Goal: Task Accomplishment & Management: Manage account settings

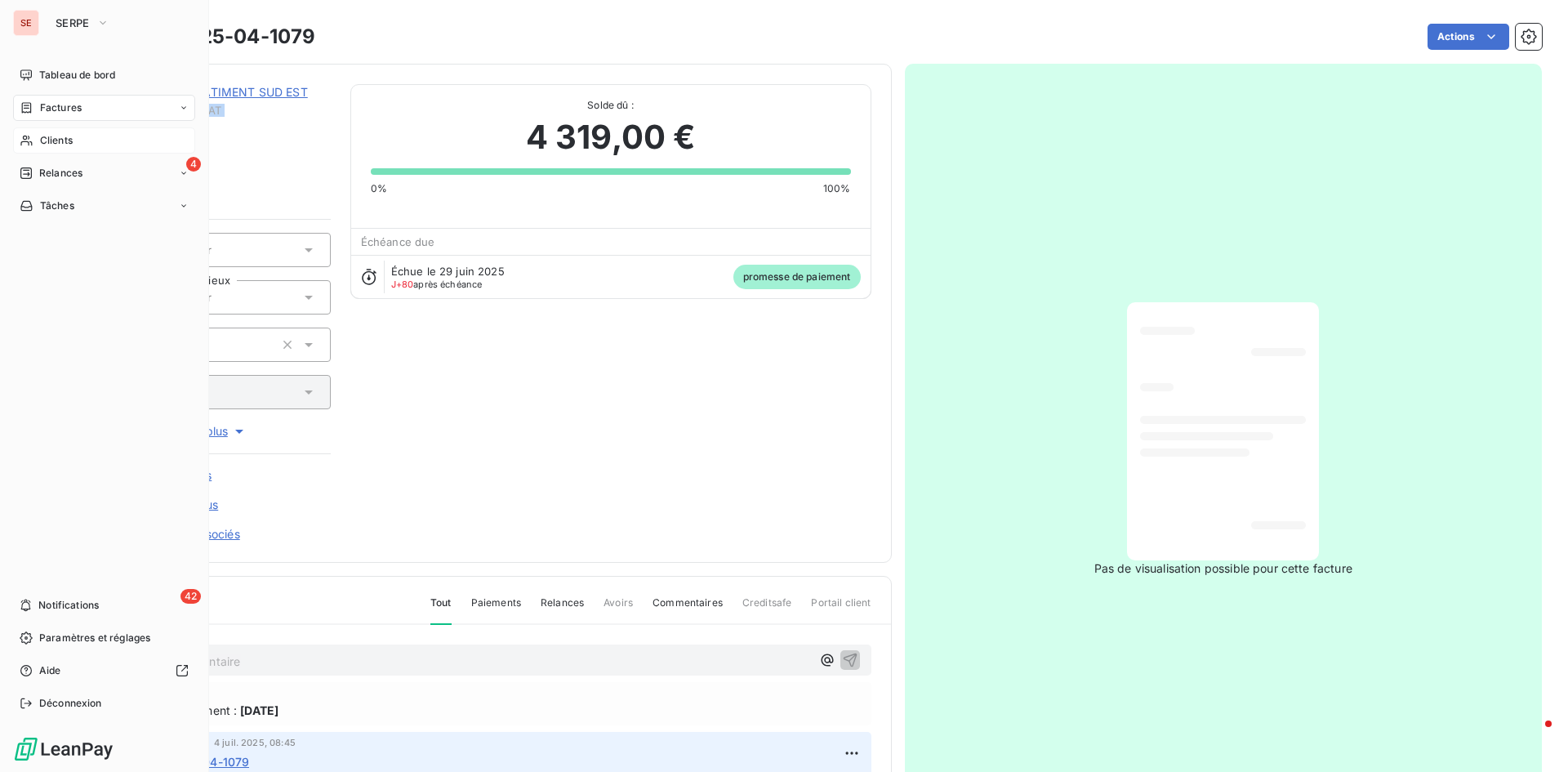
click at [65, 139] on span "Clients" at bounding box center [56, 141] width 32 height 14
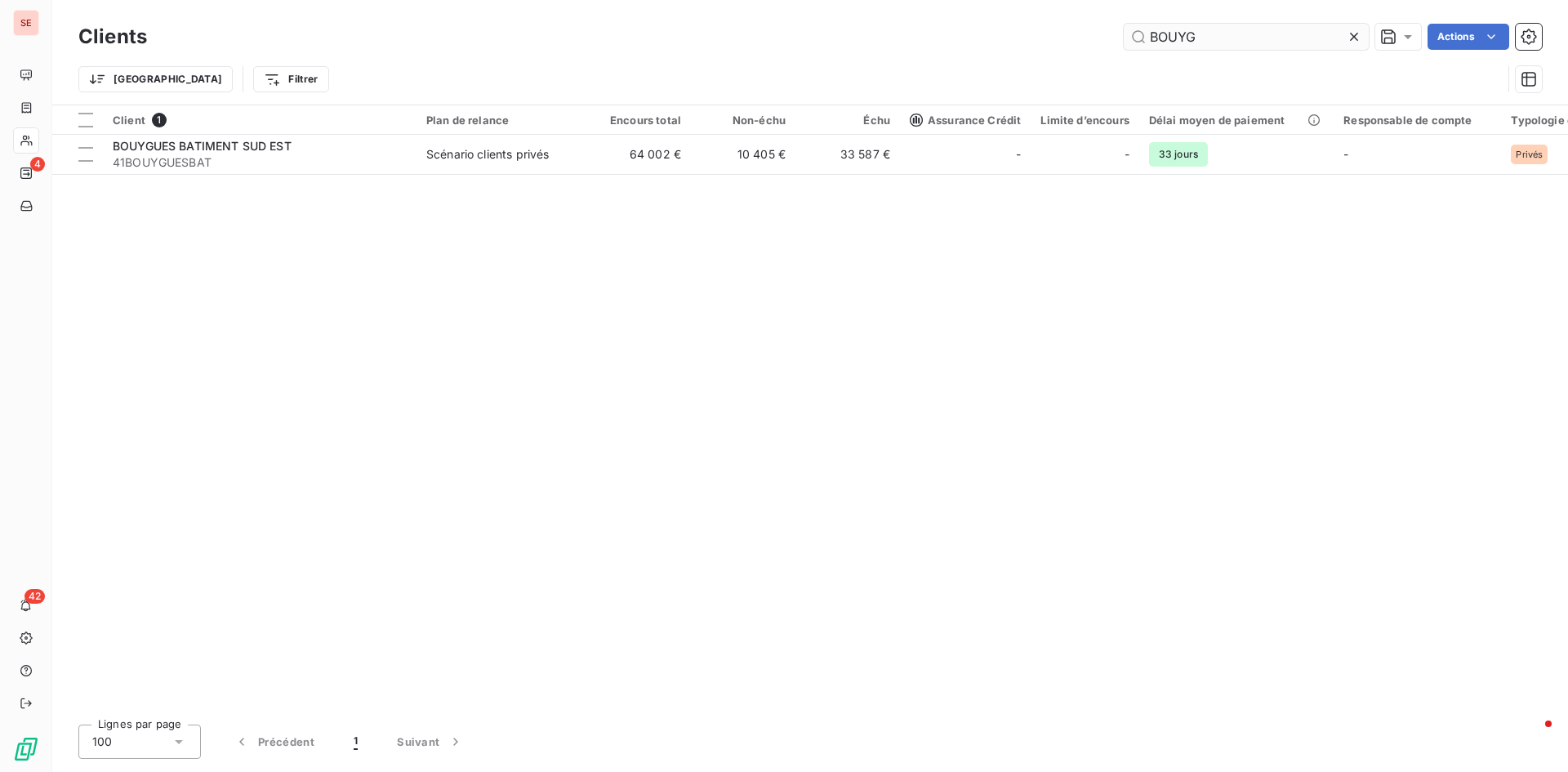
drag, startPoint x: 1206, startPoint y: 45, endPoint x: 1127, endPoint y: 41, distance: 79.1
click at [1127, 41] on input "BOUYG" at bounding box center [1246, 36] width 245 height 26
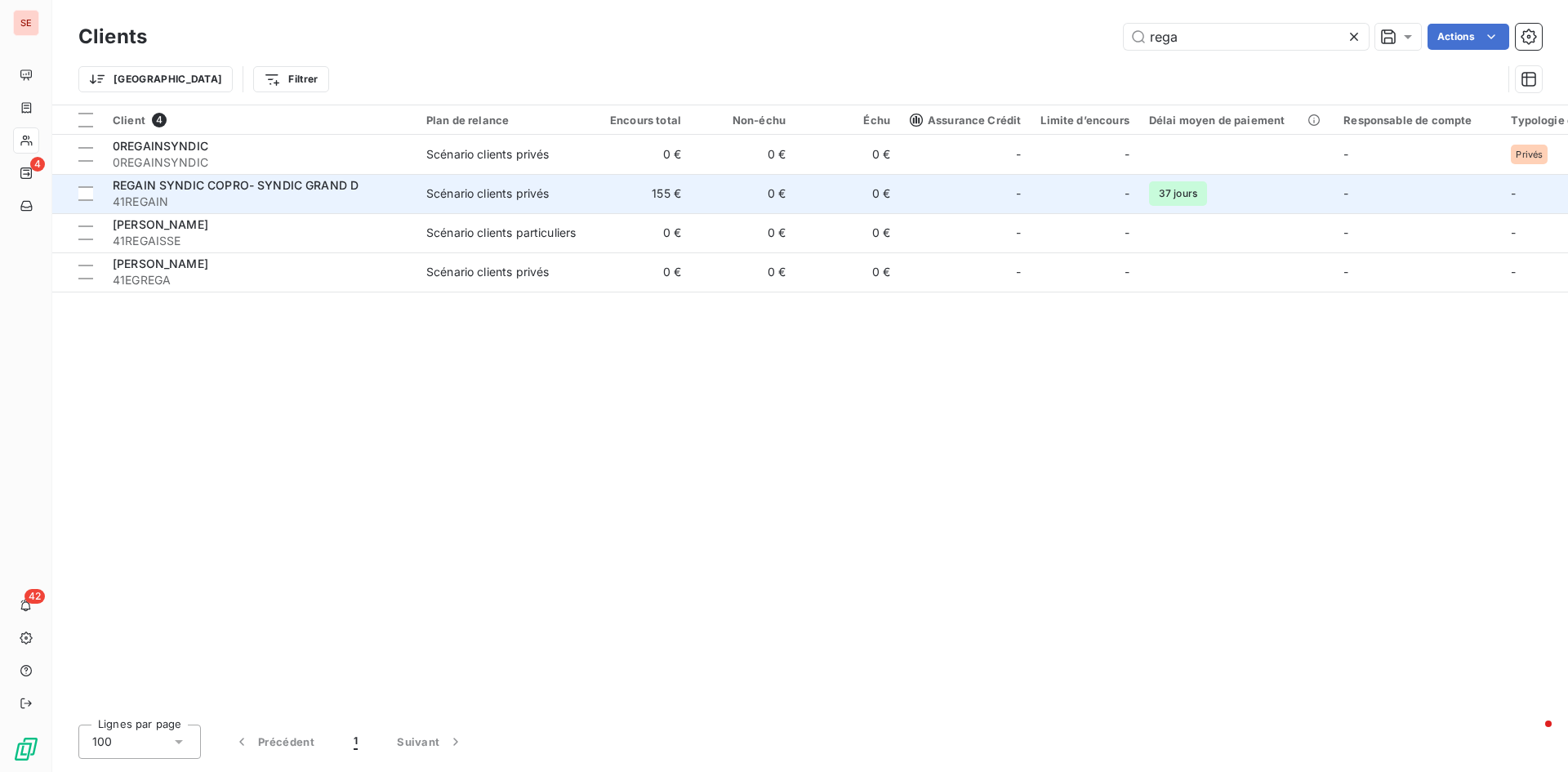
type input "rega"
click at [420, 194] on td "Scénario clients privés" at bounding box center [501, 193] width 170 height 39
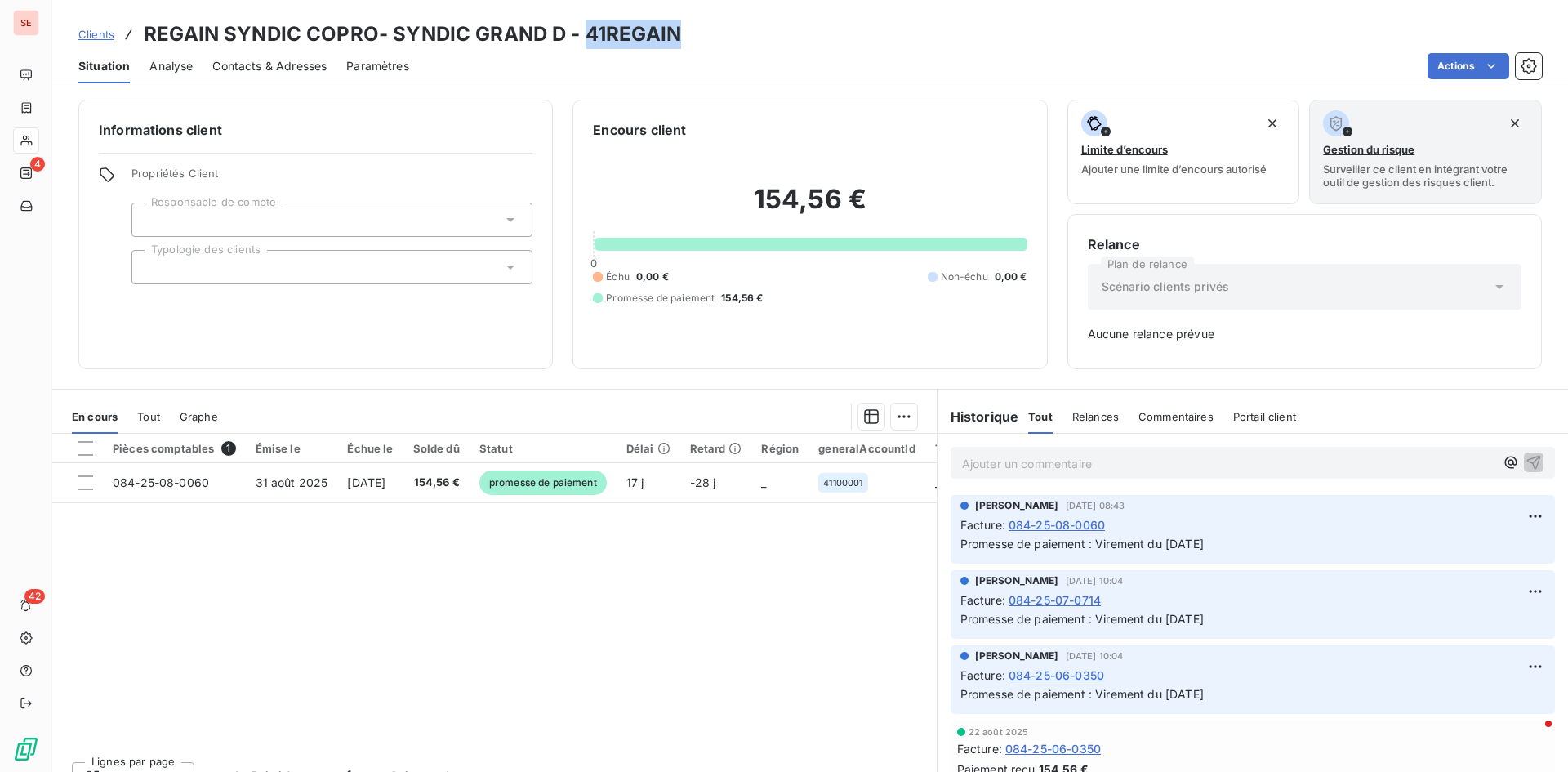
drag, startPoint x: 582, startPoint y: 32, endPoint x: 676, endPoint y: 32, distance: 94.0
click at [676, 32] on h3 "REGAIN SYNDIC COPRO- SYNDIC GRAND D - 41REGAIN" at bounding box center [412, 34] width 537 height 30
copy h3 "41REGAIN"
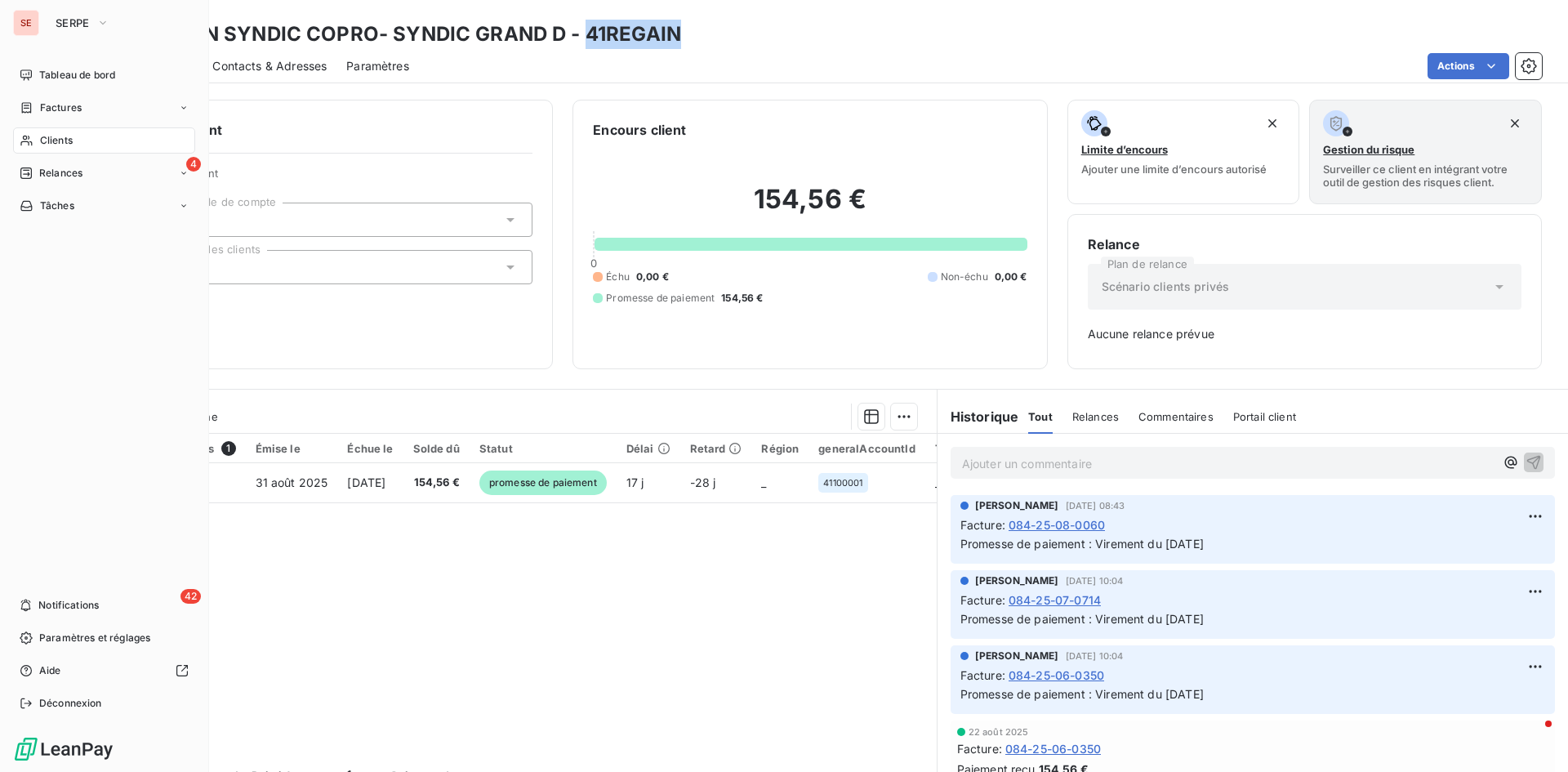
click at [56, 133] on div "Clients" at bounding box center [104, 140] width 182 height 26
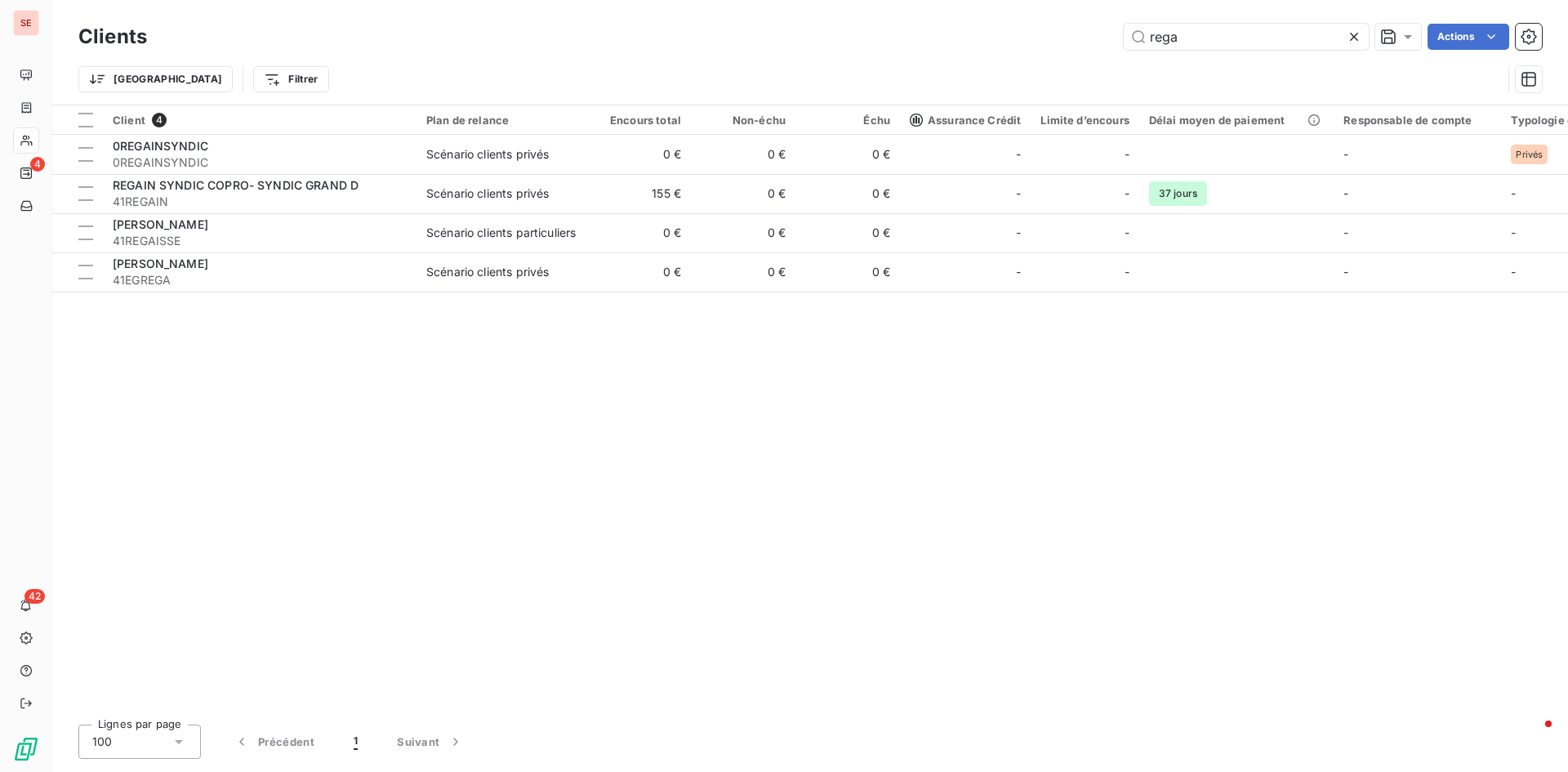
drag, startPoint x: 1207, startPoint y: 35, endPoint x: 1114, endPoint y: 35, distance: 93.0
click at [1114, 35] on div "rega Actions" at bounding box center [854, 36] width 1375 height 26
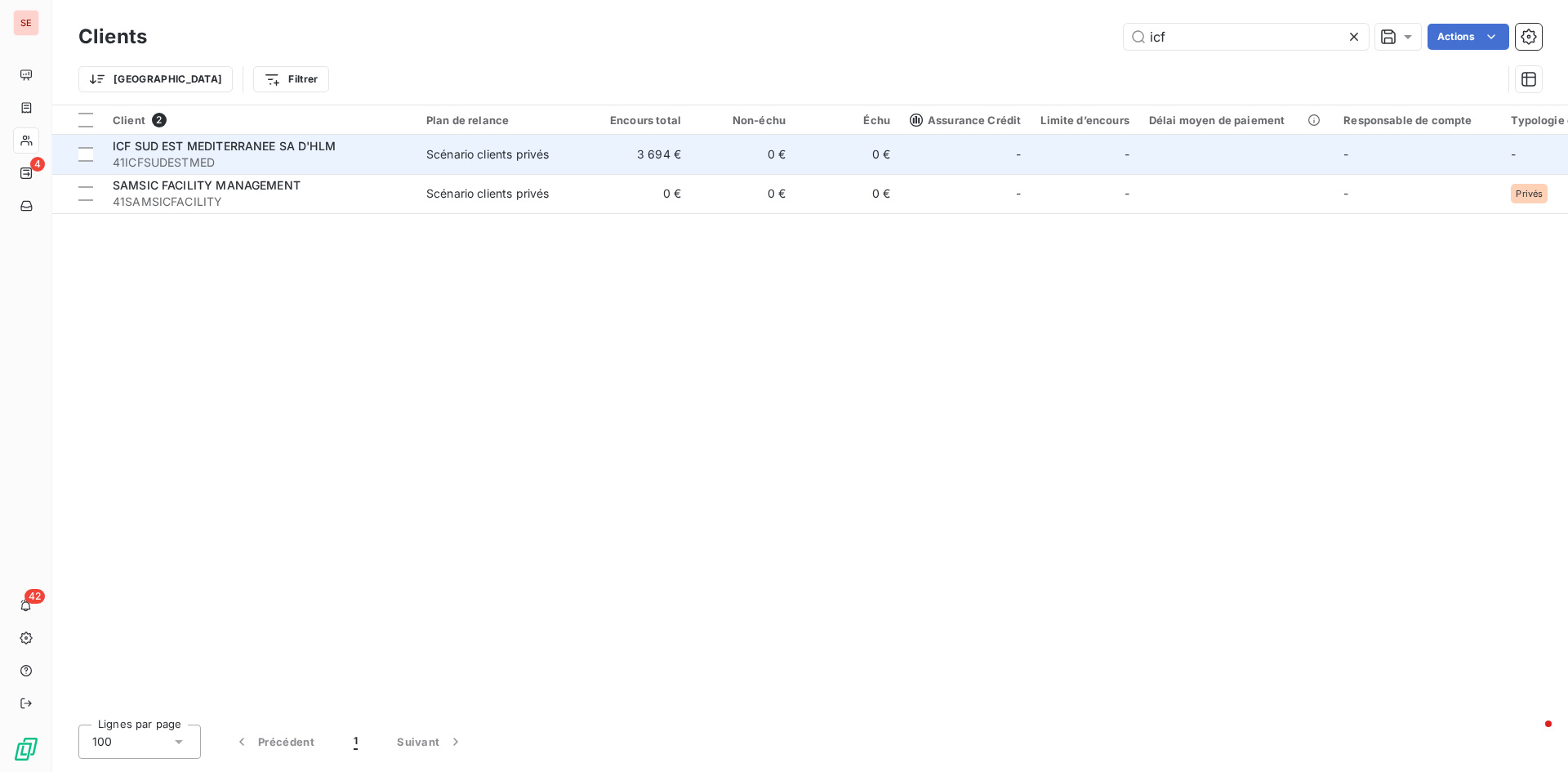
type input "icf"
click at [327, 151] on span "ICF SUD EST MEDITERRANEE SA D'HLM" at bounding box center [224, 145] width 223 height 14
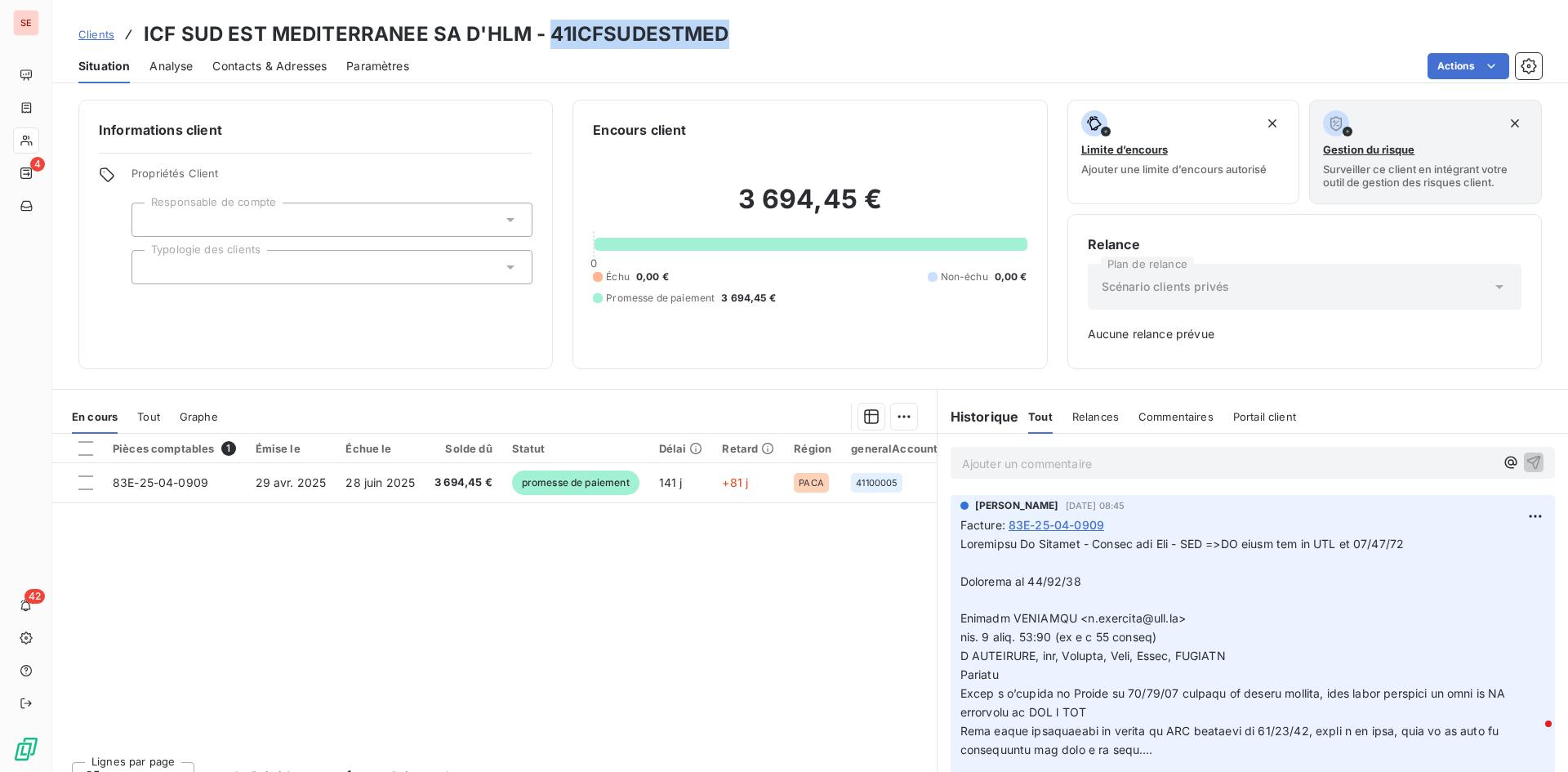
drag, startPoint x: 546, startPoint y: 32, endPoint x: 743, endPoint y: 28, distance: 197.0
click at [743, 28] on div "Clients ICF SUD EST MEDITERRANEE SA D'HLM - 41ICFSUDESTMED" at bounding box center [810, 34] width 1516 height 30
copy h3 "41ICFSUDESTMED"
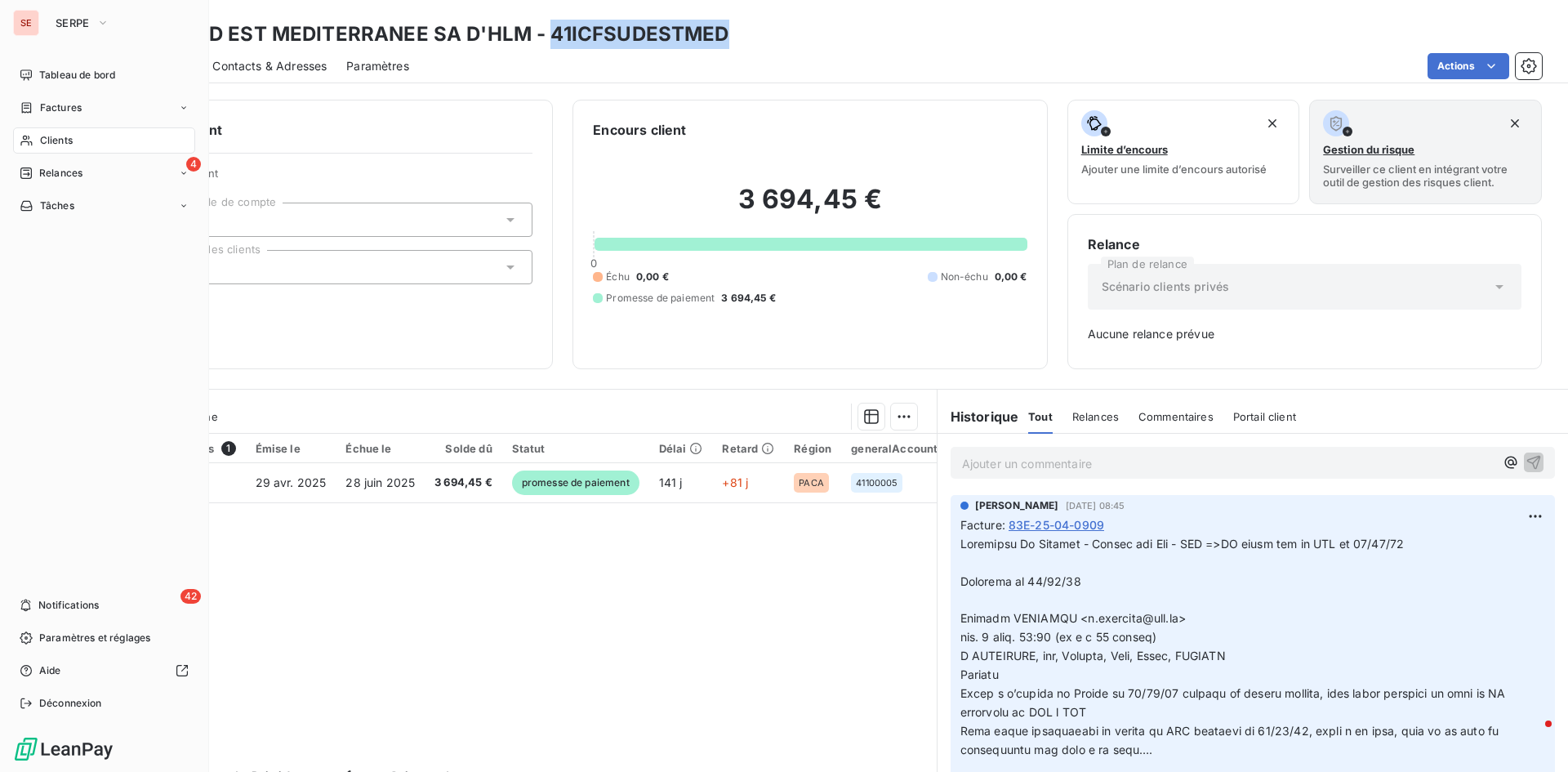
drag, startPoint x: 51, startPoint y: 135, endPoint x: 164, endPoint y: 126, distance: 113.4
click at [54, 135] on span "Clients" at bounding box center [56, 141] width 32 height 14
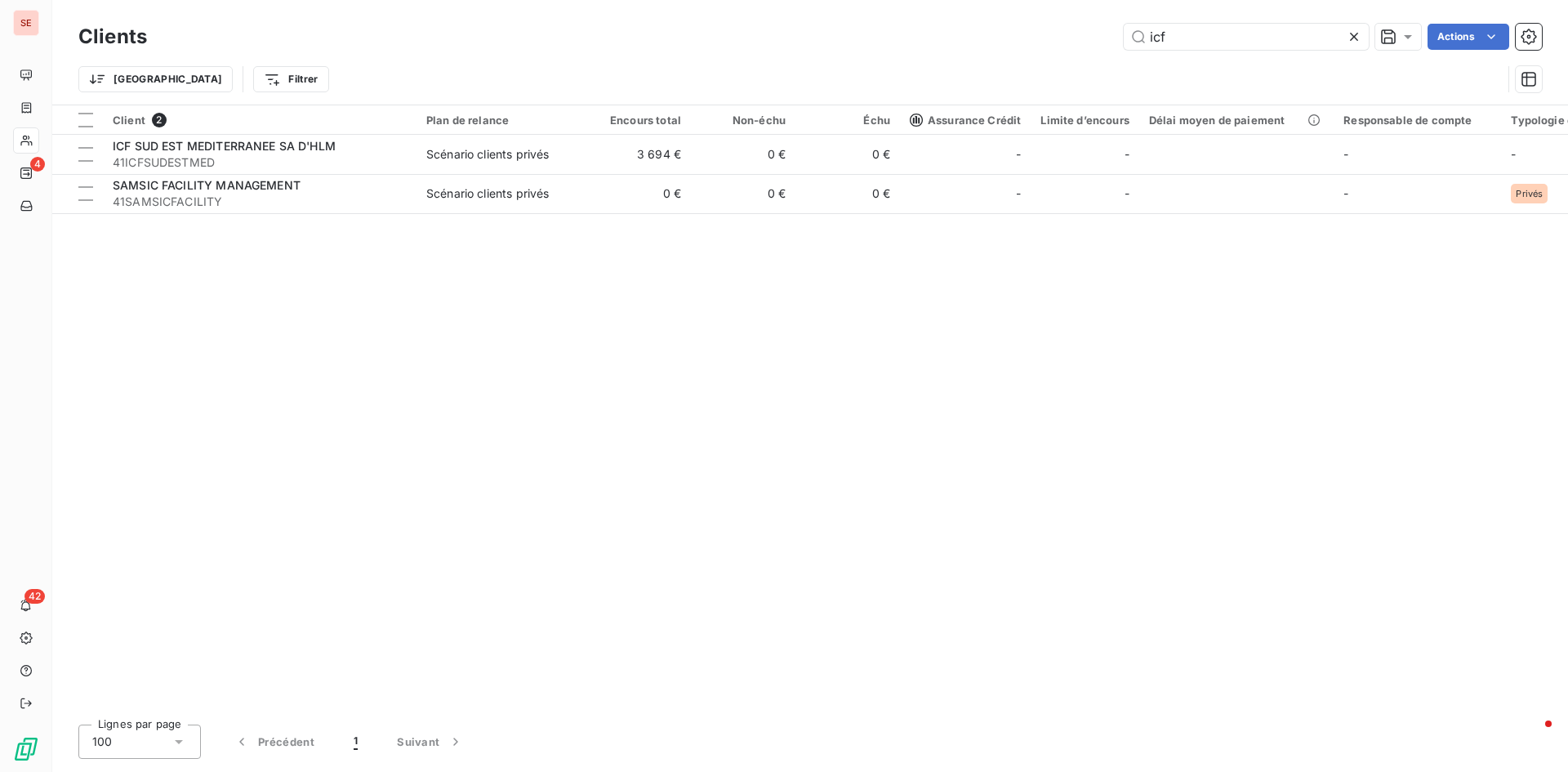
drag, startPoint x: 1187, startPoint y: 31, endPoint x: 1080, endPoint y: 14, distance: 108.3
click at [1080, 25] on div "icf Actions" at bounding box center [854, 36] width 1375 height 26
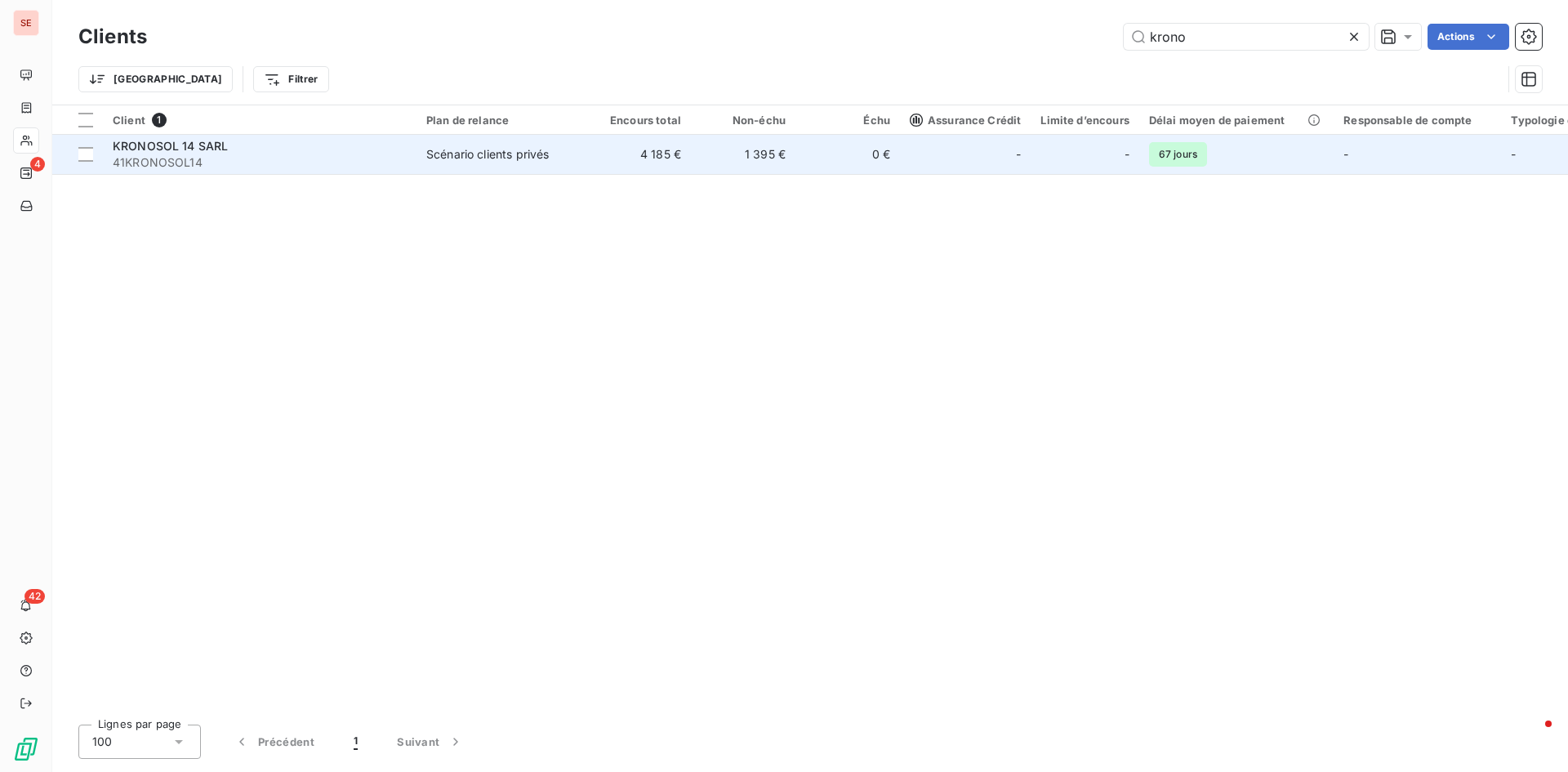
type input "krono"
click at [578, 152] on td "Scénario clients privés" at bounding box center [501, 153] width 170 height 39
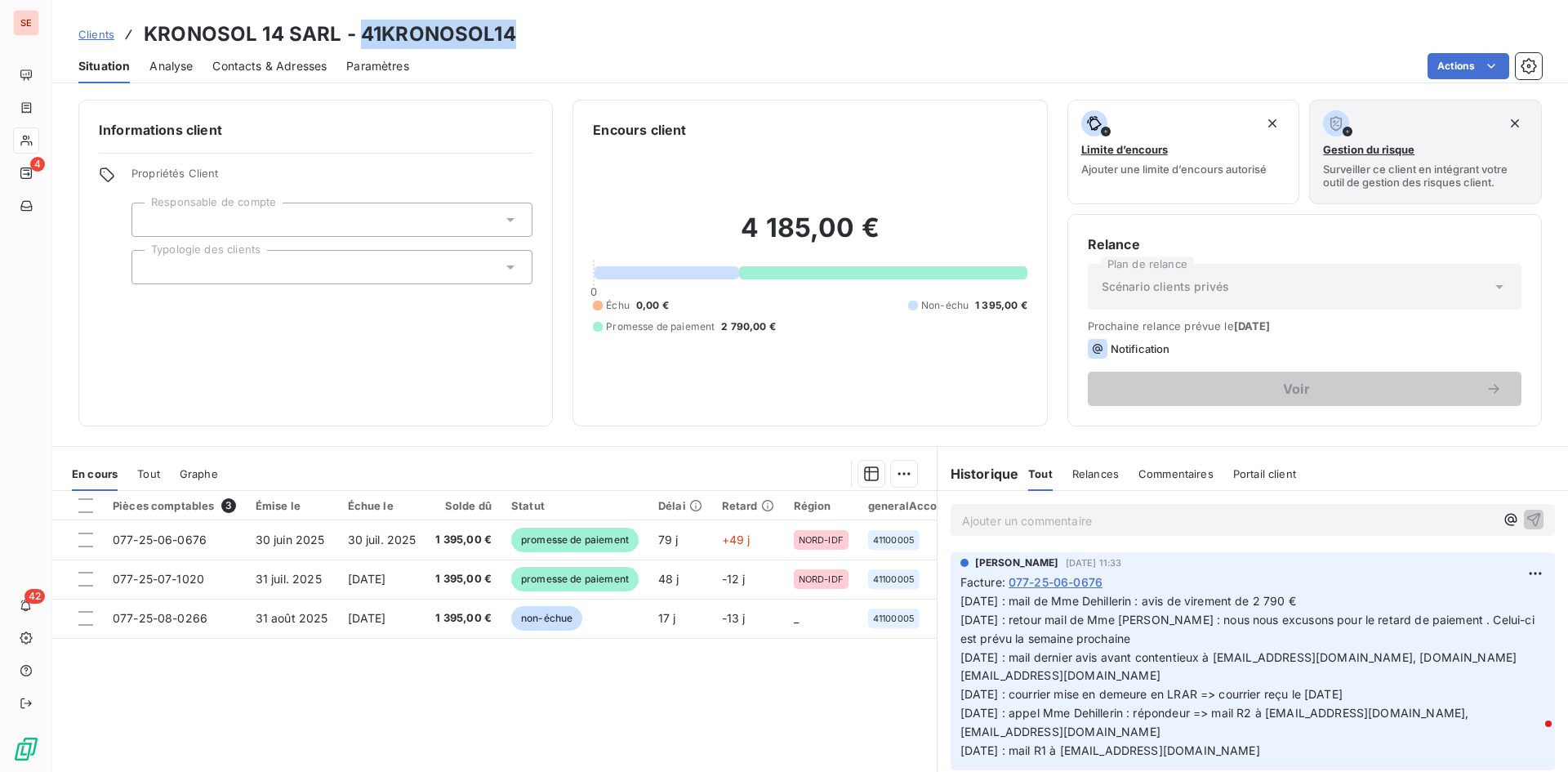
drag, startPoint x: 358, startPoint y: 33, endPoint x: 564, endPoint y: 36, distance: 206.0
click at [564, 36] on div "Clients KRONOSOL 14 SARL - 41KRONOSOL14" at bounding box center [810, 34] width 1516 height 30
copy h3 "41KRONOSOL14"
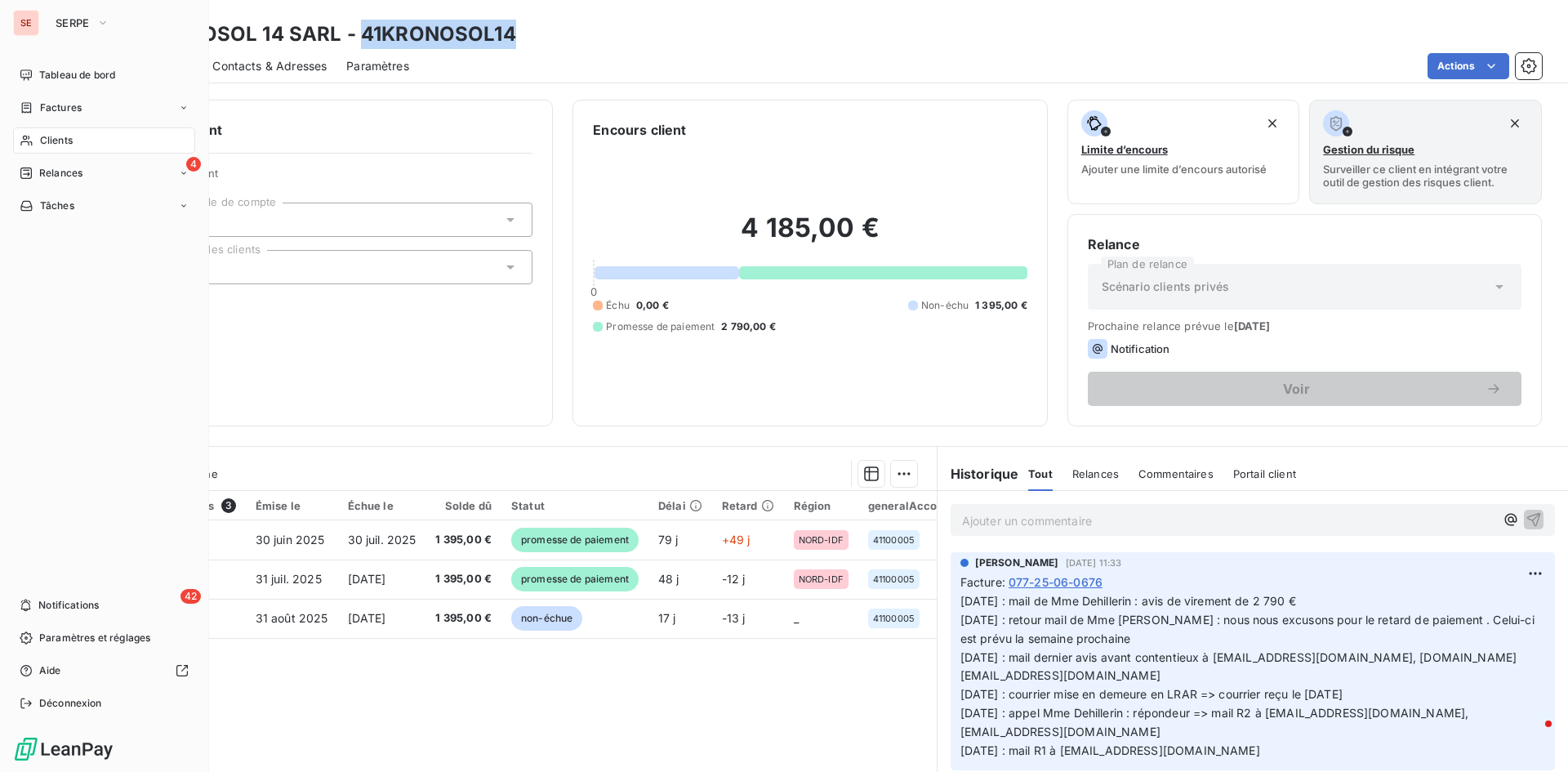
click at [67, 136] on span "Clients" at bounding box center [56, 141] width 32 height 14
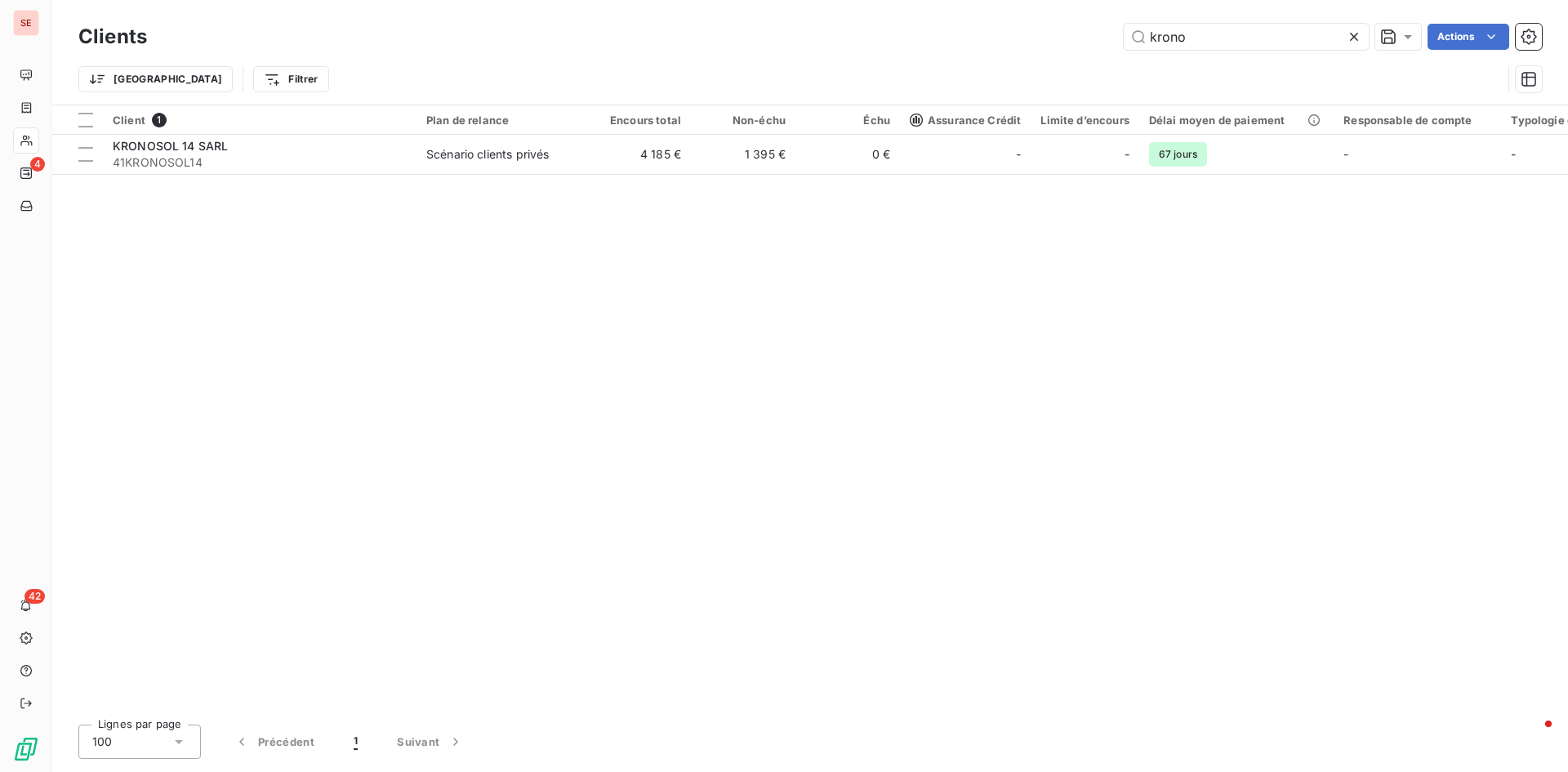
drag, startPoint x: 1214, startPoint y: 42, endPoint x: 1105, endPoint y: 32, distance: 109.5
click at [1105, 32] on div "krono Actions" at bounding box center [854, 36] width 1375 height 26
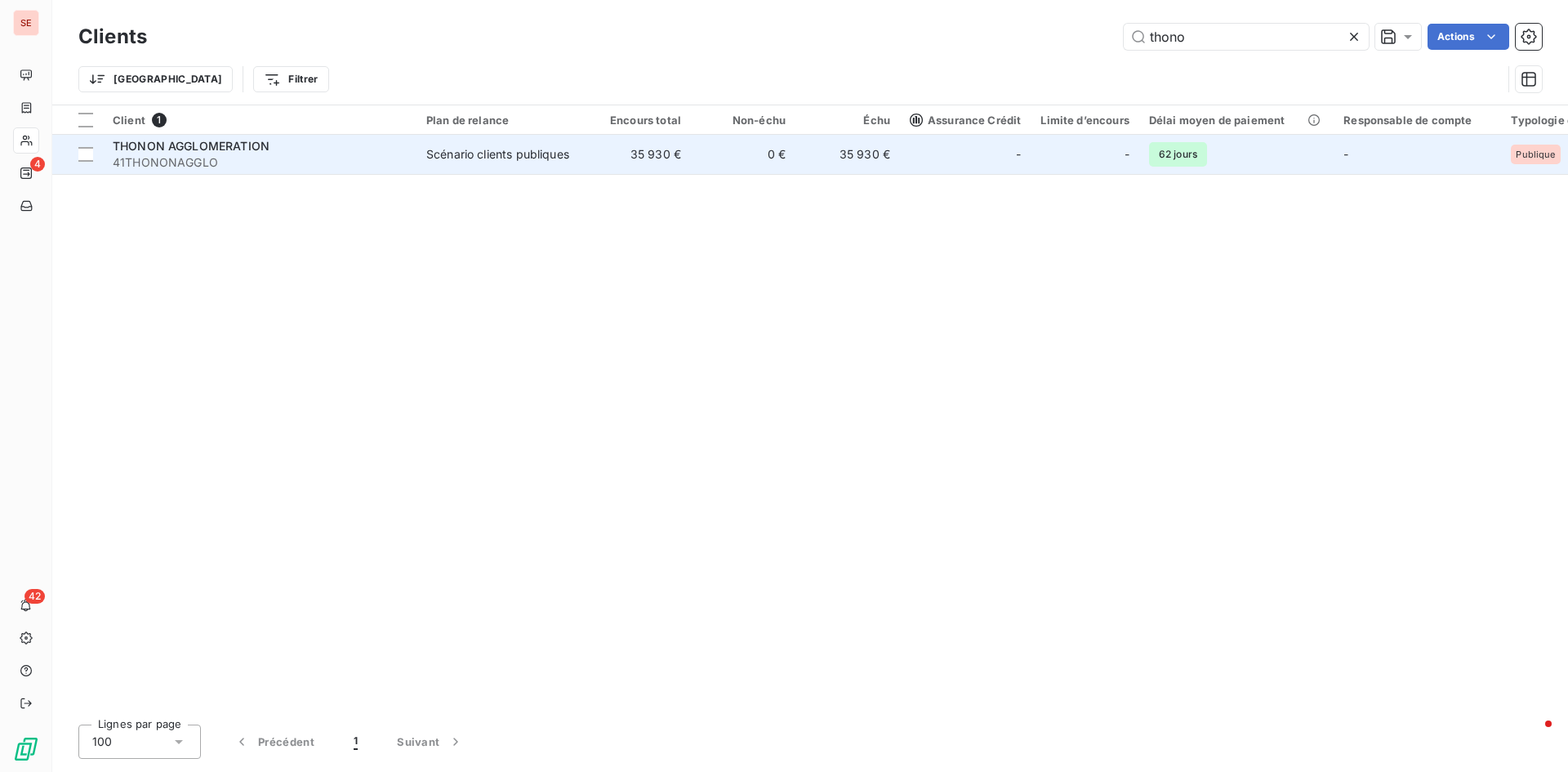
type input "thono"
click at [195, 154] on span "41THONONAGGLO" at bounding box center [260, 162] width 294 height 16
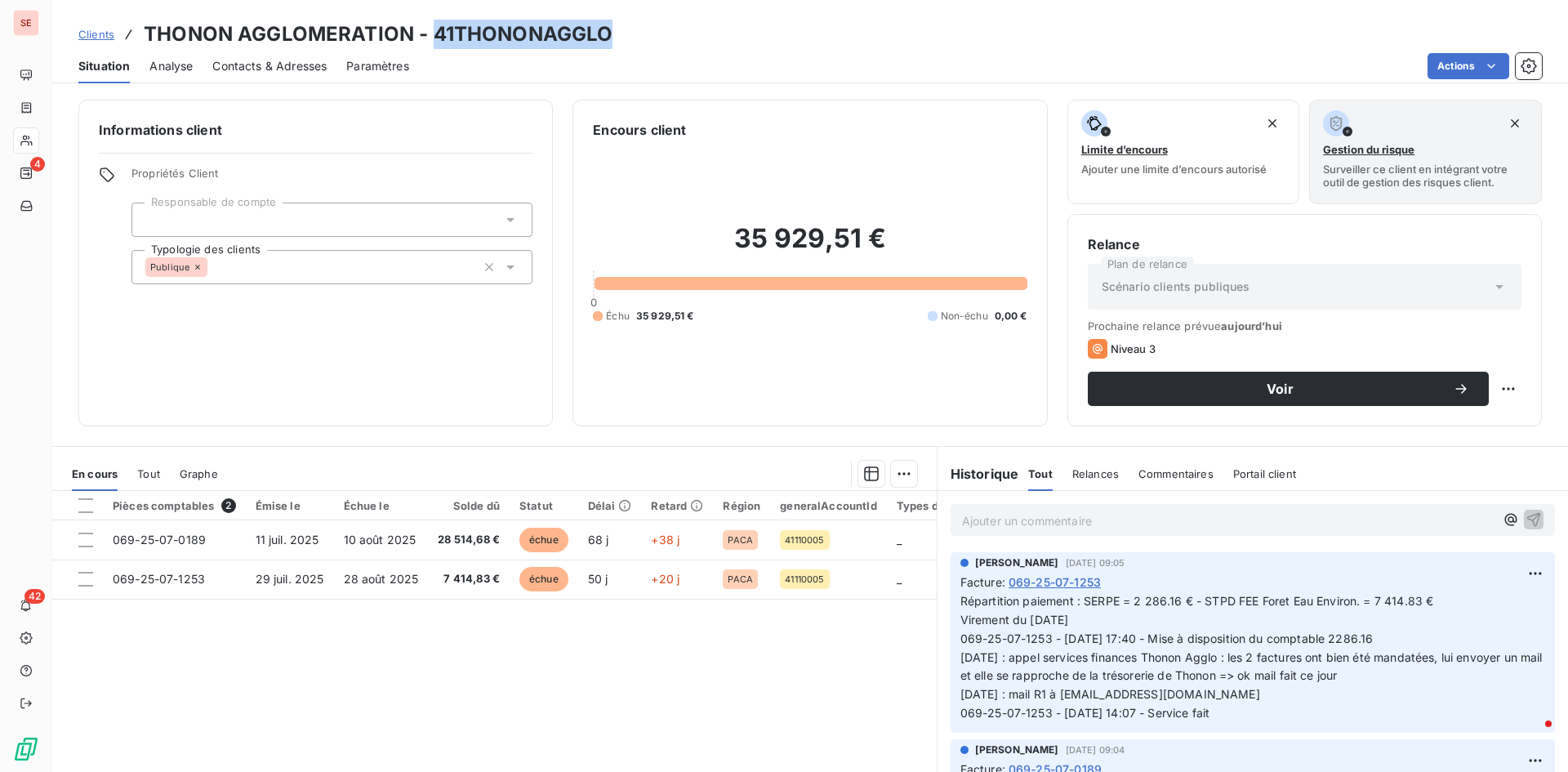
drag, startPoint x: 433, startPoint y: 32, endPoint x: 645, endPoint y: 31, distance: 212.0
click at [645, 31] on div "Clients THONON AGGLOMERATION - 41THONONAGGLO" at bounding box center [810, 34] width 1516 height 30
copy h3 "41THONONAGGLO"
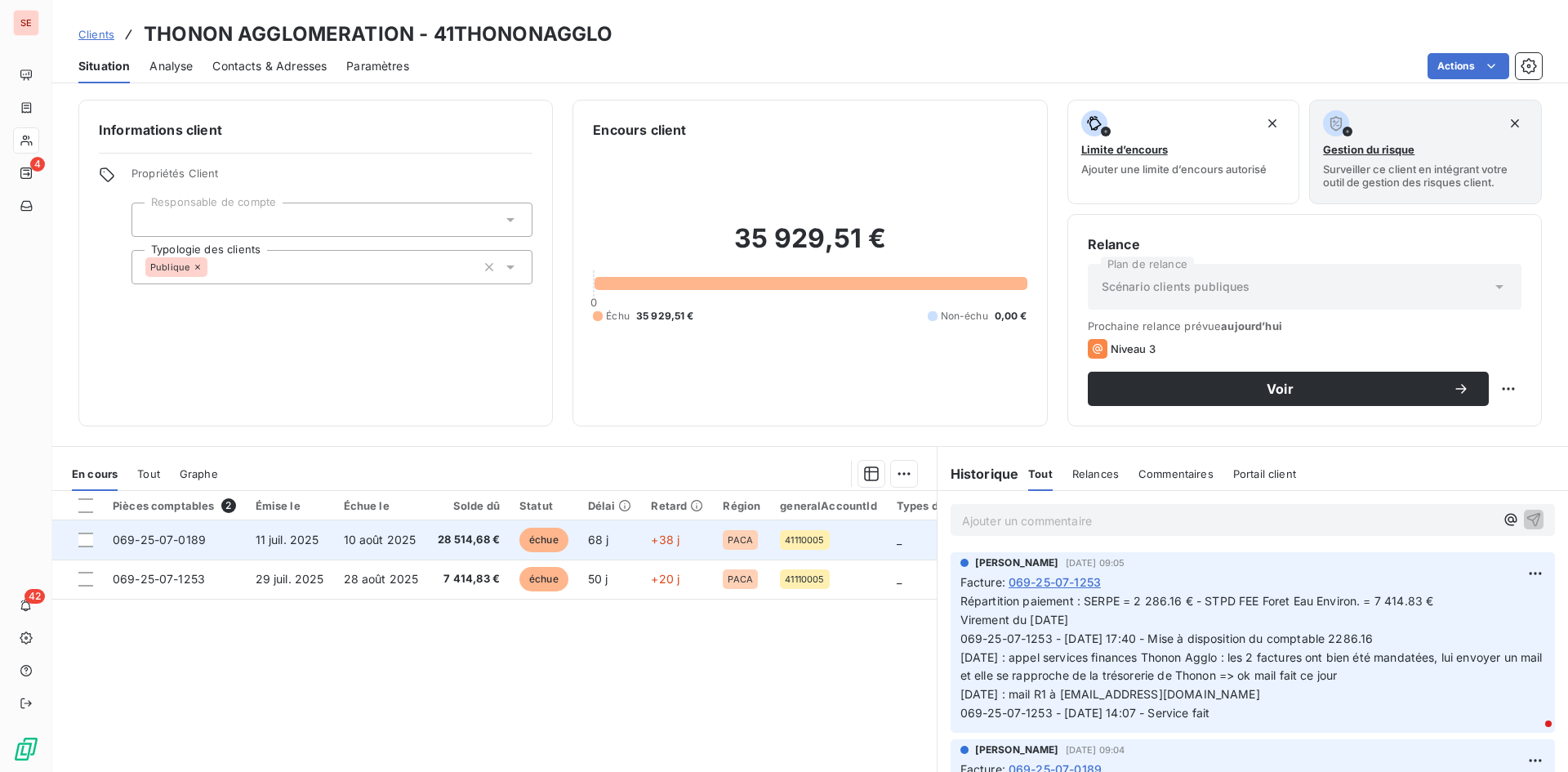
click at [411, 540] on span "10 août 2025" at bounding box center [380, 539] width 73 height 14
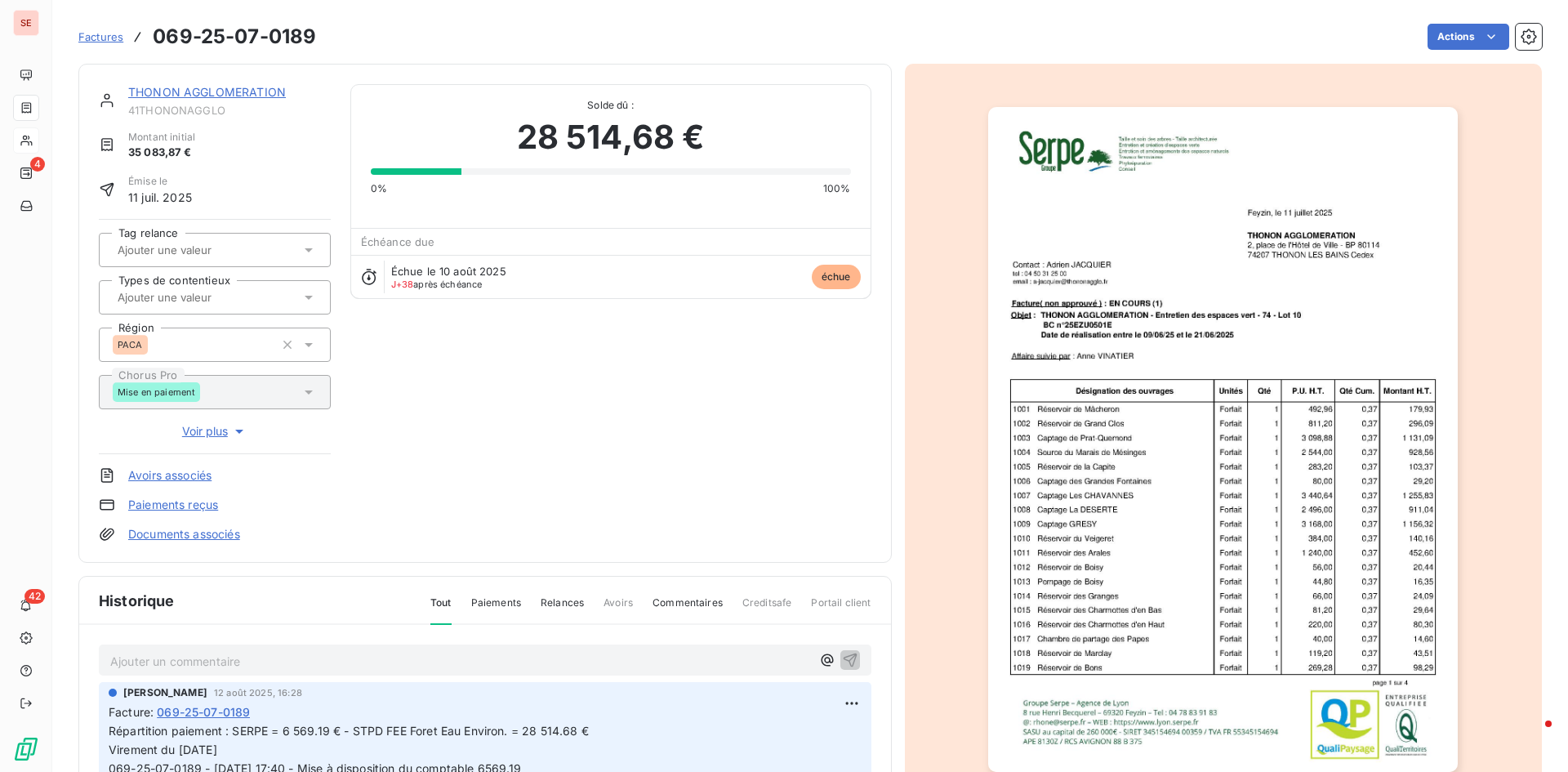
scroll to position [82, 0]
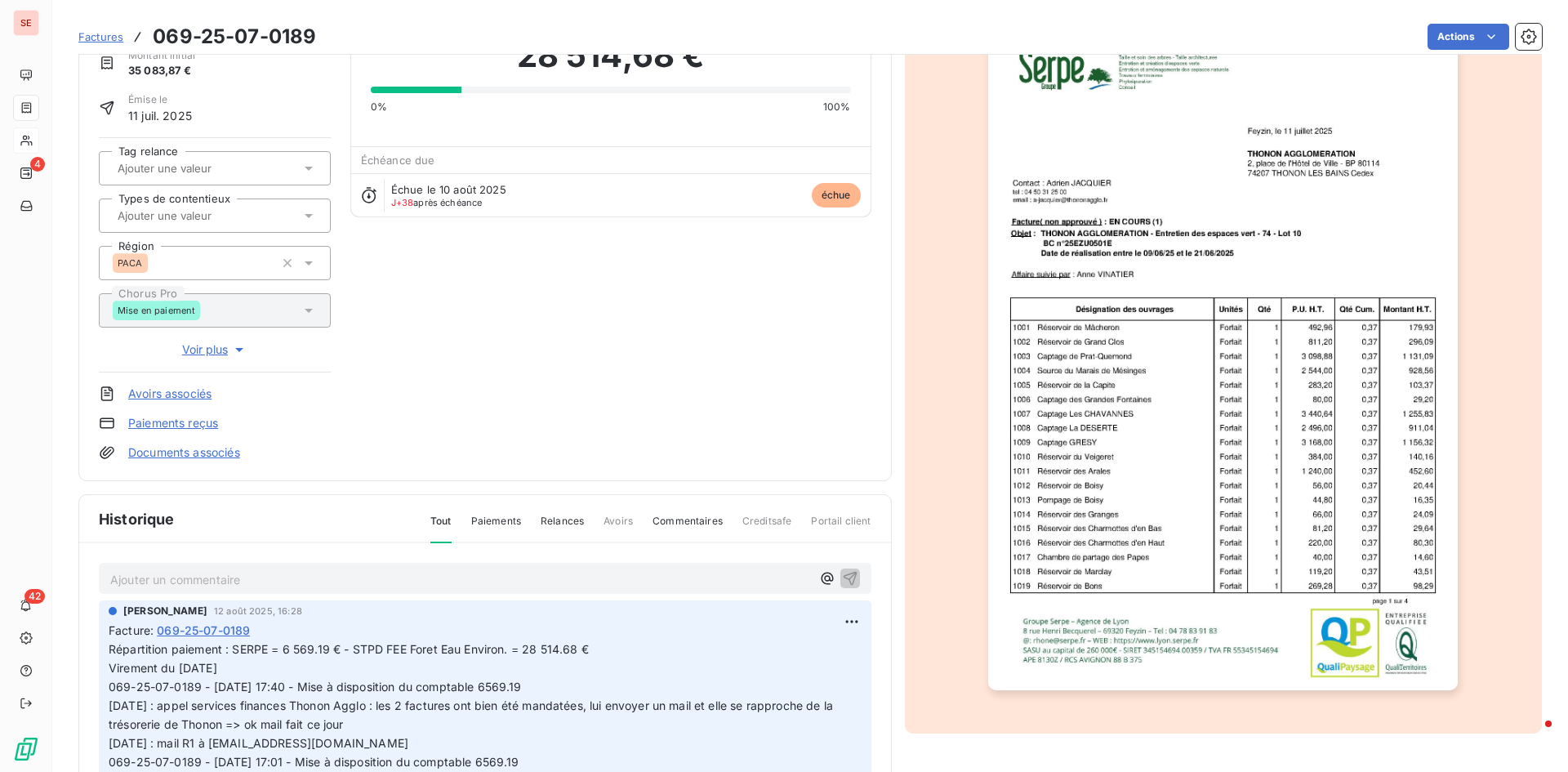
click at [221, 448] on link "Documents associés" at bounding box center [184, 453] width 112 height 16
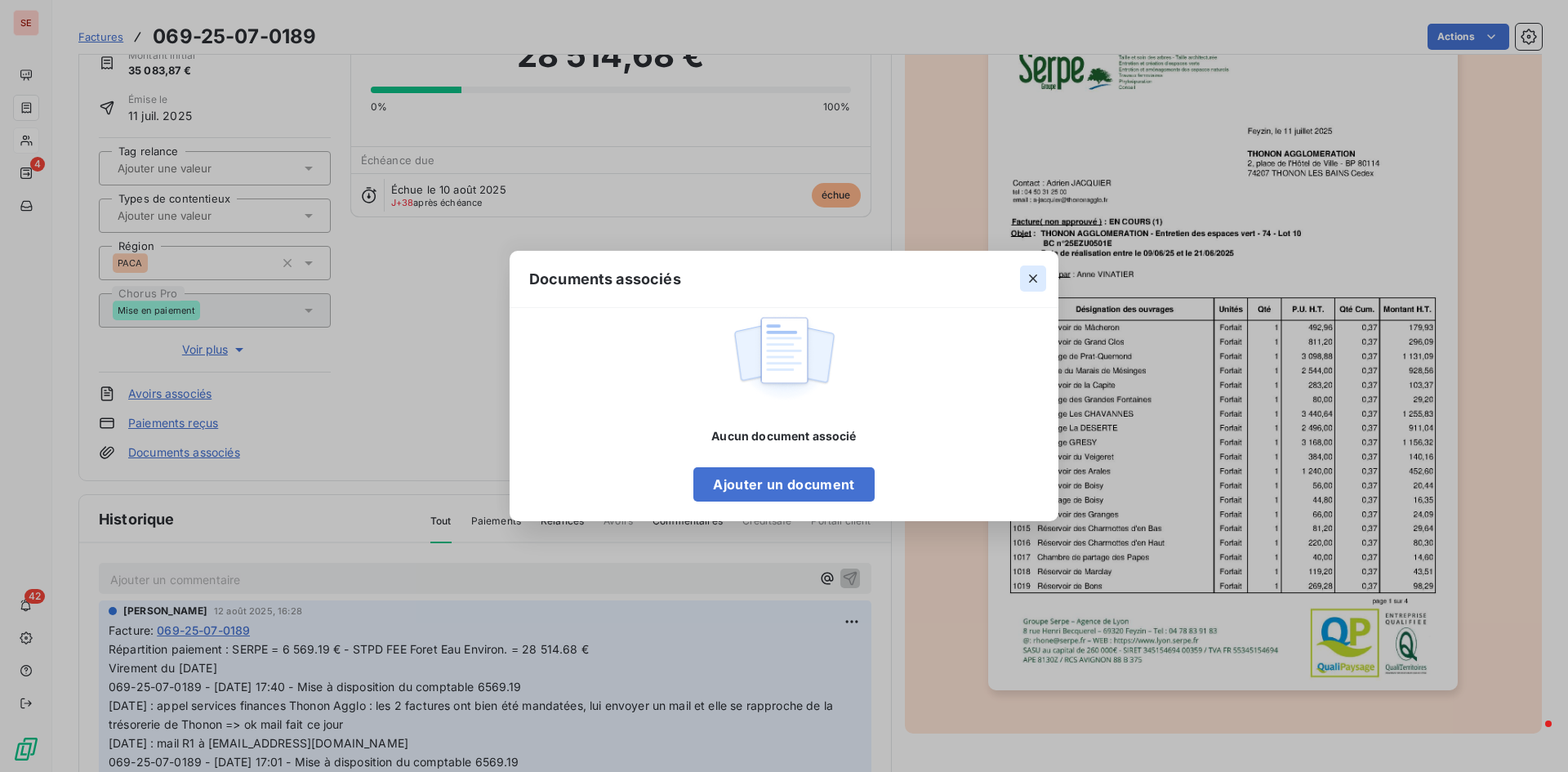
click at [1034, 277] on icon "button" at bounding box center [1033, 279] width 16 height 16
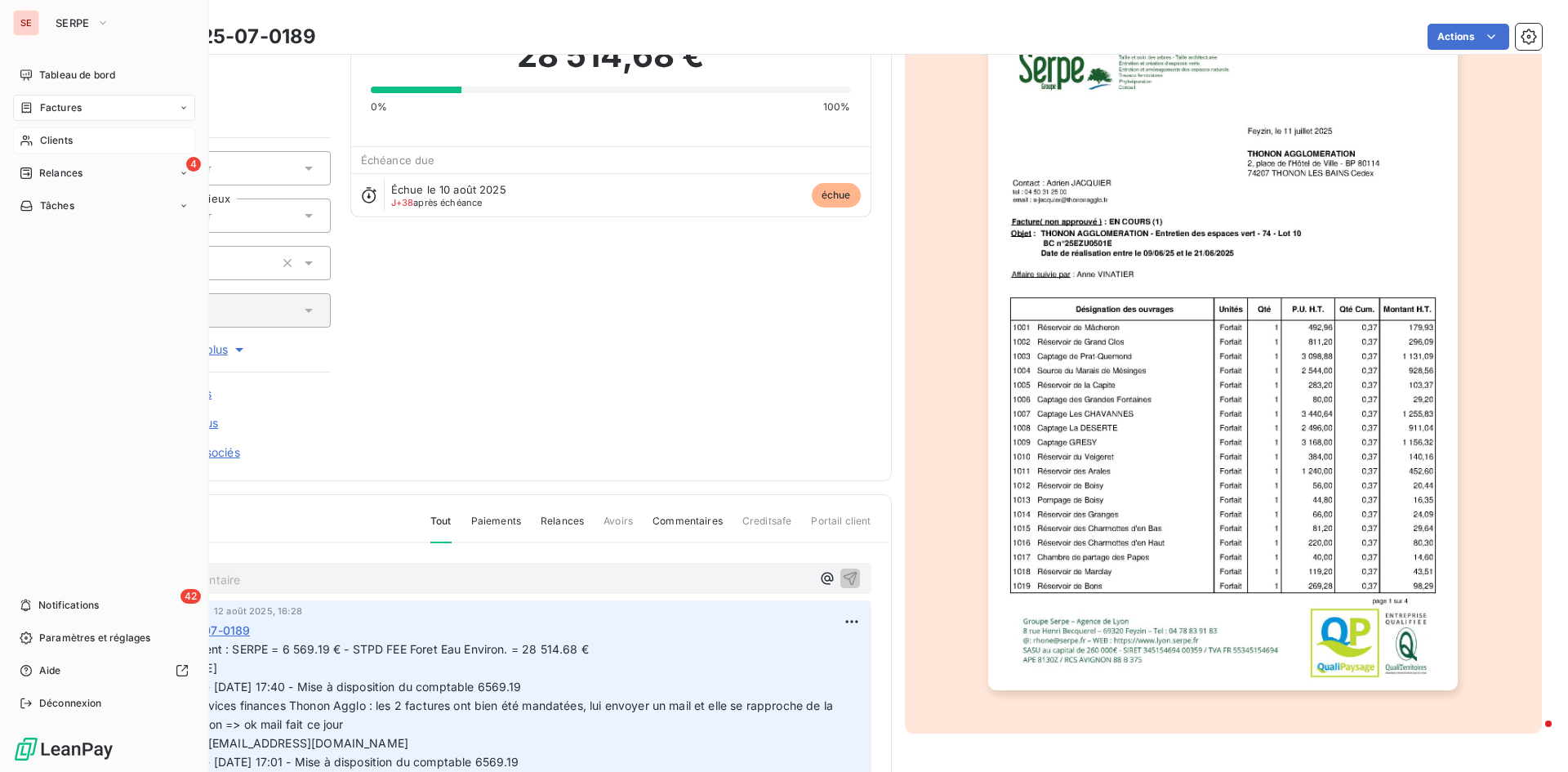
click at [82, 108] on div "Factures" at bounding box center [104, 107] width 182 height 26
click at [71, 114] on span "Factures" at bounding box center [60, 107] width 41 height 14
click at [77, 143] on span "Factures" at bounding box center [60, 141] width 41 height 14
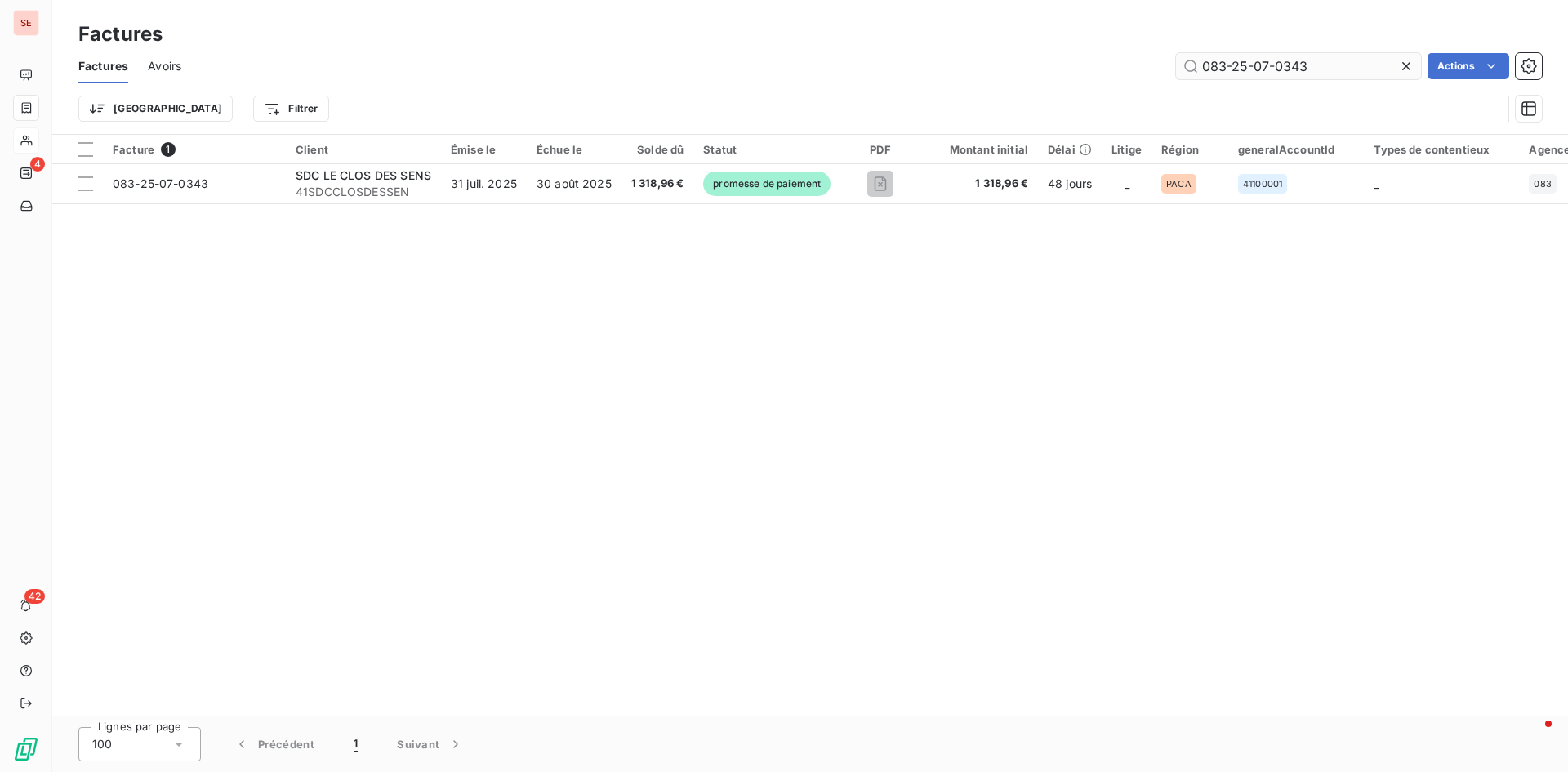
drag, startPoint x: 1273, startPoint y: 64, endPoint x: 1351, endPoint y: 66, distance: 78.0
click at [1351, 66] on input "083-25-07-0343" at bounding box center [1298, 66] width 245 height 26
type input "083-25-07-1148"
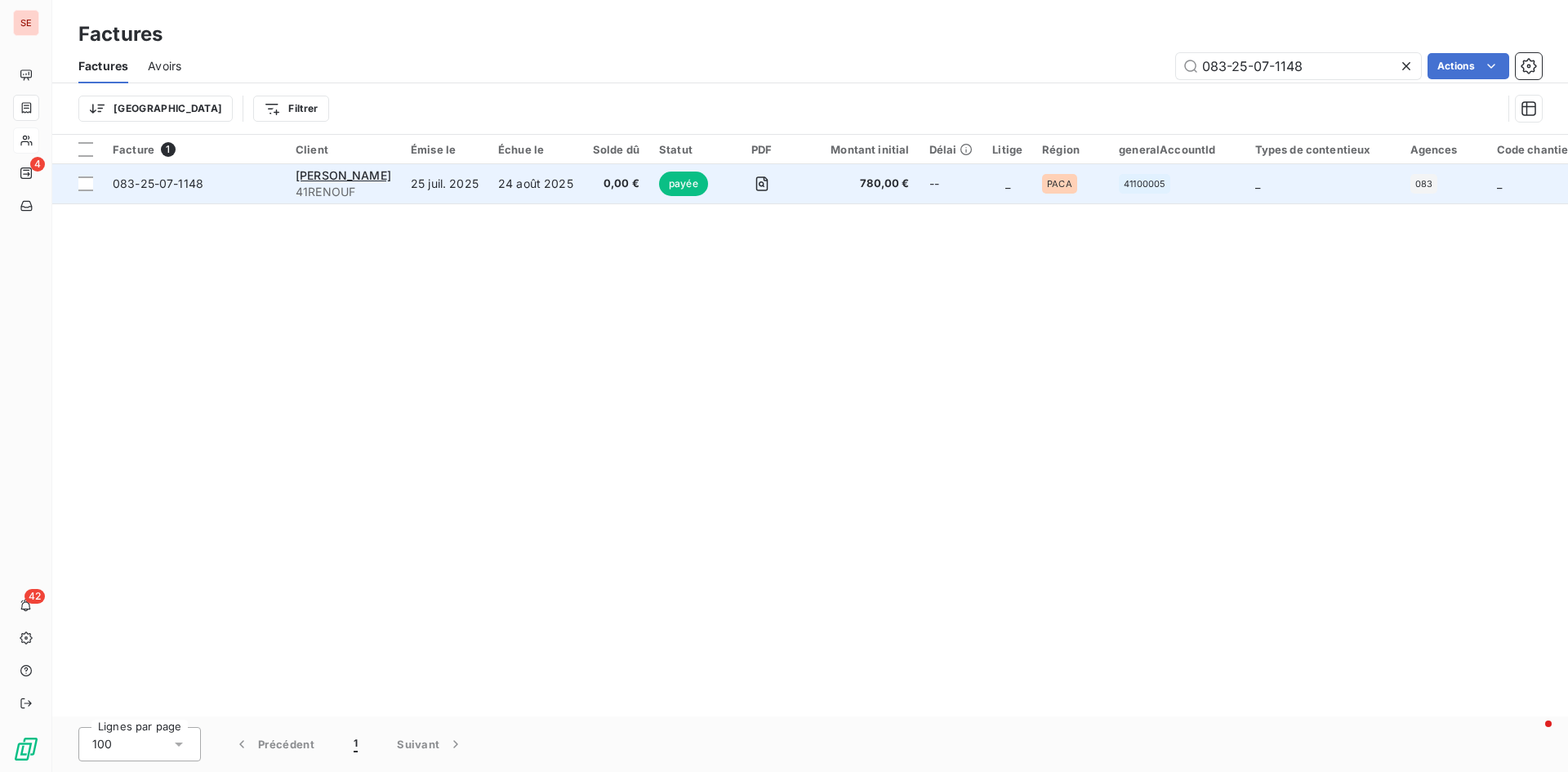
click at [153, 185] on span "083-25-07-1148" at bounding box center [158, 183] width 91 height 14
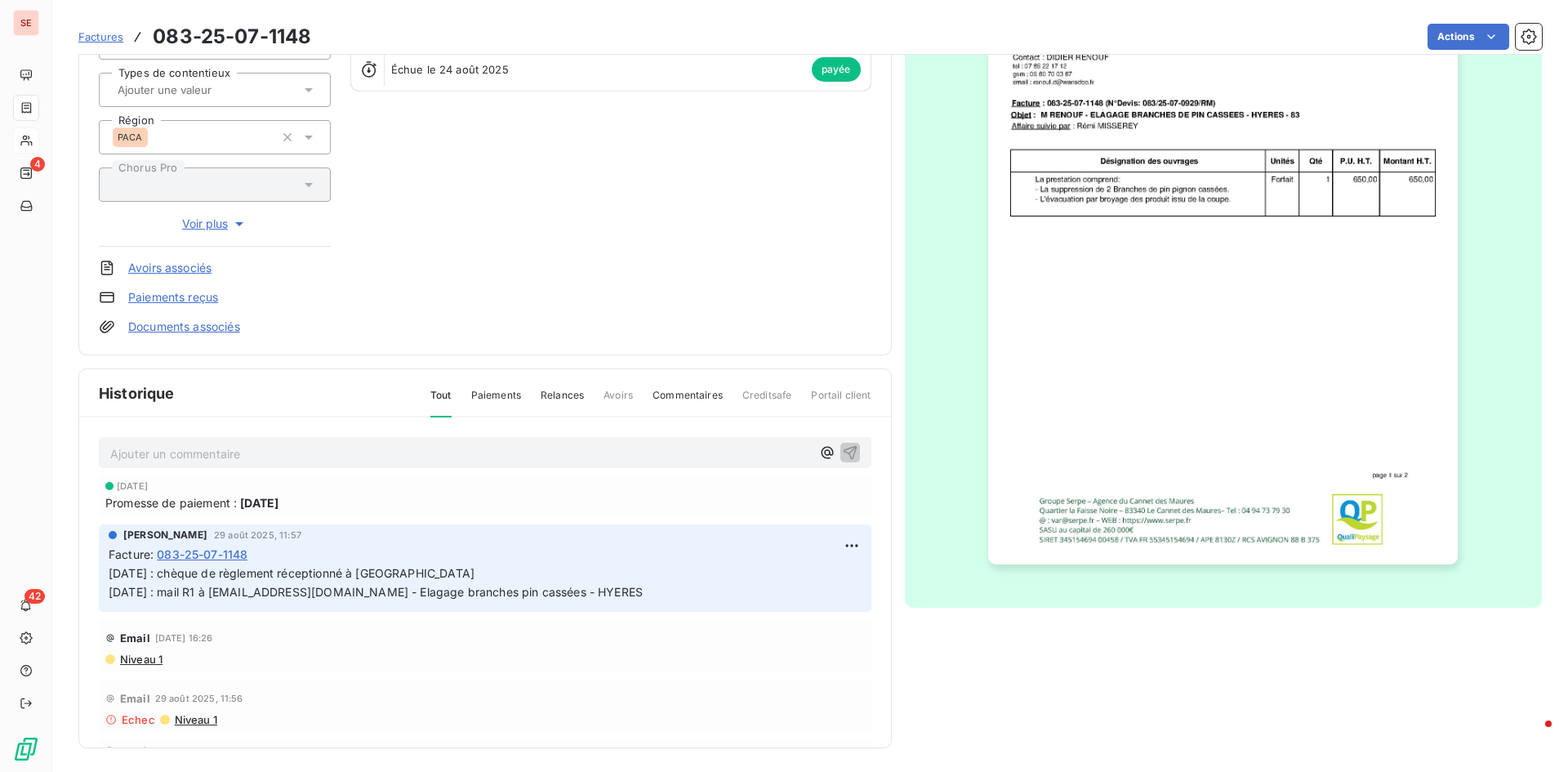
scroll to position [211, 0]
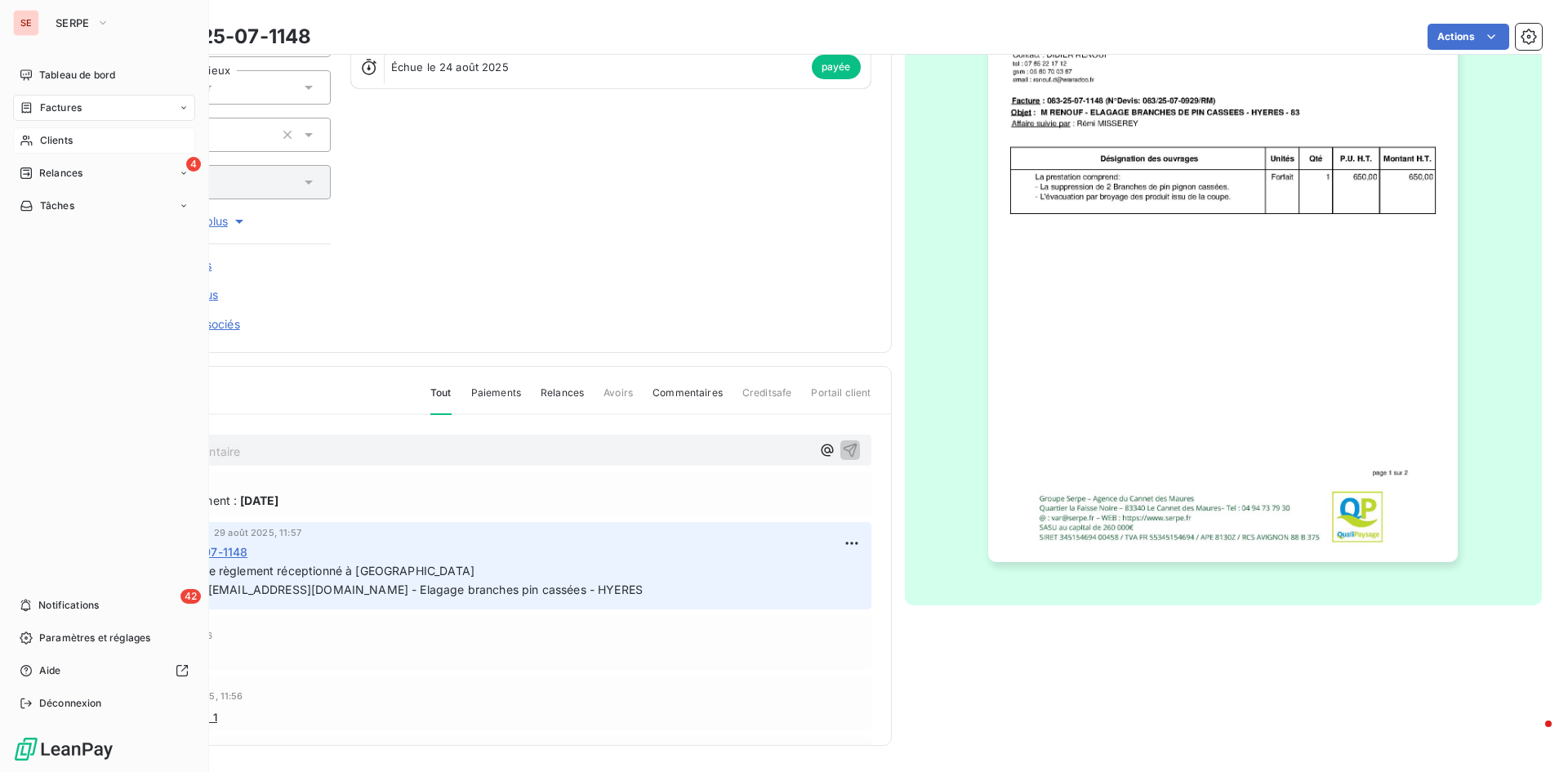
click at [56, 138] on span "Clients" at bounding box center [56, 141] width 32 height 14
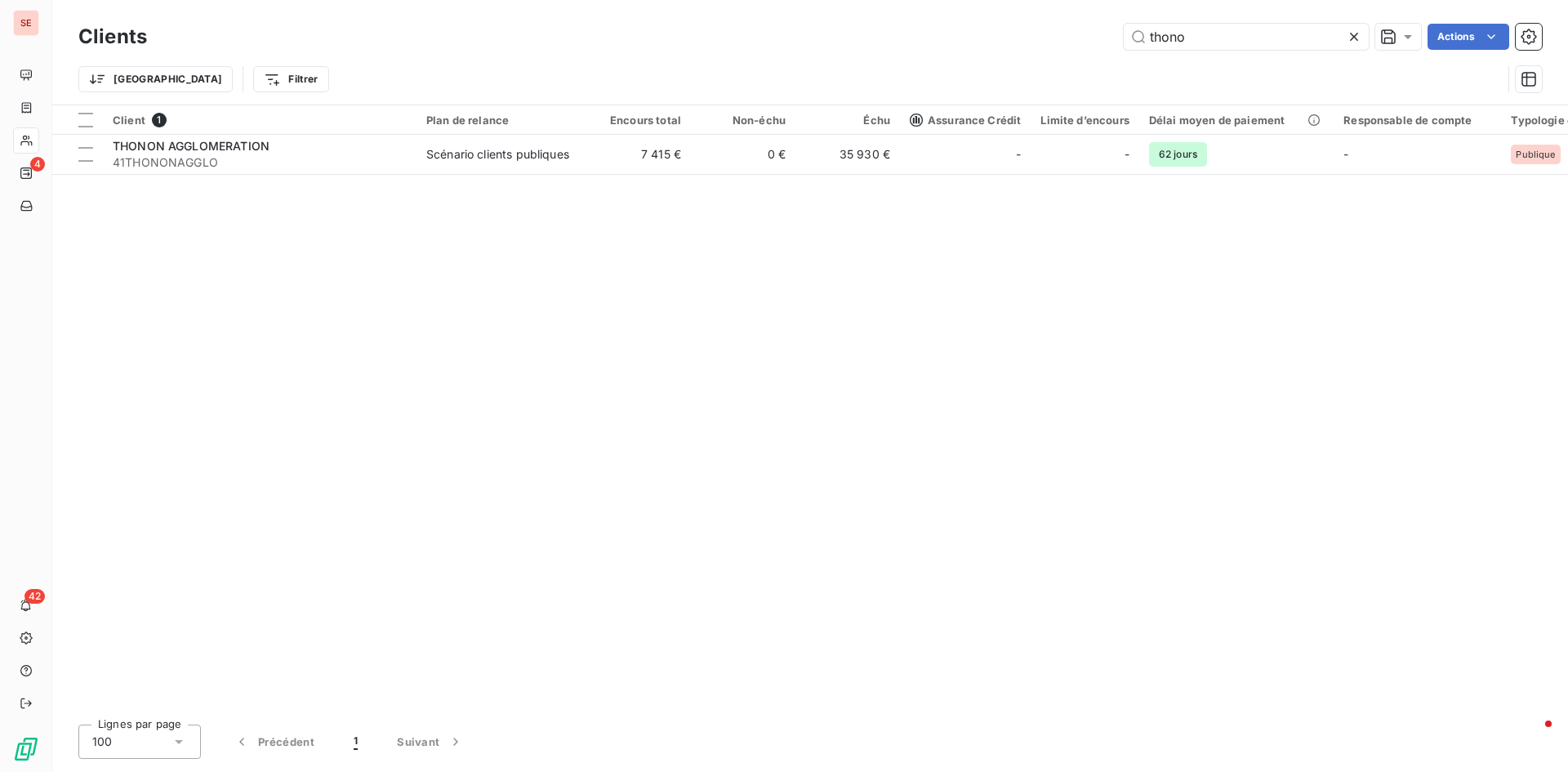
drag, startPoint x: 1202, startPoint y: 41, endPoint x: 1094, endPoint y: 30, distance: 108.6
click at [1096, 31] on div "thono Actions" at bounding box center [854, 36] width 1375 height 26
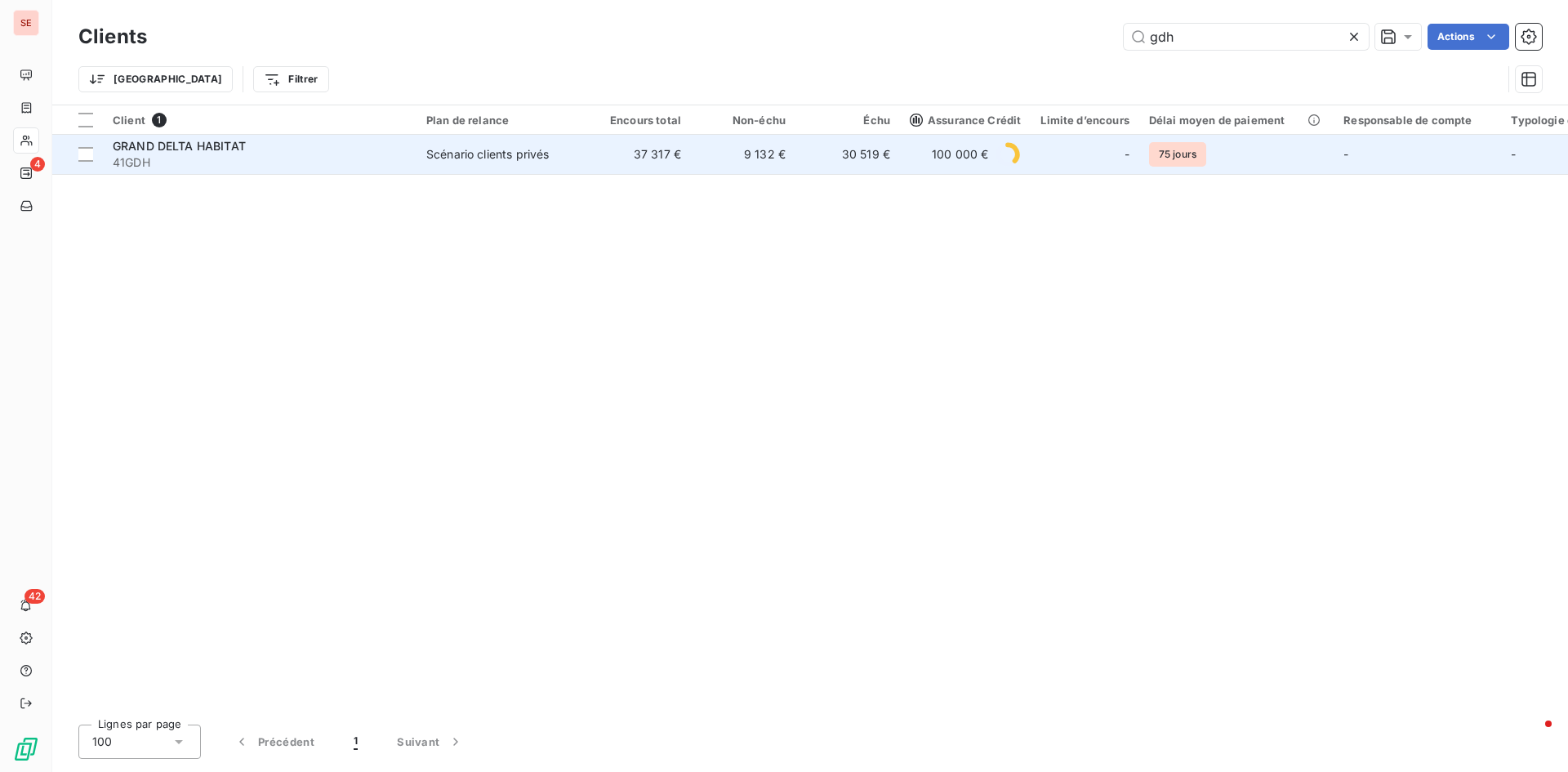
type input "gdh"
click at [299, 152] on div "GRAND DELTA HABITAT" at bounding box center [260, 146] width 294 height 16
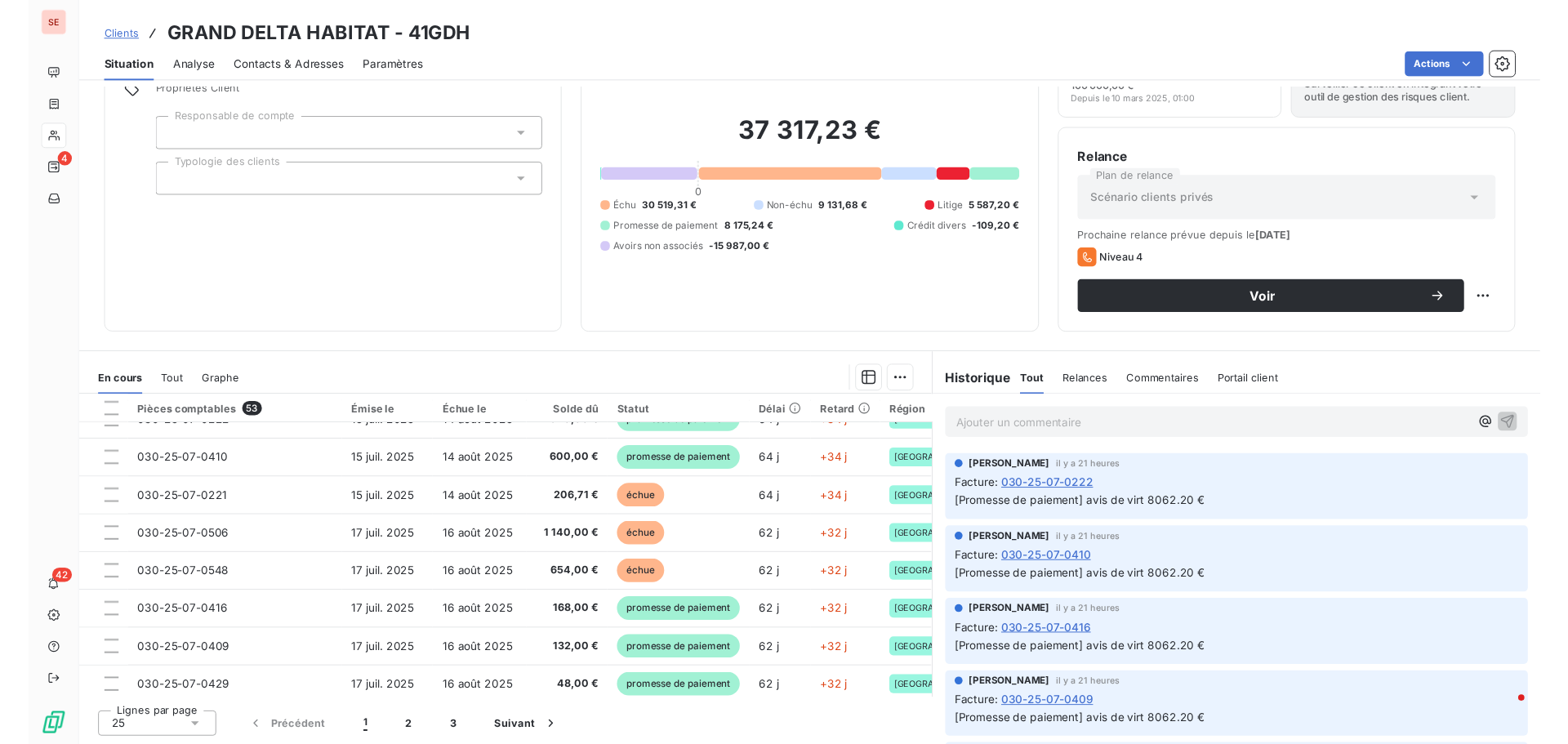
scroll to position [654, 0]
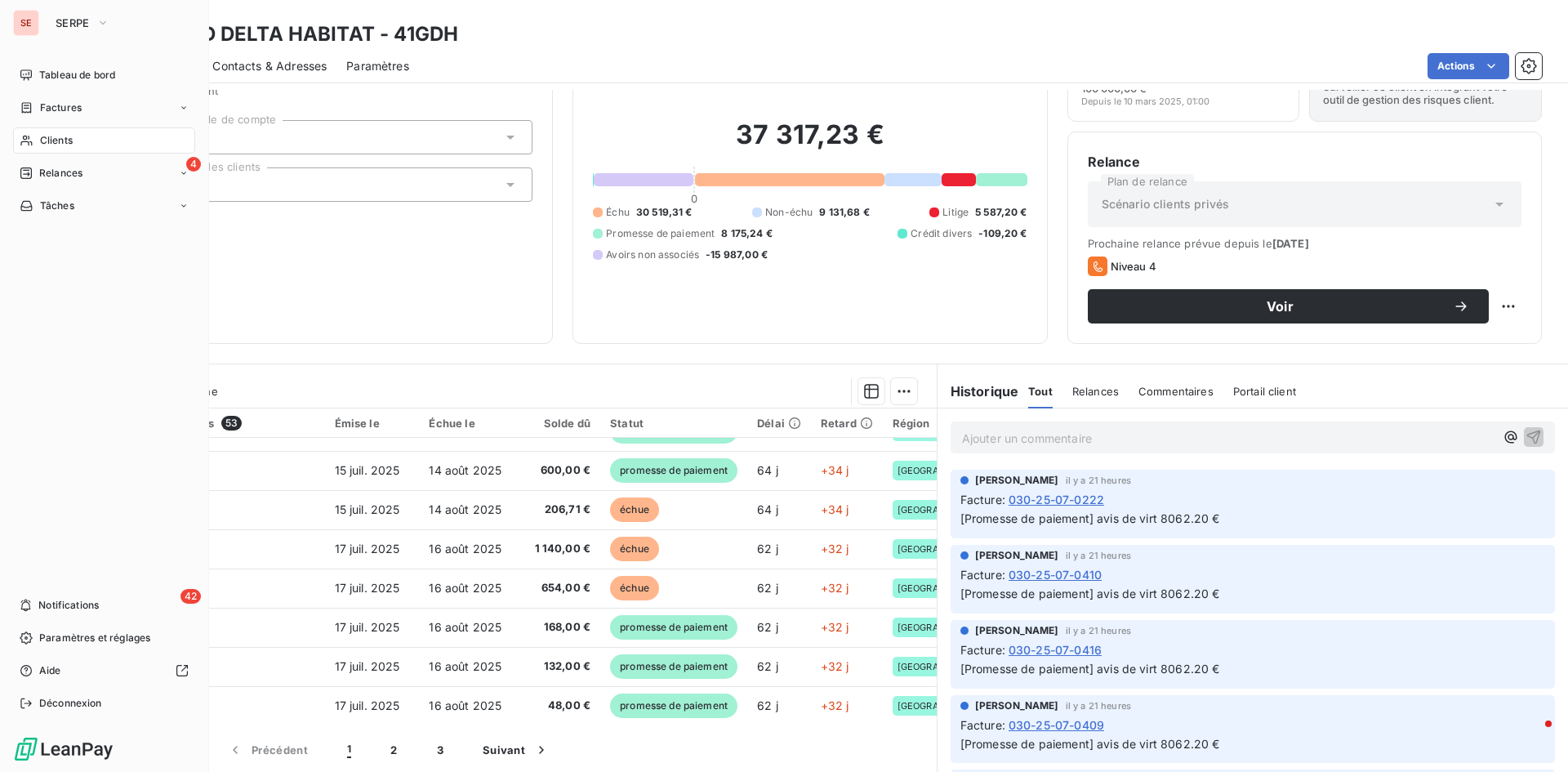
click at [67, 141] on span "Clients" at bounding box center [56, 141] width 32 height 14
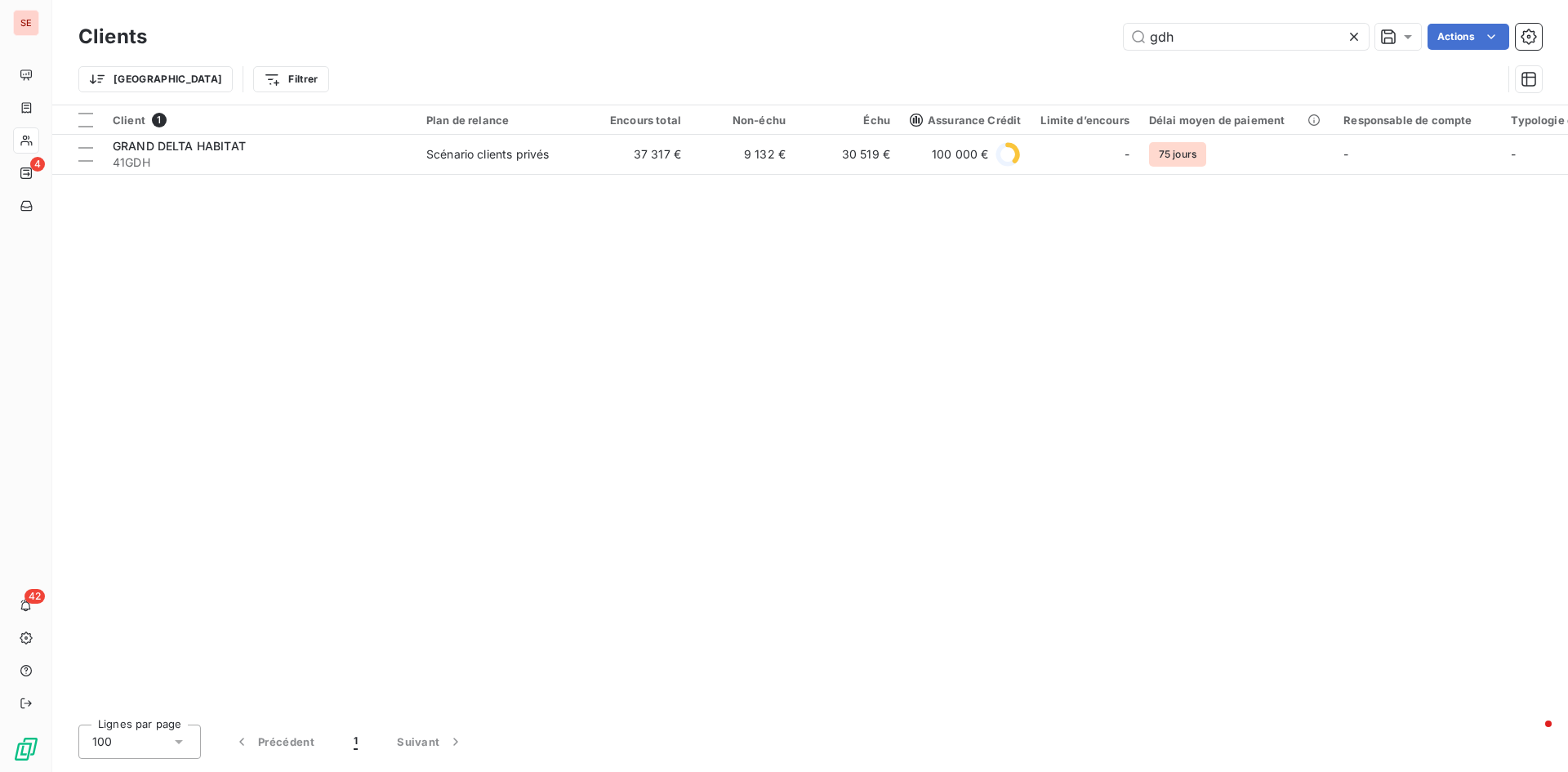
drag, startPoint x: 1201, startPoint y: 44, endPoint x: 1039, endPoint y: 16, distance: 164.4
click at [1041, 33] on div "gdh Actions" at bounding box center [854, 36] width 1375 height 26
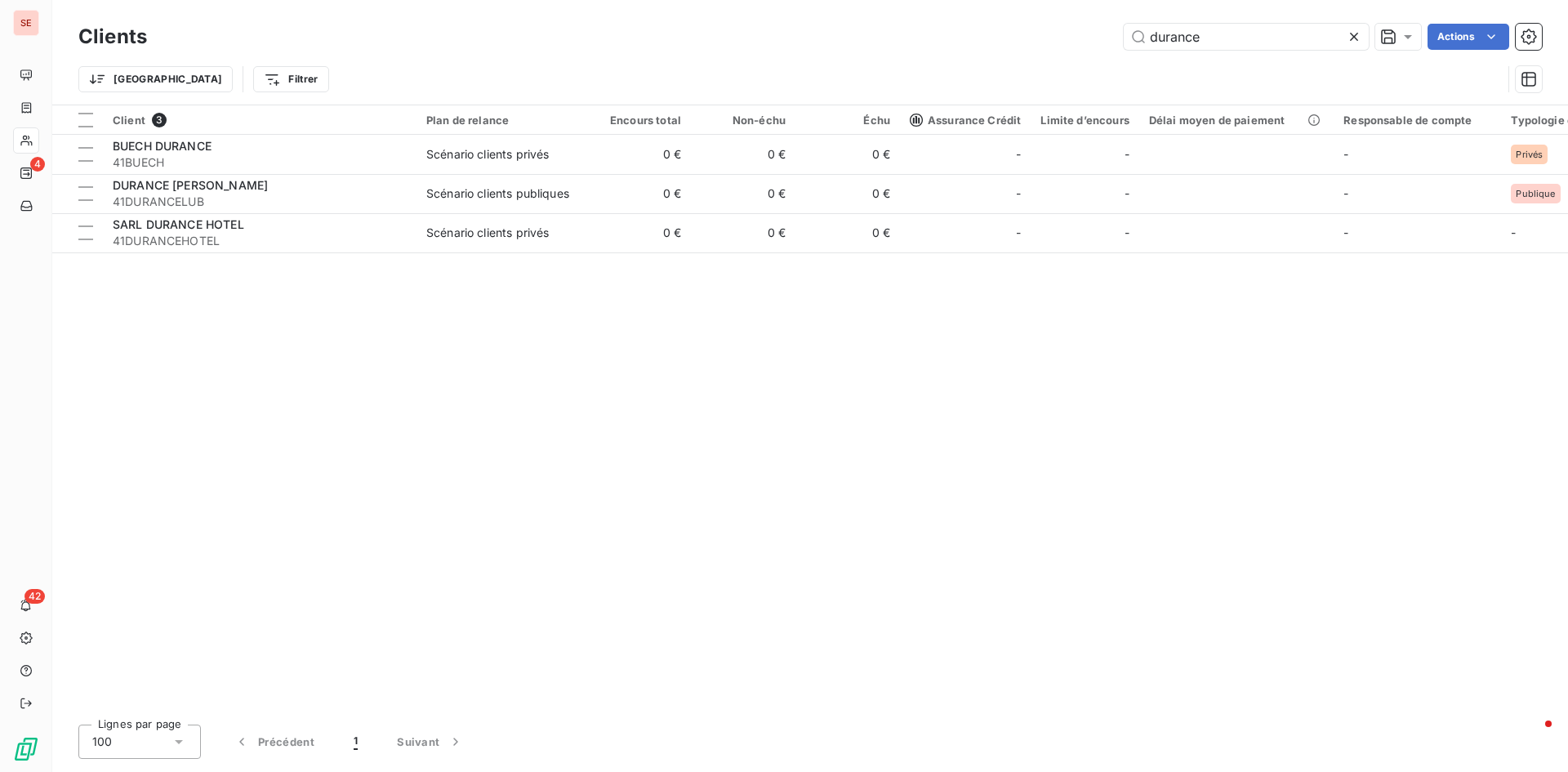
type input "durance"
click at [670, 388] on div "Client 3 Plan de relance Encours total Non-échu Échu Assurance Crédit Limite d’…" at bounding box center [810, 409] width 1516 height 606
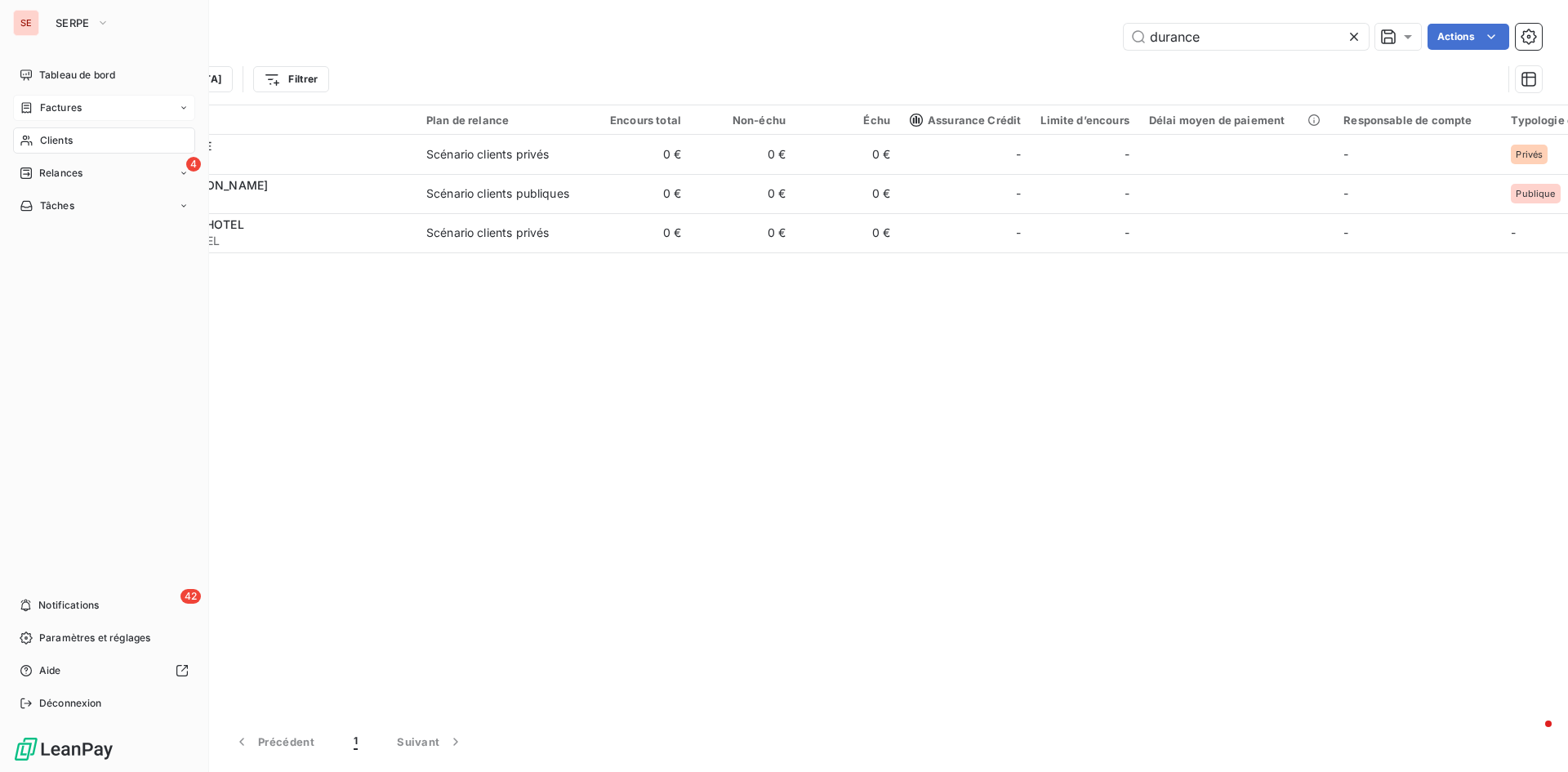
click at [80, 106] on span "Factures" at bounding box center [60, 107] width 41 height 14
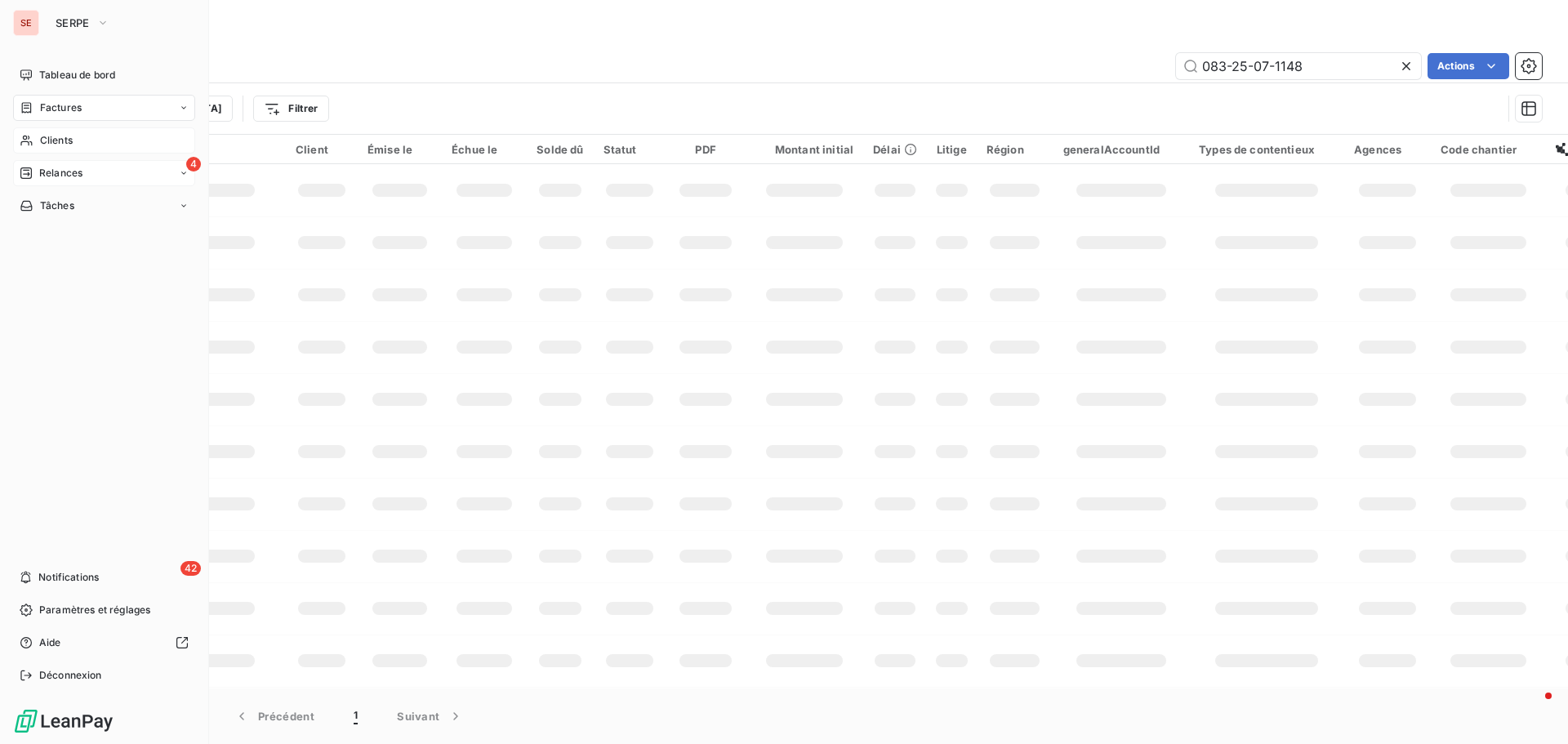
click at [57, 168] on span "Relances" at bounding box center [60, 173] width 43 height 14
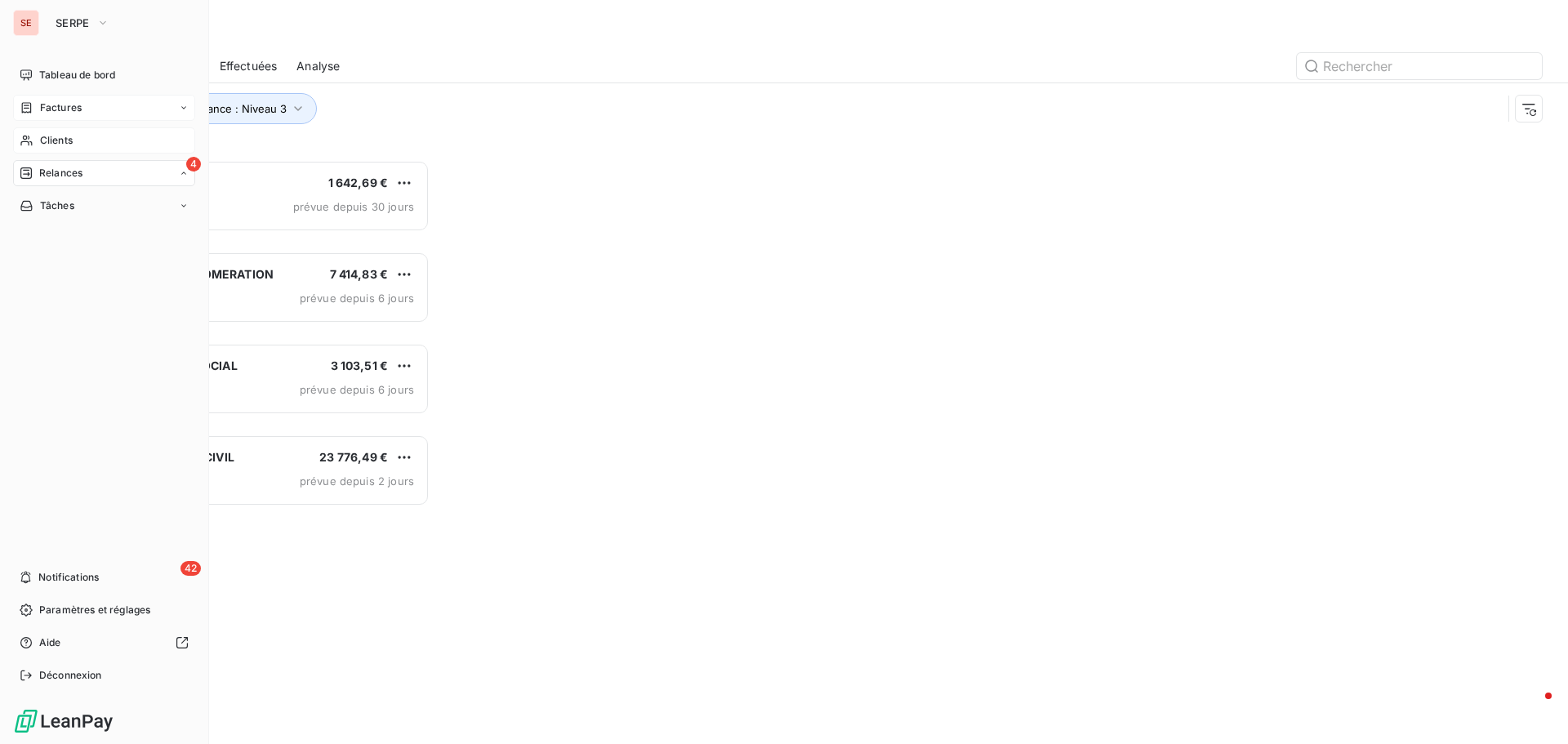
scroll to position [572, 339]
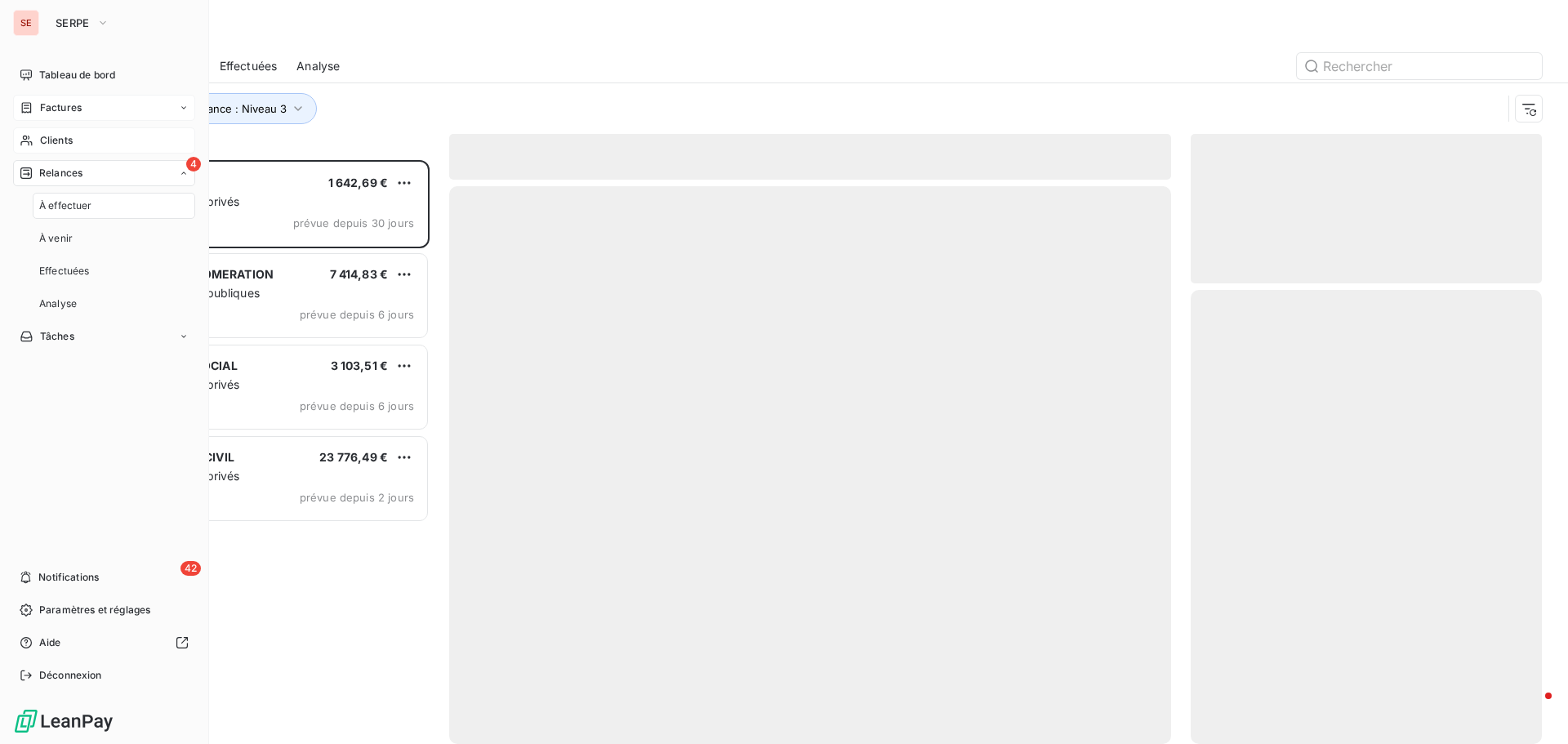
click at [57, 168] on span "Relances" at bounding box center [60, 173] width 43 height 14
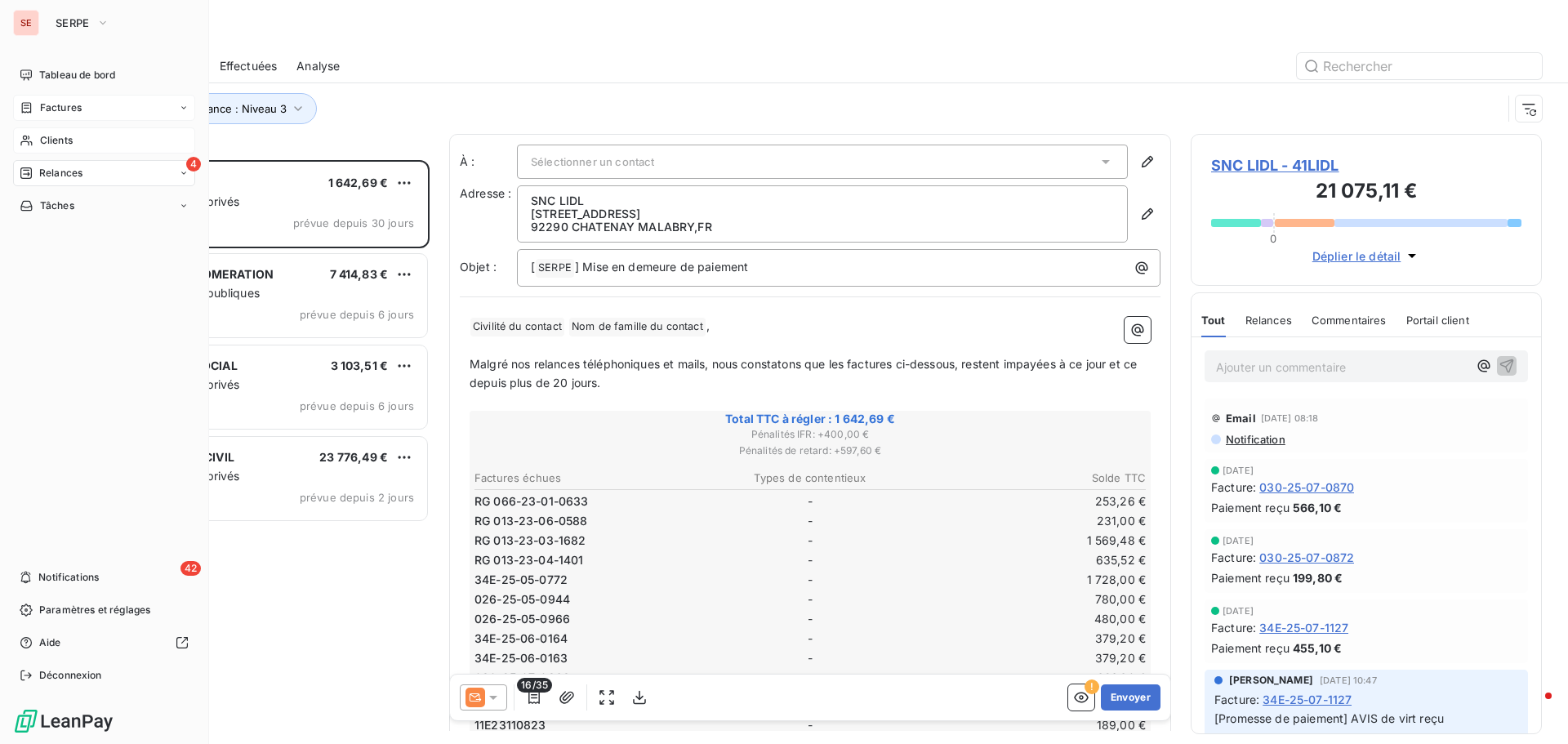
click at [56, 145] on span "Clients" at bounding box center [56, 141] width 32 height 14
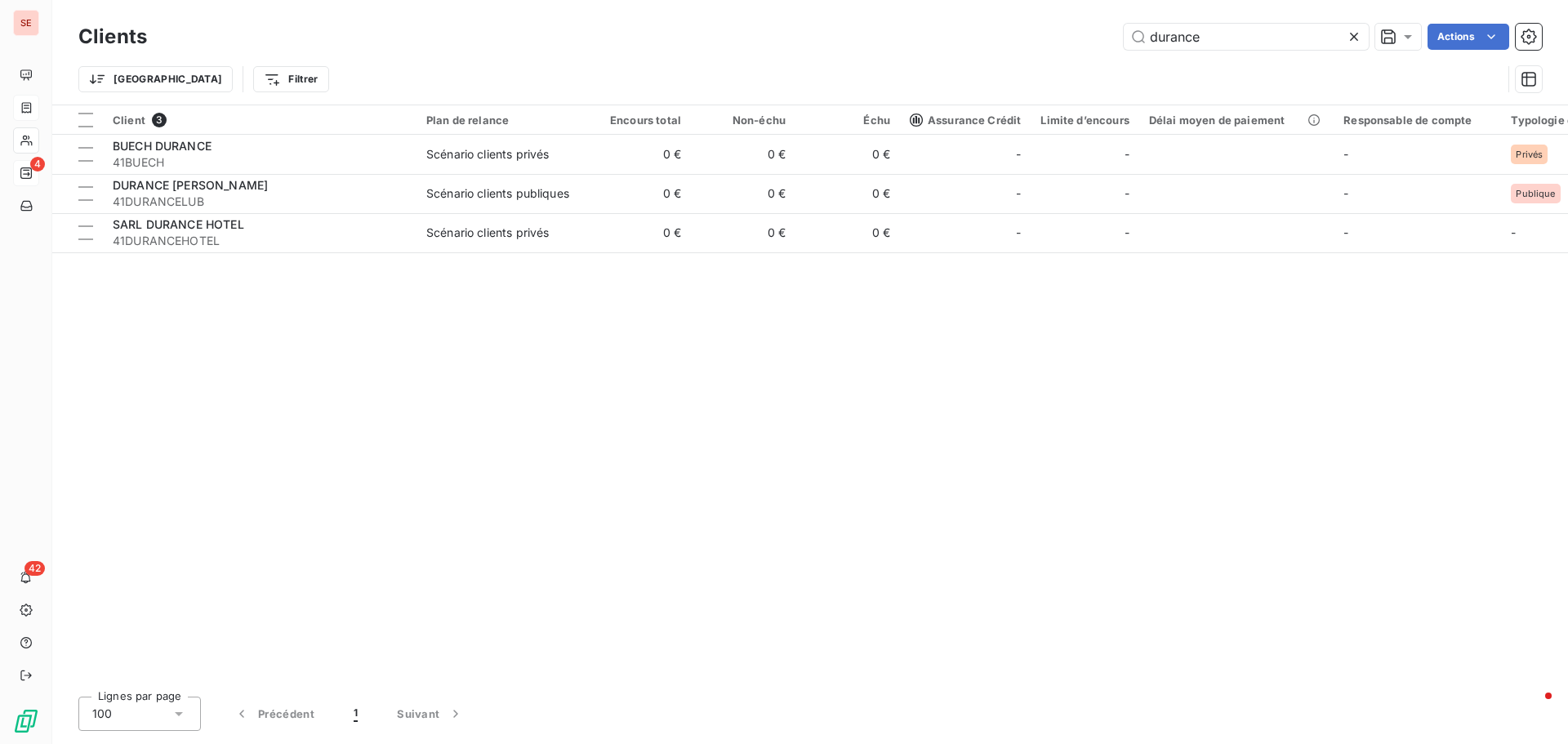
drag, startPoint x: 1226, startPoint y: 42, endPoint x: 1065, endPoint y: 40, distance: 161.0
click at [1065, 40] on div "durance Actions" at bounding box center [854, 36] width 1375 height 26
drag, startPoint x: 1256, startPoint y: 24, endPoint x: 1018, endPoint y: 26, distance: 238.0
click at [1029, 39] on div "41mai Actions" at bounding box center [854, 36] width 1375 height 26
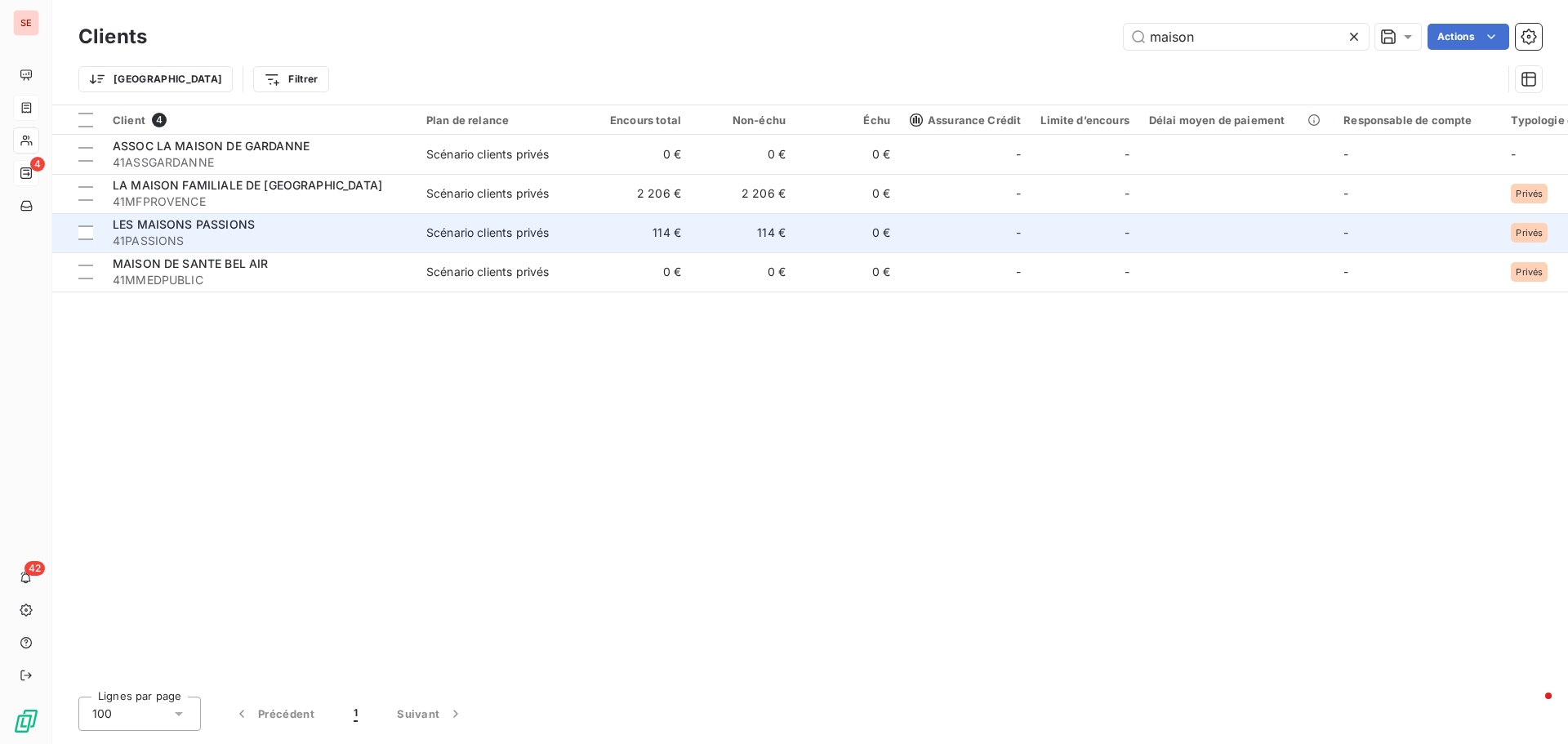
type input "maison"
click at [176, 234] on span "41PASSIONS" at bounding box center [260, 241] width 294 height 16
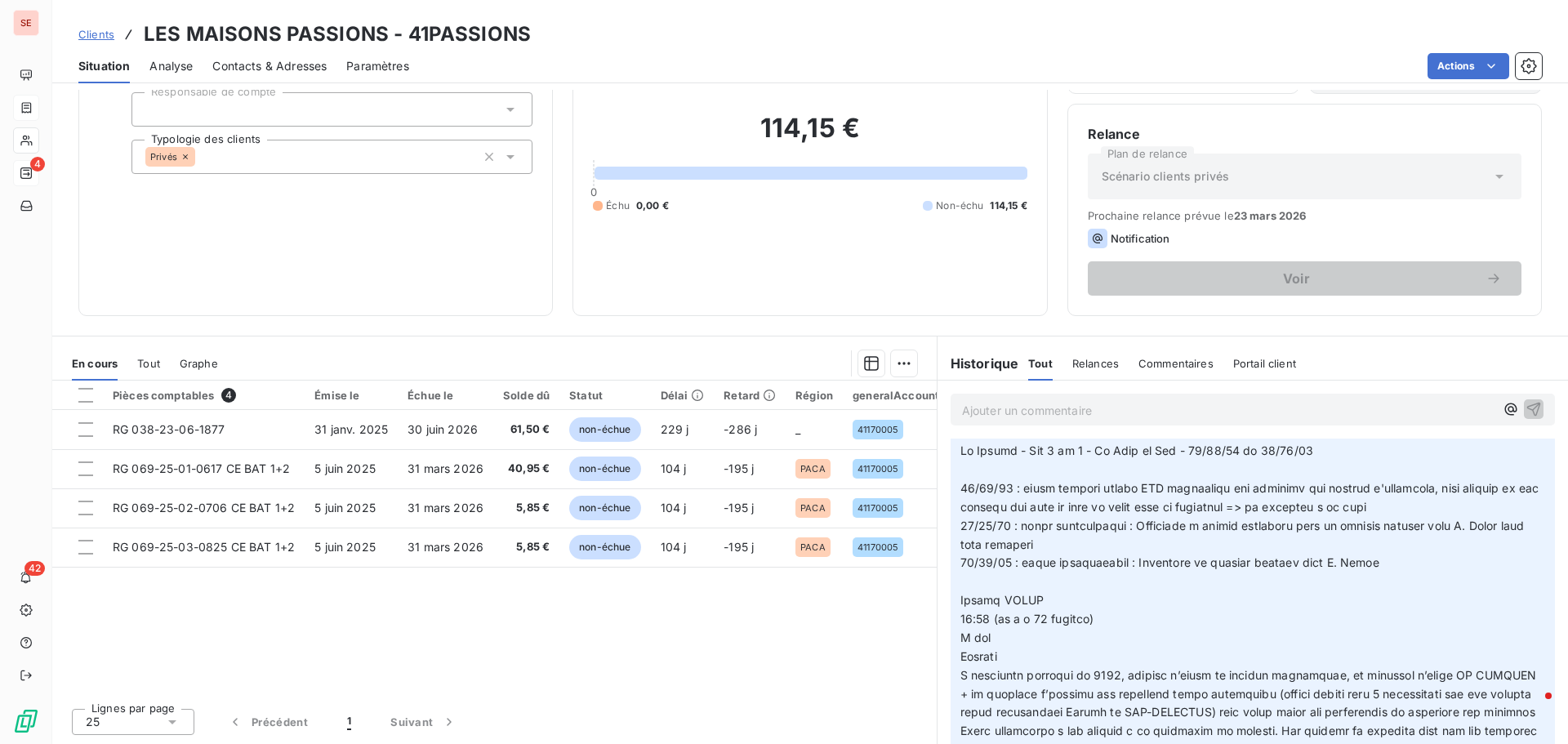
scroll to position [326, 0]
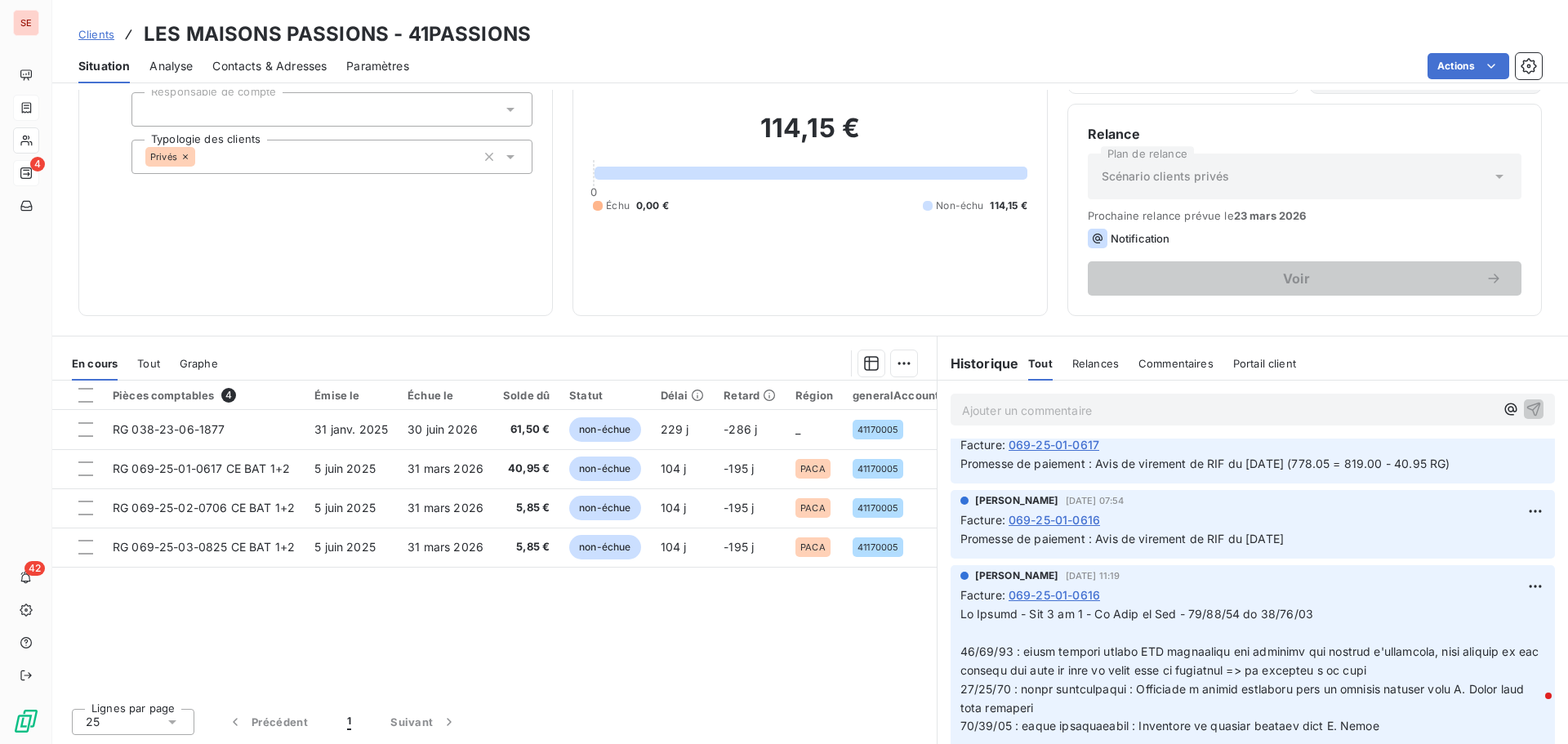
click at [225, 61] on span "Contacts & Adresses" at bounding box center [269, 66] width 115 height 16
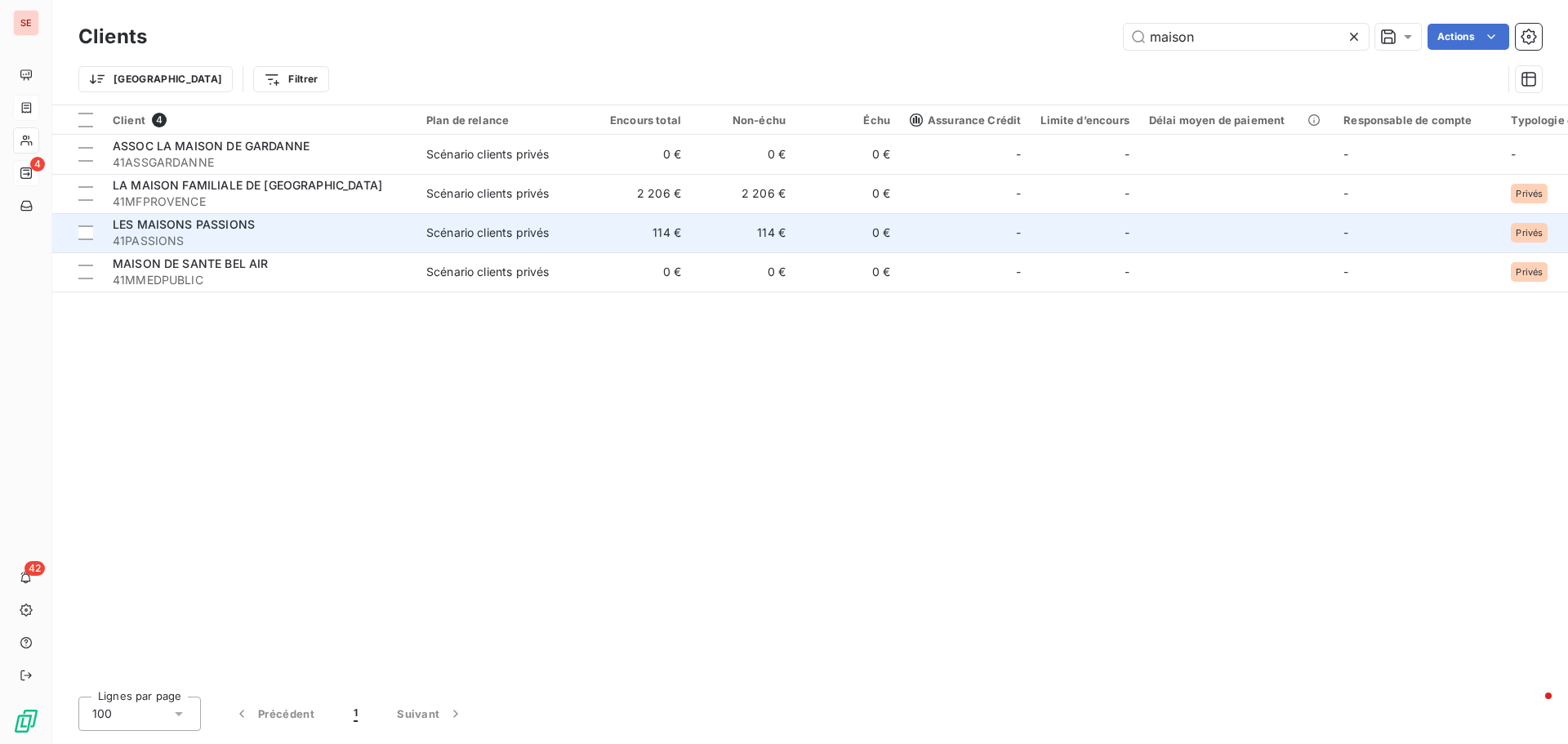
click at [185, 224] on span "LES MAISONS PASSIONS" at bounding box center [184, 224] width 142 height 14
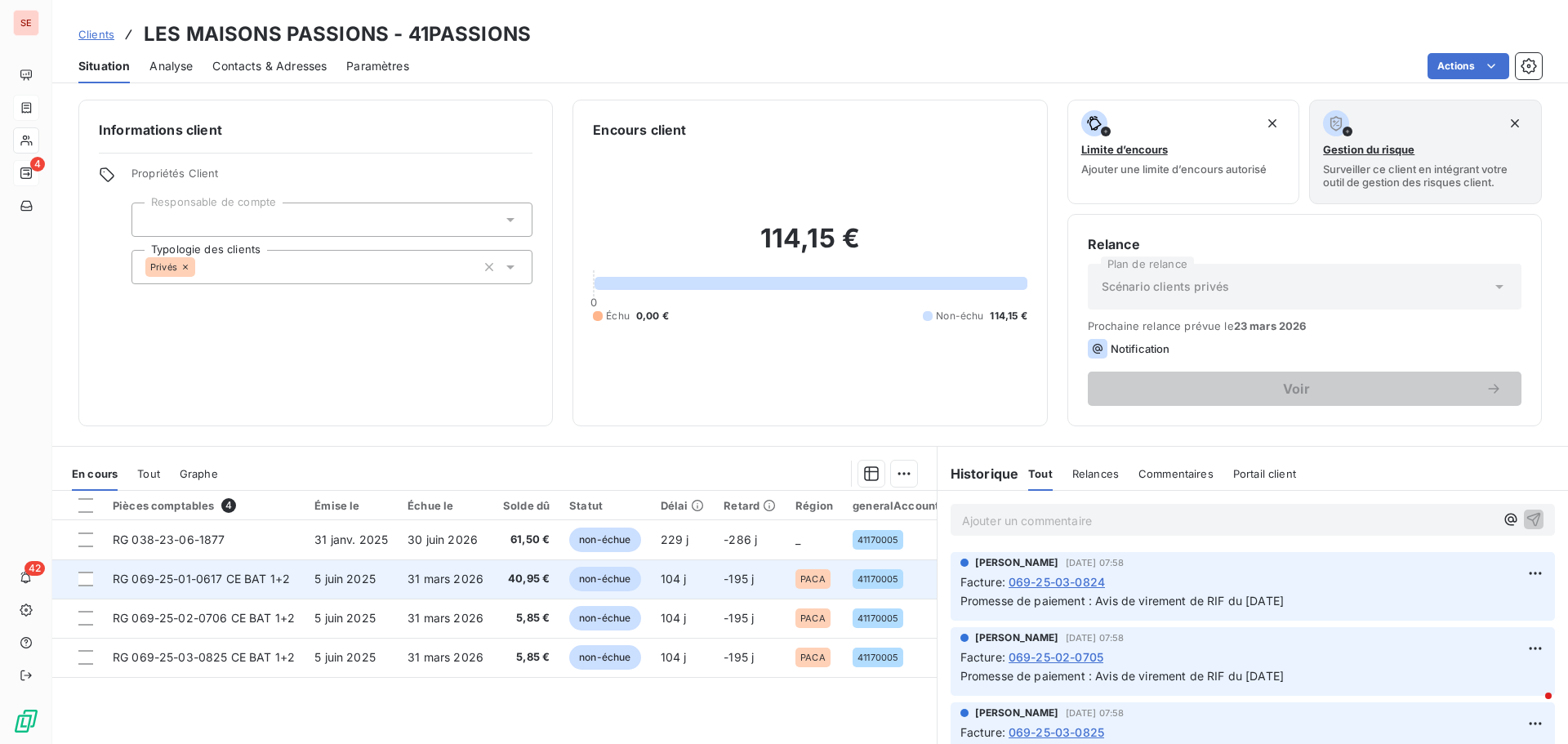
click at [235, 582] on span "RG 069-25-01-0617 CE BAT 1+2" at bounding box center [201, 578] width 178 height 14
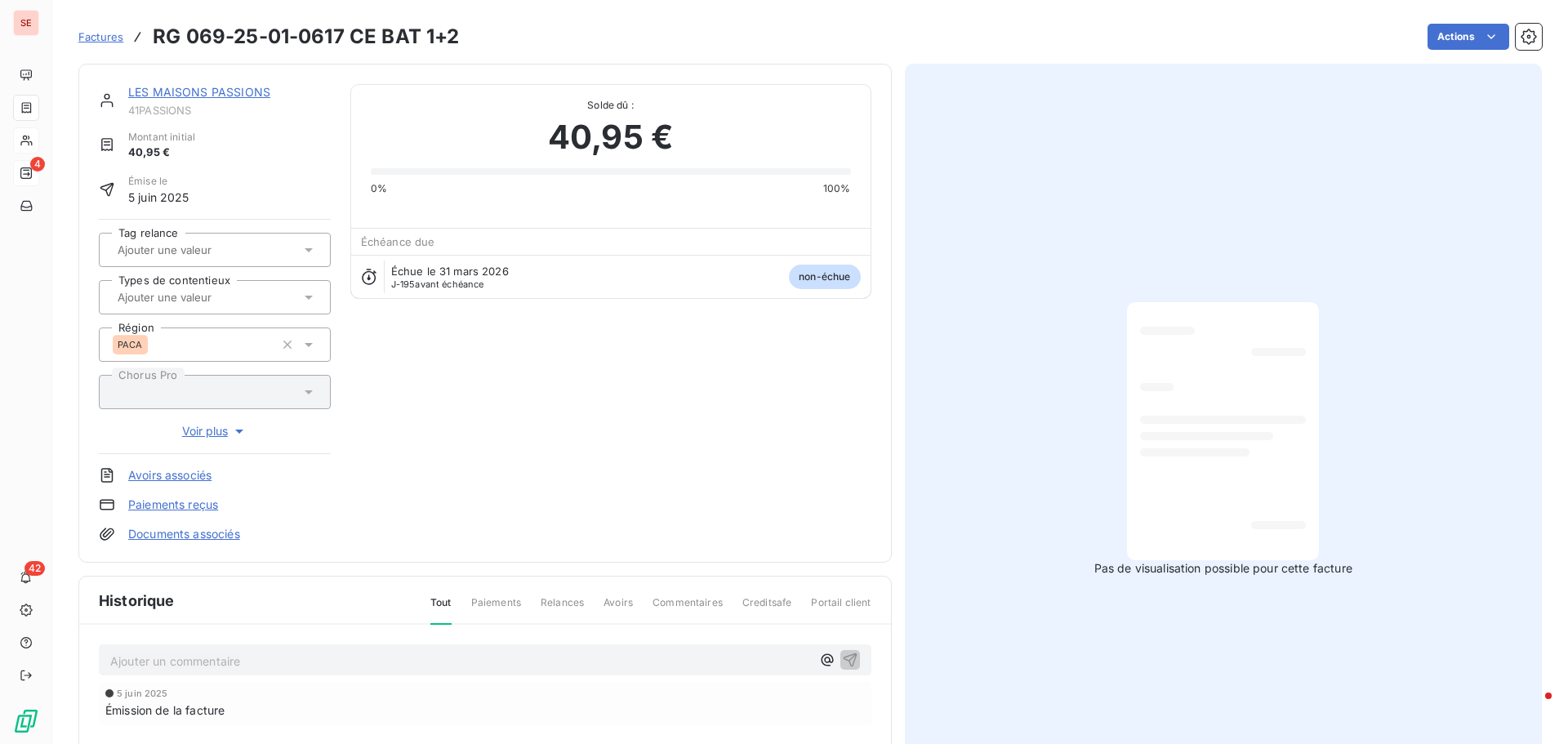
click at [206, 534] on link "Documents associés" at bounding box center [184, 534] width 112 height 16
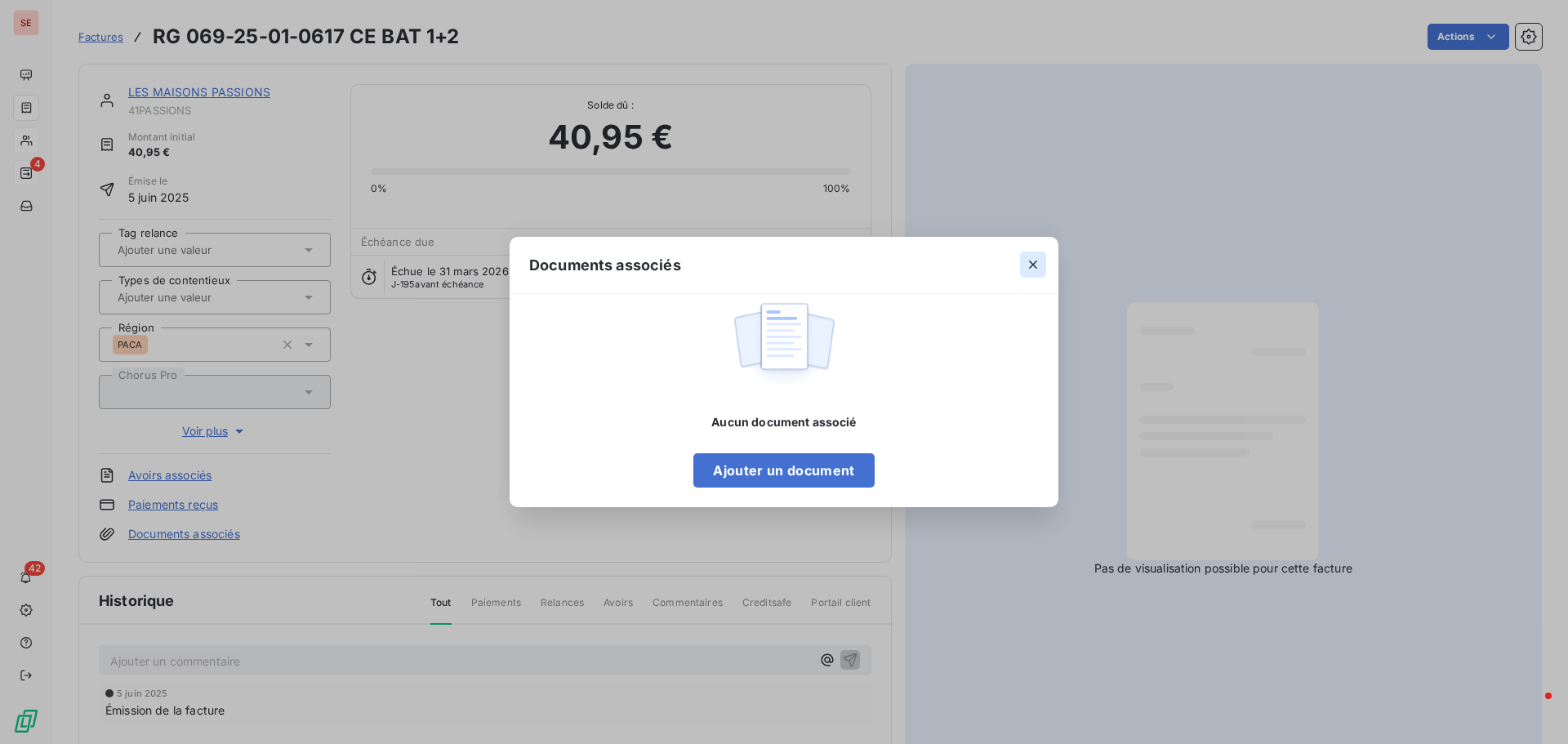
click at [1032, 256] on icon "button" at bounding box center [1033, 264] width 16 height 16
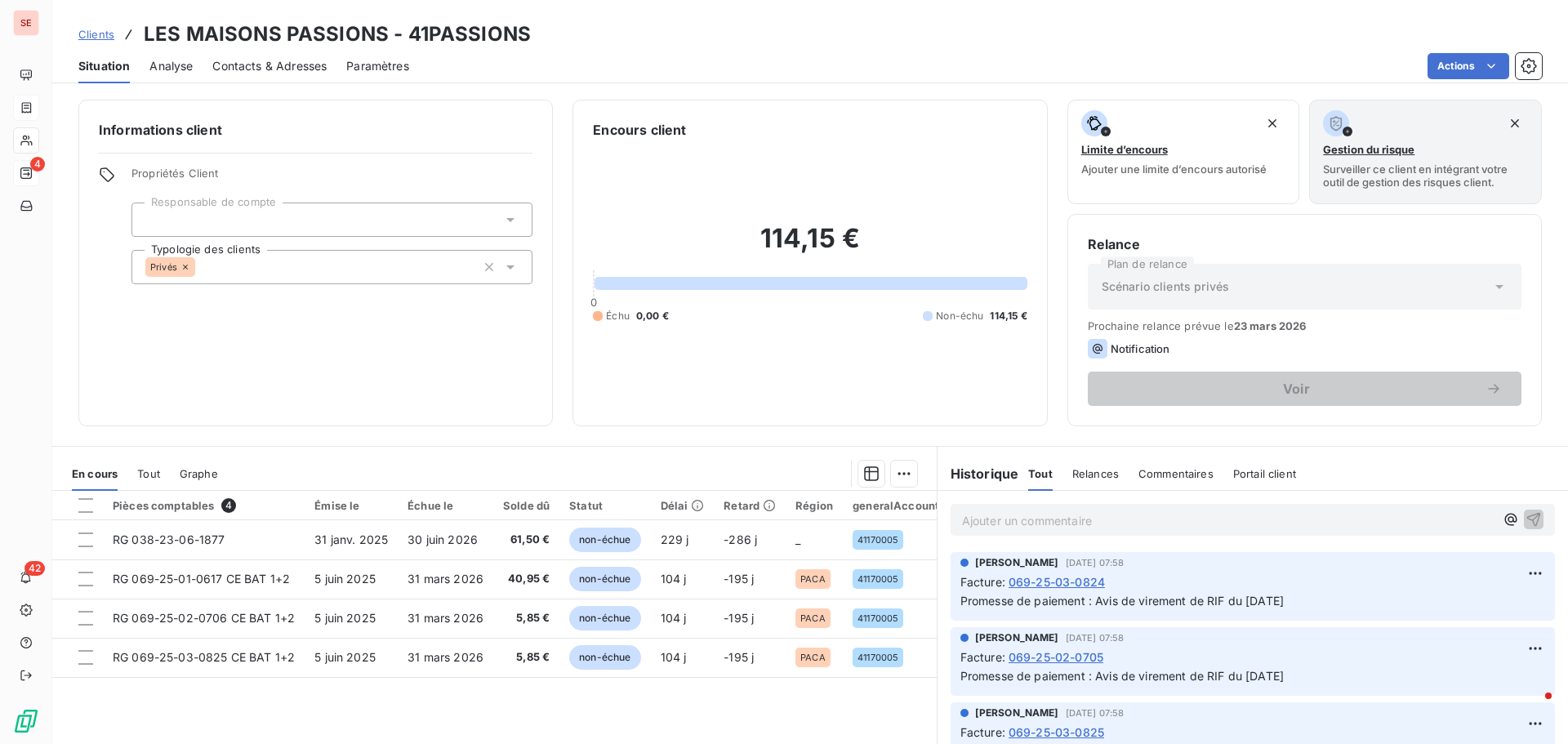
click at [1068, 580] on span "069-25-03-0824" at bounding box center [1057, 582] width 96 height 17
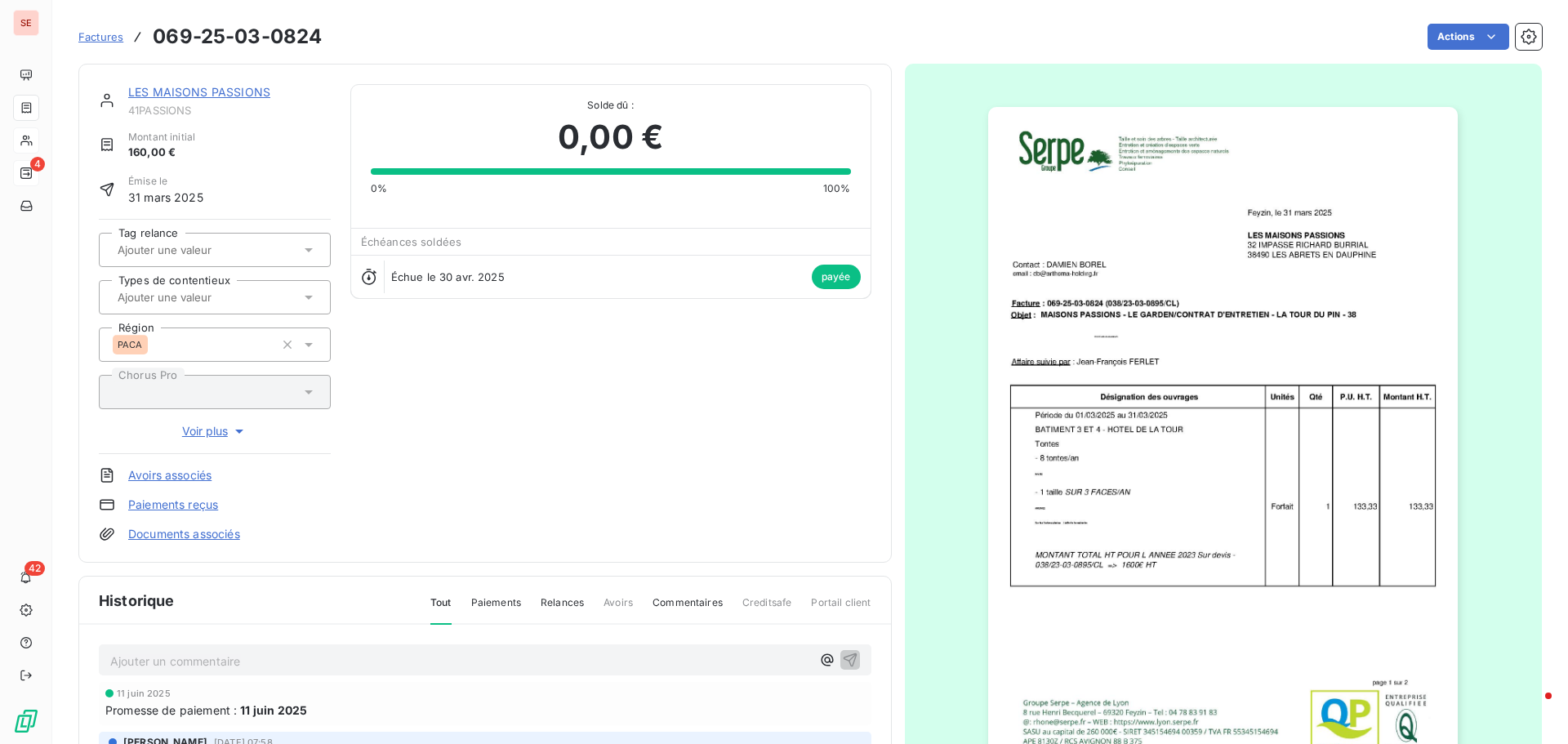
click at [202, 536] on link "Documents associés" at bounding box center [184, 534] width 112 height 16
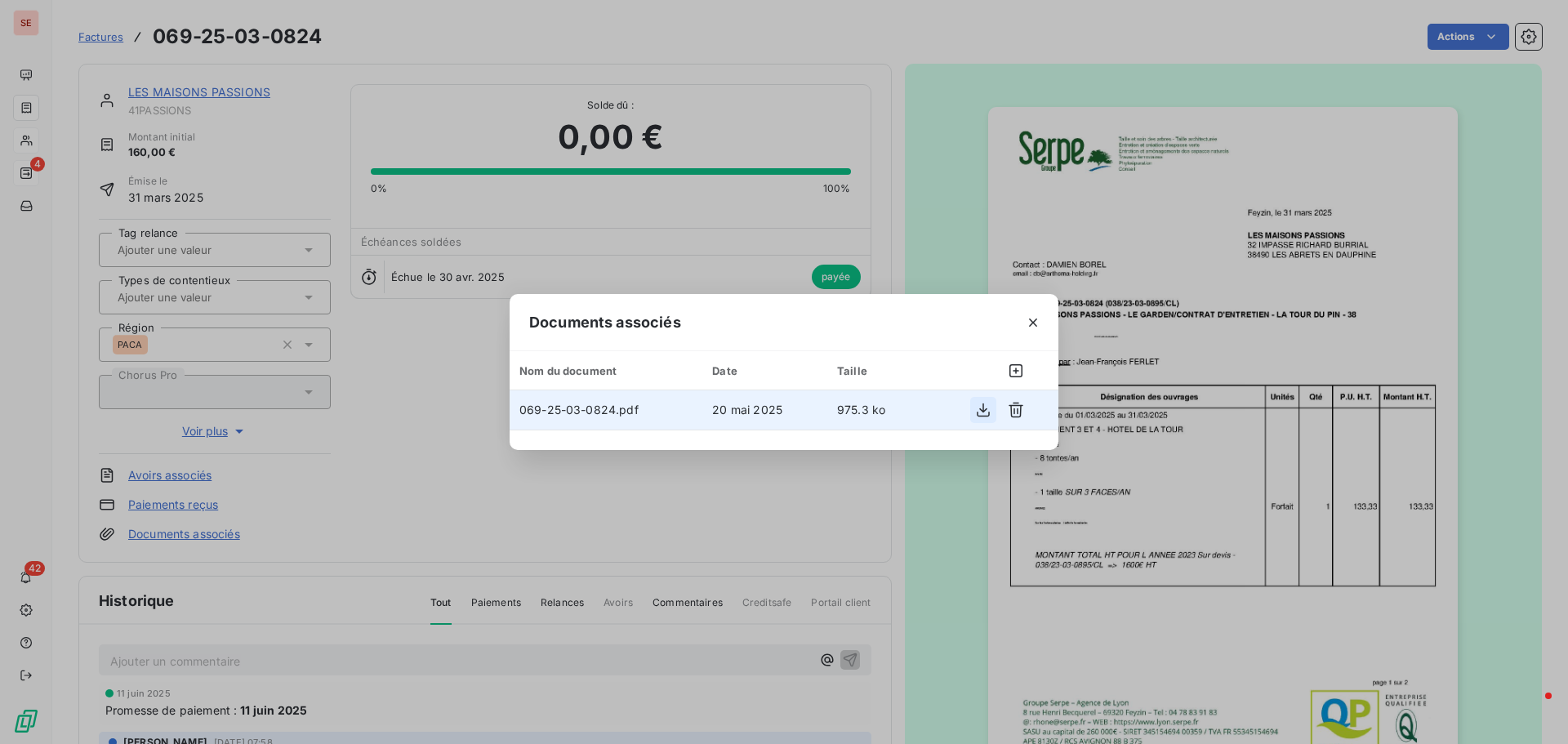
click at [986, 411] on icon "button" at bounding box center [983, 410] width 16 height 16
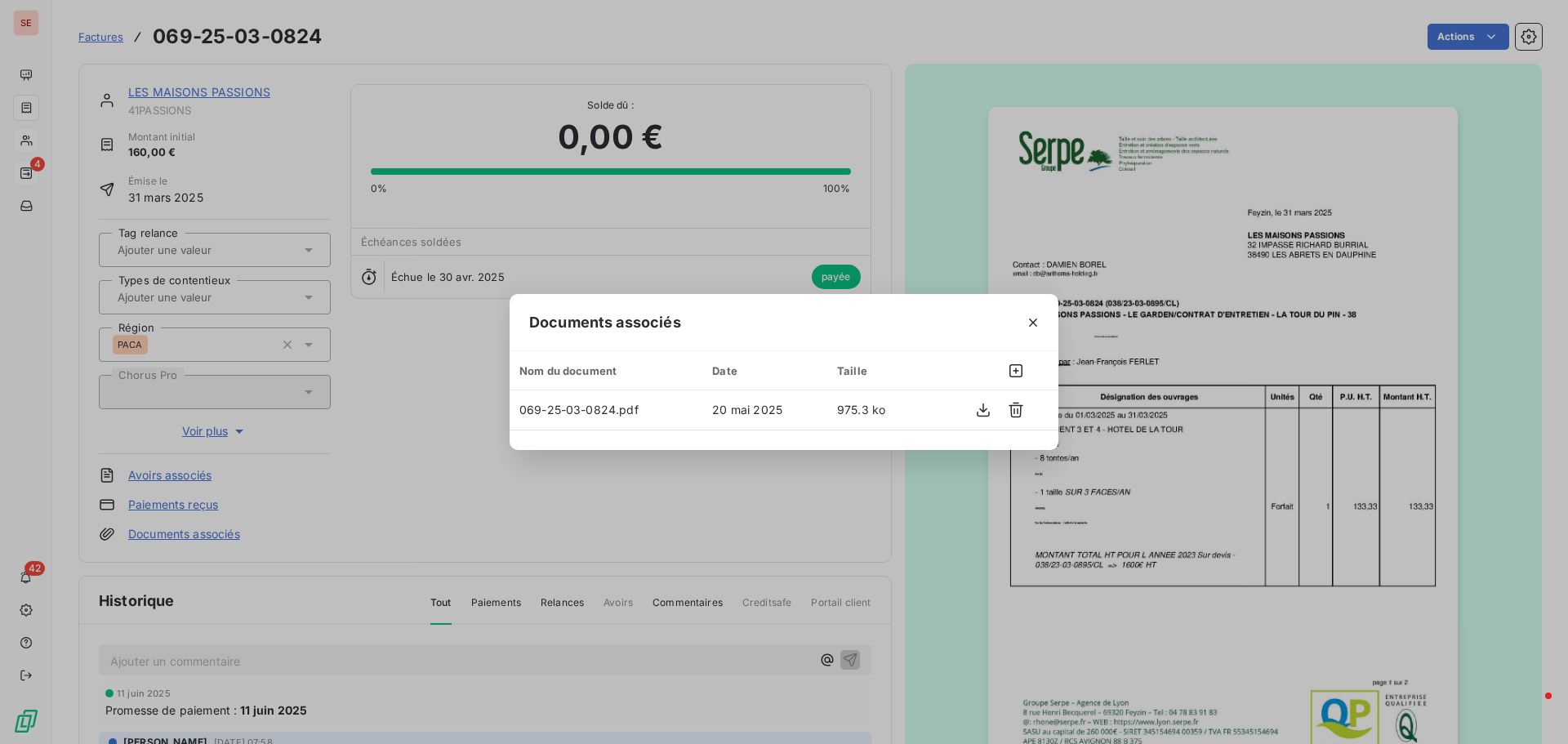
click at [1031, 321] on icon "button" at bounding box center [1033, 323] width 16 height 16
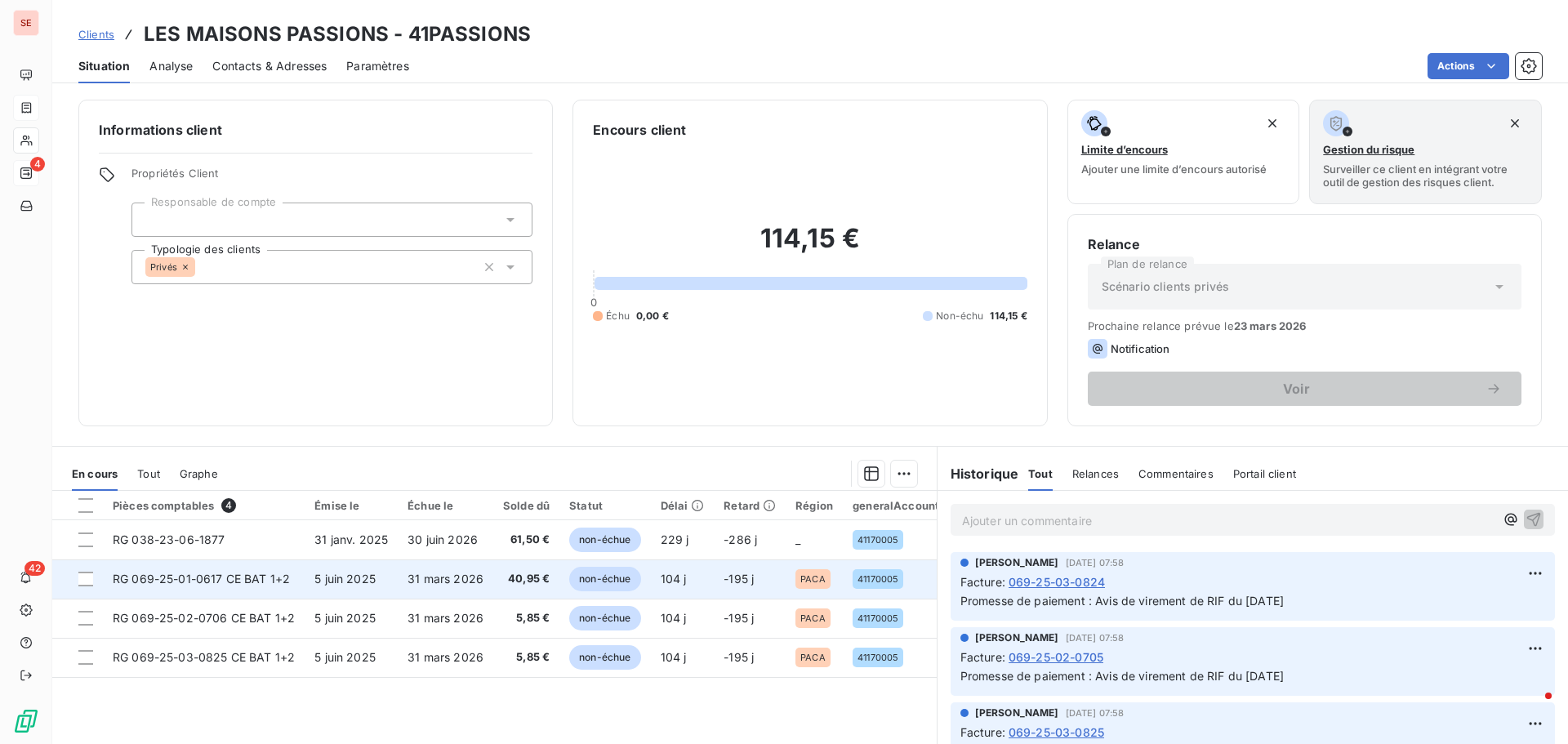
click at [459, 585] on td "31 mars 2026" at bounding box center [445, 578] width 96 height 39
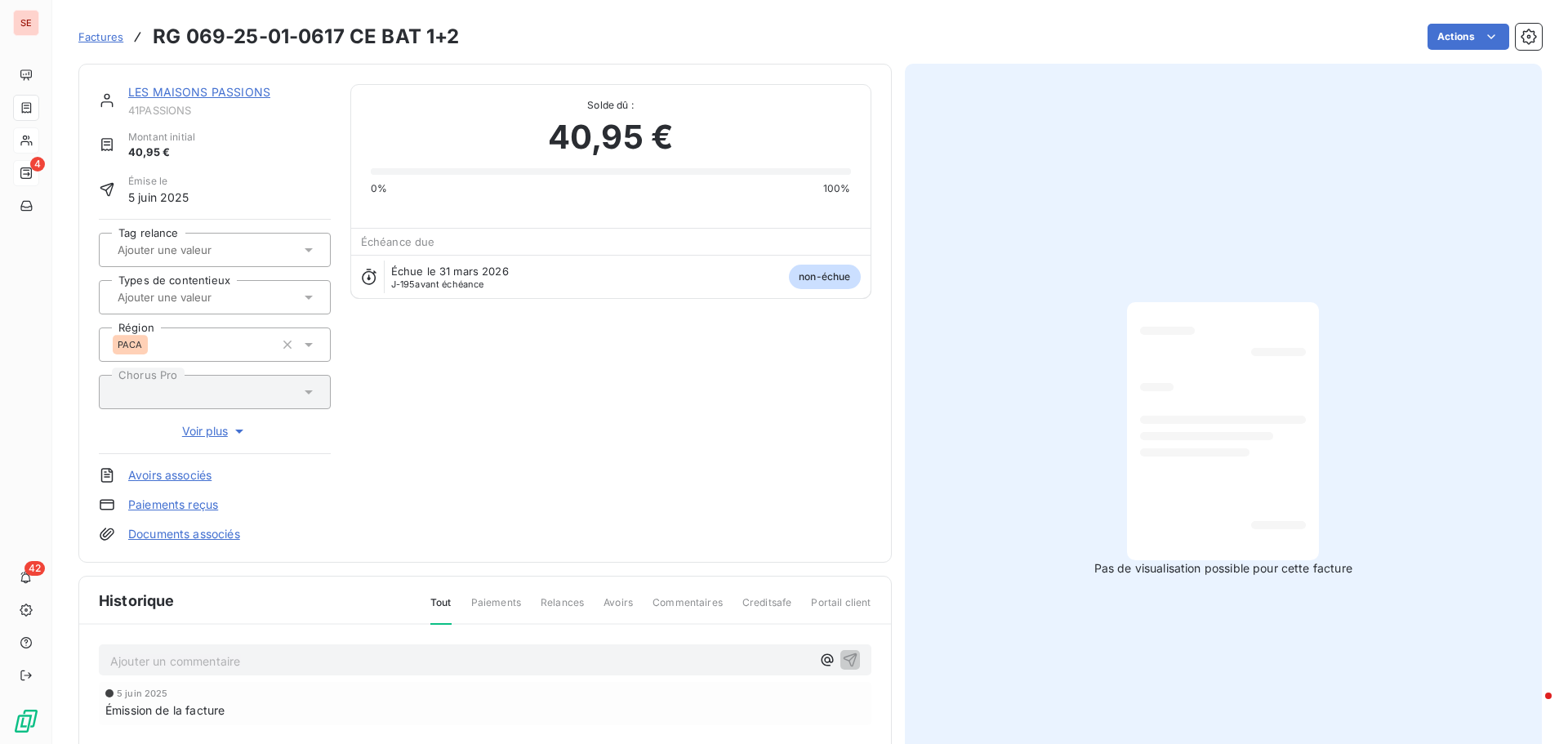
click at [196, 537] on link "Documents associés" at bounding box center [184, 534] width 112 height 16
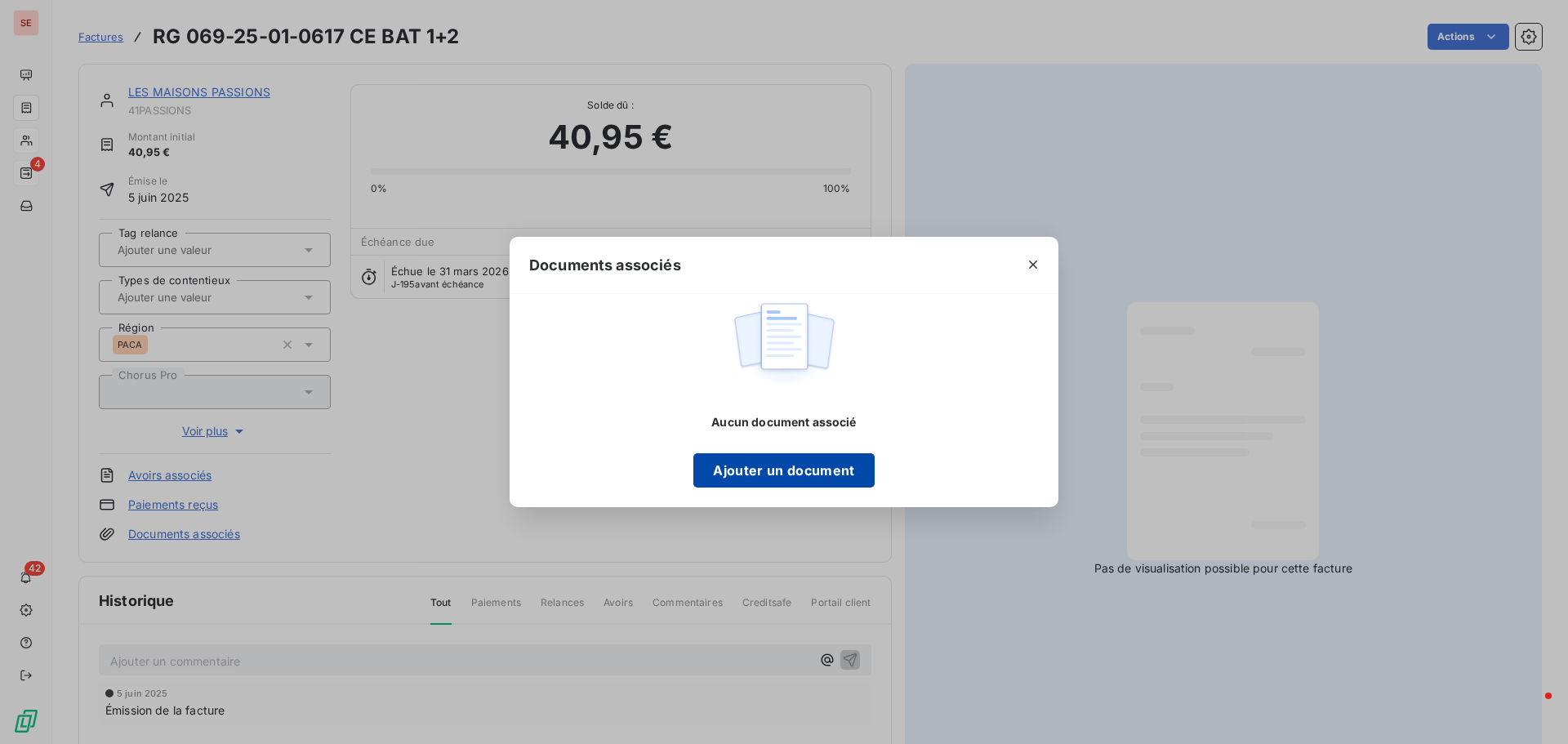
click at [793, 475] on button "Ajouter un document" at bounding box center [784, 471] width 180 height 34
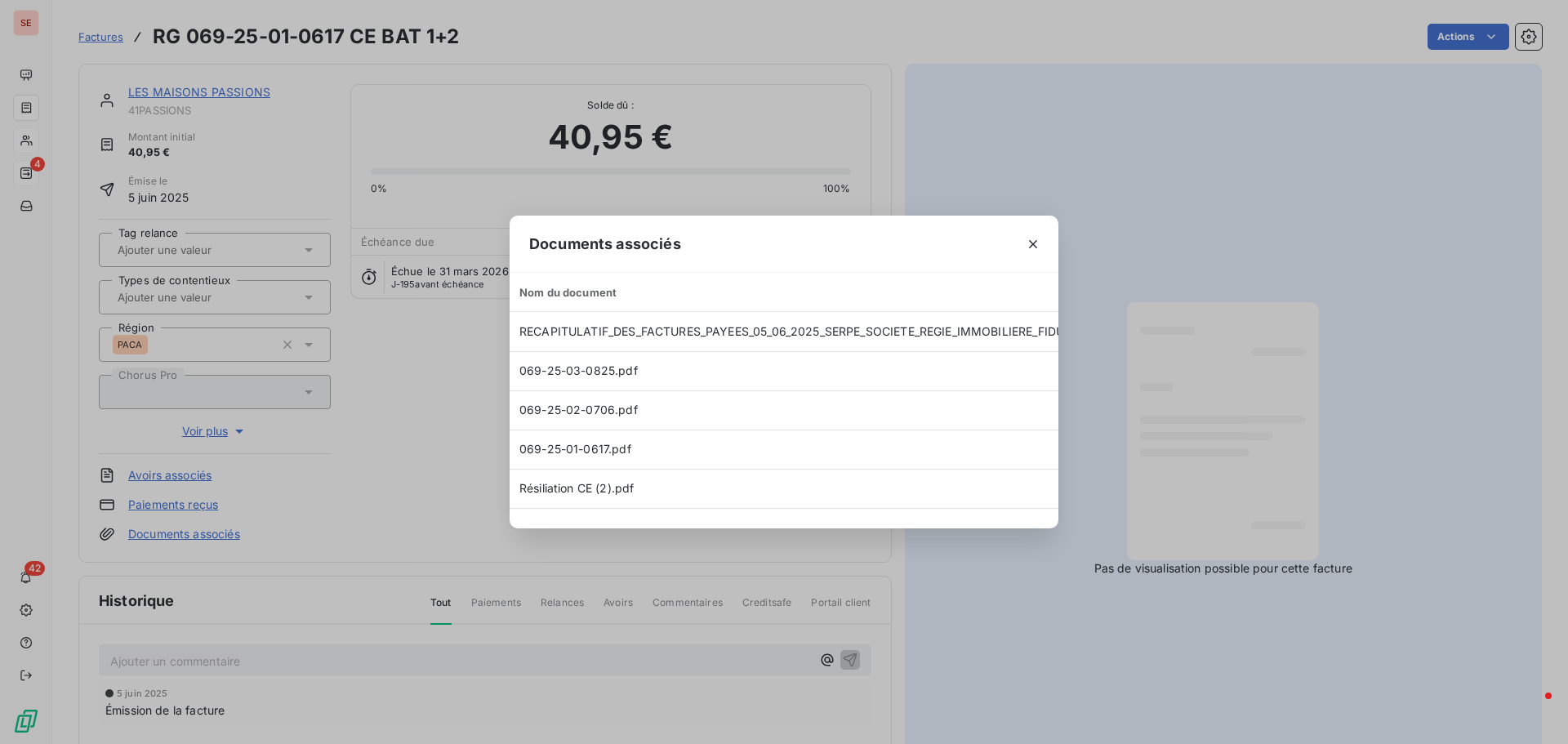
click at [373, 316] on div "Documents associés Nom du document Date Taille RECAPITULATIF_DES_FACTURES_PAYEE…" at bounding box center [784, 372] width 1568 height 744
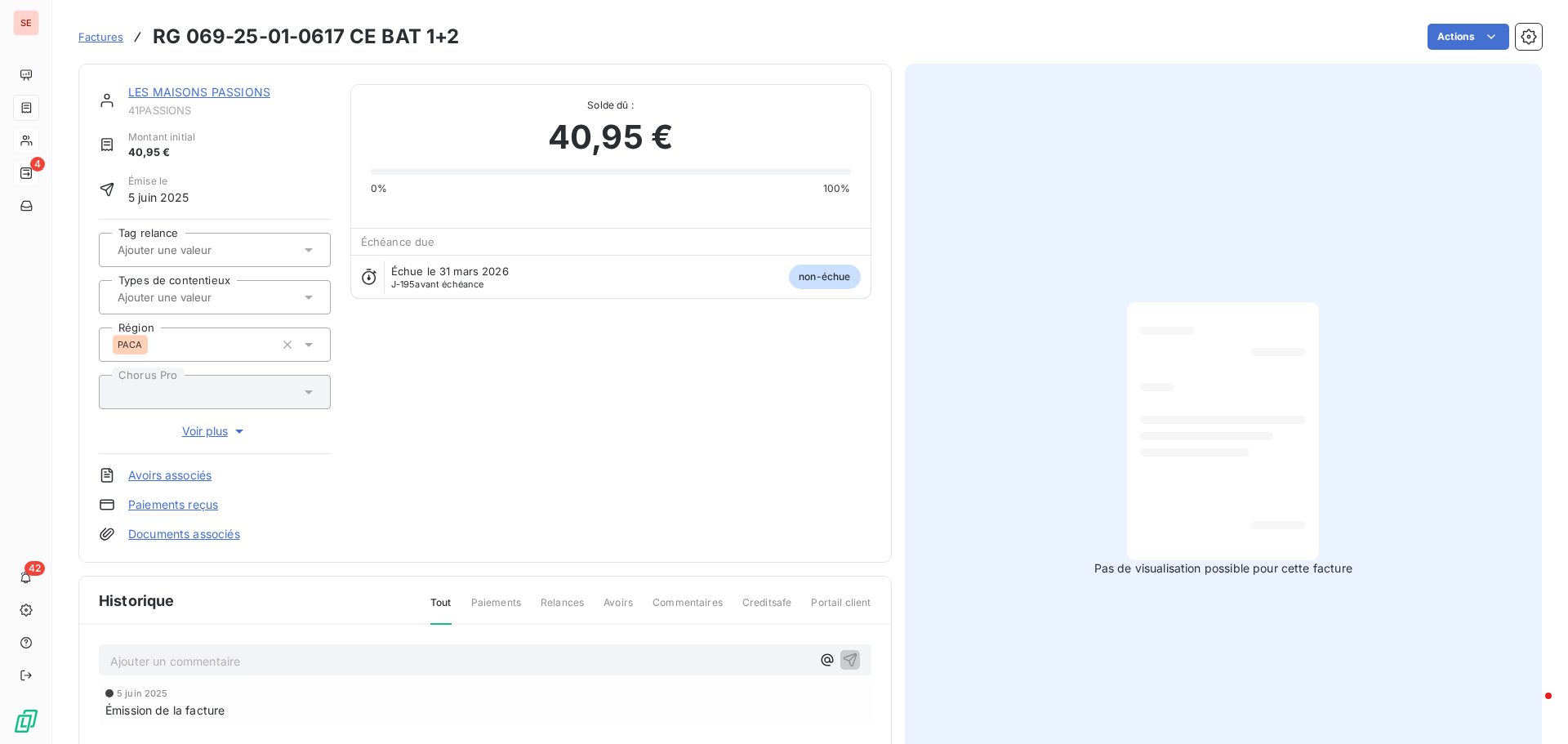
click at [646, 666] on p "Ajouter un commentaire ﻿" at bounding box center [460, 661] width 701 height 21
click at [111, 661] on span "[EMAIL_ADDRESS][DOMAIN_NAME]" at bounding box center [210, 659] width 200 height 14
click at [355, 663] on p "[DATE] : mail à [EMAIL_ADDRESS][DOMAIN_NAME]" at bounding box center [460, 660] width 701 height 19
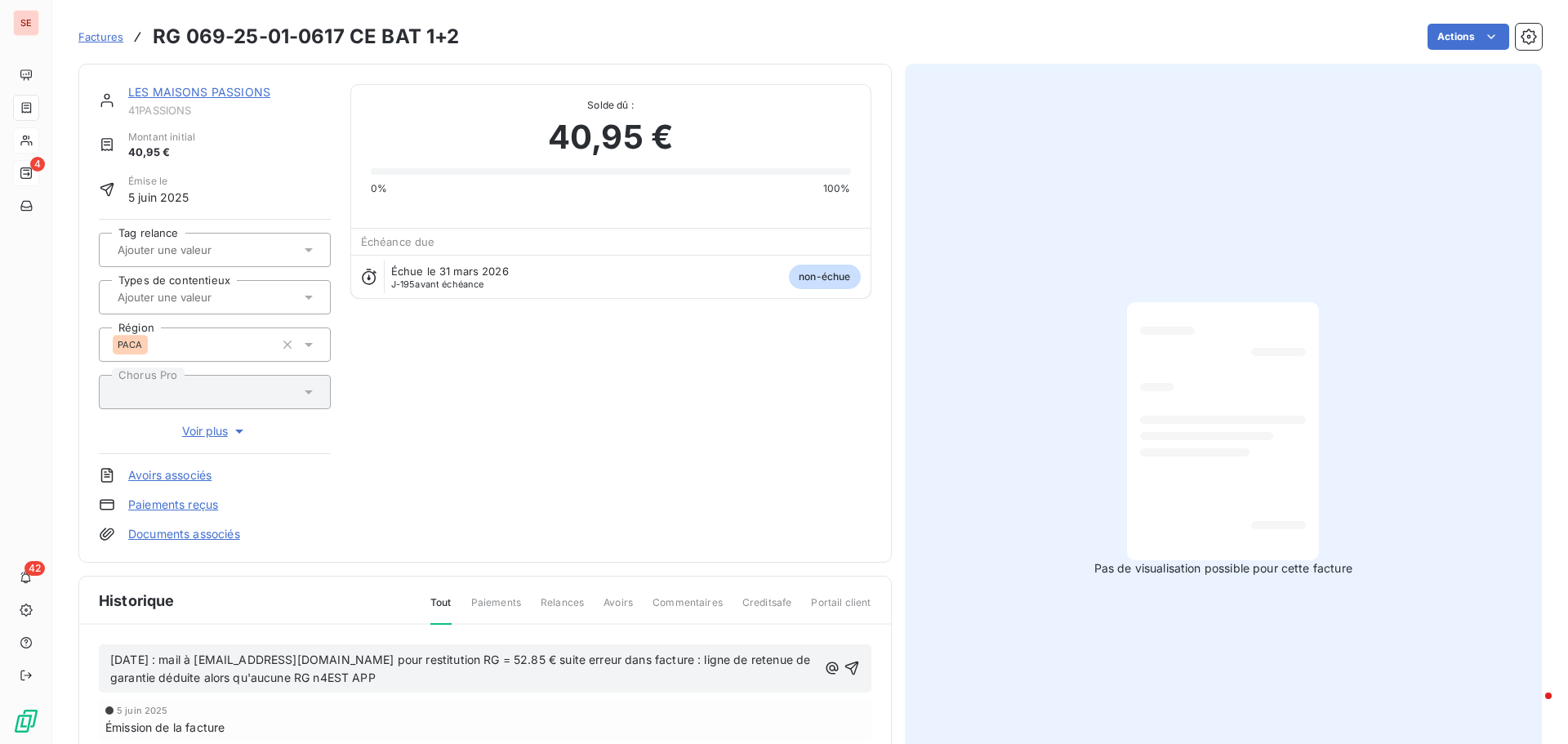
click at [274, 685] on p "[DATE] : mail à [EMAIL_ADDRESS][DOMAIN_NAME] pour restitution RG = 52.85 € suit…" at bounding box center [463, 670] width 707 height 38
drag, startPoint x: 273, startPoint y: 683, endPoint x: 366, endPoint y: 686, distance: 93.0
click at [366, 686] on p "[DATE] : mail à [EMAIL_ADDRESS][DOMAIN_NAME] pour restitution RG = 52.85 € suit…" at bounding box center [463, 670] width 707 height 38
click at [848, 666] on icon "button" at bounding box center [850, 668] width 14 height 14
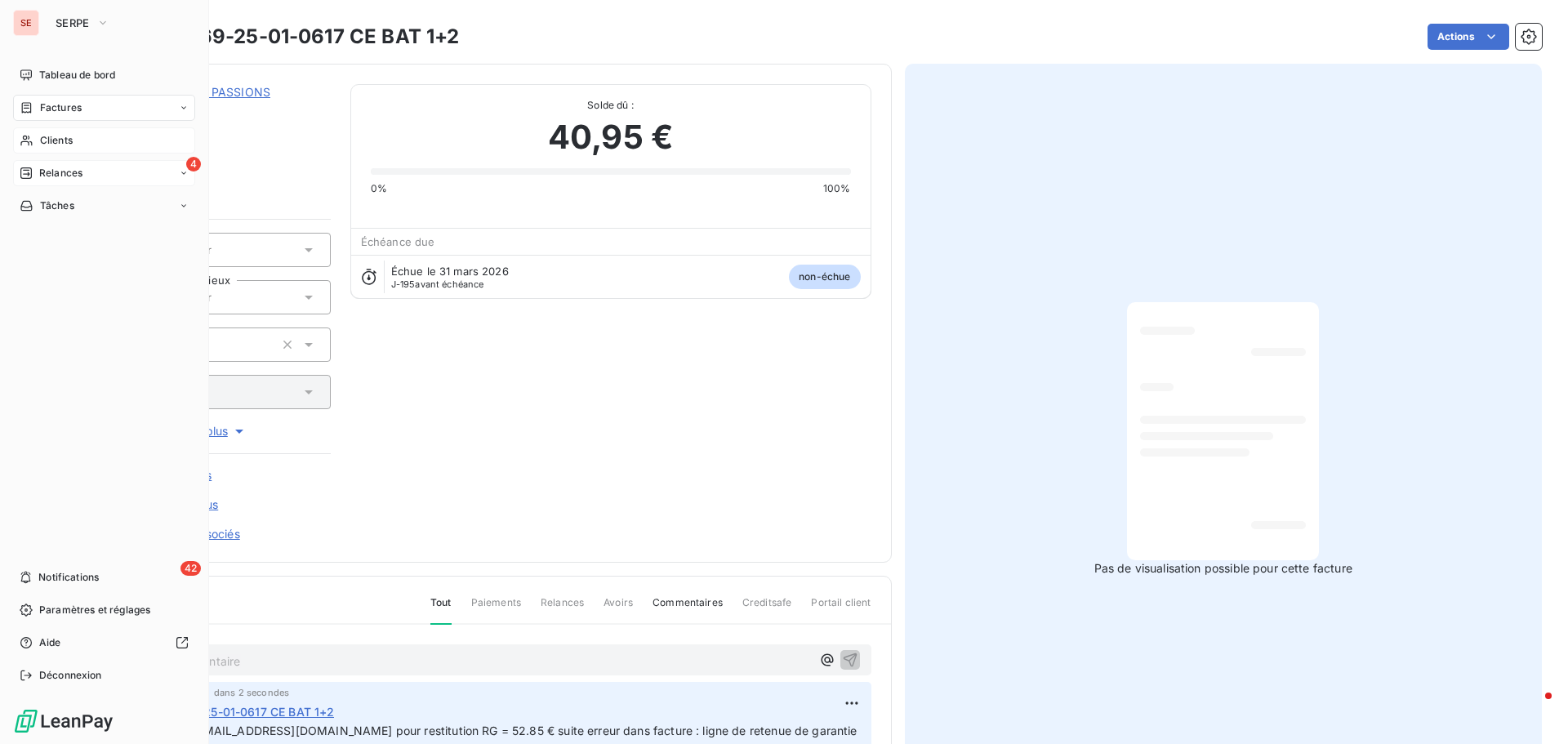
click at [55, 141] on span "Clients" at bounding box center [56, 141] width 32 height 14
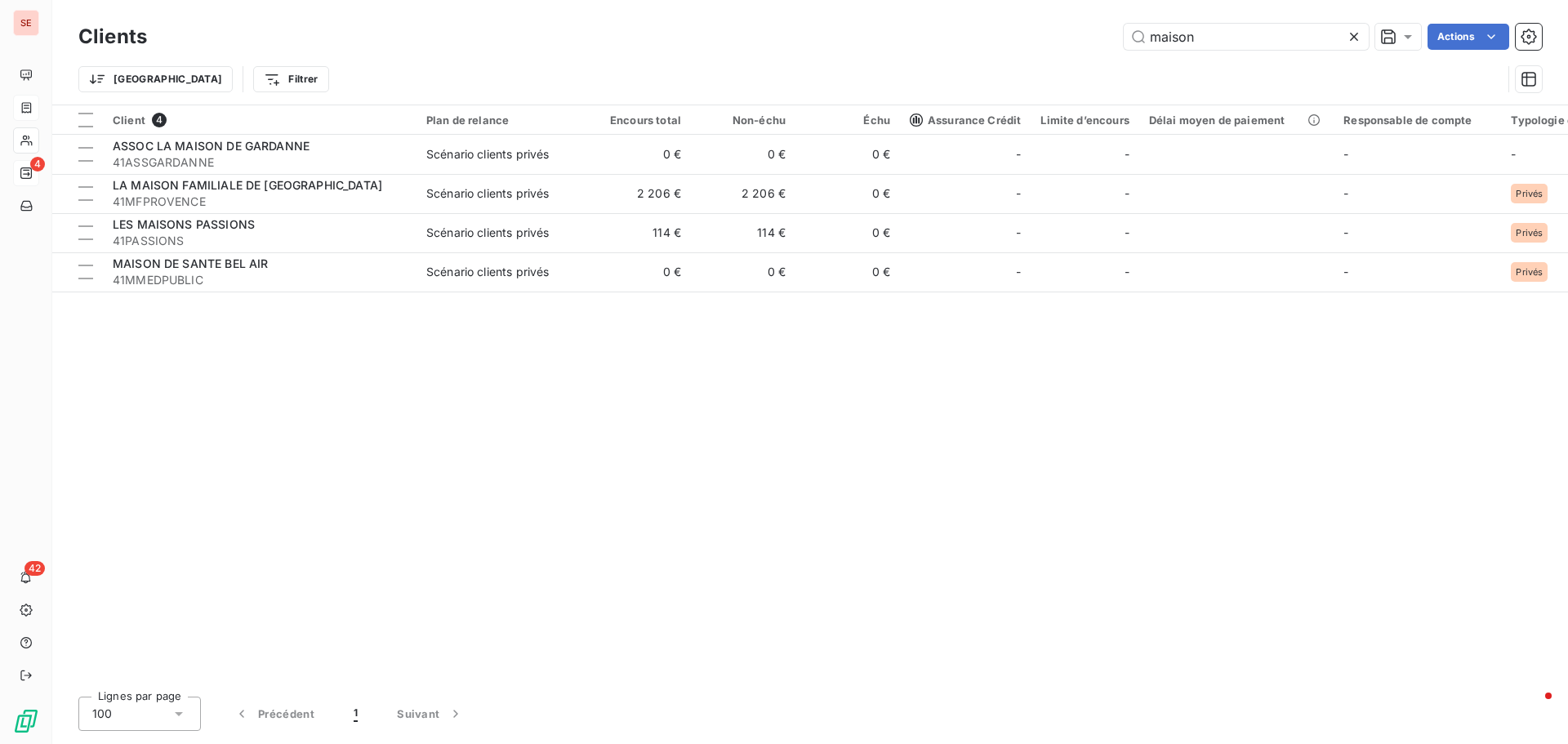
drag, startPoint x: 1191, startPoint y: 29, endPoint x: 1065, endPoint y: 5, distance: 128.3
click at [1075, 8] on div "Clients maison Actions Trier Filtrer" at bounding box center [810, 52] width 1516 height 105
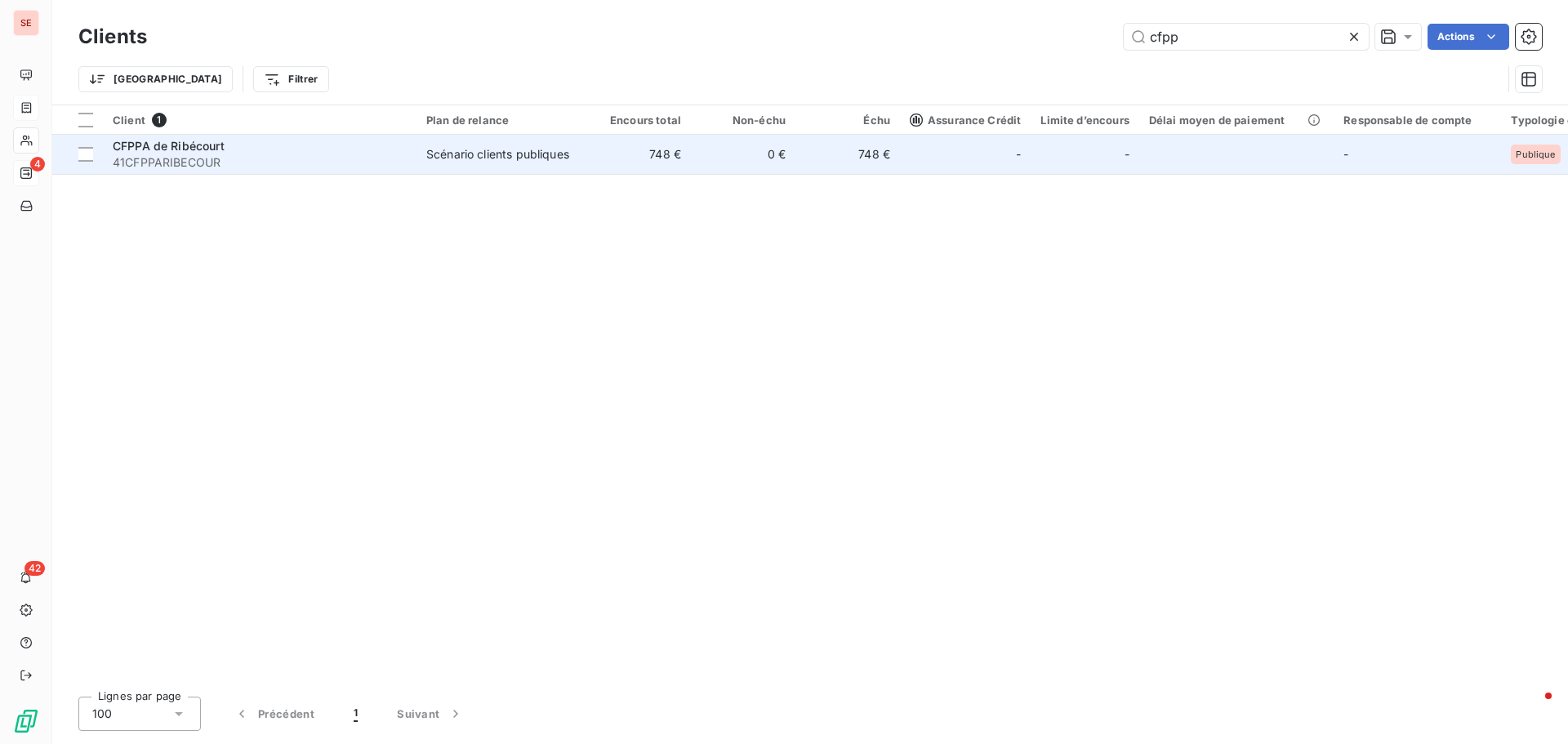
type input "cfpp"
click at [261, 154] on span "41CFPPARIBECOUR" at bounding box center [260, 162] width 294 height 16
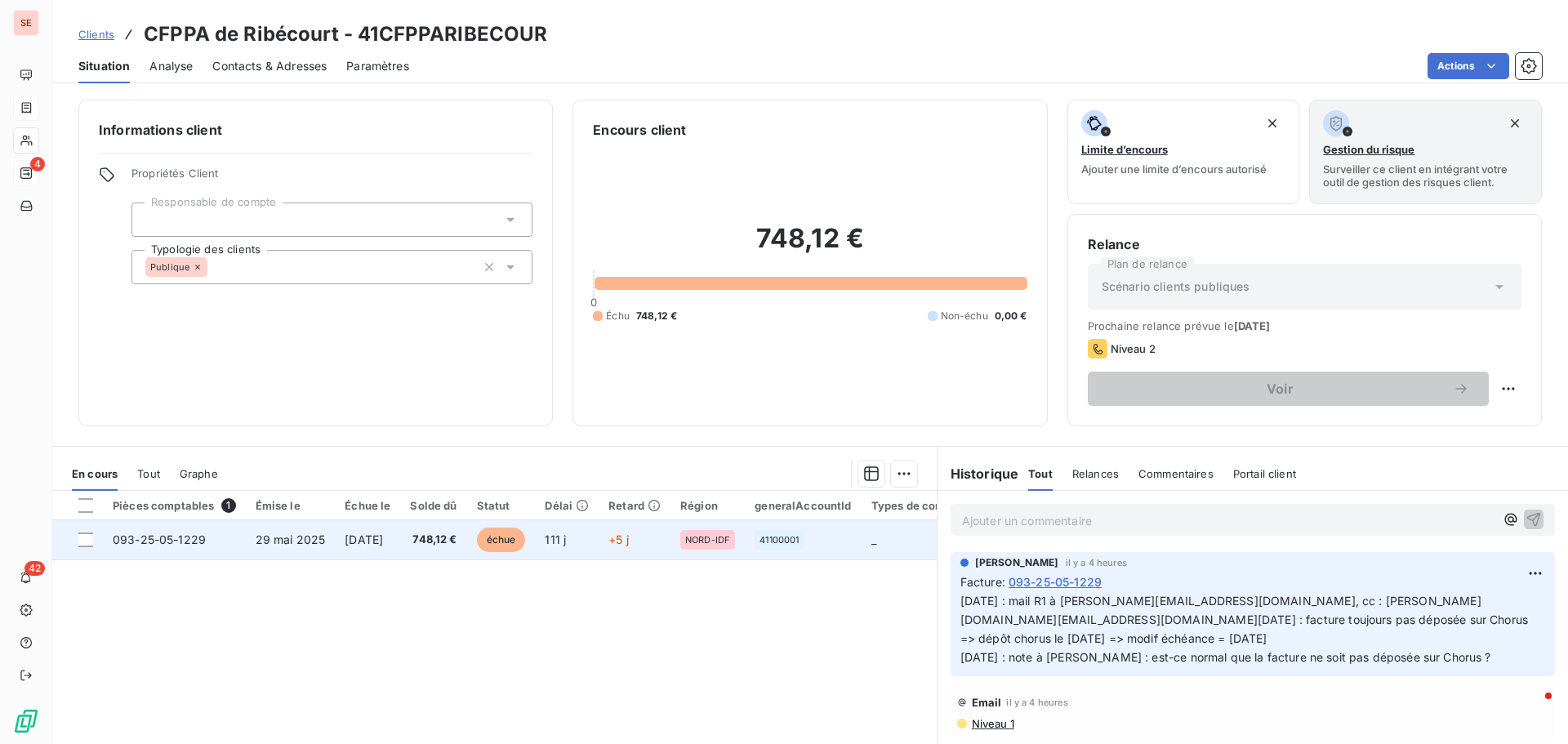
click at [325, 544] on td "29 mai 2025" at bounding box center [291, 539] width 90 height 39
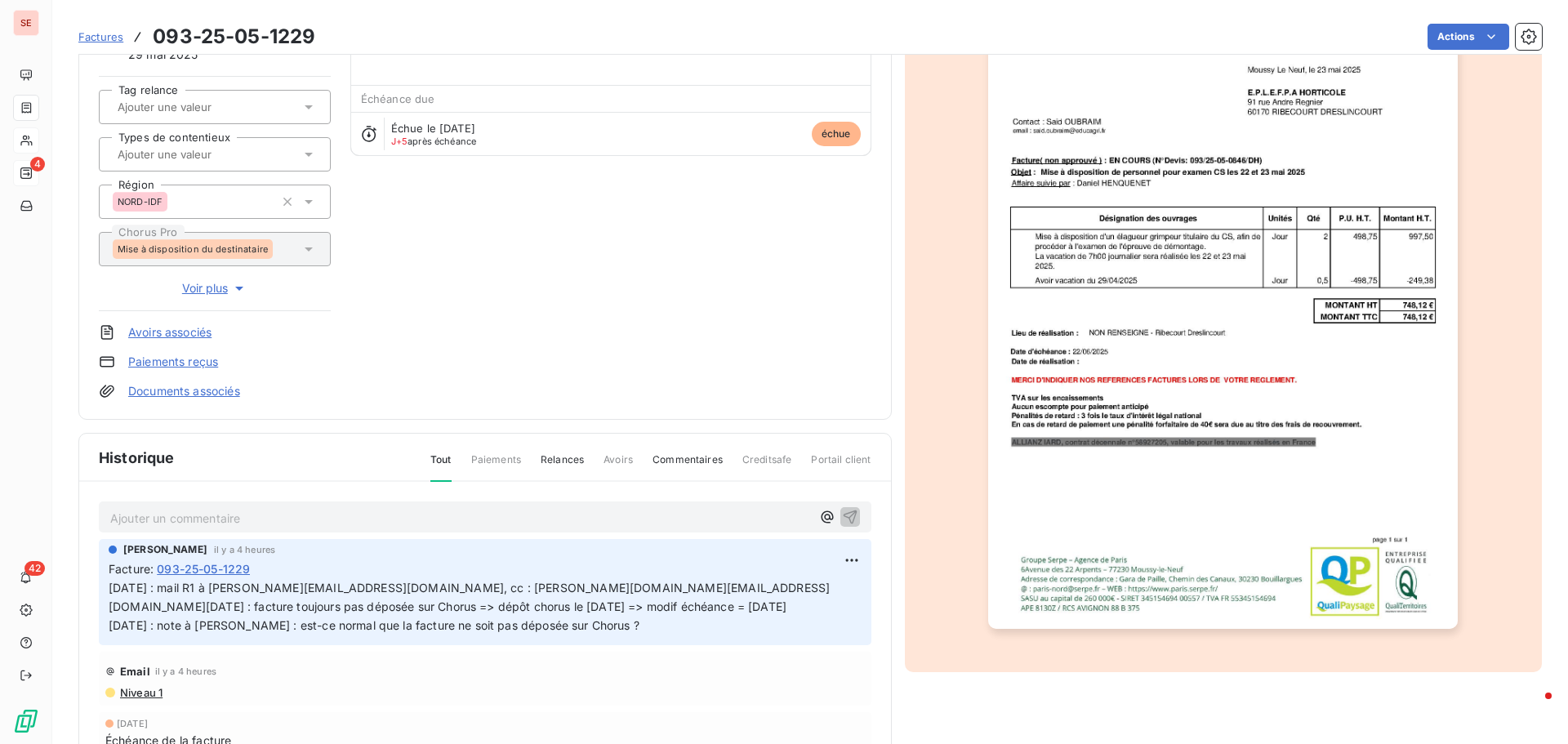
scroll to position [238, 0]
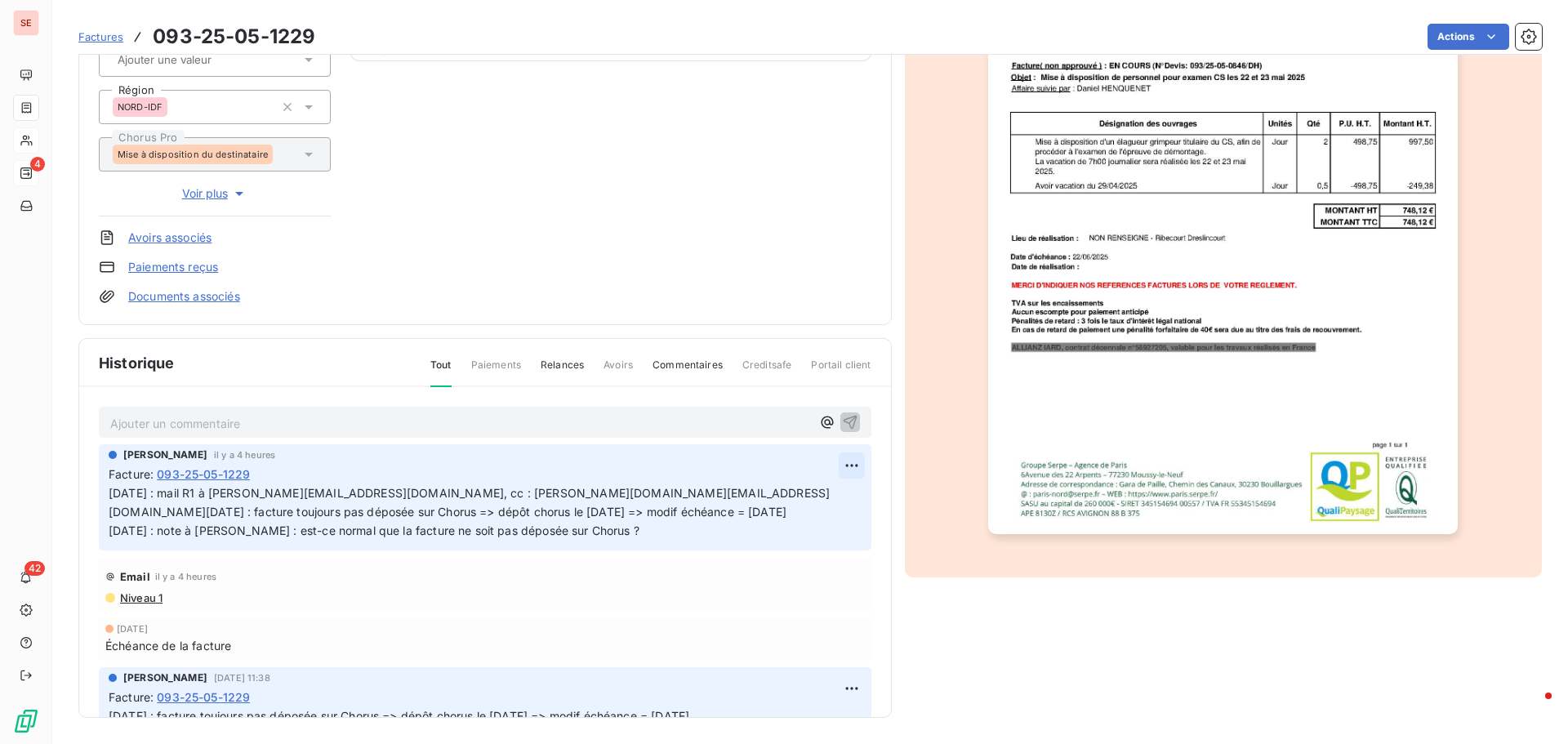
click at [829, 469] on html "SE 4 42 Factures 093-25-05-1229 Actions CFPPA de Ribécourt 41CFPPARIBECOUR Mont…" at bounding box center [784, 372] width 1568 height 744
click at [794, 508] on div "Editer" at bounding box center [793, 501] width 91 height 26
click at [110, 490] on span "[DATE] : mail R1 à [PERSON_NAME][EMAIL_ADDRESS][DOMAIN_NAME], cc : [PERSON_NAME…" at bounding box center [469, 502] width 721 height 32
click at [115, 490] on p "[DATE] : mail R1 à [PERSON_NAME][EMAIL_ADDRESS][DOMAIN_NAME], cc : [PERSON_NAME…" at bounding box center [474, 512] width 733 height 56
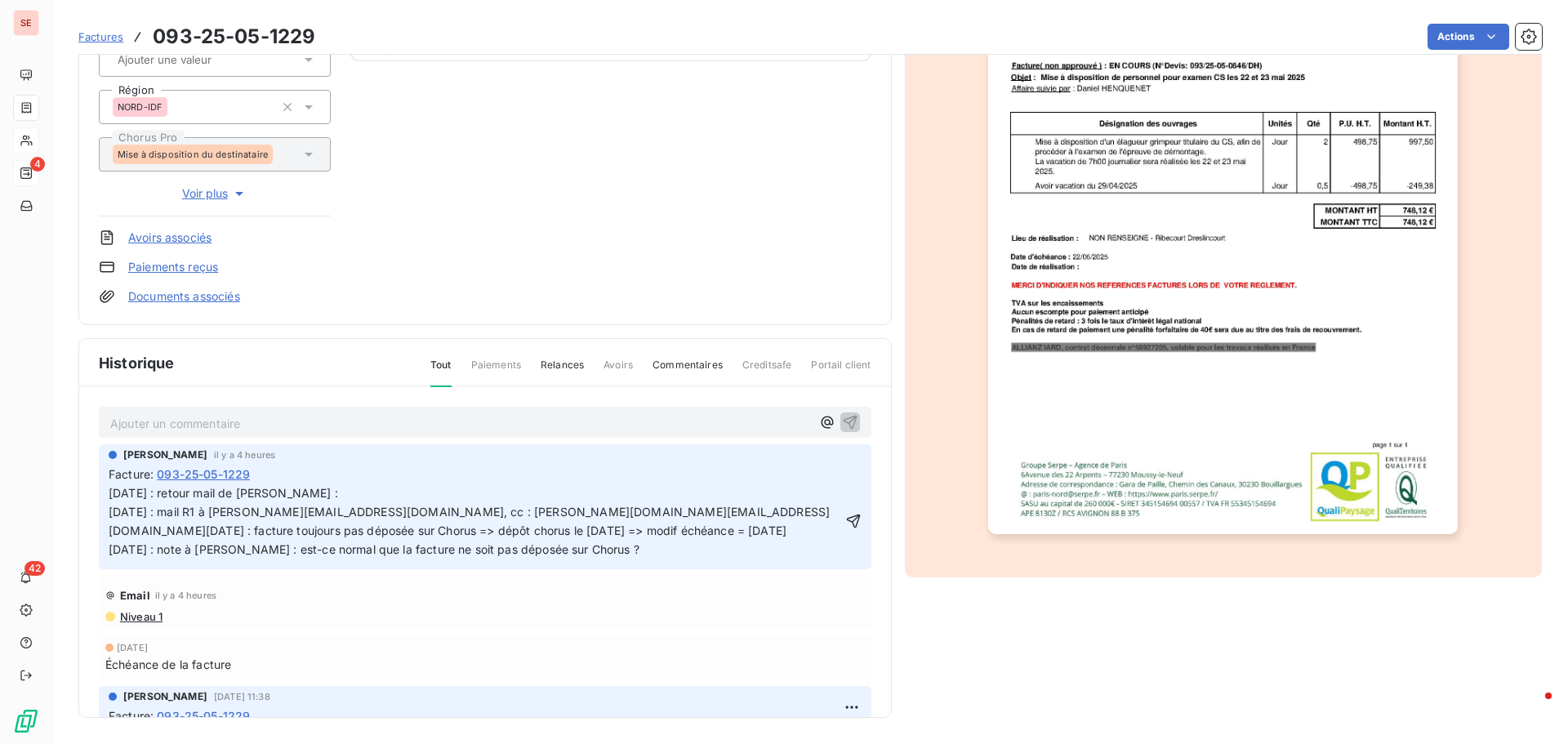
click at [348, 481] on div "Facture : 093-25-05-1229" at bounding box center [484, 473] width 753 height 17
click at [366, 491] on p "[DATE] : retour mail de [PERSON_NAME] : [DATE] : mail R1 à [PERSON_NAME][EMAIL_…" at bounding box center [474, 521] width 733 height 75
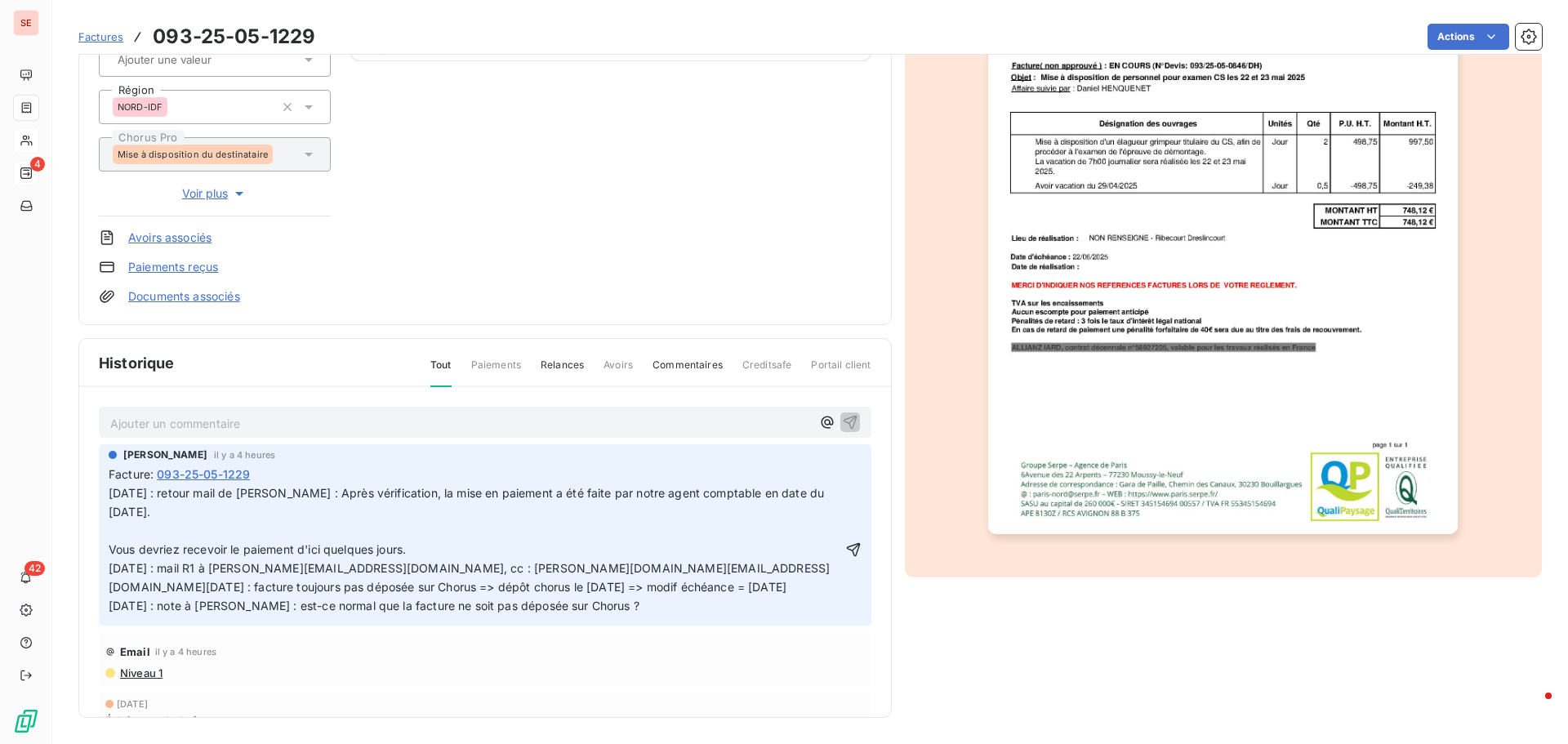
click at [112, 548] on span "Vous devriez recevoir le paiement d'ici quelques jours. [DATE] : mail R1 à [PER…" at bounding box center [469, 577] width 721 height 70
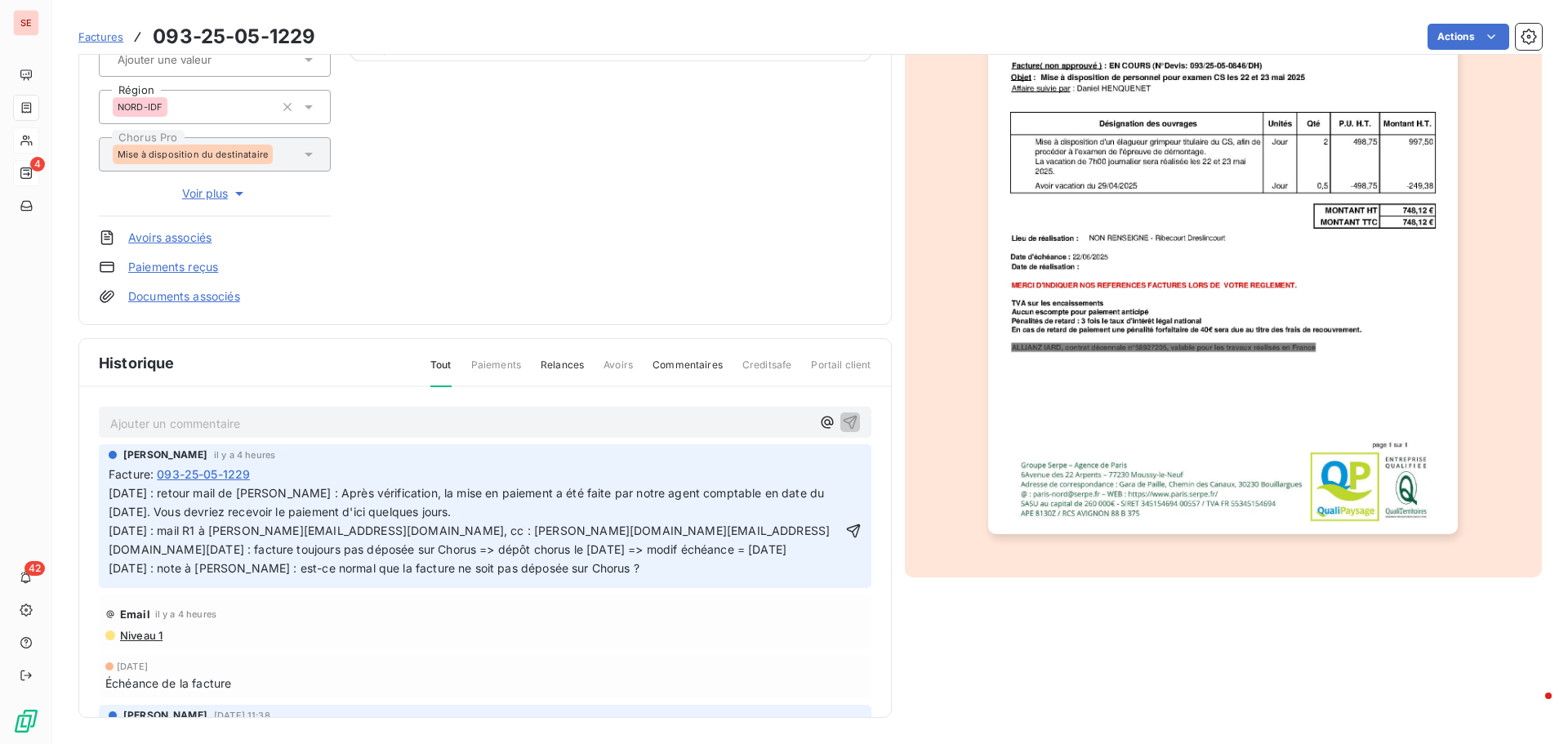
click at [845, 526] on icon "button" at bounding box center [853, 531] width 16 height 16
click at [1435, 33] on html "SE 4 42 Factures 093-25-05-1229 Actions CFPPA de Ribécourt 41CFPPARIBECOUR Mont…" at bounding box center [784, 372] width 1568 height 744
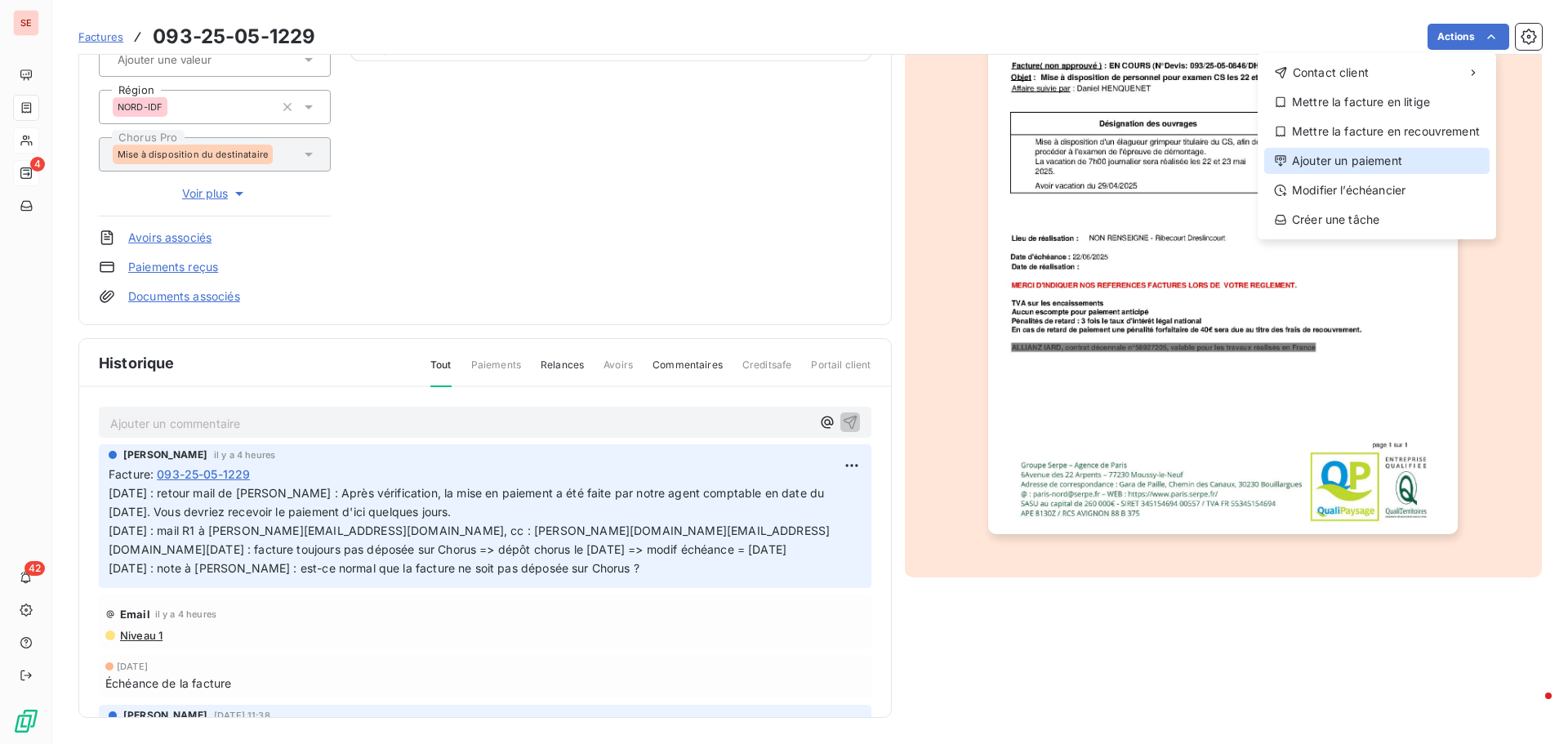
click at [1384, 156] on div "Ajouter un paiement" at bounding box center [1377, 161] width 225 height 26
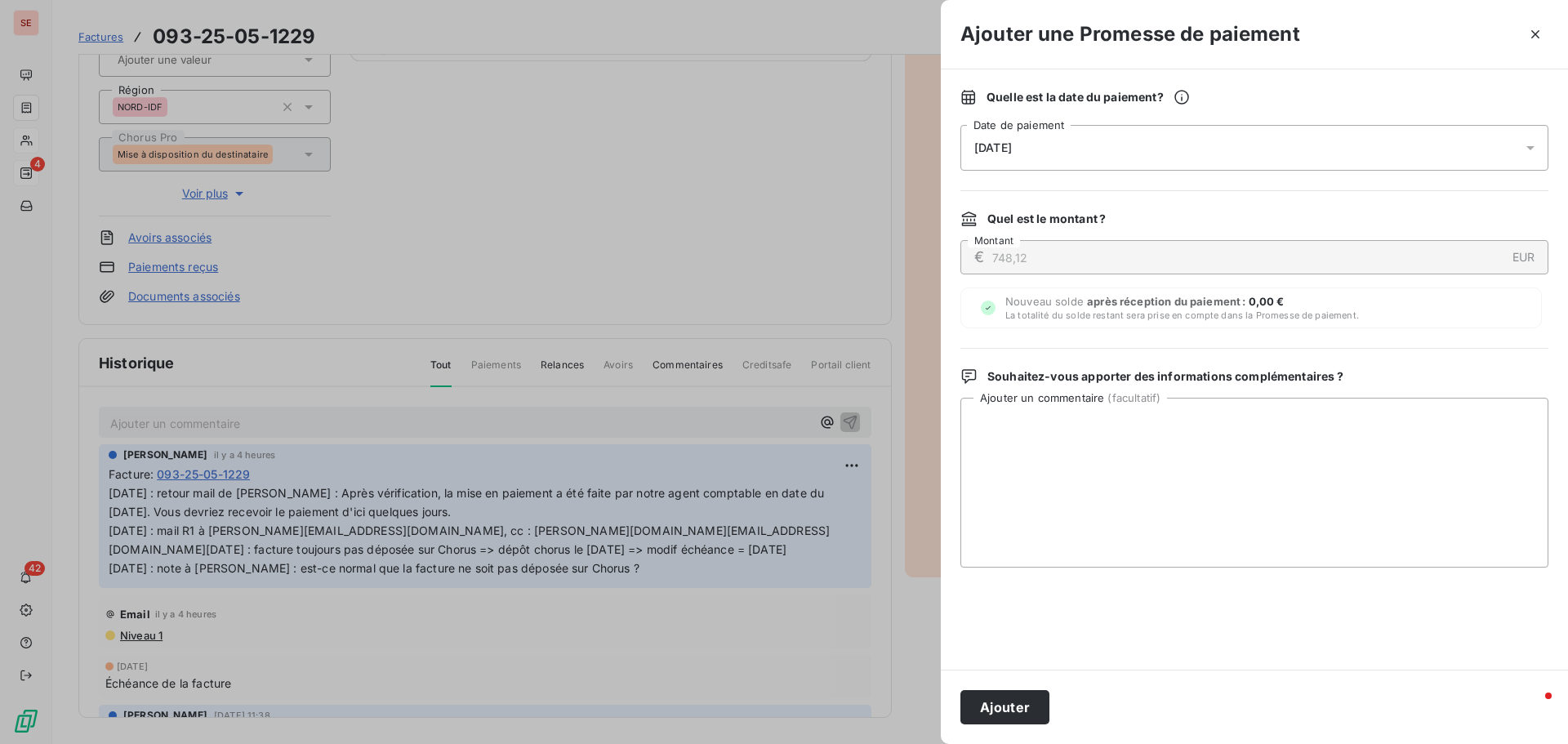
click at [1012, 150] on span "[DATE]" at bounding box center [994, 148] width 38 height 13
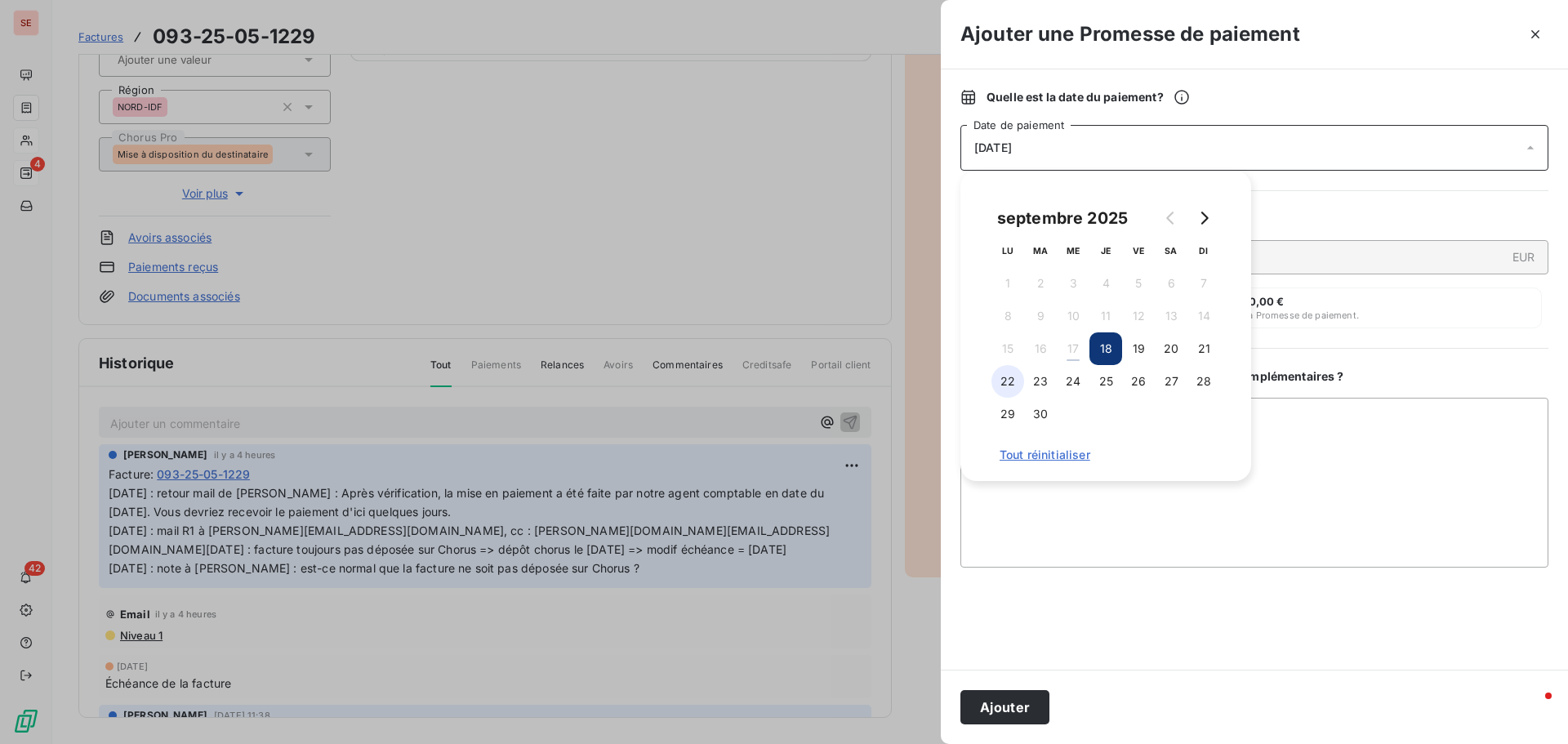
click at [1016, 381] on button "22" at bounding box center [1008, 381] width 32 height 32
click at [1035, 376] on button "23" at bounding box center [1041, 381] width 32 height 32
click at [1013, 709] on button "Ajouter" at bounding box center [1004, 707] width 89 height 34
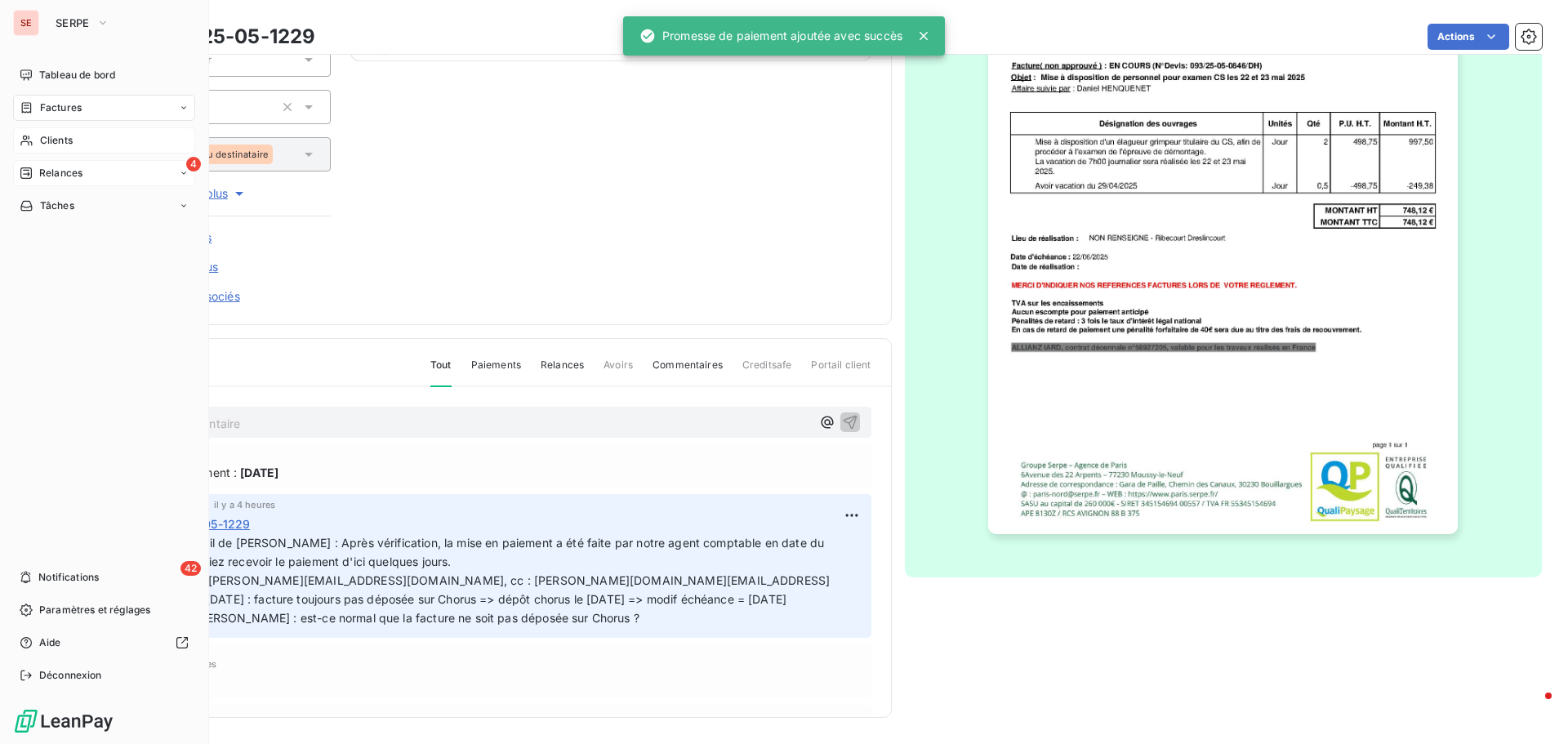
click at [56, 172] on span "Relances" at bounding box center [60, 173] width 43 height 14
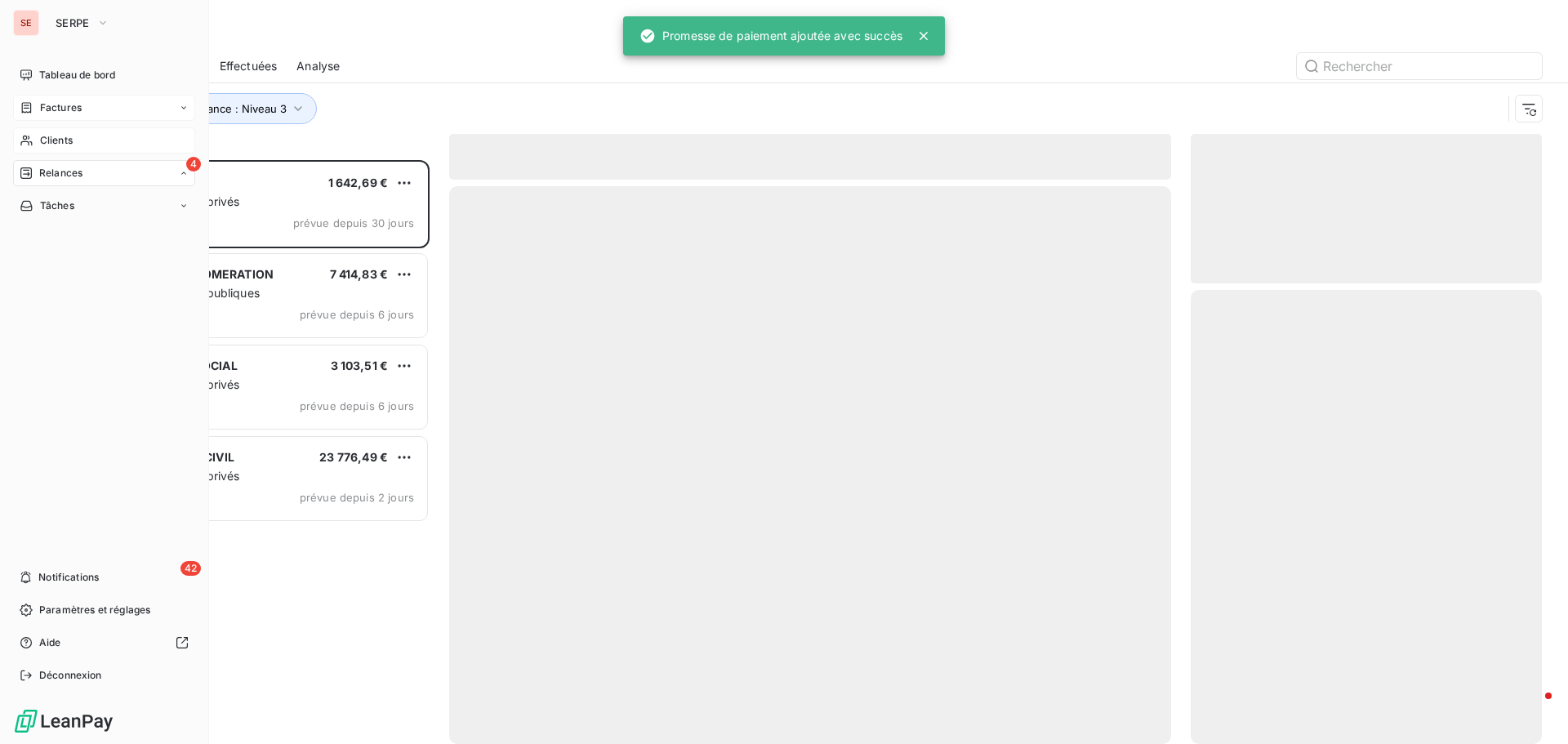
scroll to position [572, 339]
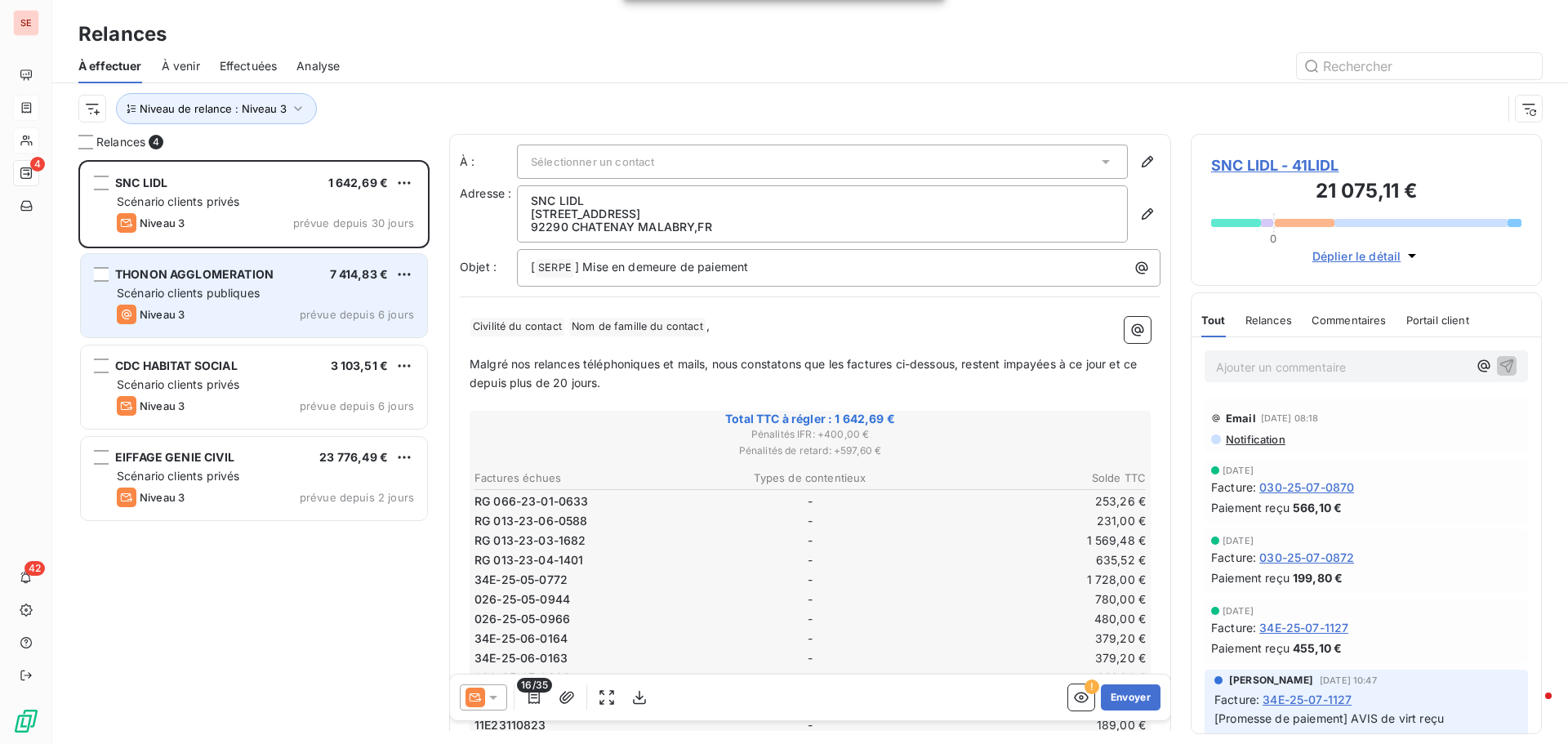
click at [264, 304] on div "THONON AGGLOMERATION 7 414,83 € Scénario clients publiques Niveau 3 prévue depu…" at bounding box center [254, 296] width 346 height 83
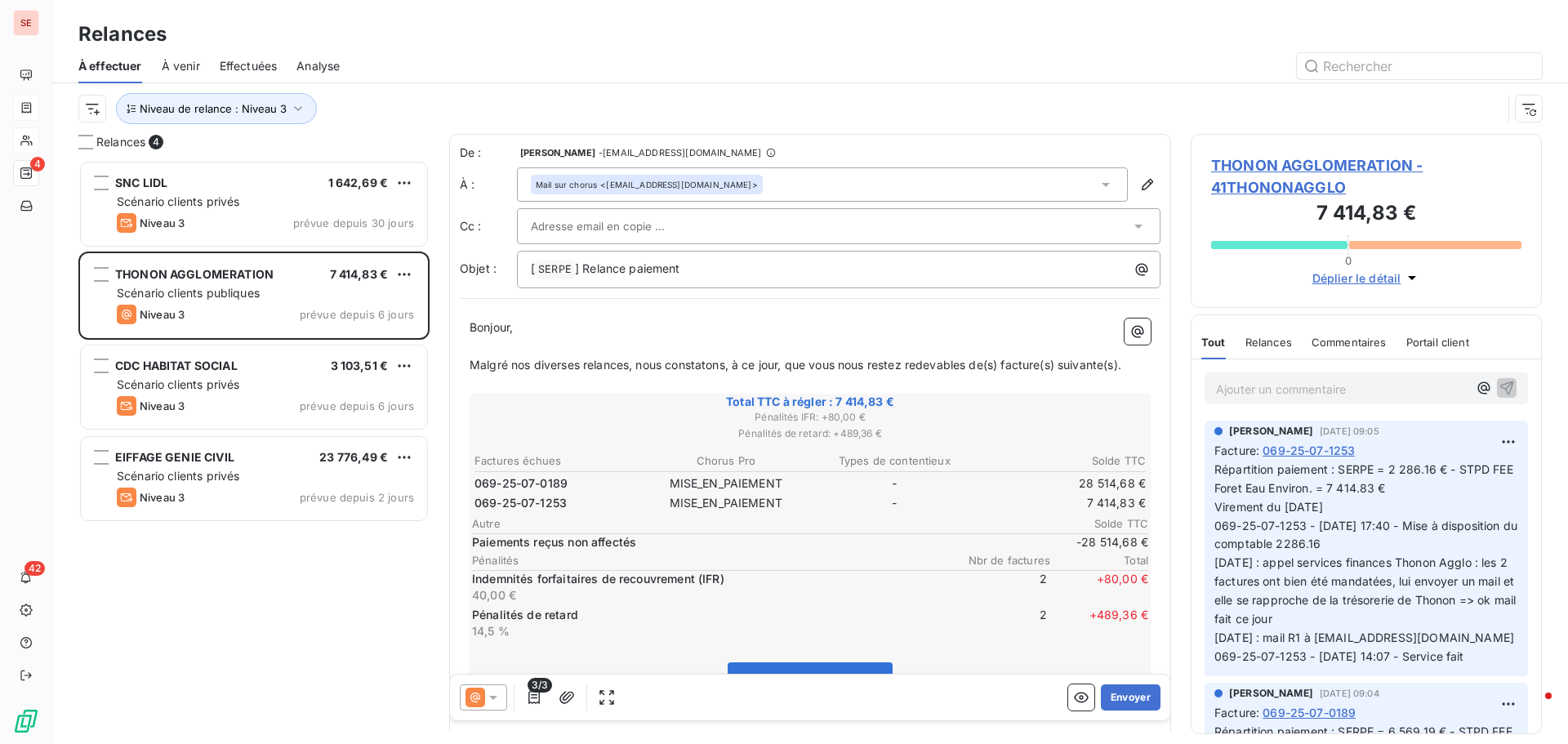
click at [1343, 164] on span "THONON AGGLOMERATION - 41THONONAGGLO" at bounding box center [1366, 176] width 310 height 44
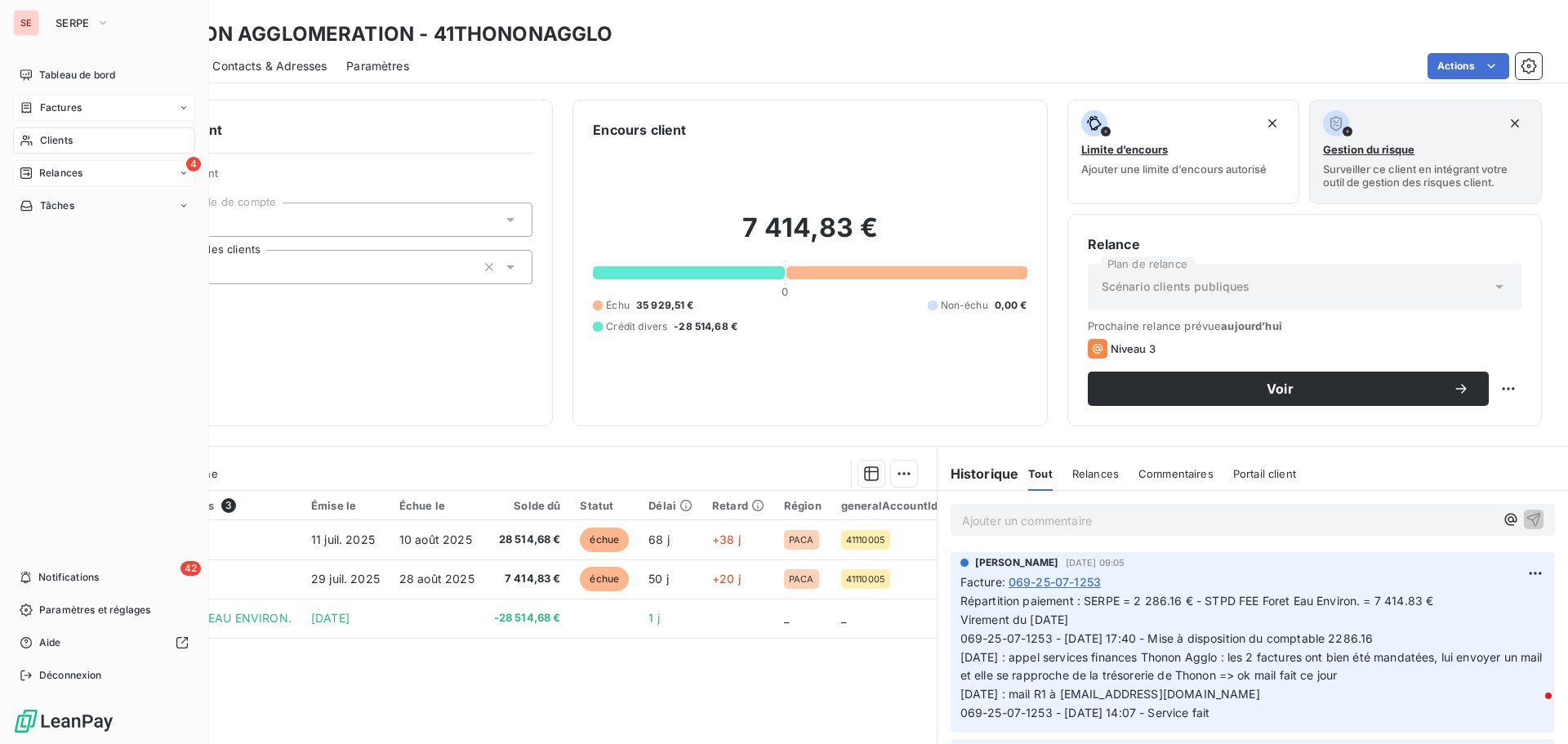
click at [72, 175] on span "Relances" at bounding box center [60, 173] width 43 height 14
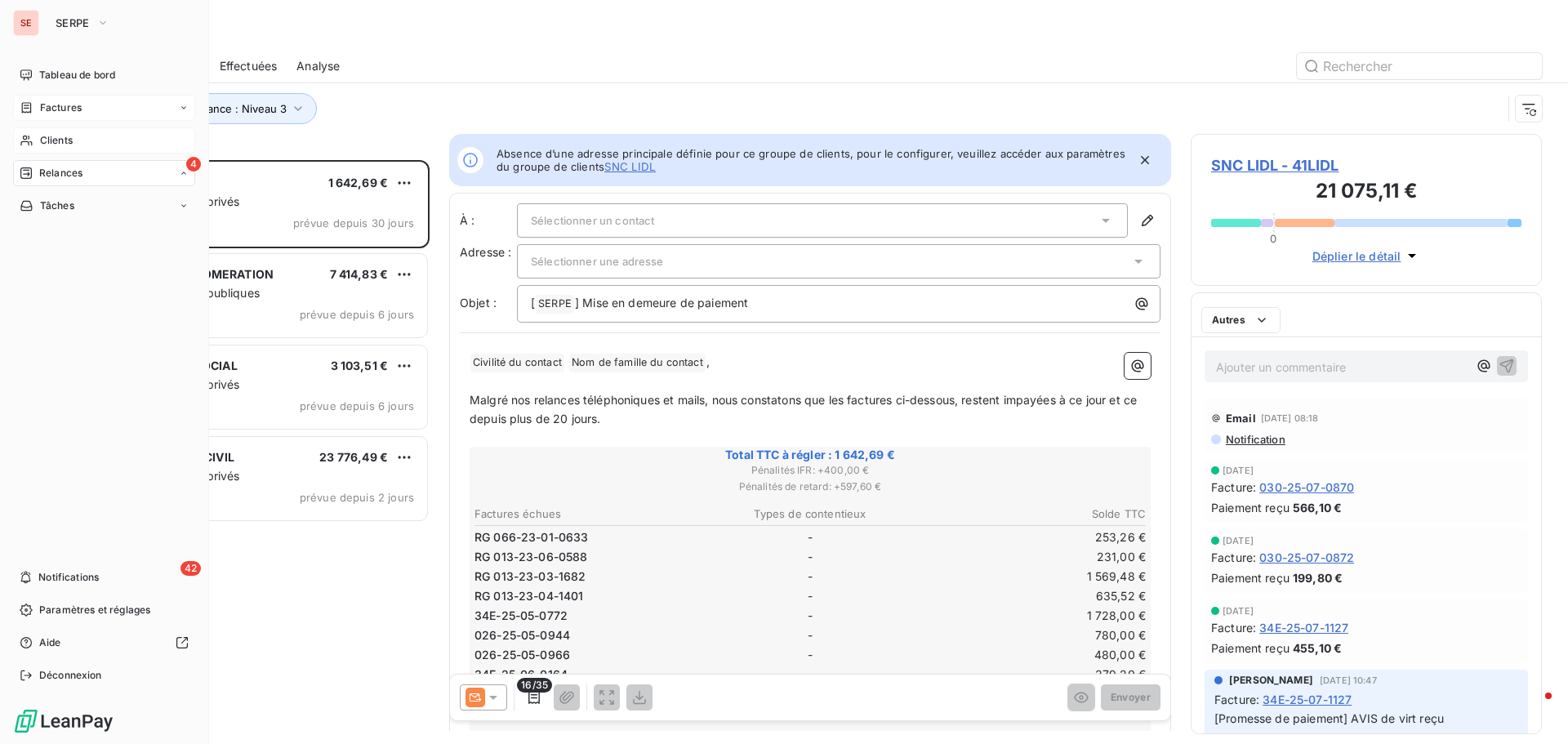
scroll to position [572, 339]
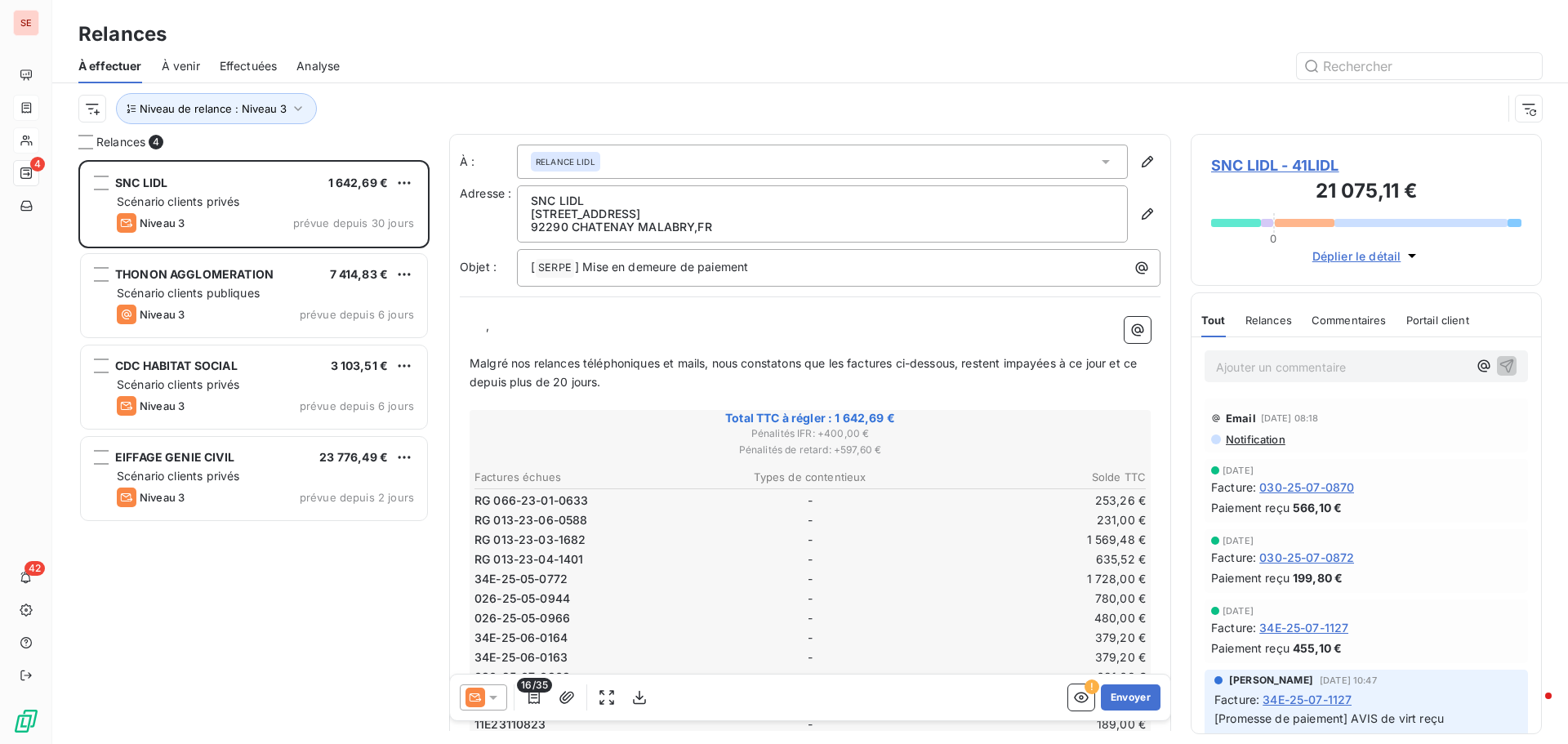
click at [405, 268] on html "SE 4 42 Relances À effectuer À venir Effectuées Analyse Niveau de relance : Niv…" at bounding box center [784, 372] width 1568 height 744
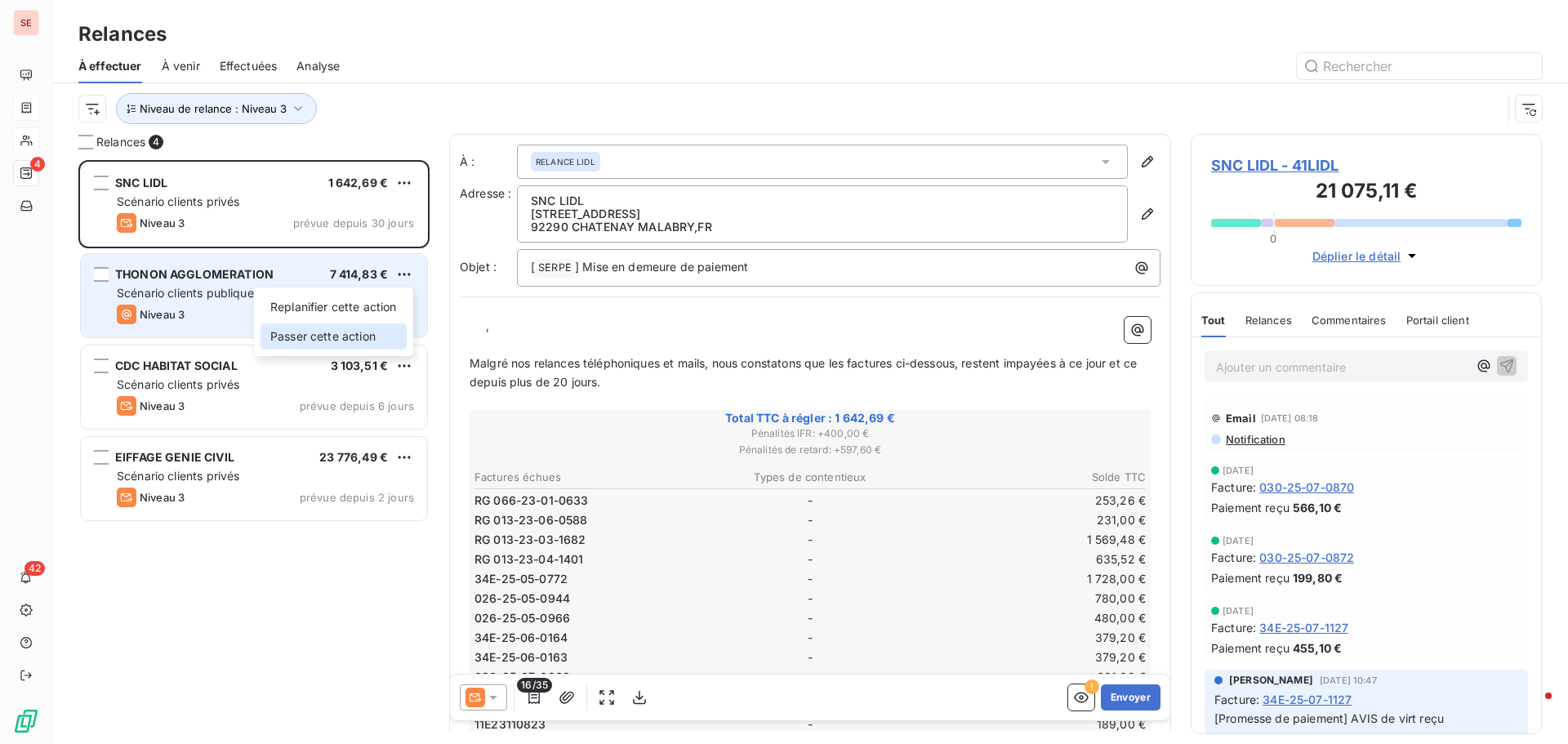
click at [378, 333] on div "Passer cette action" at bounding box center [334, 336] width 146 height 26
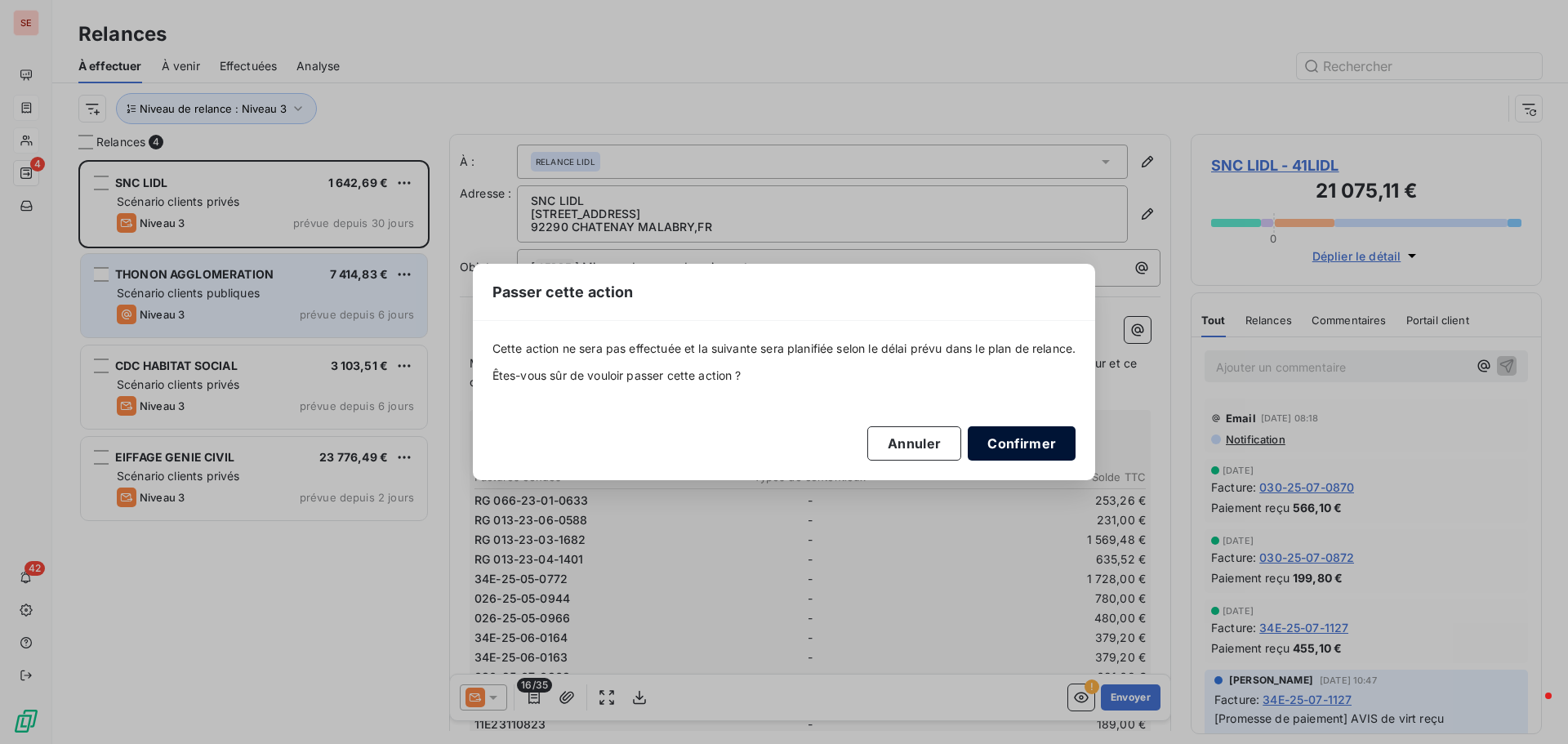
click at [997, 437] on button "Confirmer" at bounding box center [1022, 444] width 108 height 34
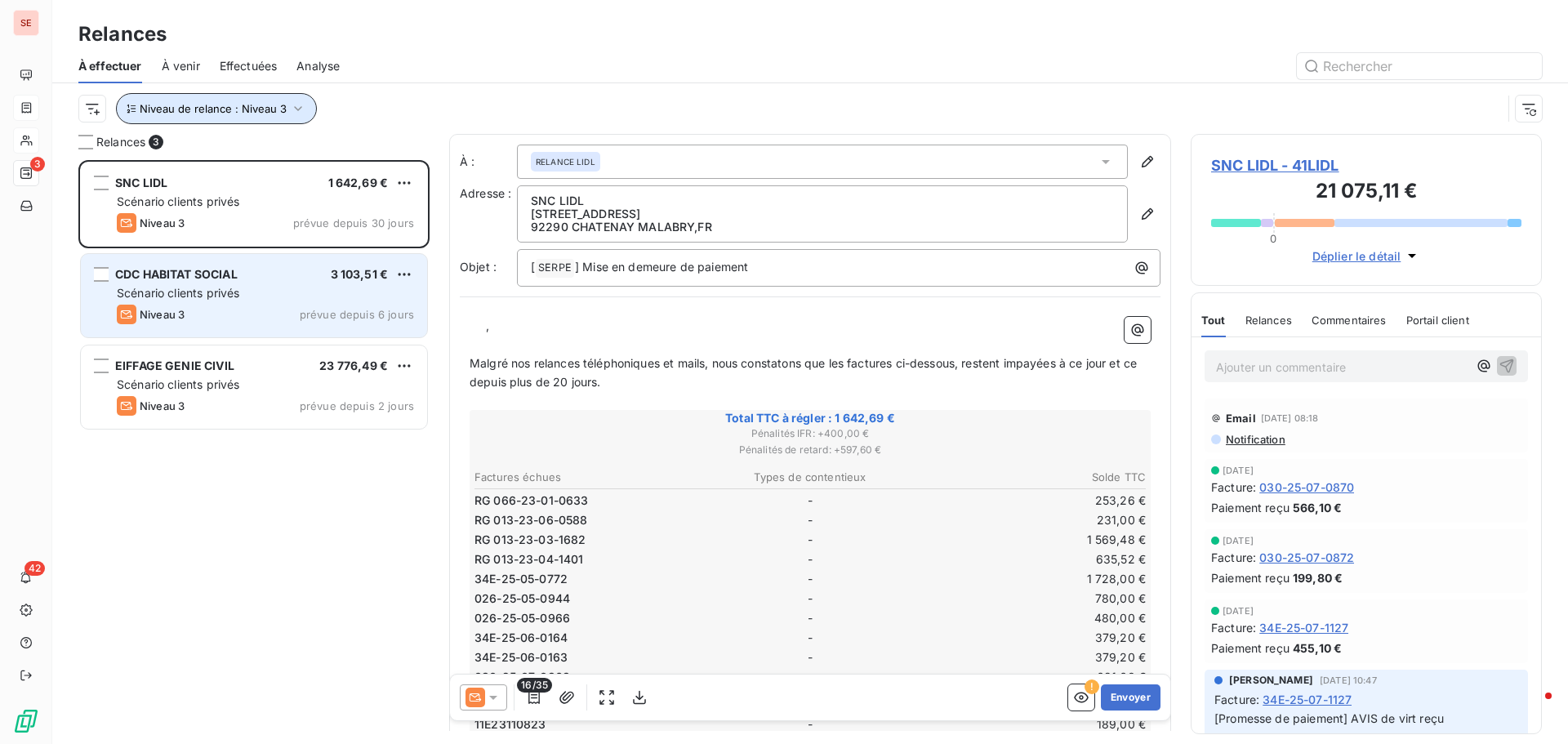
click at [290, 110] on icon "button" at bounding box center [298, 108] width 16 height 16
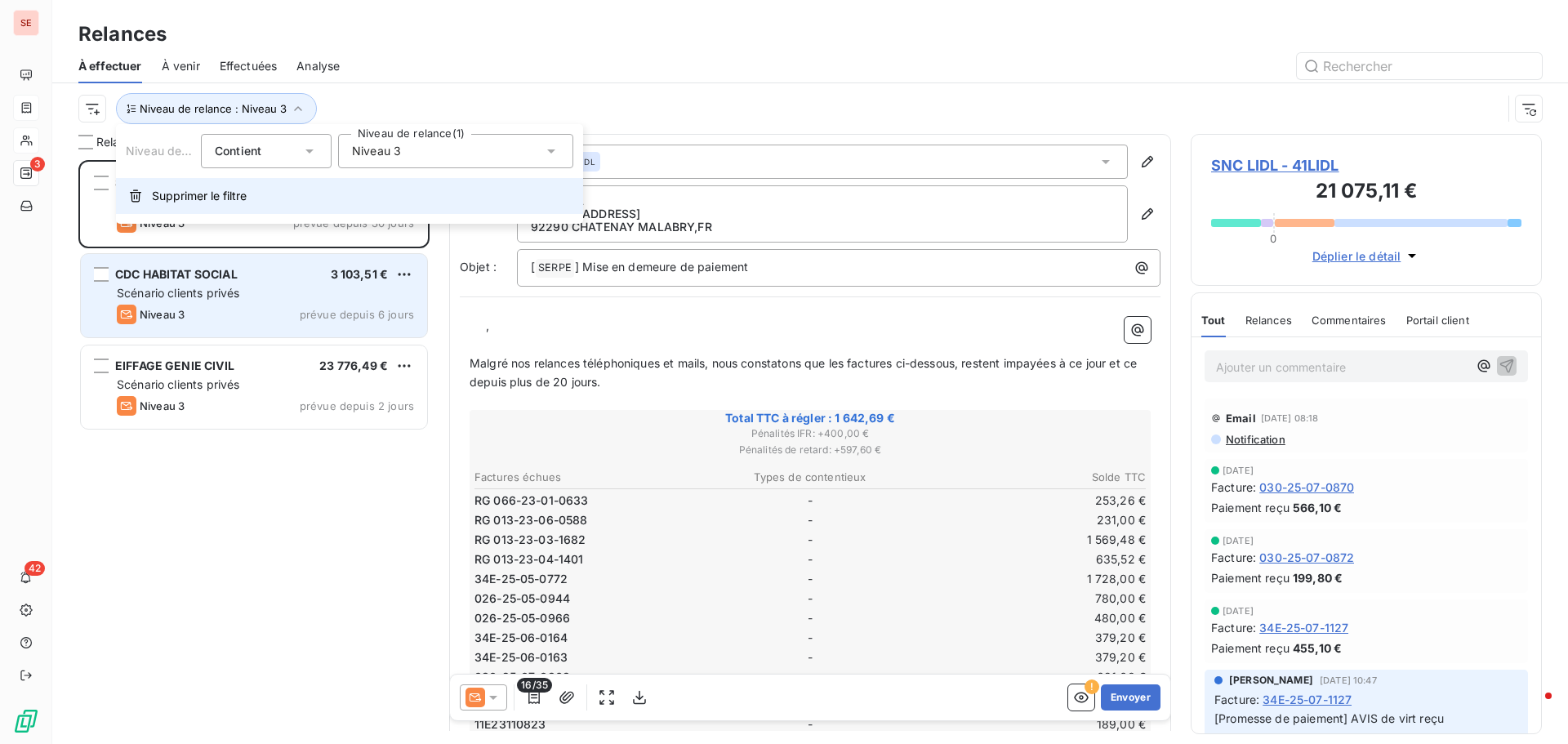
click at [210, 194] on span "Supprimer le filtre" at bounding box center [198, 196] width 95 height 16
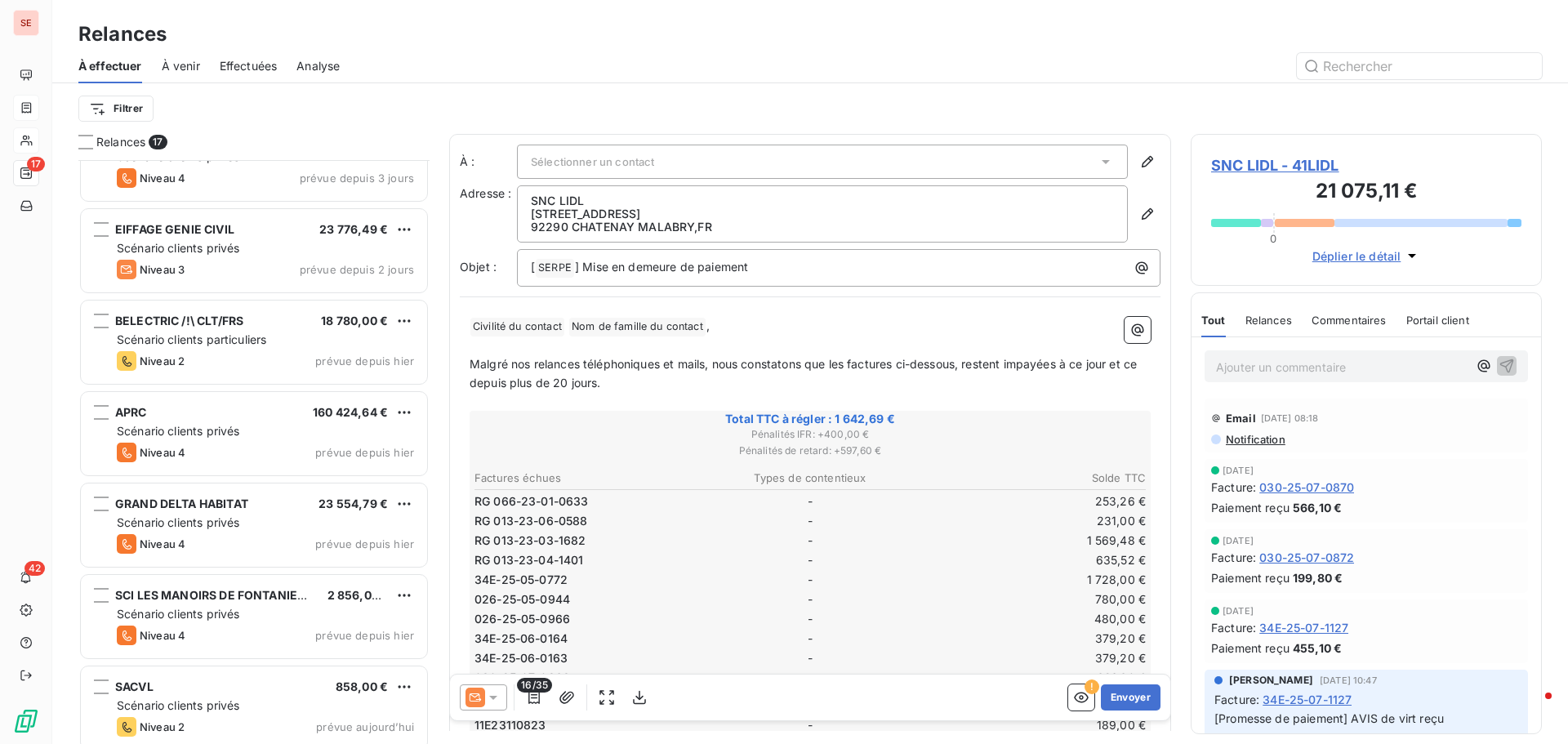
scroll to position [972, 0]
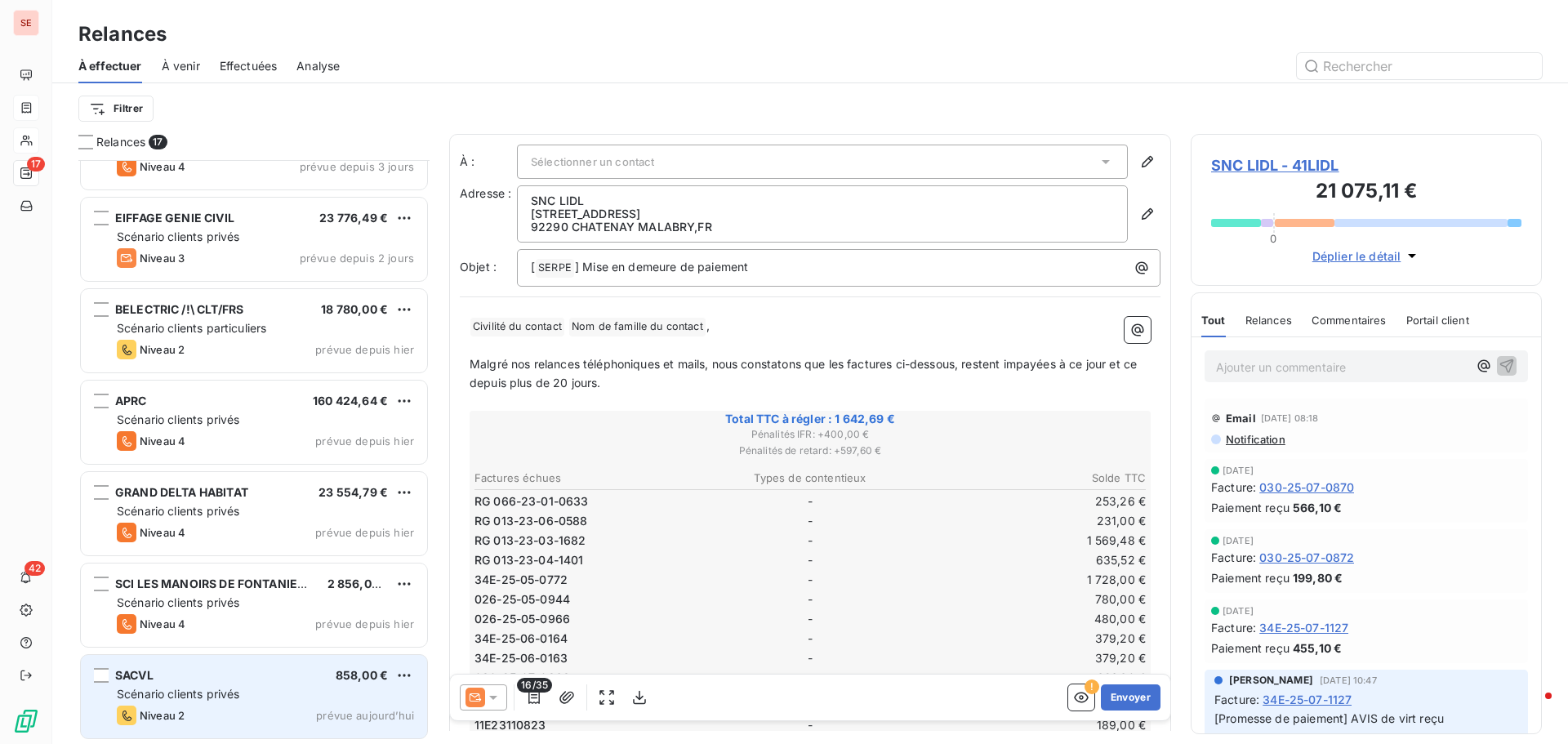
click at [212, 709] on div "Niveau 2 prévue aujourd’hui" at bounding box center [266, 716] width 298 height 20
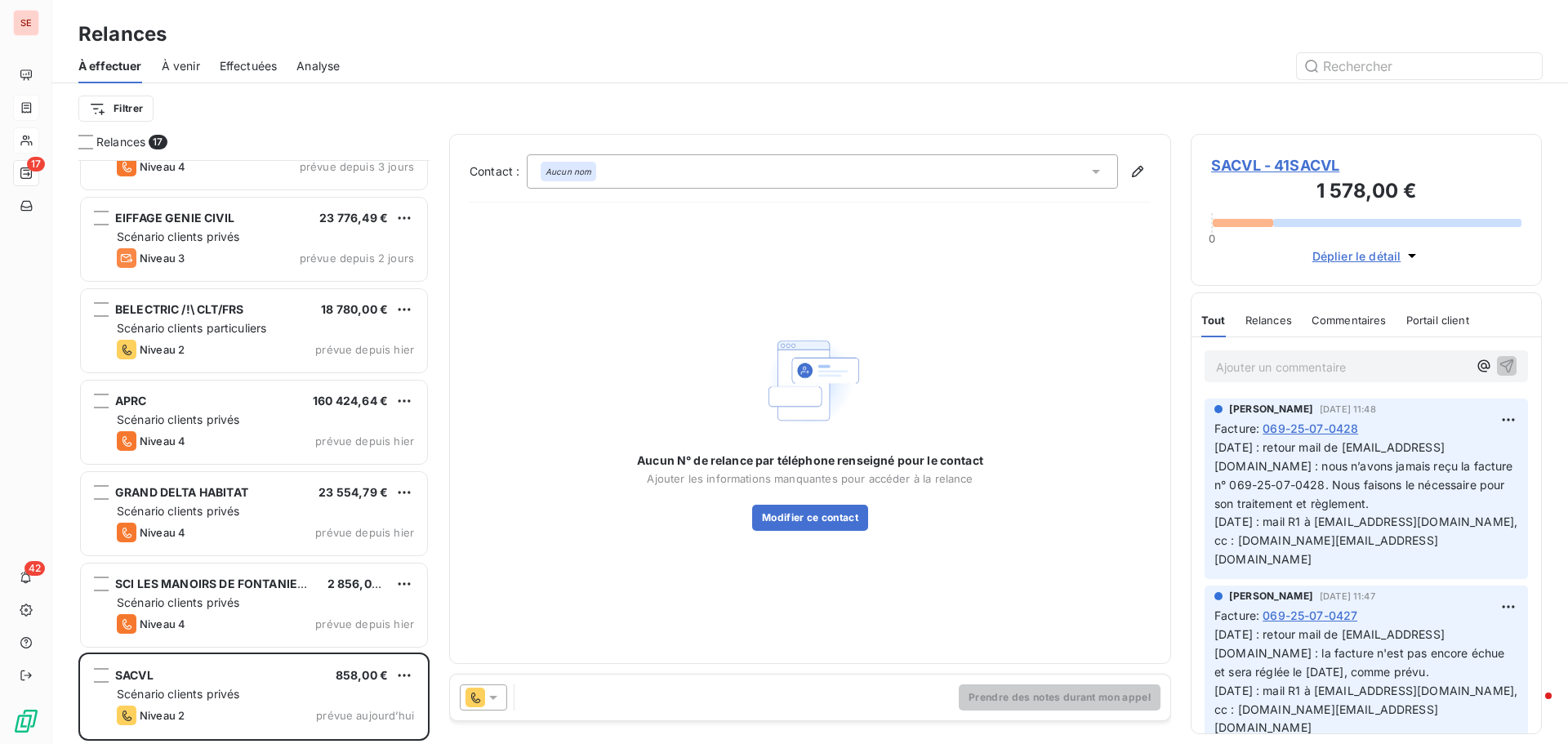
click at [1255, 161] on span "SACVL - 41SACVL" at bounding box center [1366, 165] width 310 height 22
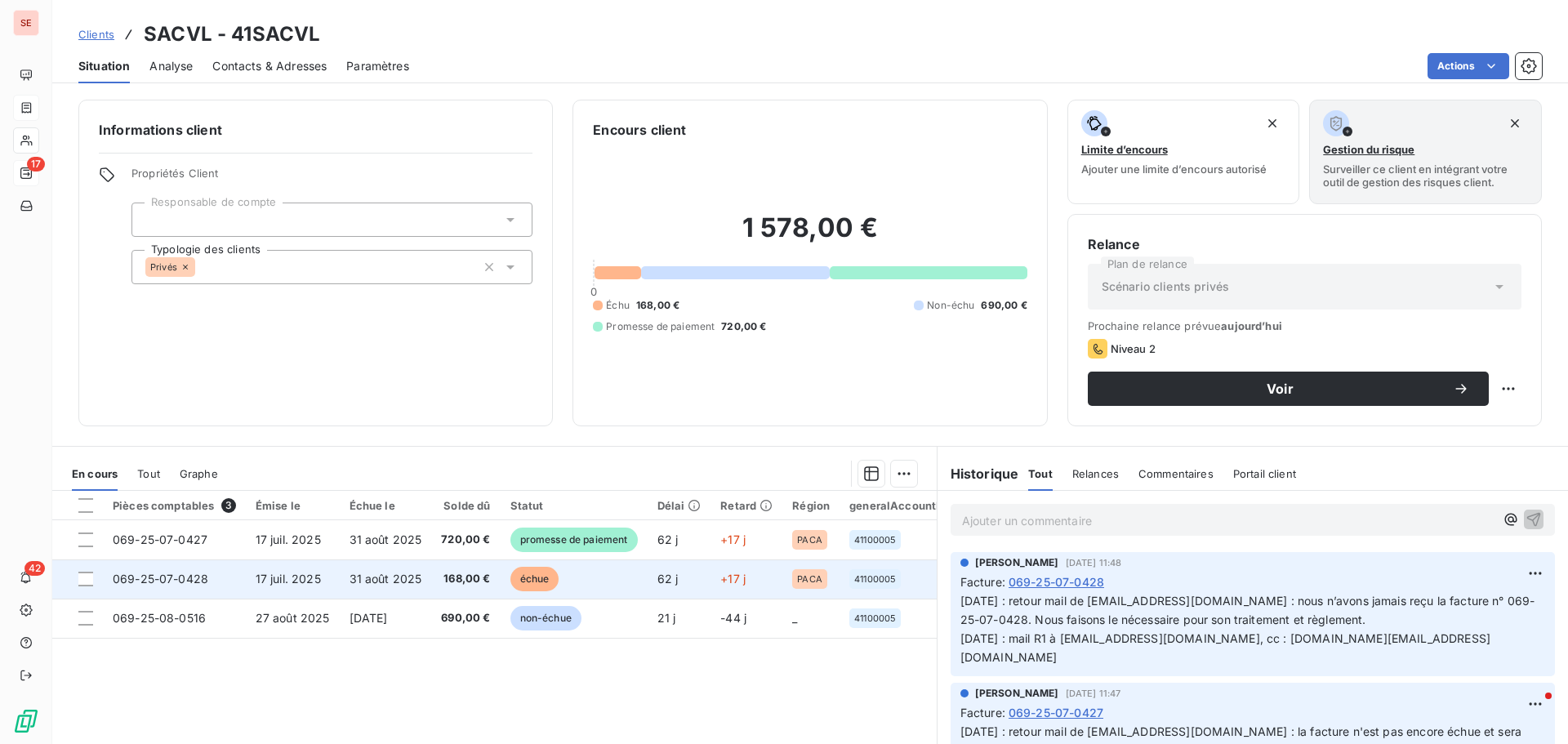
click at [341, 575] on td "31 août 2025" at bounding box center [386, 578] width 92 height 39
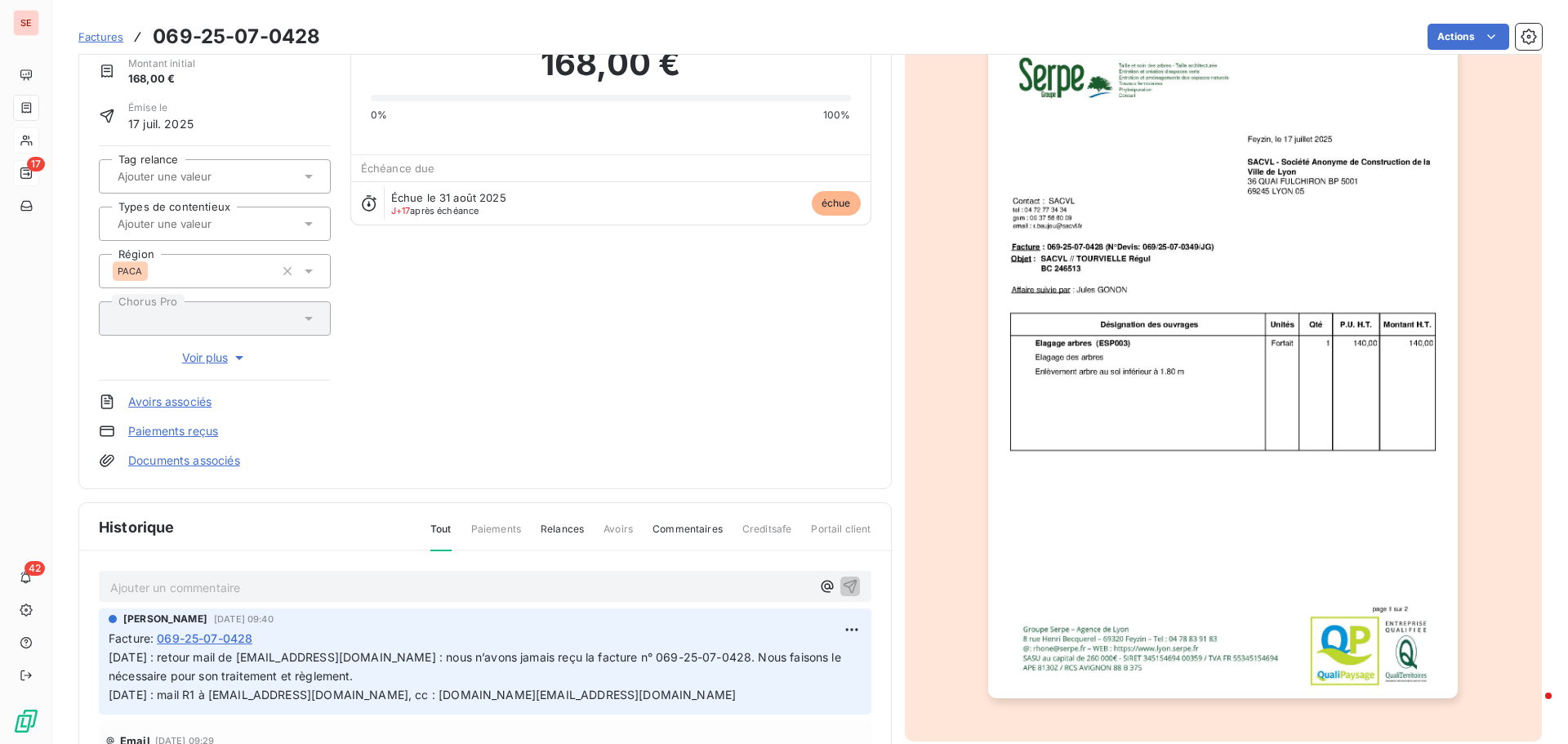
scroll to position [84, 0]
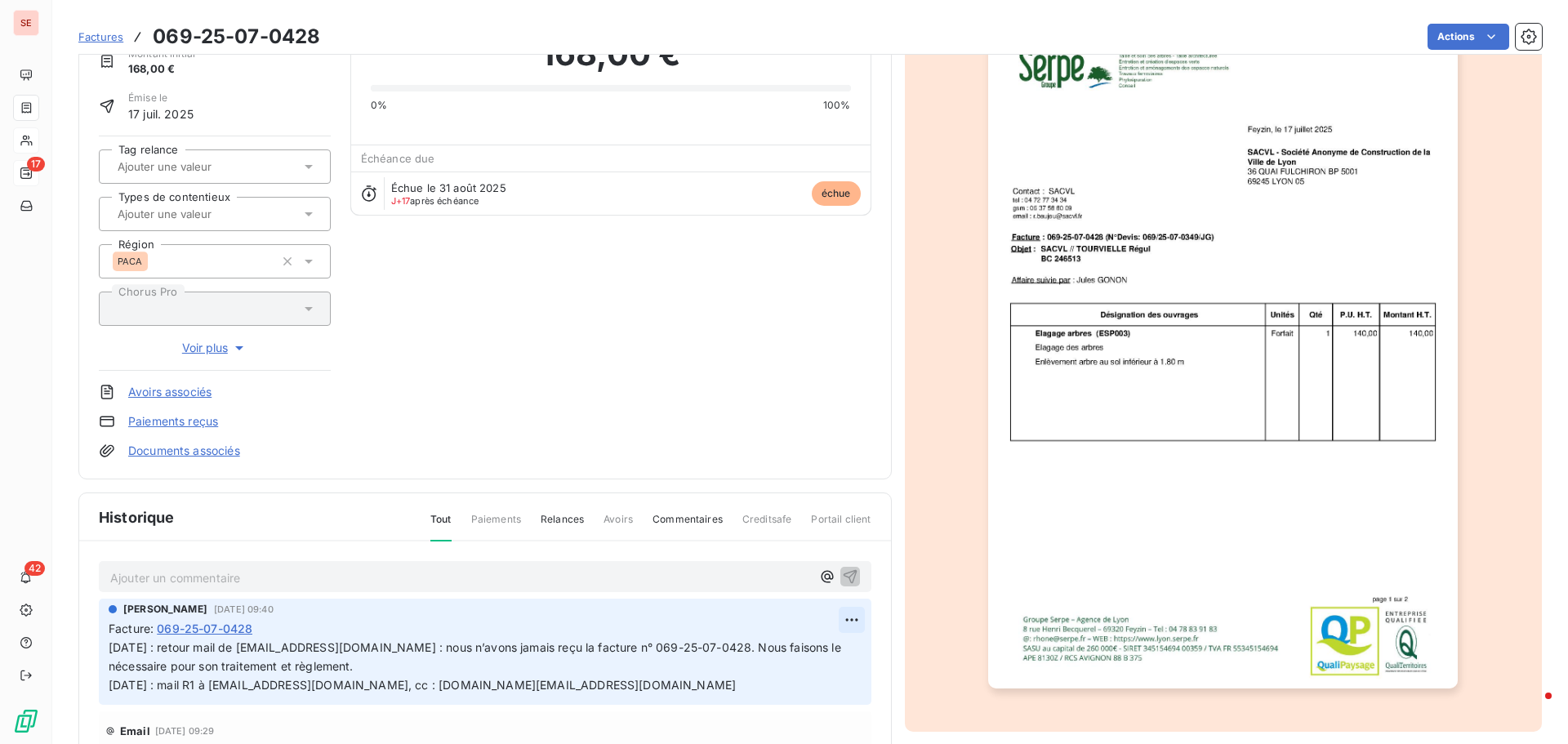
click at [836, 617] on html "SE 17 42 Factures 069-25-07-0428 Actions SACVL 41SACVL Montant initial 168,00 €…" at bounding box center [784, 372] width 1568 height 744
click at [814, 650] on div "Editer" at bounding box center [793, 656] width 91 height 26
click at [845, 666] on icon "button" at bounding box center [853, 666] width 16 height 16
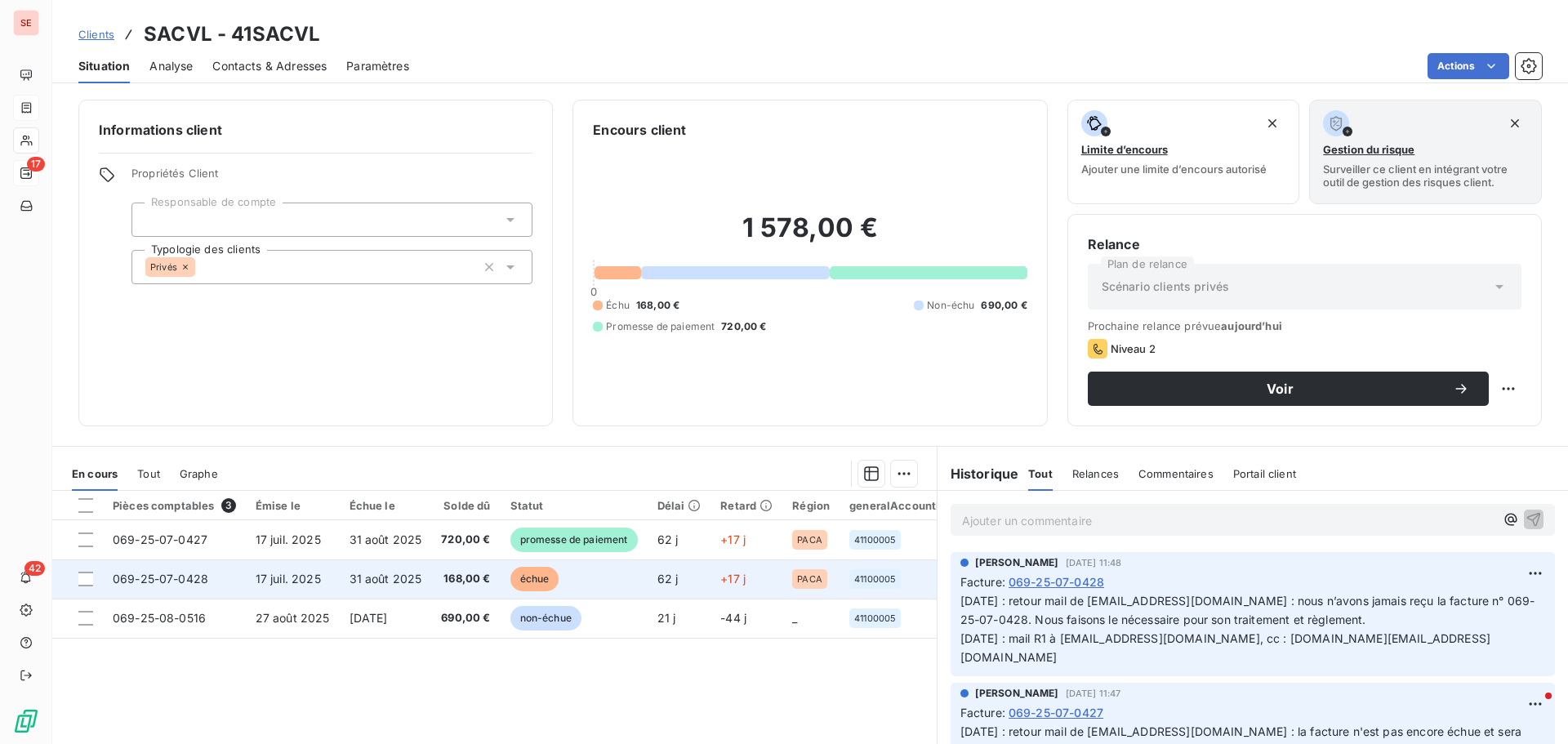
click at [279, 574] on span "17 juil. 2025" at bounding box center [288, 578] width 65 height 14
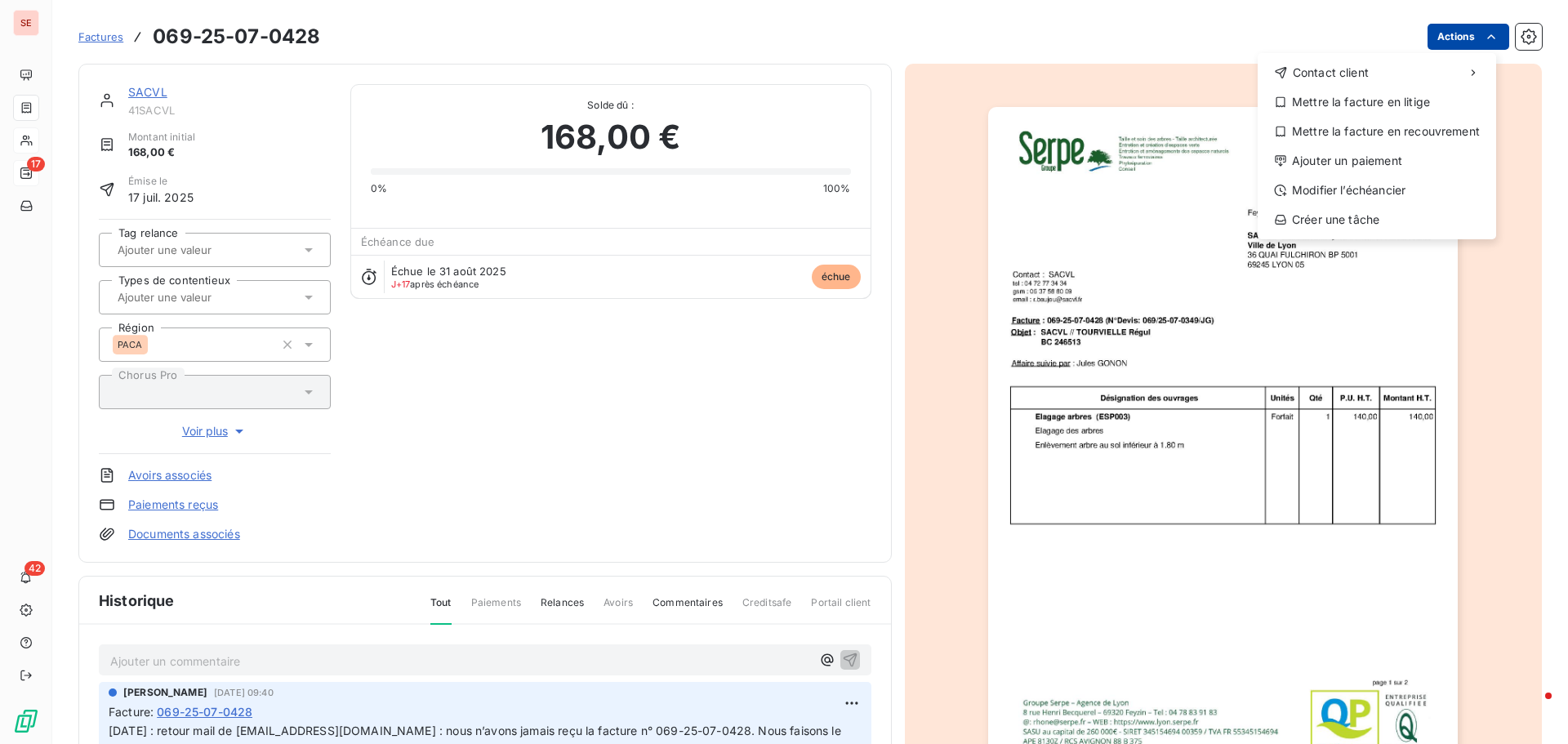
click at [1431, 35] on html "SE 17 42 Factures [PHONE_NUMBER] Actions Contact client Mettre la facture en li…" at bounding box center [784, 372] width 1568 height 744
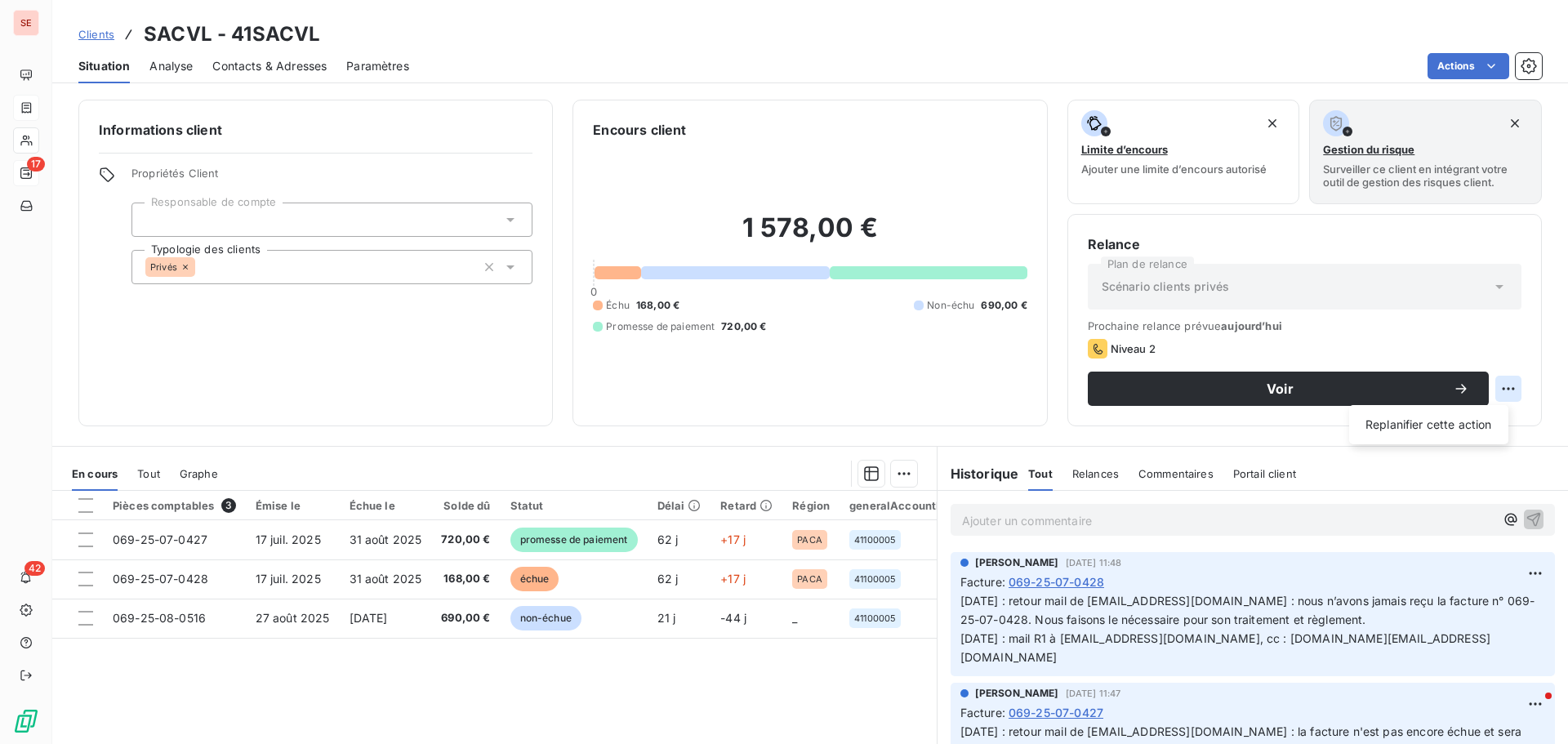
click at [1494, 390] on html "SE 17 42 Clients SACVL - 41SACVL Situation Analyse Contacts & Adresses Paramètr…" at bounding box center [784, 372] width 1568 height 744
click at [1475, 425] on div "Replanifier cette action" at bounding box center [1428, 424] width 146 height 26
select select "8"
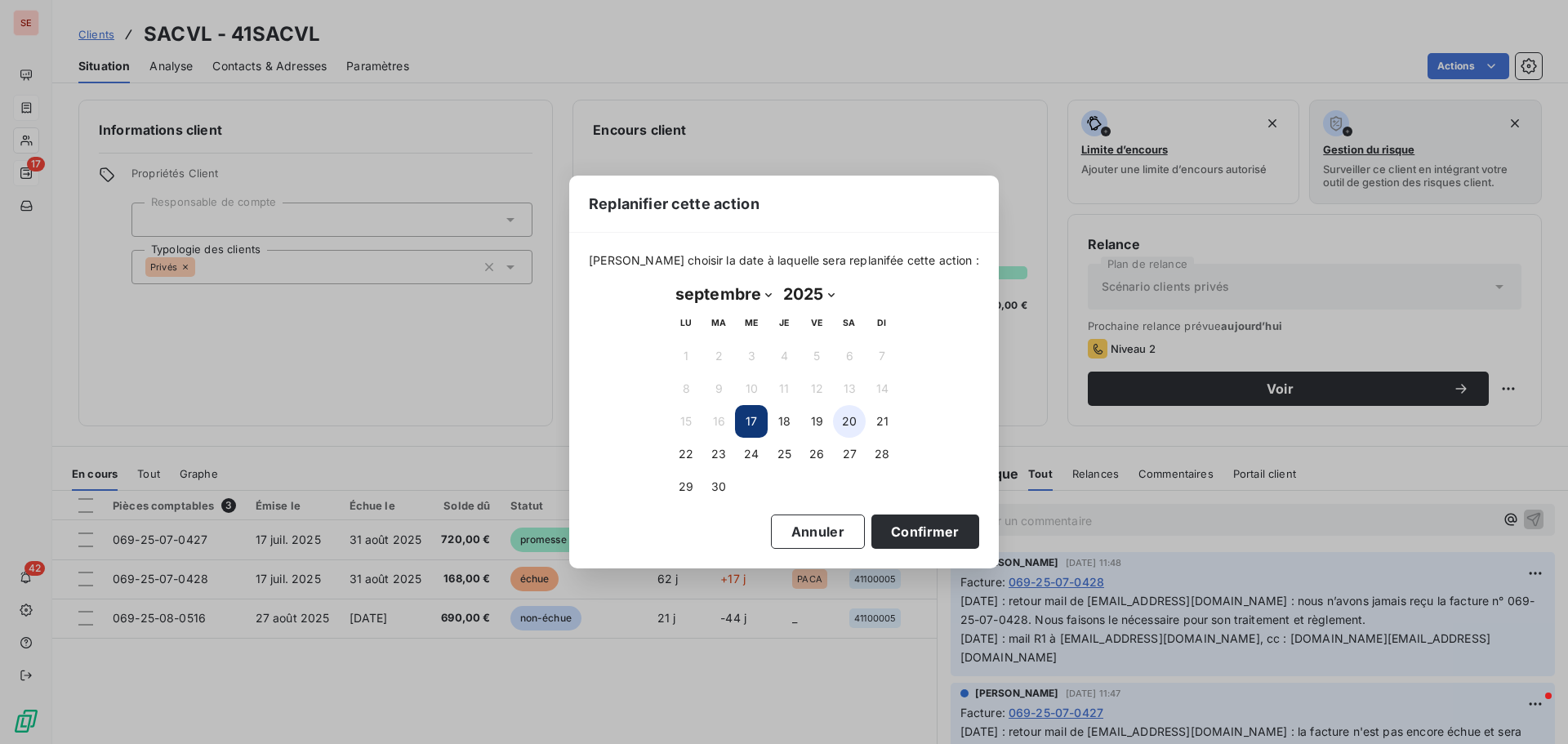
click at [852, 417] on button "20" at bounding box center [849, 421] width 32 height 32
click at [915, 530] on button "Confirmer" at bounding box center [925, 532] width 108 height 34
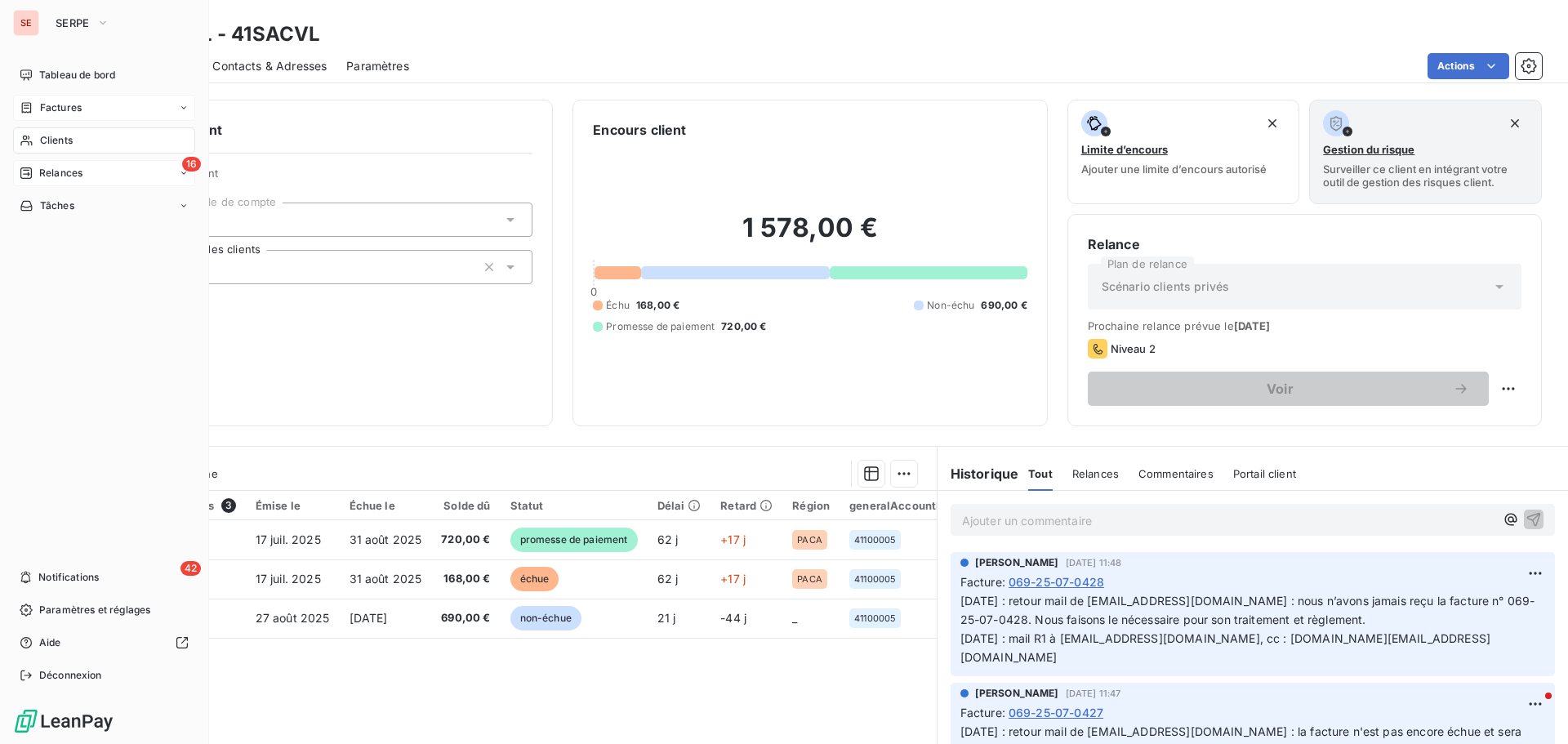
click at [80, 174] on span "Relances" at bounding box center [60, 173] width 43 height 14
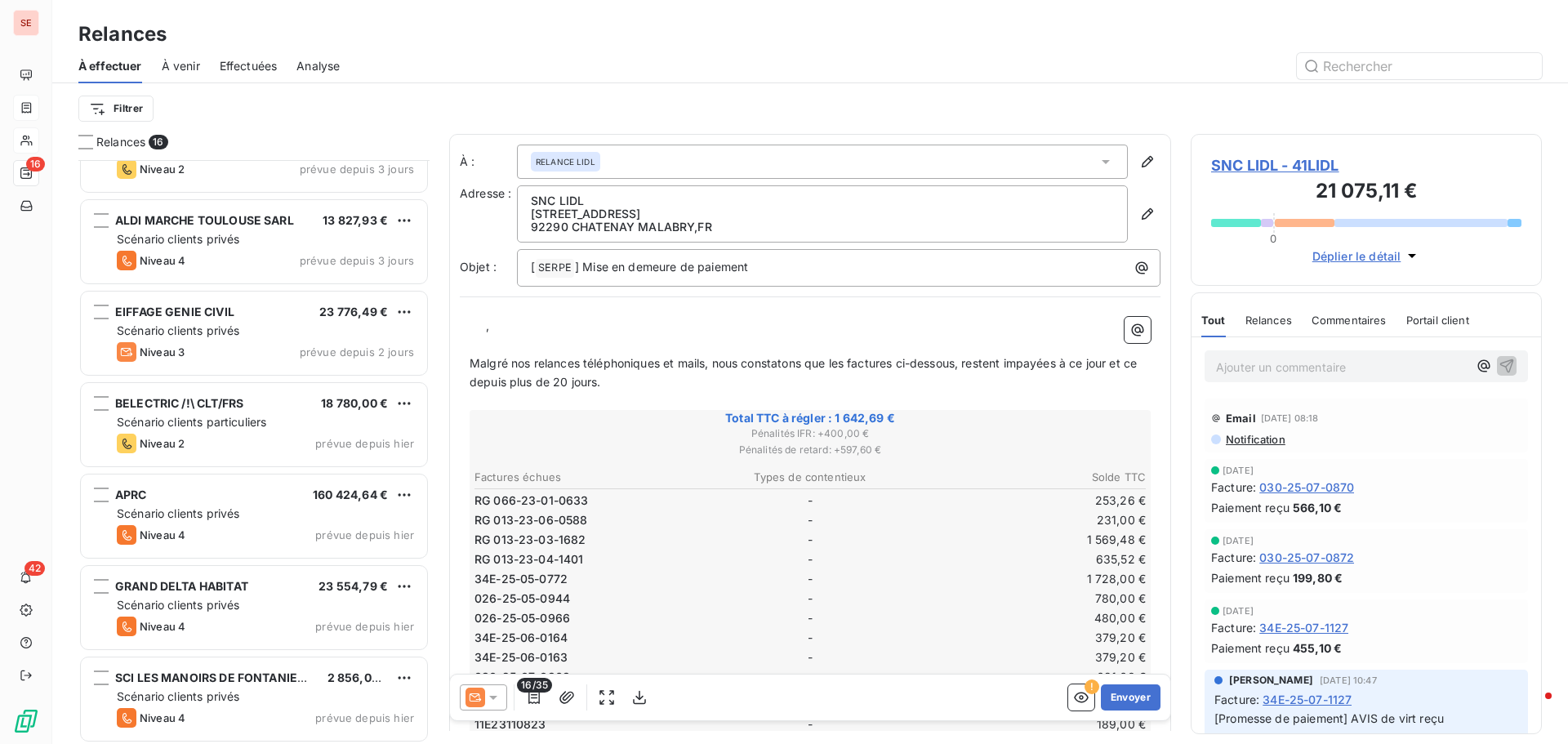
scroll to position [880, 0]
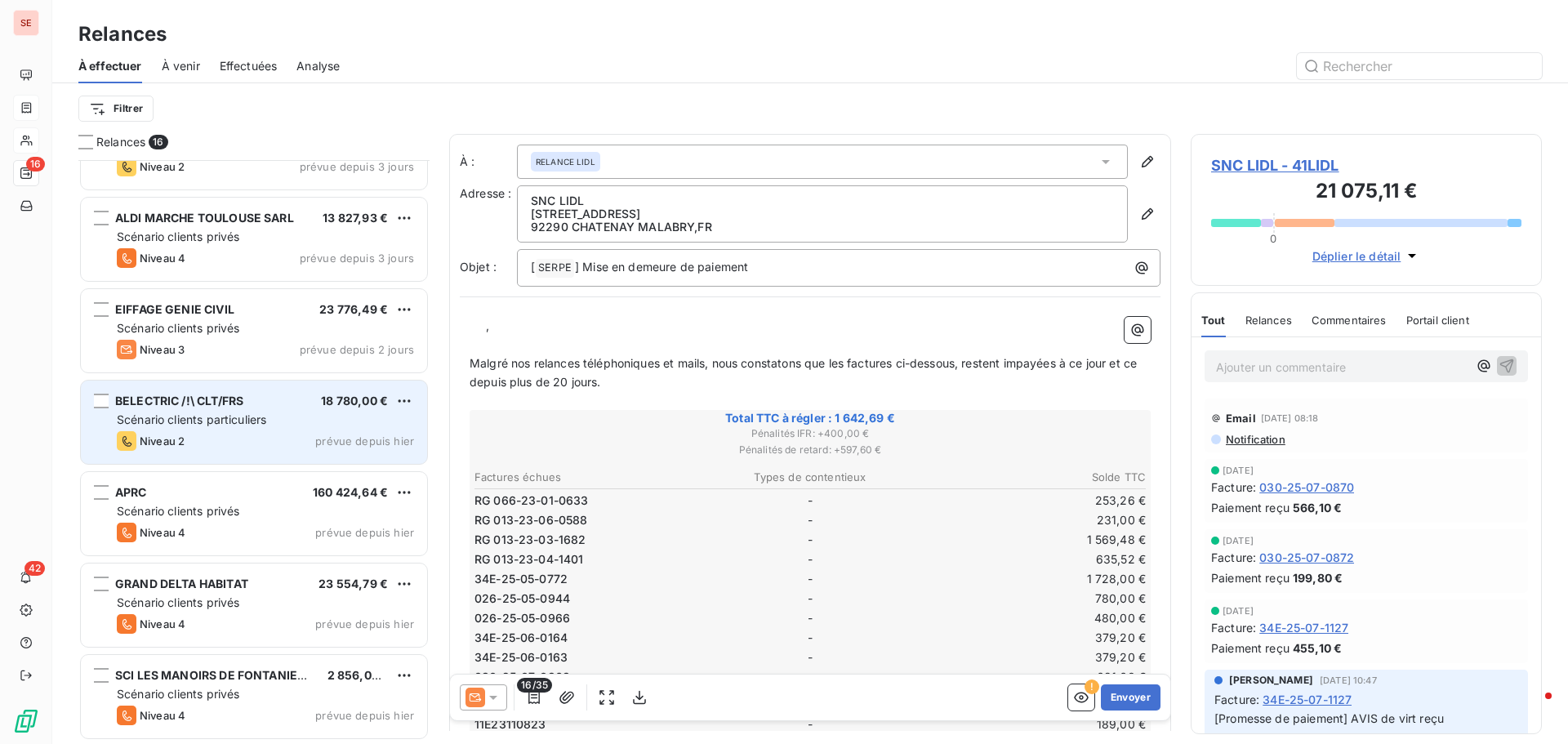
click at [206, 436] on div "Niveau 2 prévue depuis hier" at bounding box center [266, 441] width 298 height 20
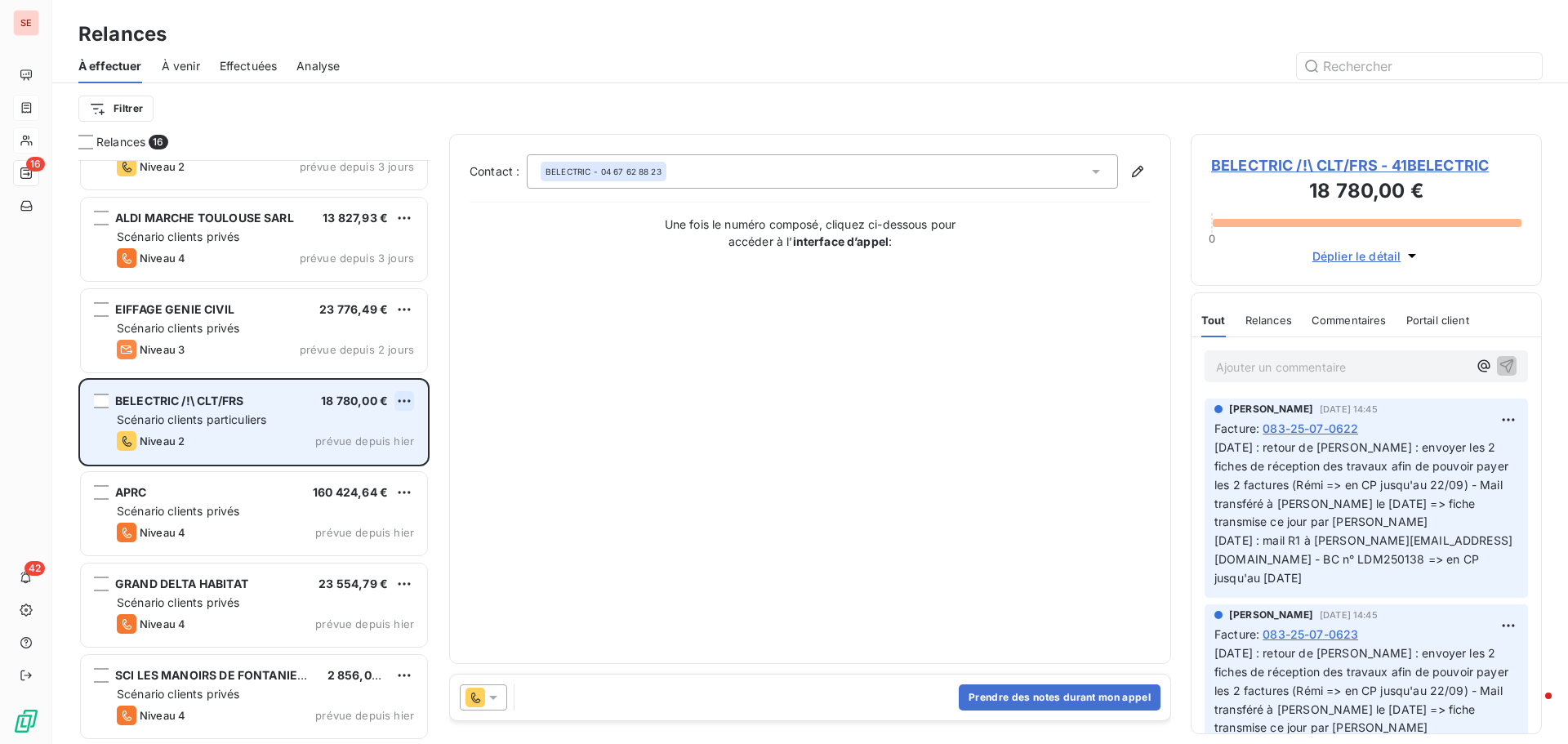
click at [408, 403] on html "SE 16 42 Relances À effectuer À venir Effectuées Analyse Filtrer Relances 16 NE…" at bounding box center [784, 372] width 1568 height 744
click at [388, 432] on div "Replanifier cette action" at bounding box center [334, 433] width 146 height 26
select select "8"
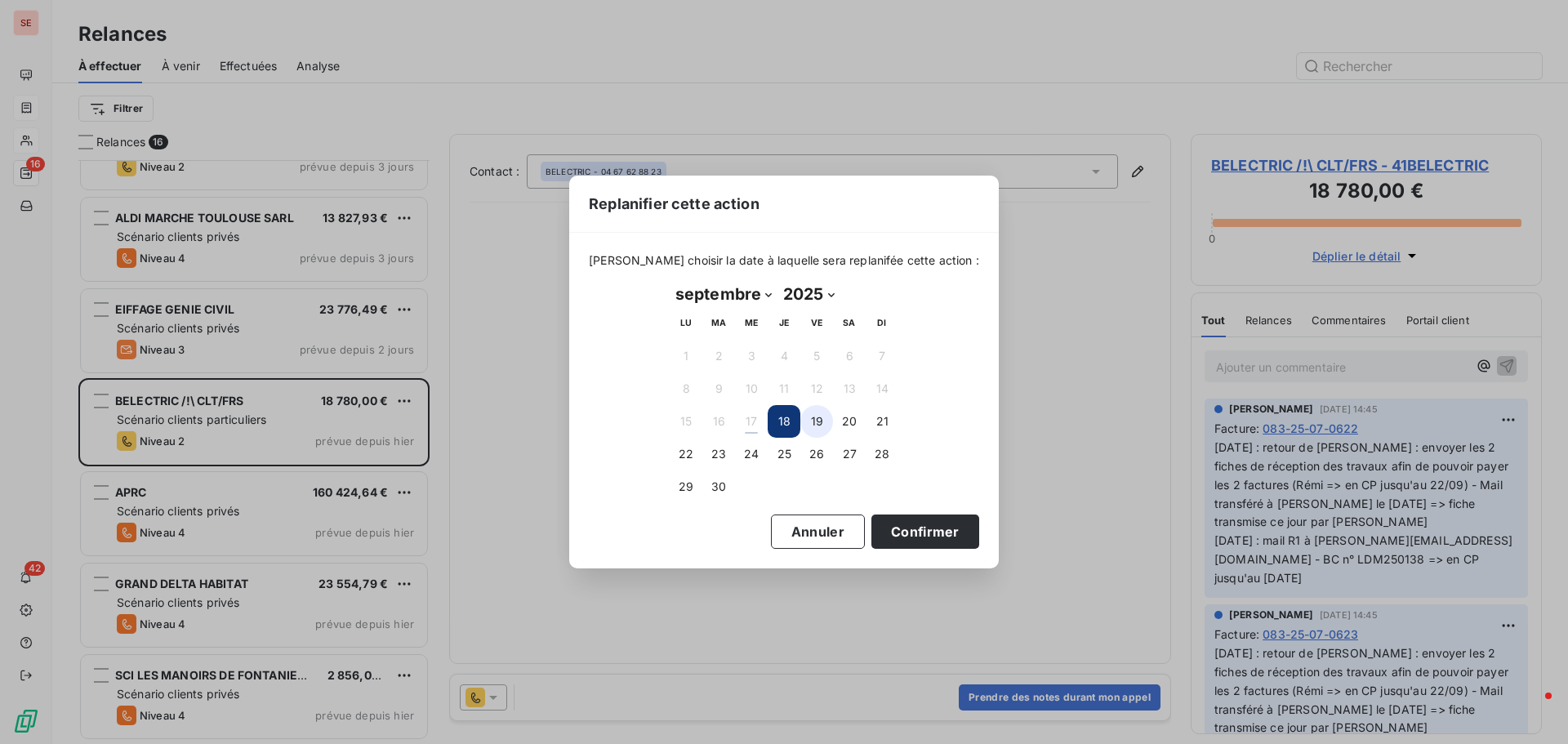
click at [814, 419] on button "19" at bounding box center [817, 421] width 32 height 32
click at [883, 541] on button "Confirmer" at bounding box center [925, 532] width 108 height 34
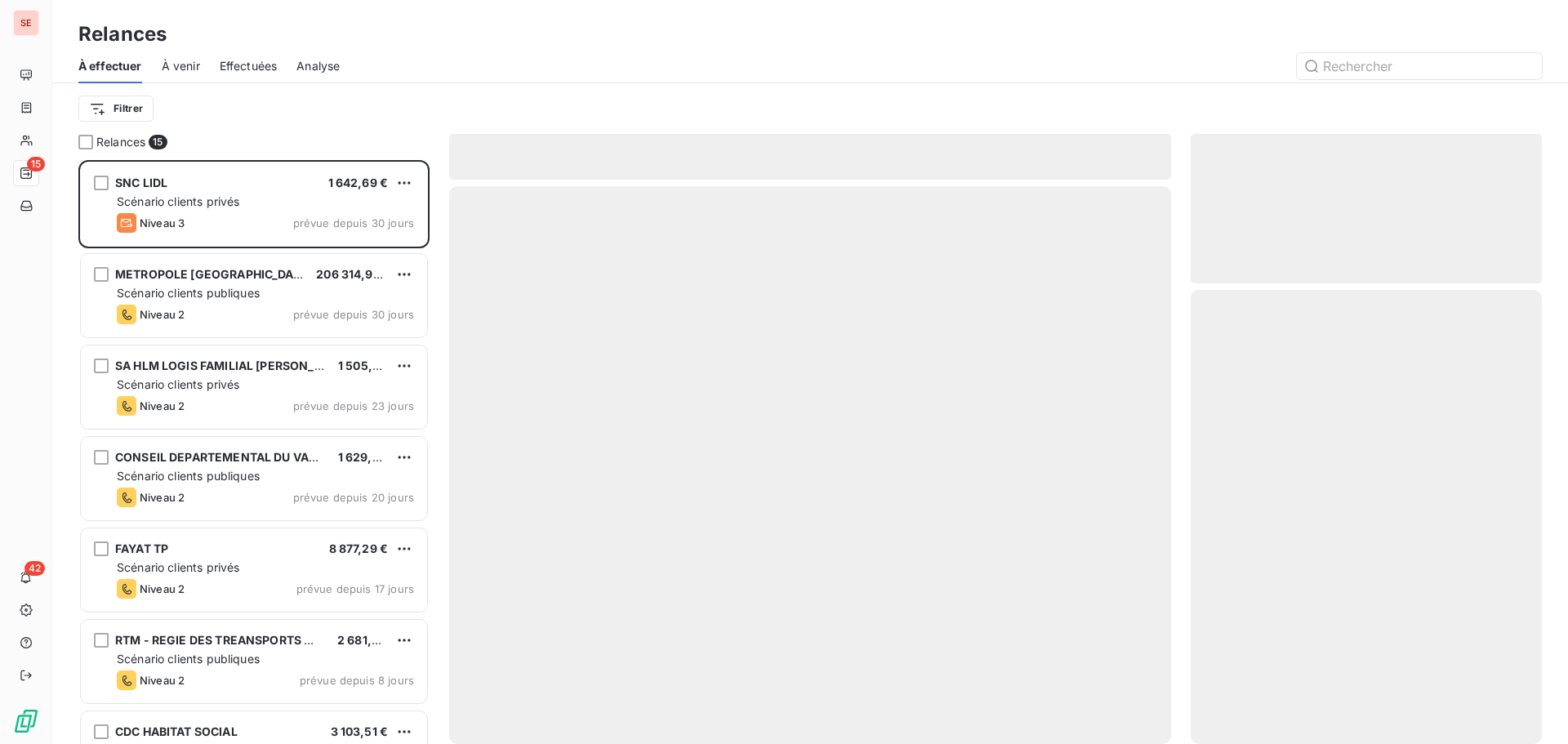
scroll to position [572, 339]
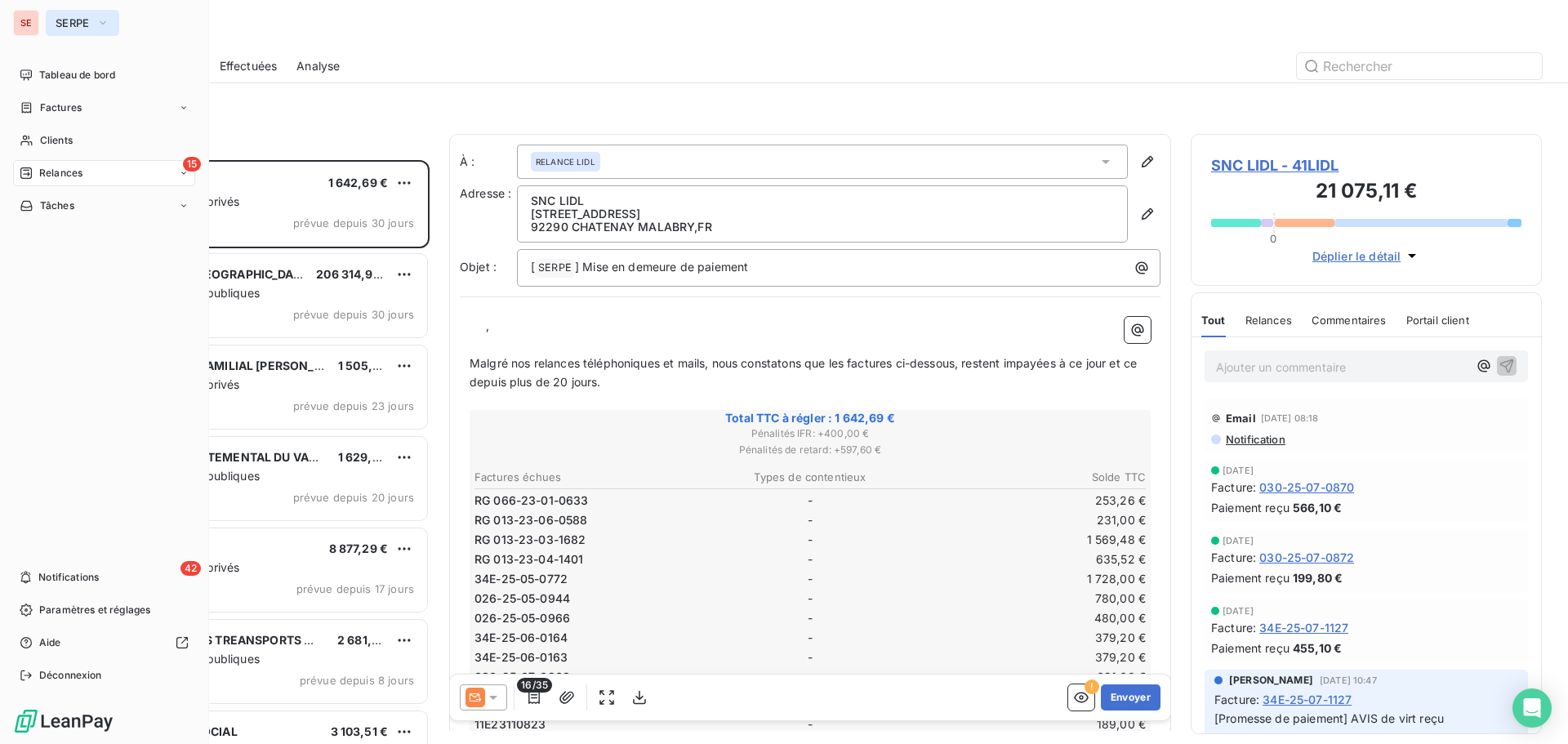
click at [82, 22] on span "SERPE" at bounding box center [73, 23] width 34 height 13
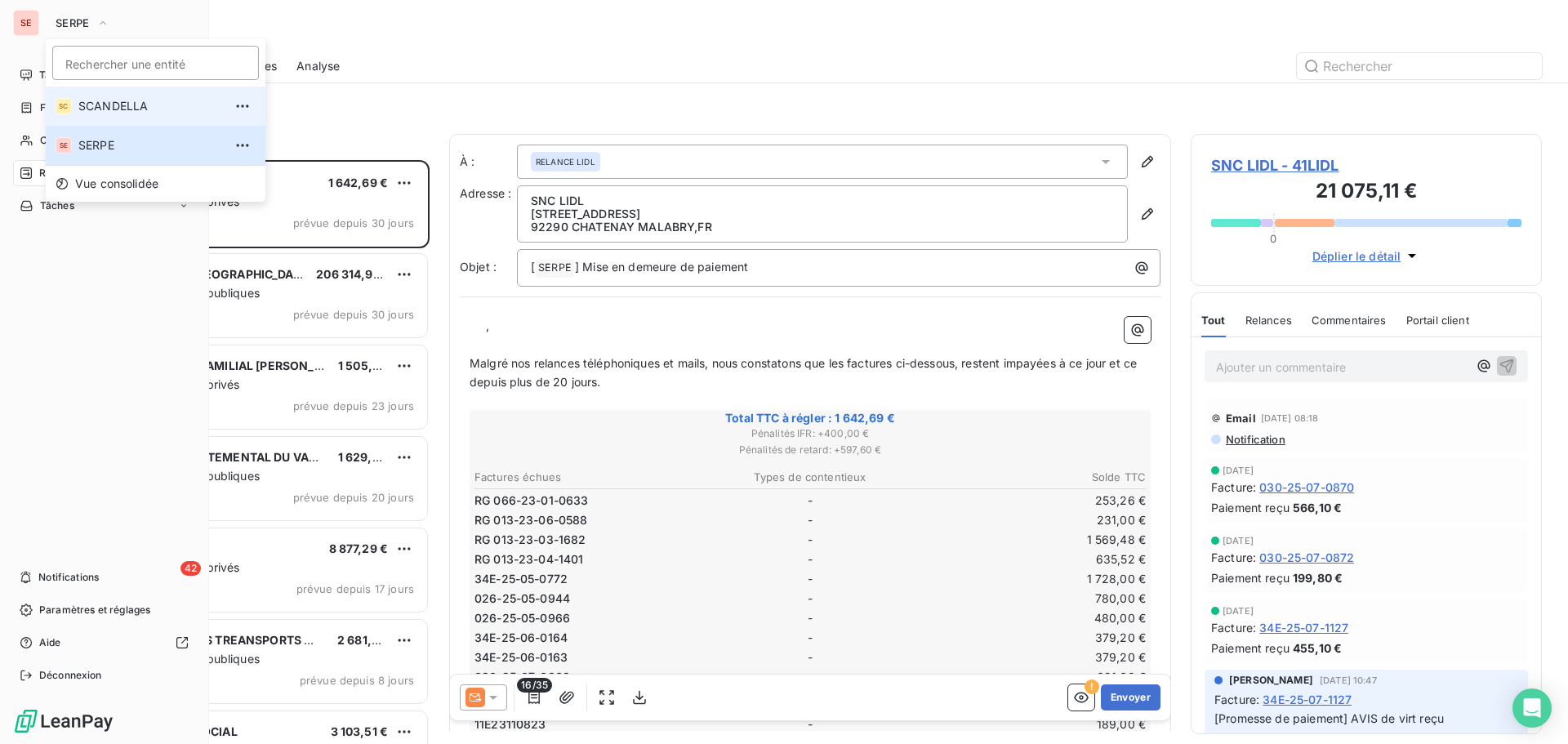
click at [119, 104] on span "SCANDELLA" at bounding box center [151, 106] width 144 height 16
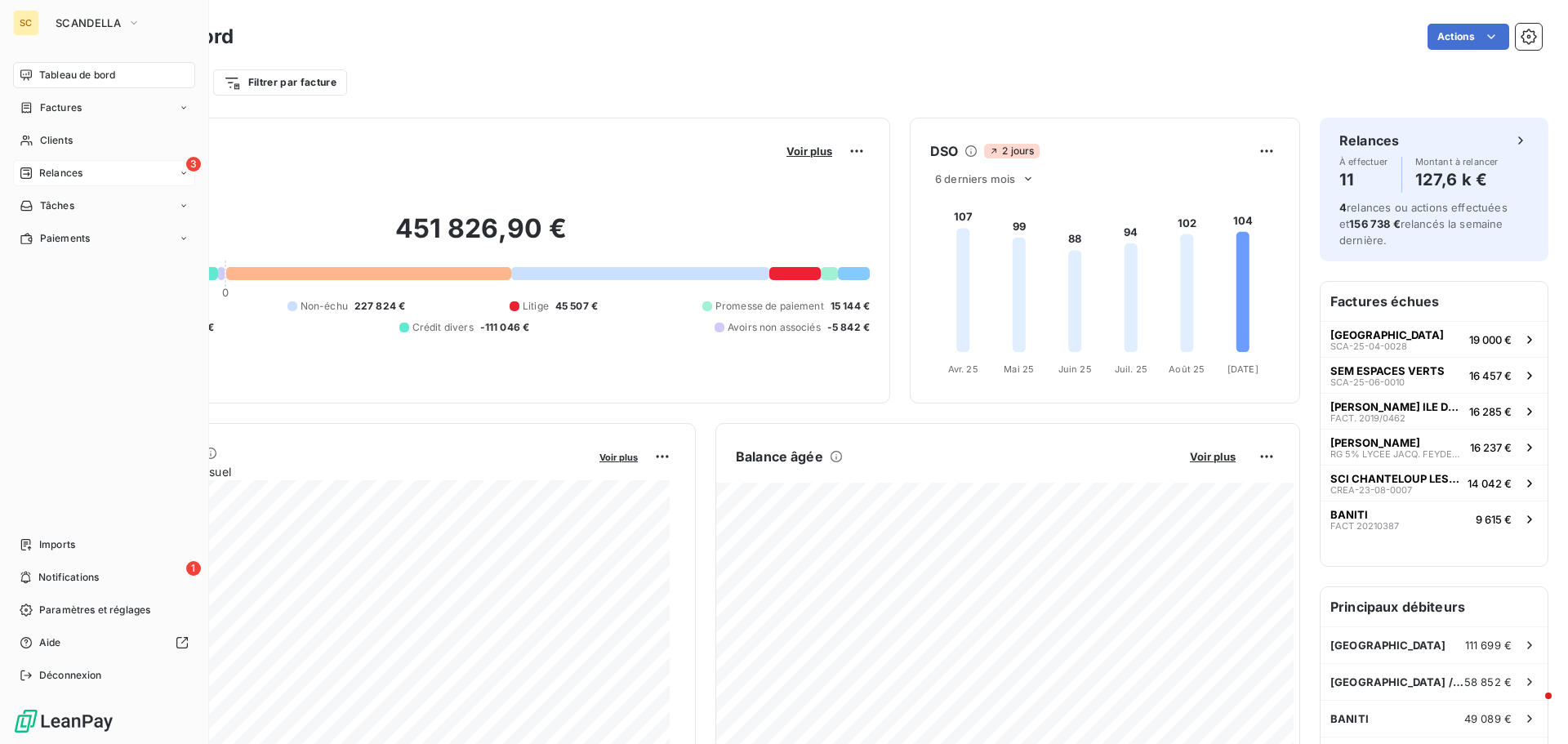
click at [117, 172] on div "3 Relances" at bounding box center [104, 173] width 182 height 26
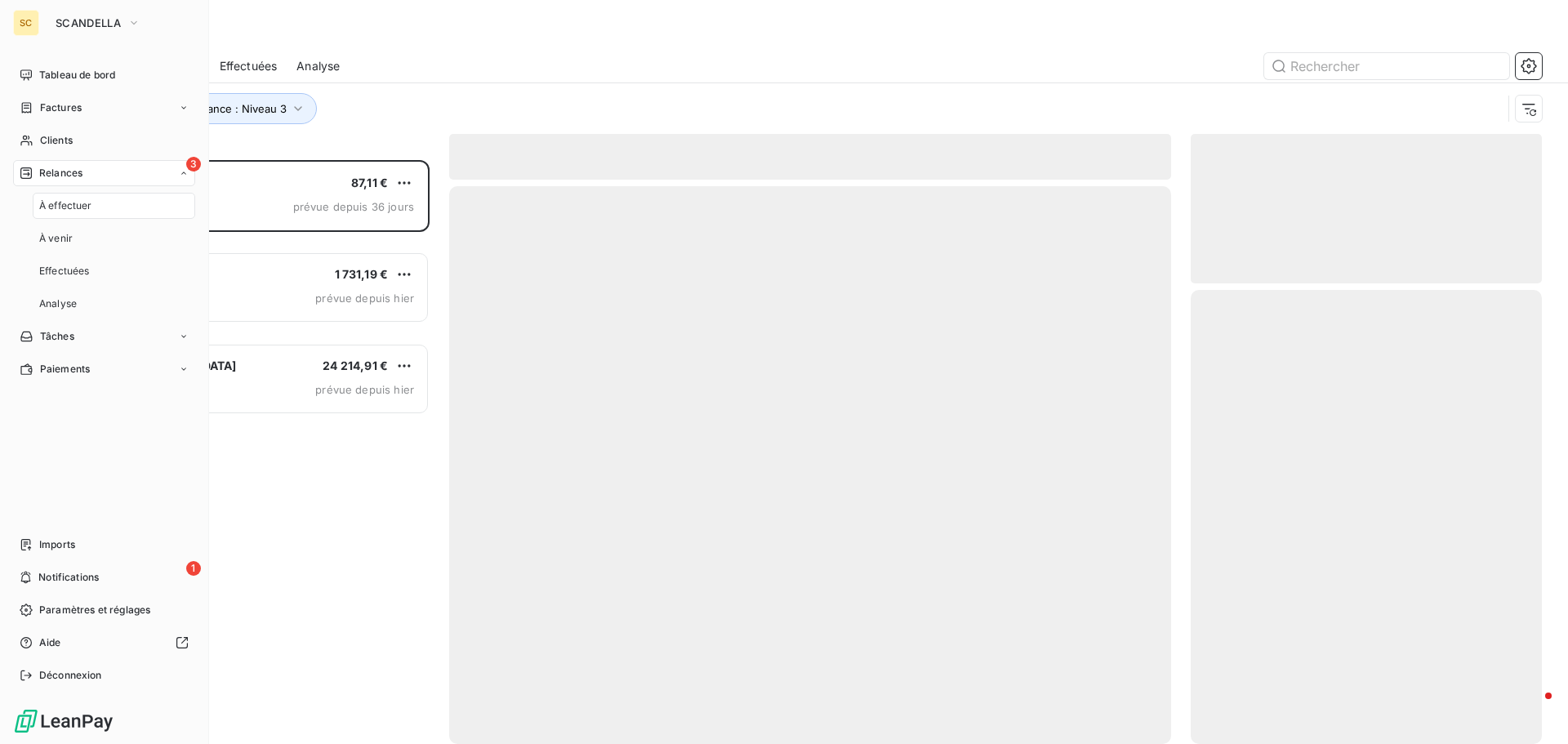
scroll to position [572, 339]
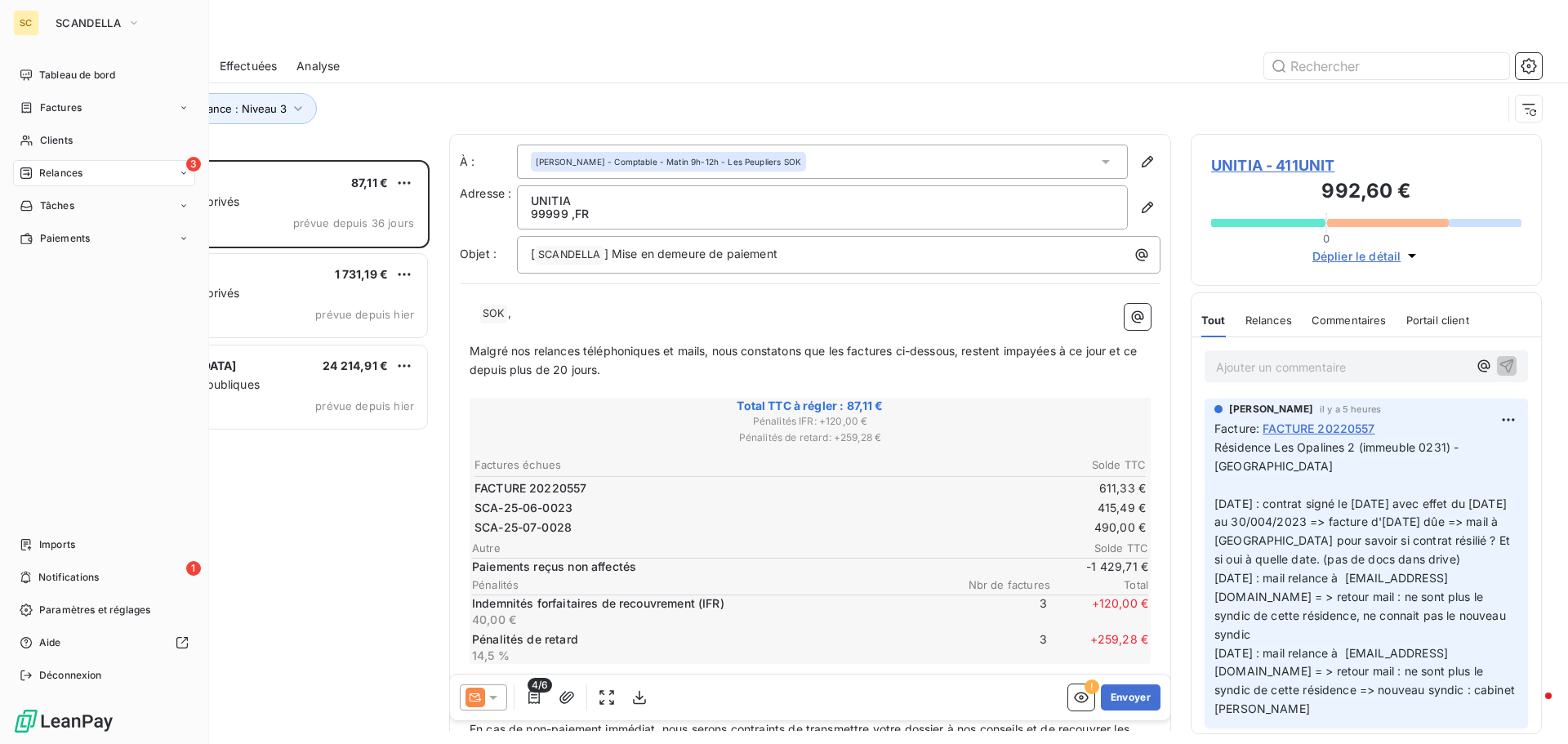
click at [56, 173] on span "Relances" at bounding box center [60, 173] width 43 height 14
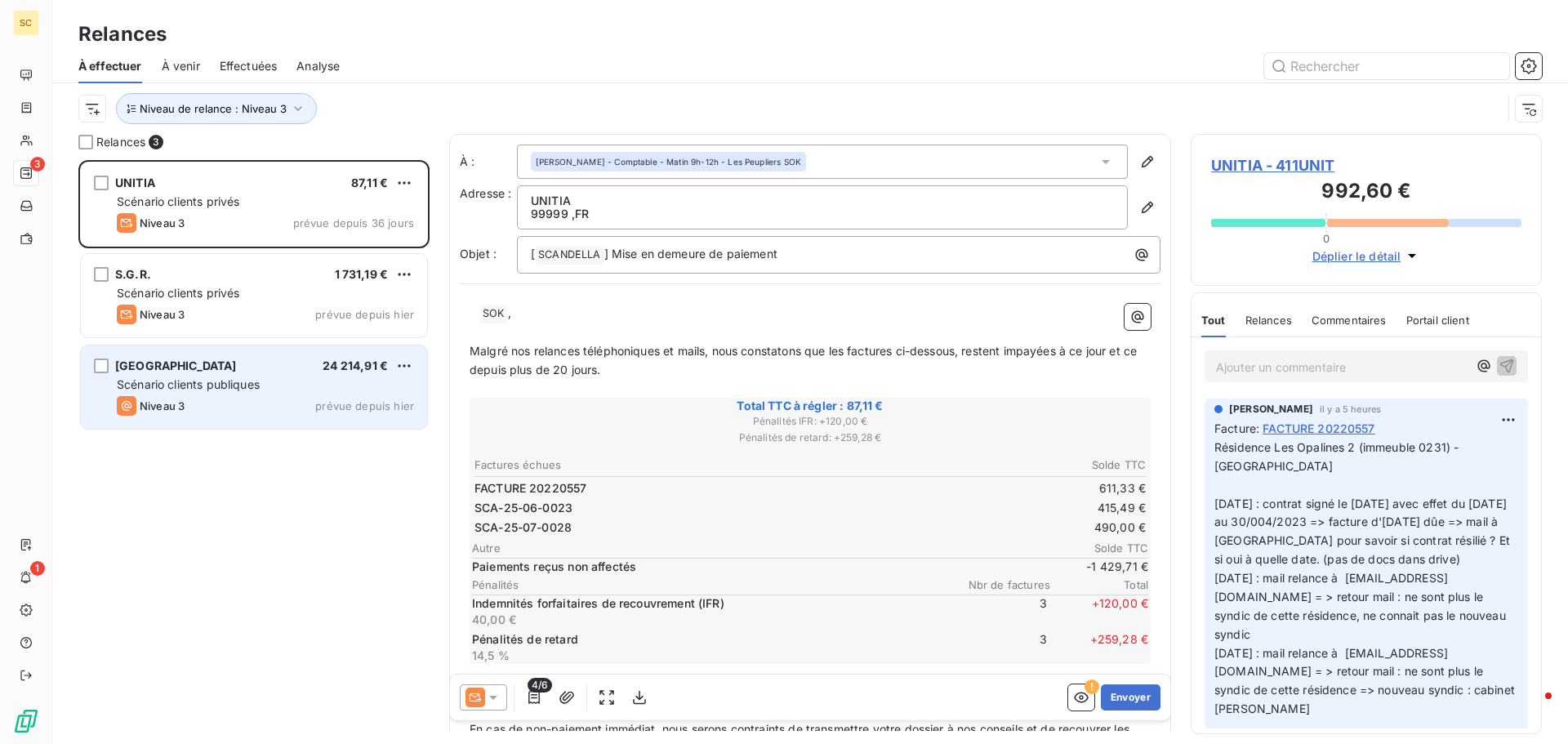
click at [221, 387] on span "Scénario clients publiques" at bounding box center [188, 383] width 142 height 14
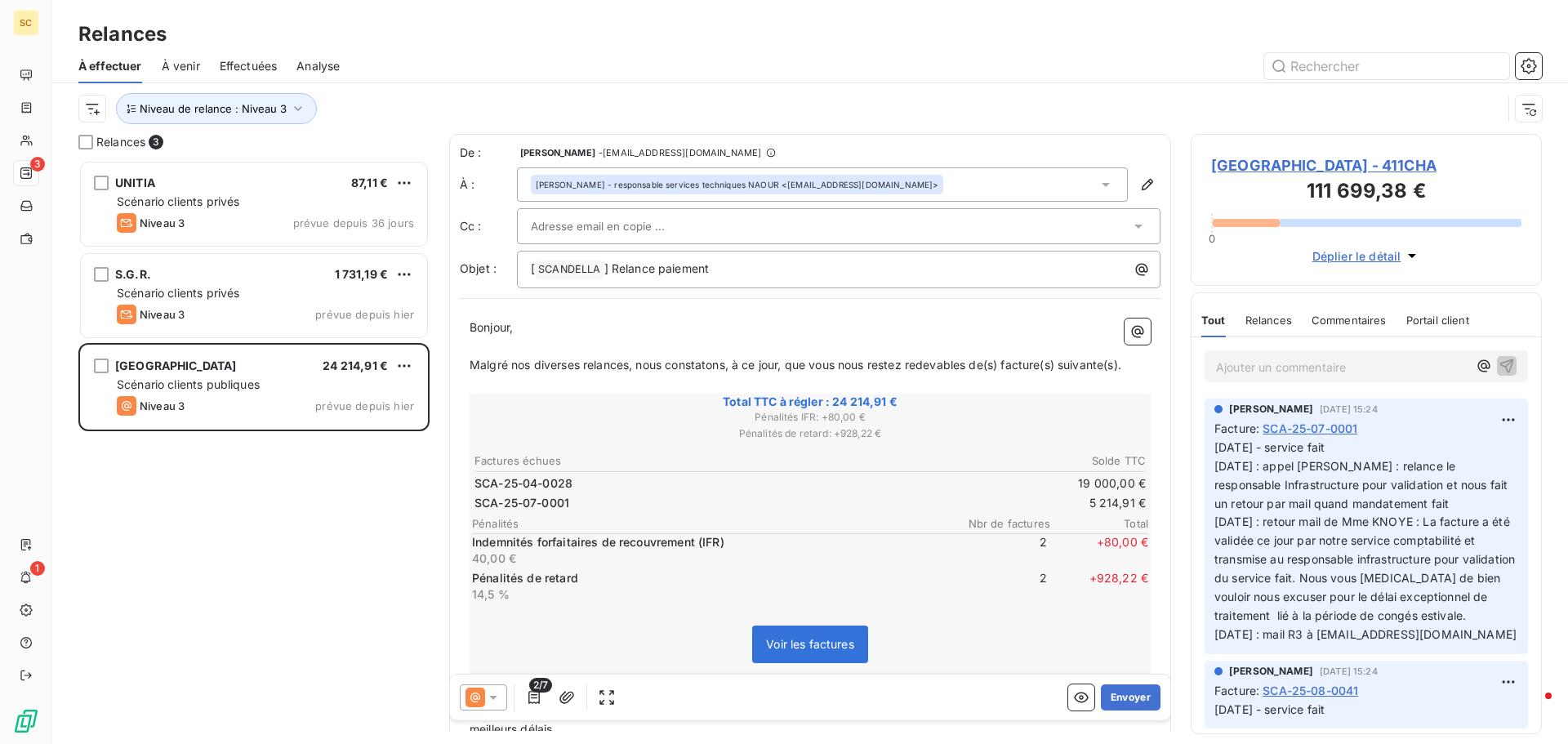
click at [1313, 161] on span "MAIRIE DE CHAMPS SUR MARNE - 411CHA" at bounding box center [1366, 165] width 310 height 22
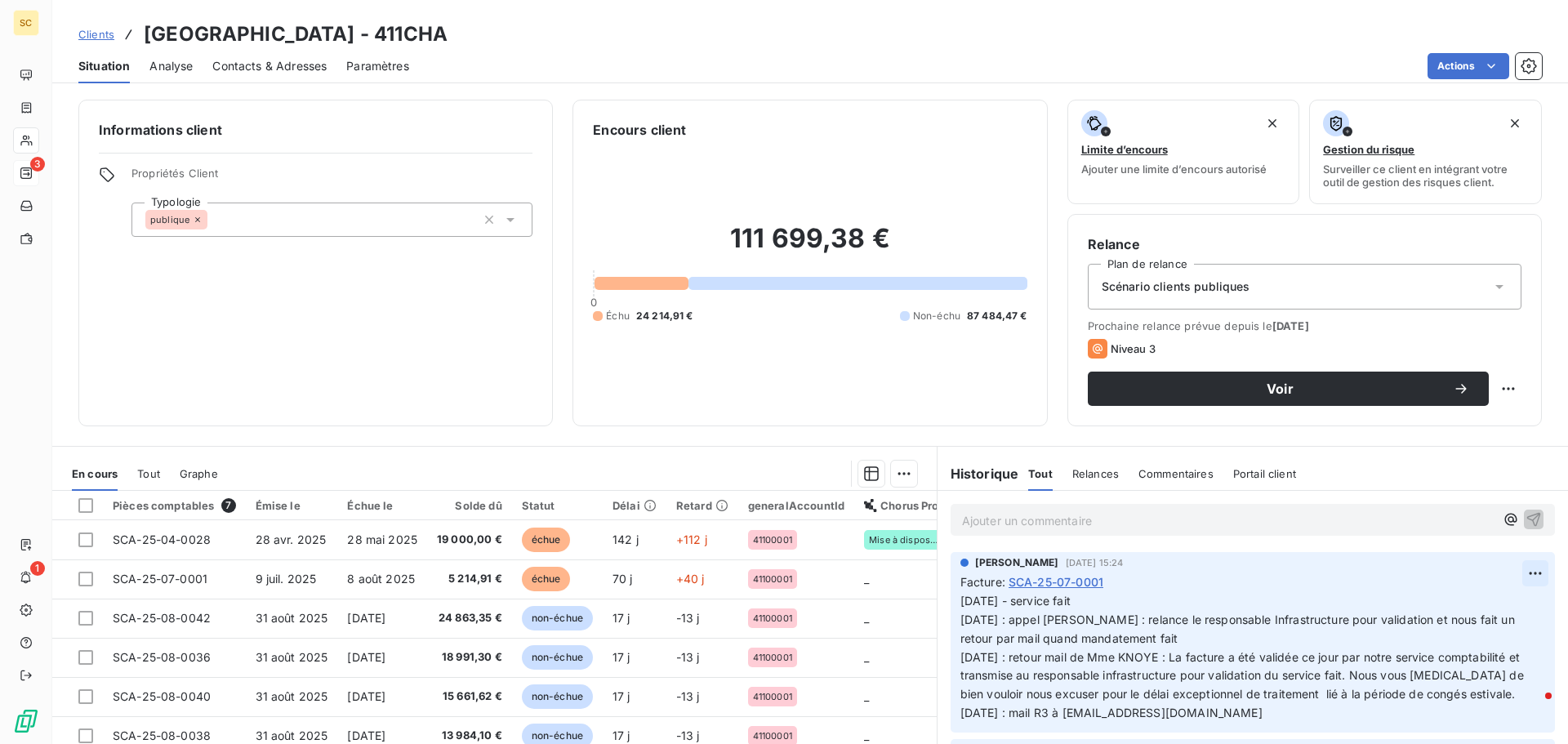
click at [1516, 576] on html "SC 3 1 Clients MAIRIE DE CHAMPS SUR MARNE - 411CHA Situation Analyse Contacts &…" at bounding box center [784, 372] width 1568 height 744
click at [1476, 608] on div "Editer" at bounding box center [1471, 609] width 91 height 26
click at [1060, 620] on span "12/09/25 - service fait 08/09/25 : appel M. NDOYE : relance le responsable Infr…" at bounding box center [1243, 656] width 567 height 125
click at [1063, 622] on span "12/09/25 - service fait 08/09/25 : appel M. NDOYE : relance le responsable Infr…" at bounding box center [1243, 656] width 567 height 125
click at [1528, 664] on icon "button" at bounding box center [1536, 657] width 16 height 16
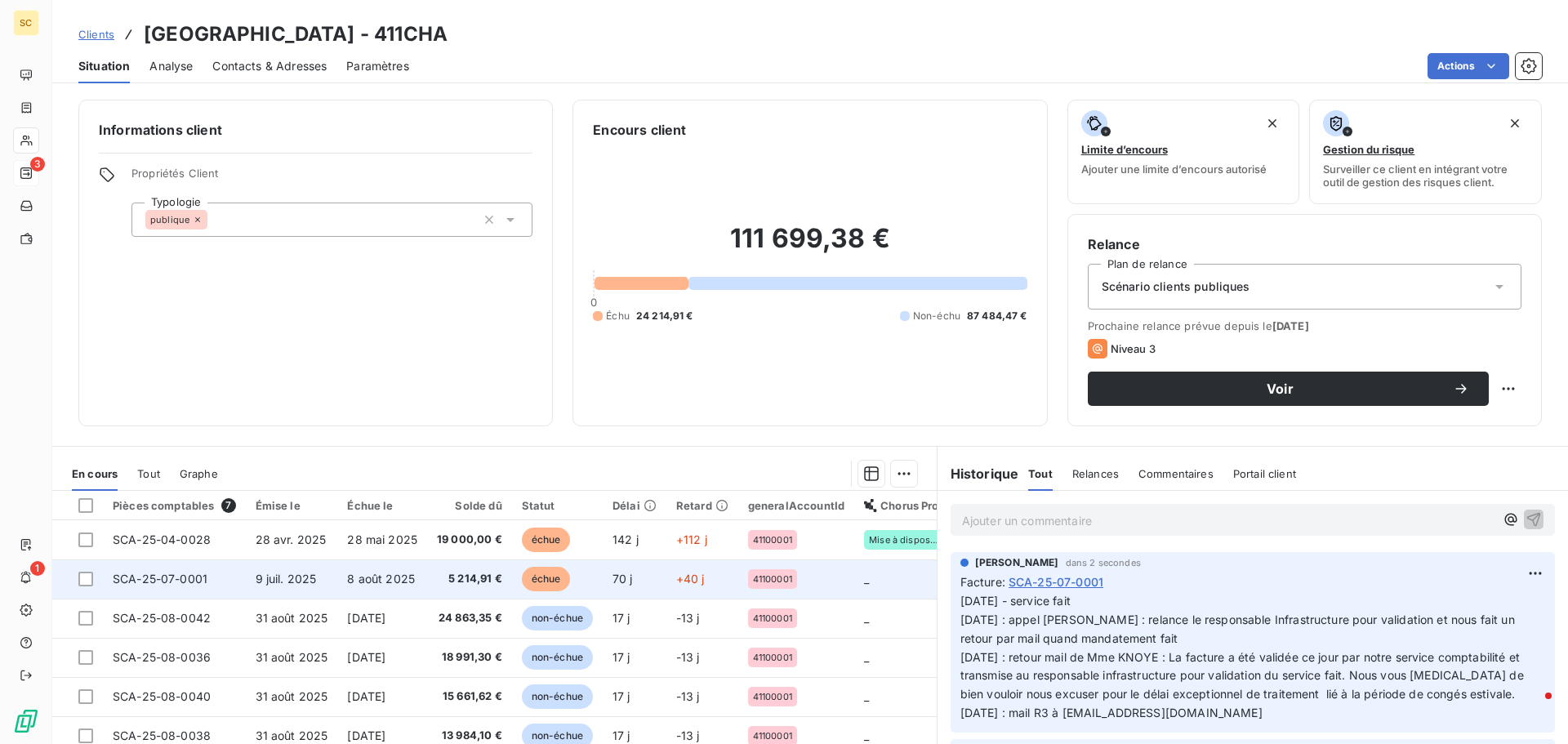
click at [272, 581] on span "9 juil. 2025" at bounding box center [286, 578] width 61 height 14
click at [273, 581] on span "9 juil. 2025" at bounding box center [286, 578] width 61 height 14
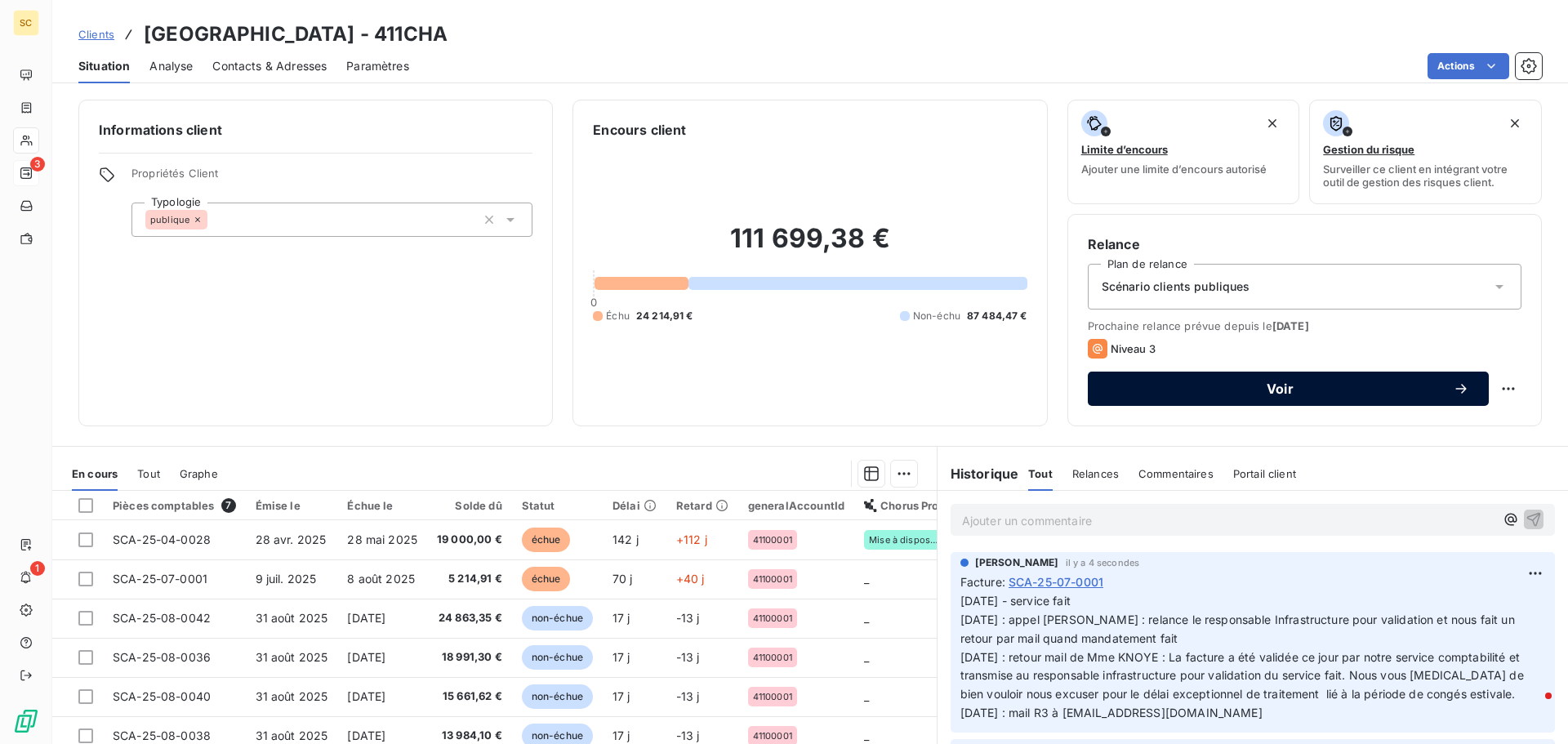
click at [1297, 386] on span "Voir" at bounding box center [1279, 389] width 345 height 13
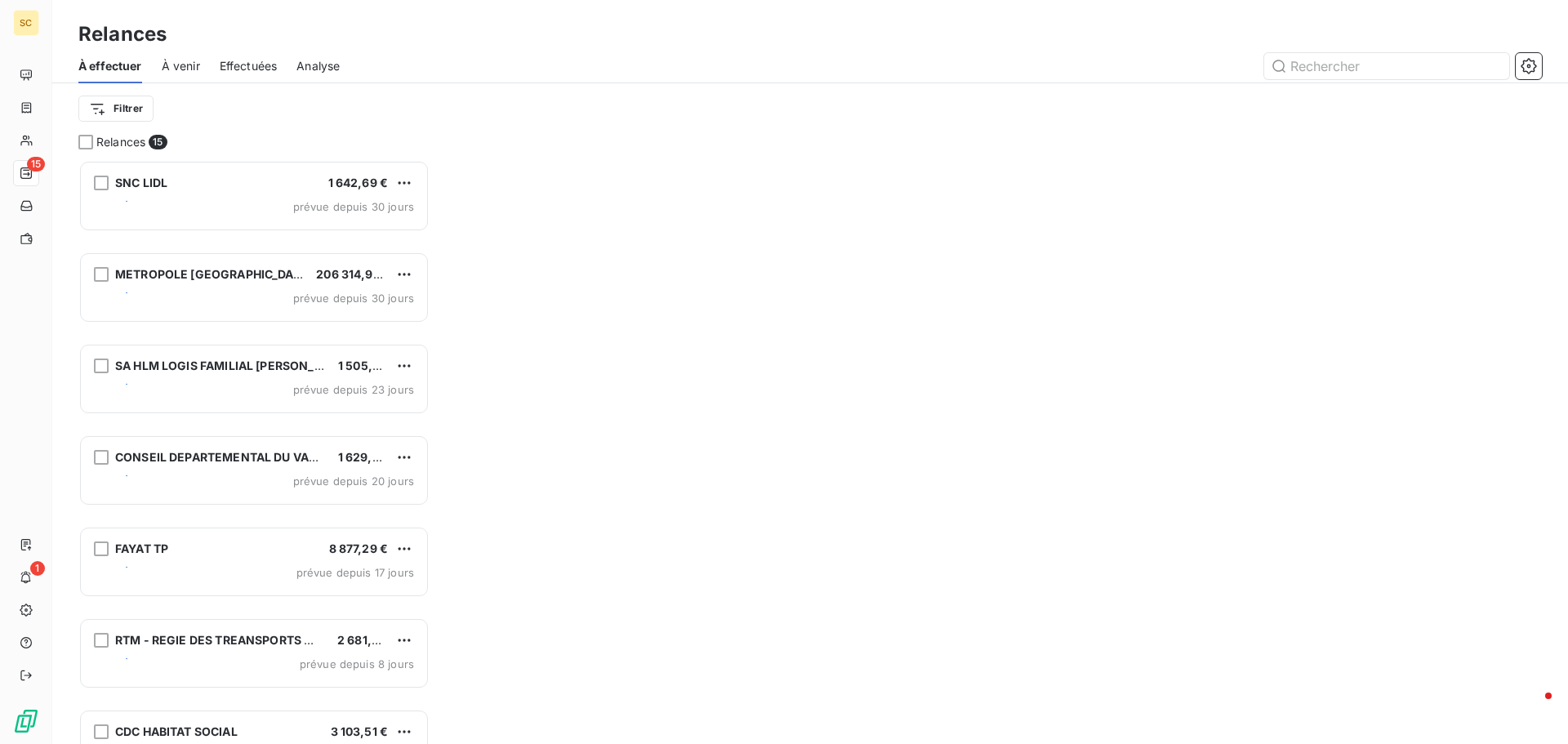
scroll to position [572, 339]
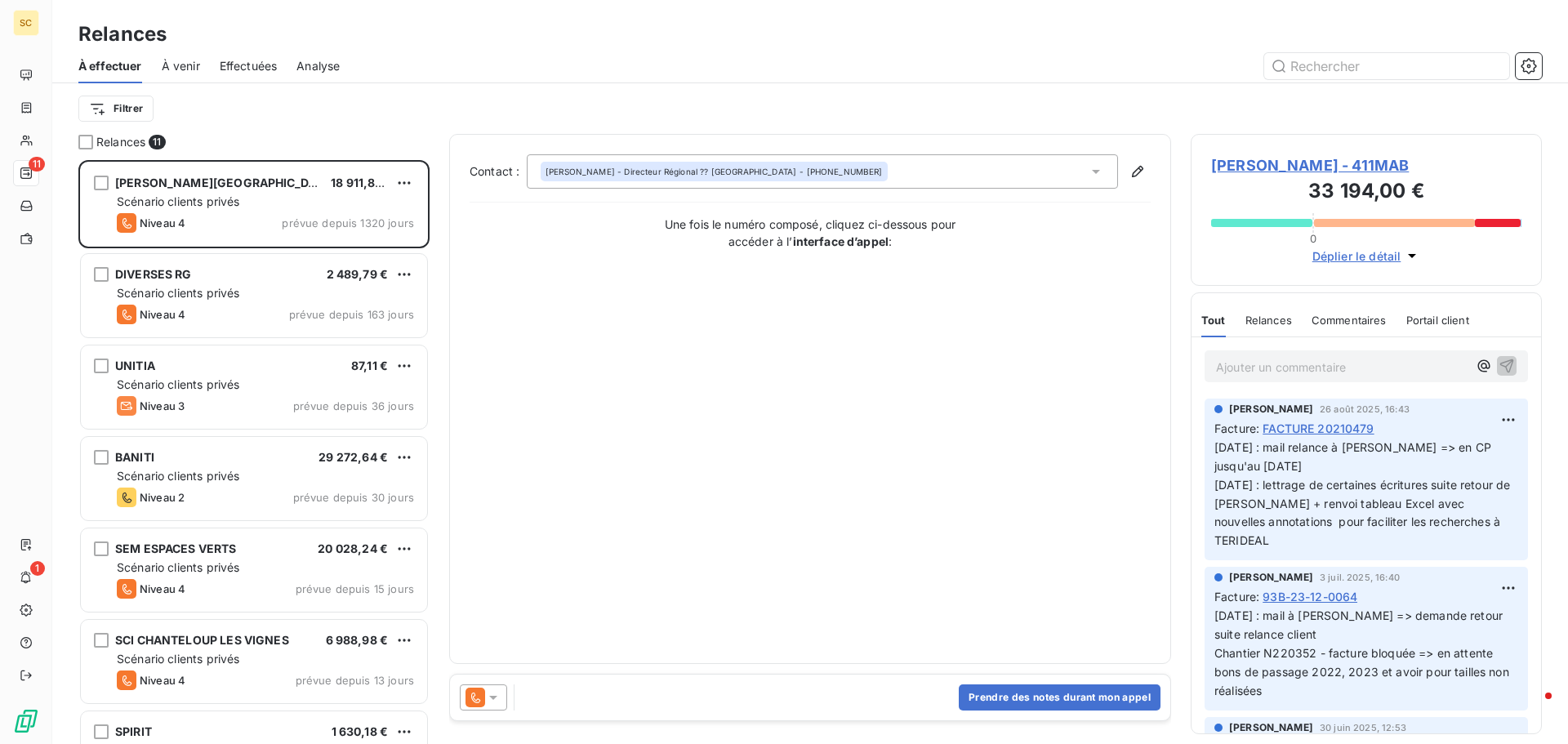
click at [836, 177] on div "François - Directeur Régional ?? DEWILDE - 01.69.81.48.00" at bounding box center [822, 171] width 591 height 34
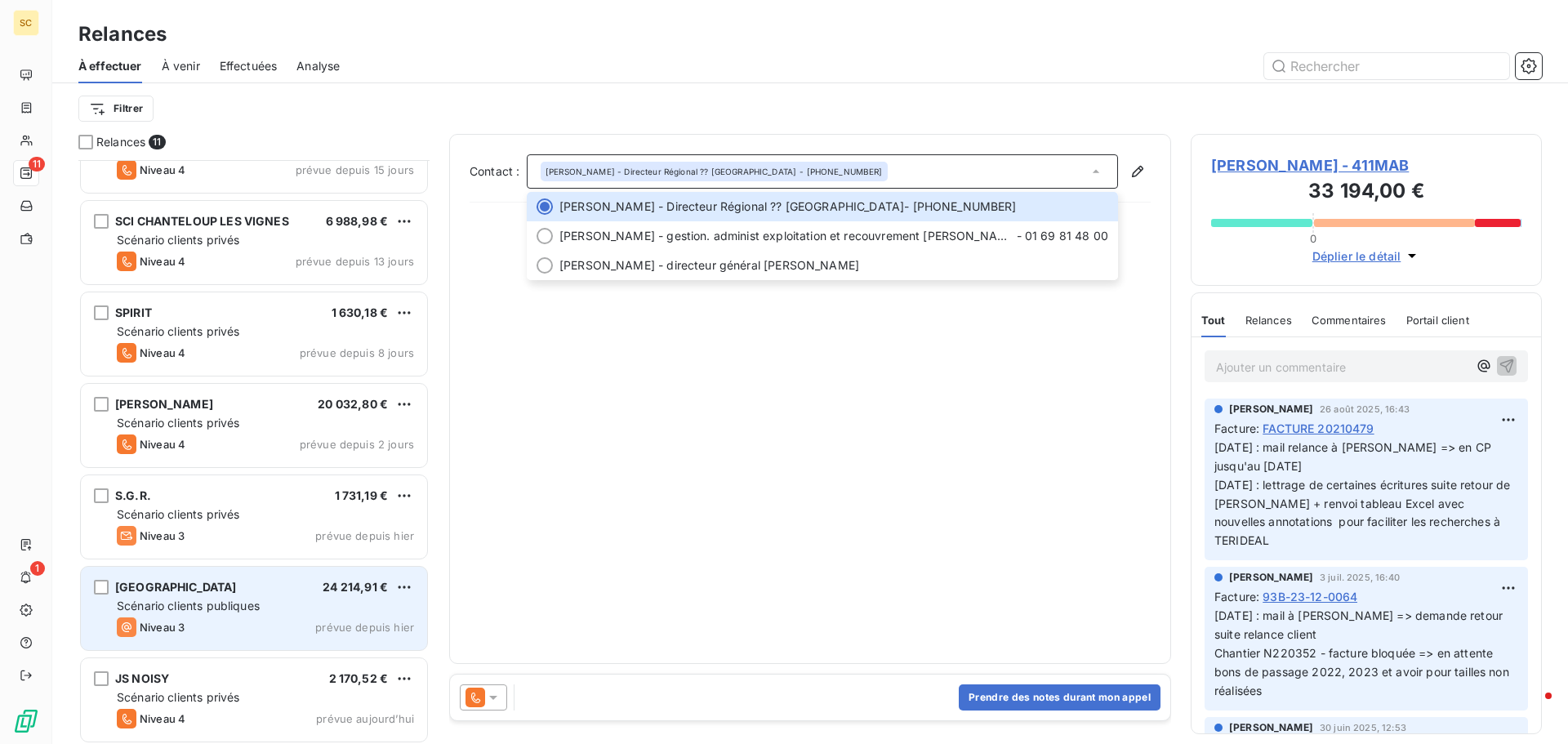
scroll to position [423, 0]
click at [201, 592] on div "MAIRIE DE CHAMPS SUR MARNE" at bounding box center [176, 584] width 122 height 16
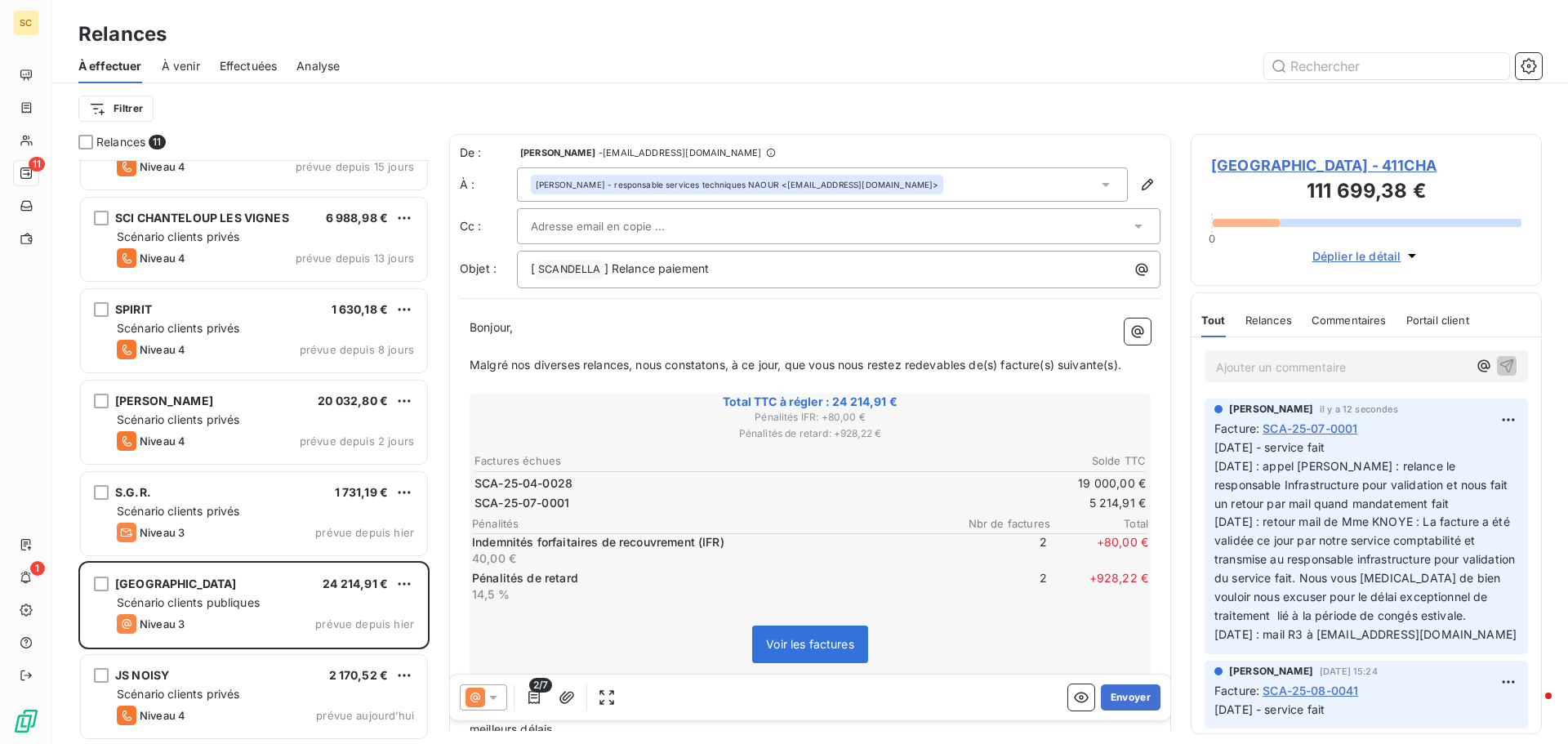
click at [941, 177] on div "Thomas - responsable services techniques NAOUR <tnaour@ville-champssurmarne.fr>" at bounding box center [821, 185] width 610 height 34
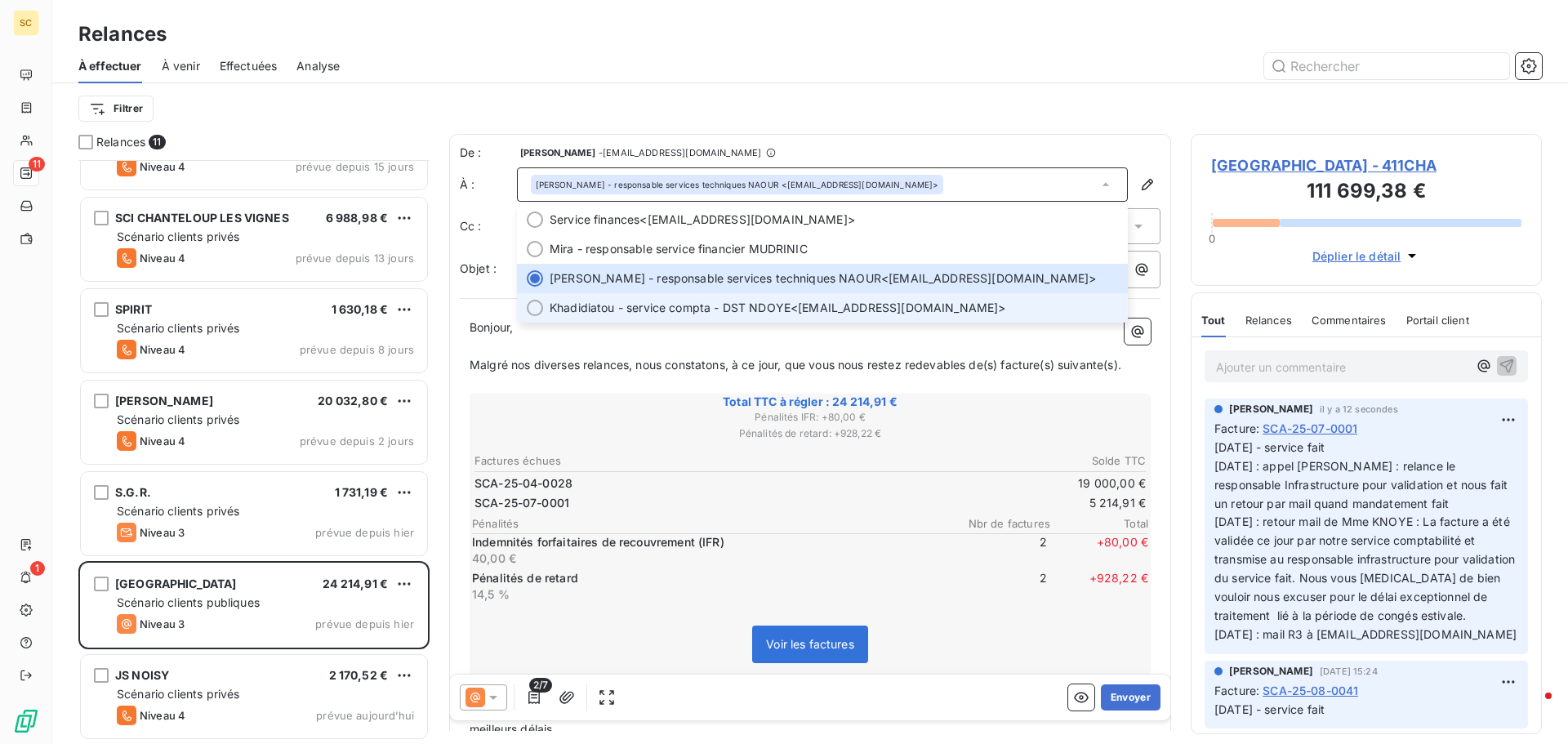
click at [853, 309] on span "Khadidiatou - service compta - DST NDOYE <kndoye@ville-champssurmarne.fr>" at bounding box center [834, 308] width 568 height 16
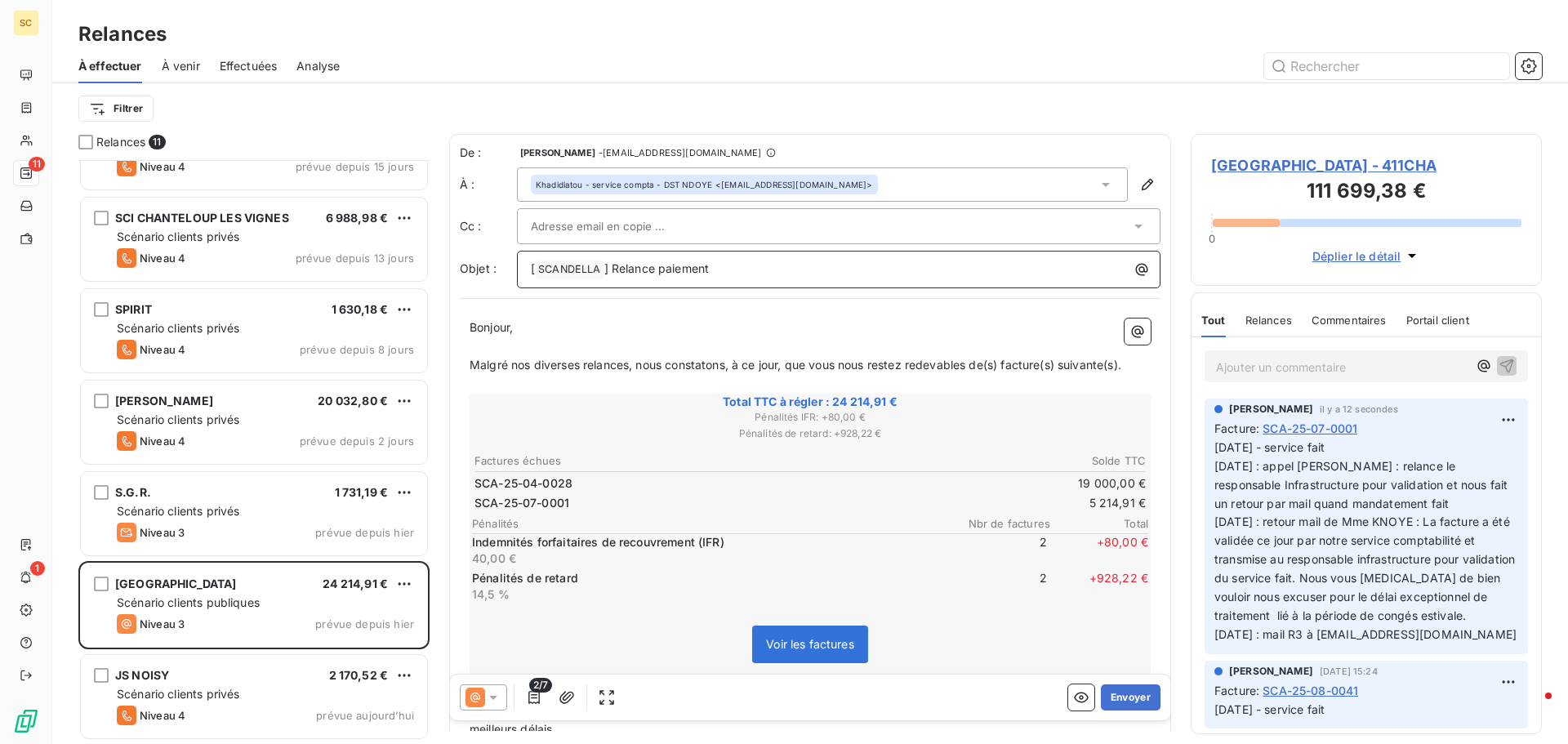
click at [812, 273] on p "[ SCANDELLA ﻿ ] Relance paiement" at bounding box center [843, 270] width 624 height 20
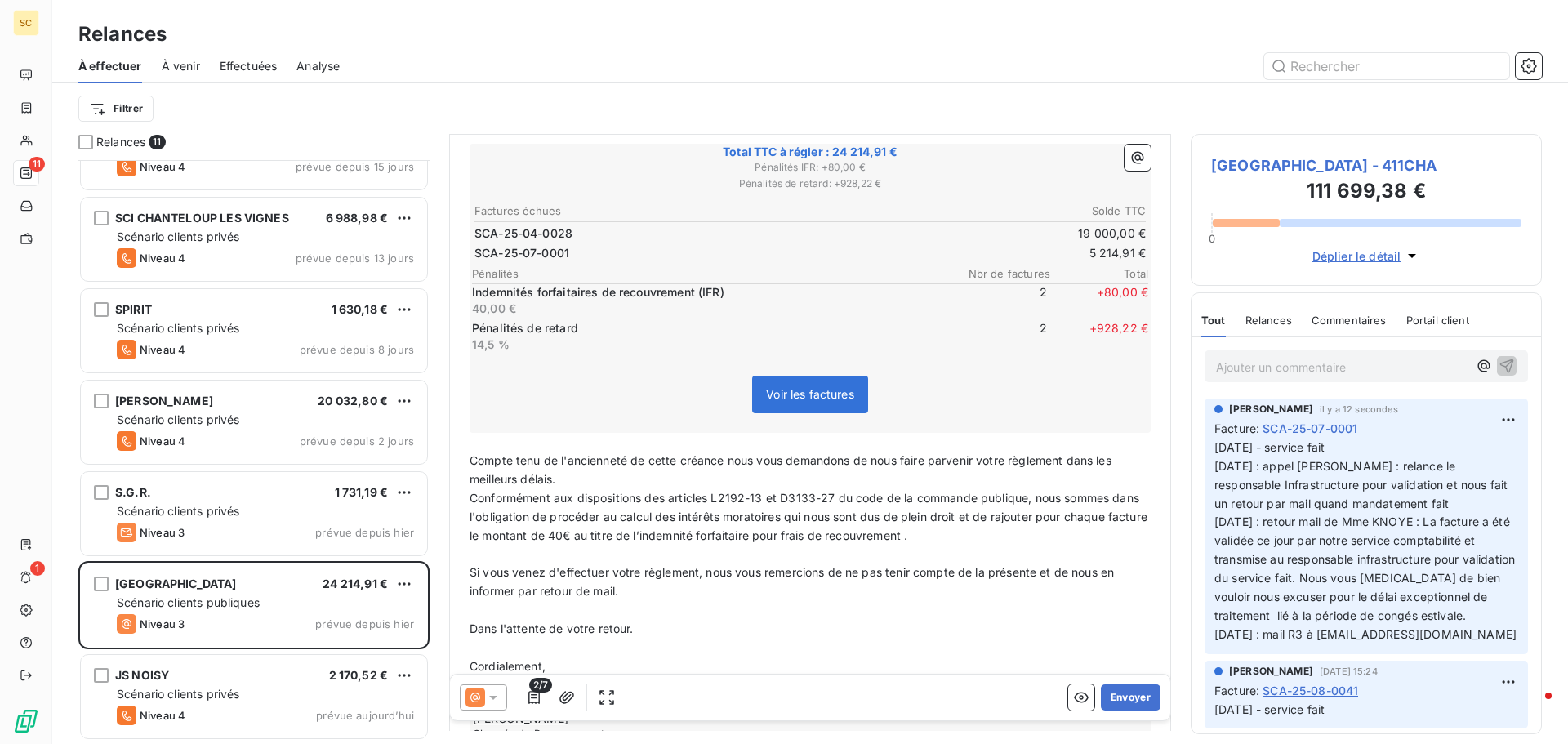
scroll to position [364, 0]
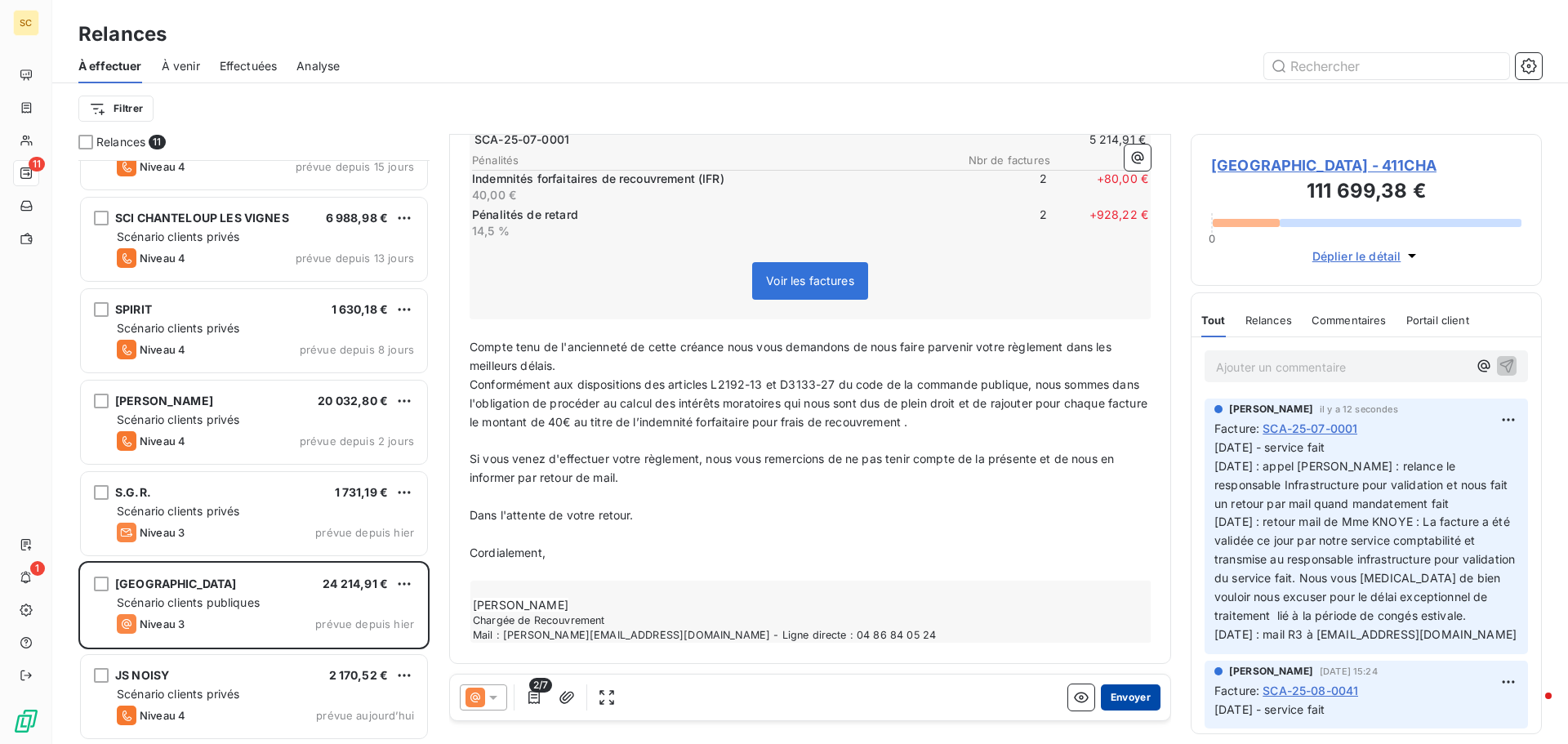
click at [1132, 693] on button "Envoyer" at bounding box center [1131, 697] width 60 height 26
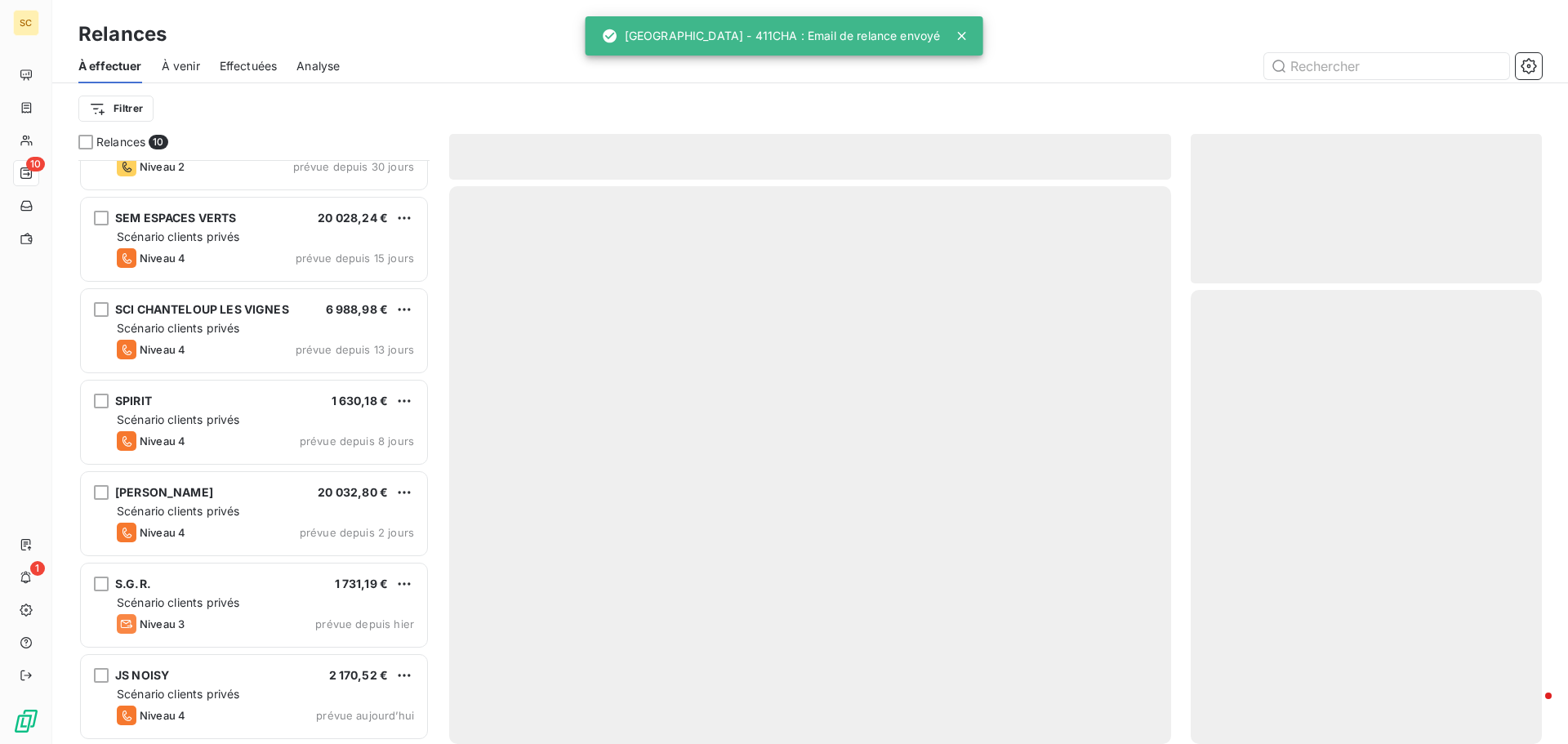
scroll to position [331, 0]
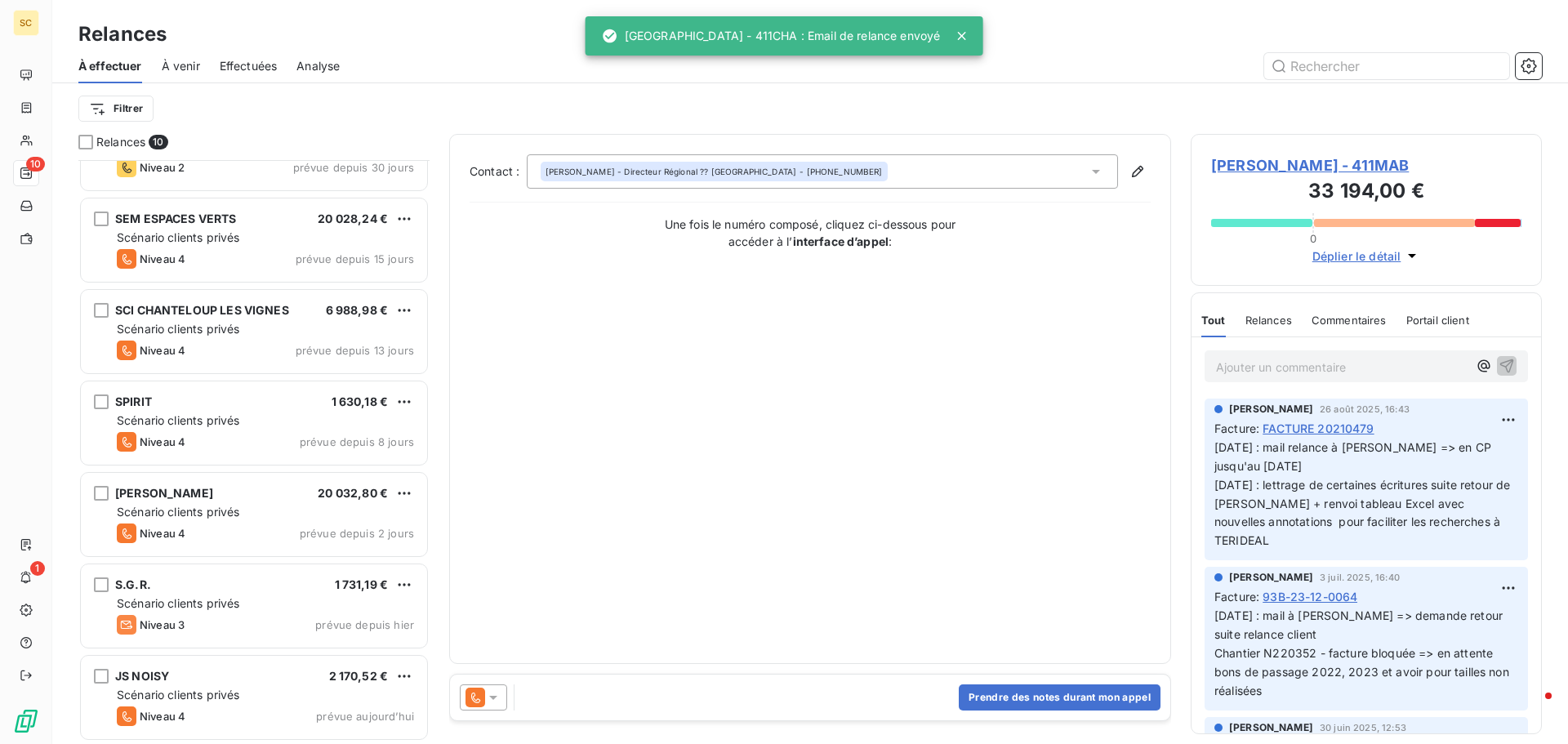
click at [252, 65] on span "Effectuées" at bounding box center [249, 66] width 58 height 16
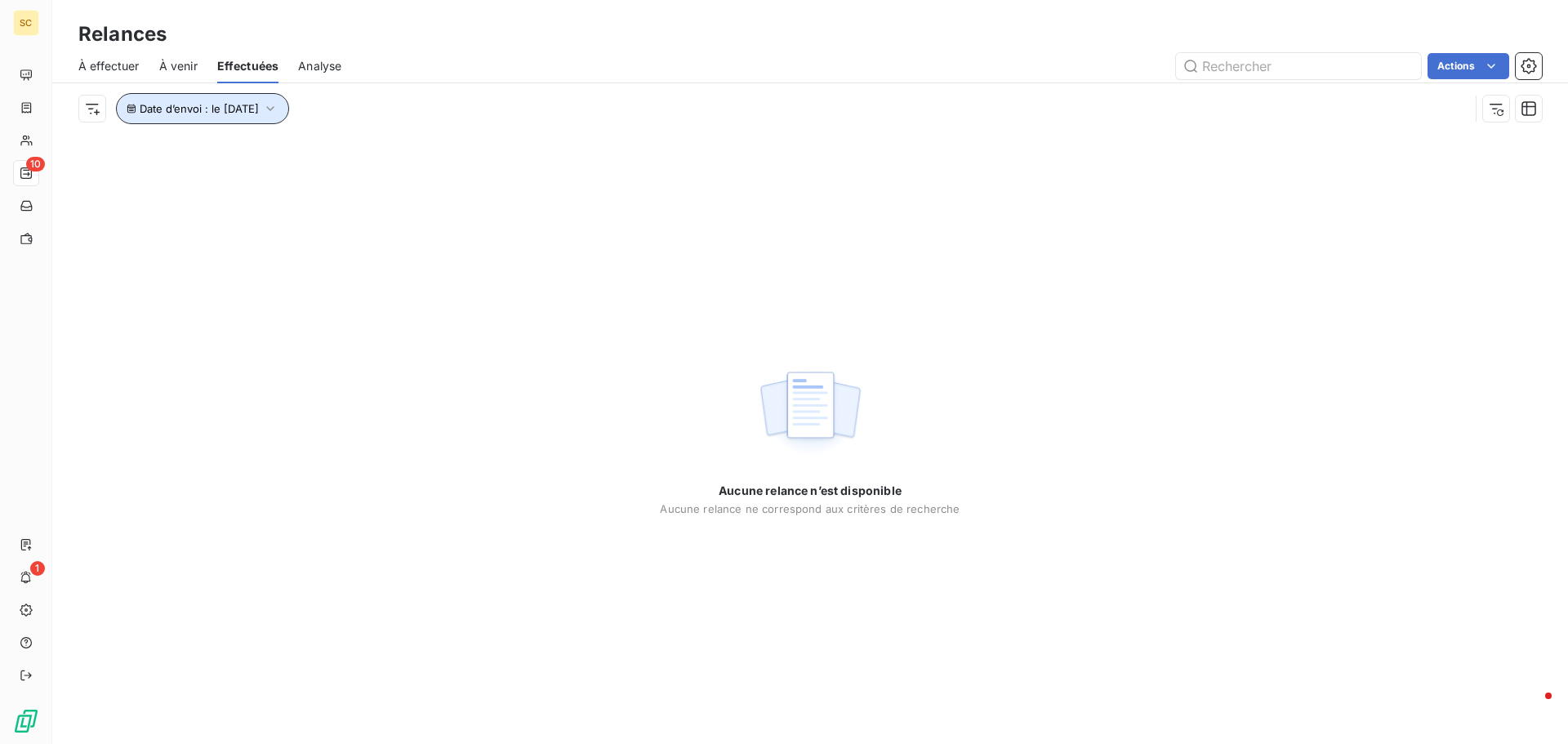
click at [259, 110] on span "Date d’envoi : le 11 sept. 2025" at bounding box center [199, 108] width 119 height 13
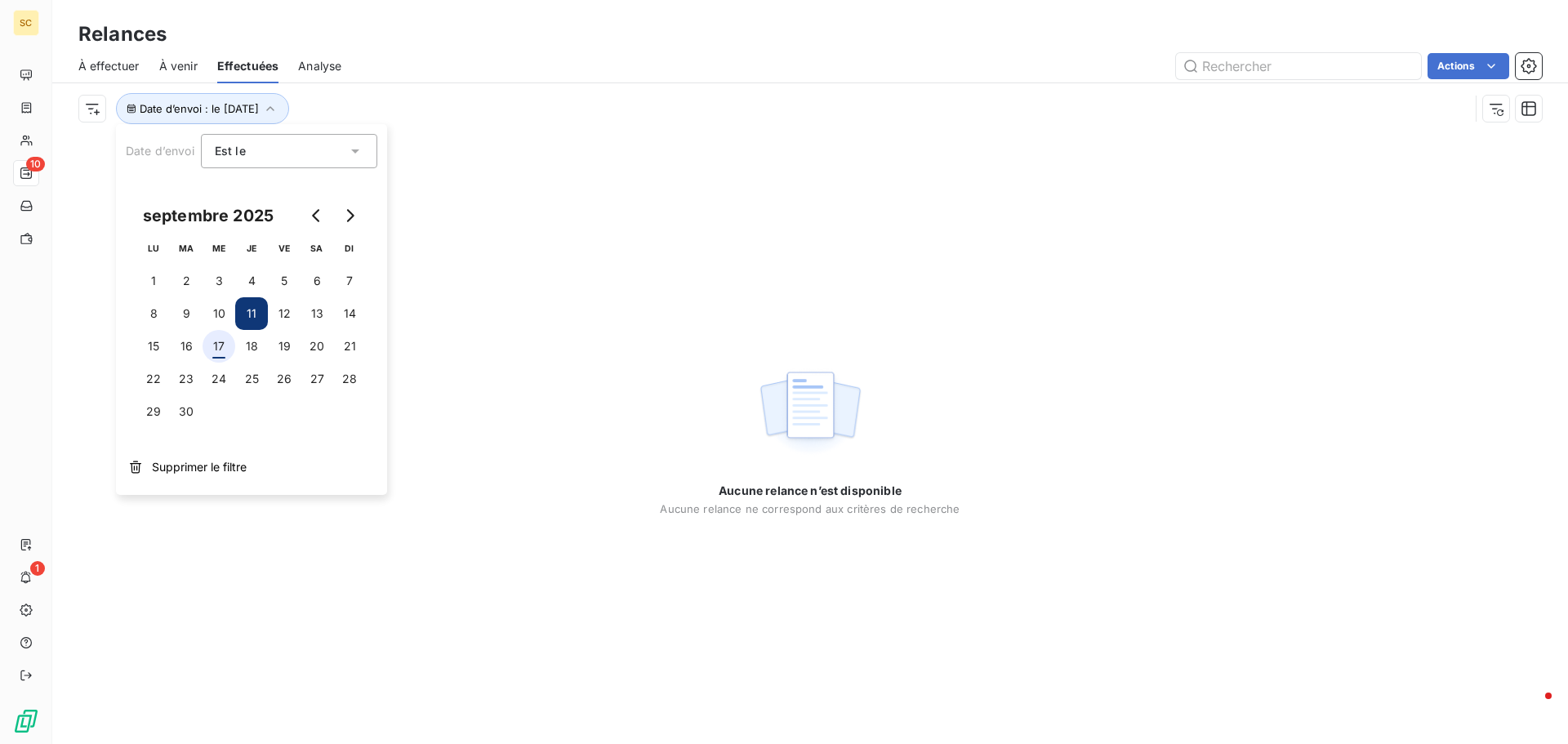
click at [218, 354] on button "17" at bounding box center [219, 346] width 32 height 32
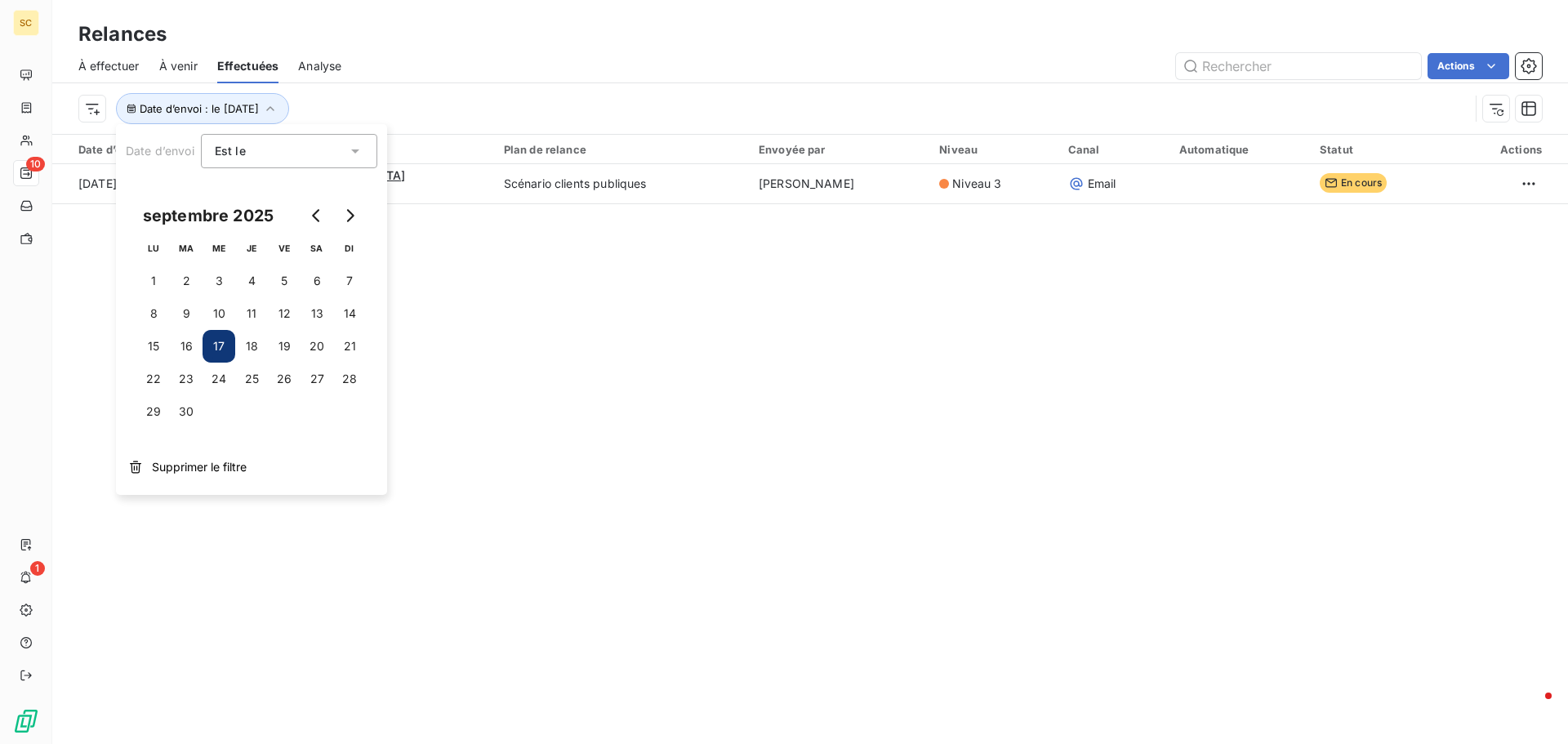
click at [802, 376] on div "Relances À effectuer À venir Effectuées Analyse Actions Date d’envoi : le 17 se…" at bounding box center [810, 372] width 1516 height 744
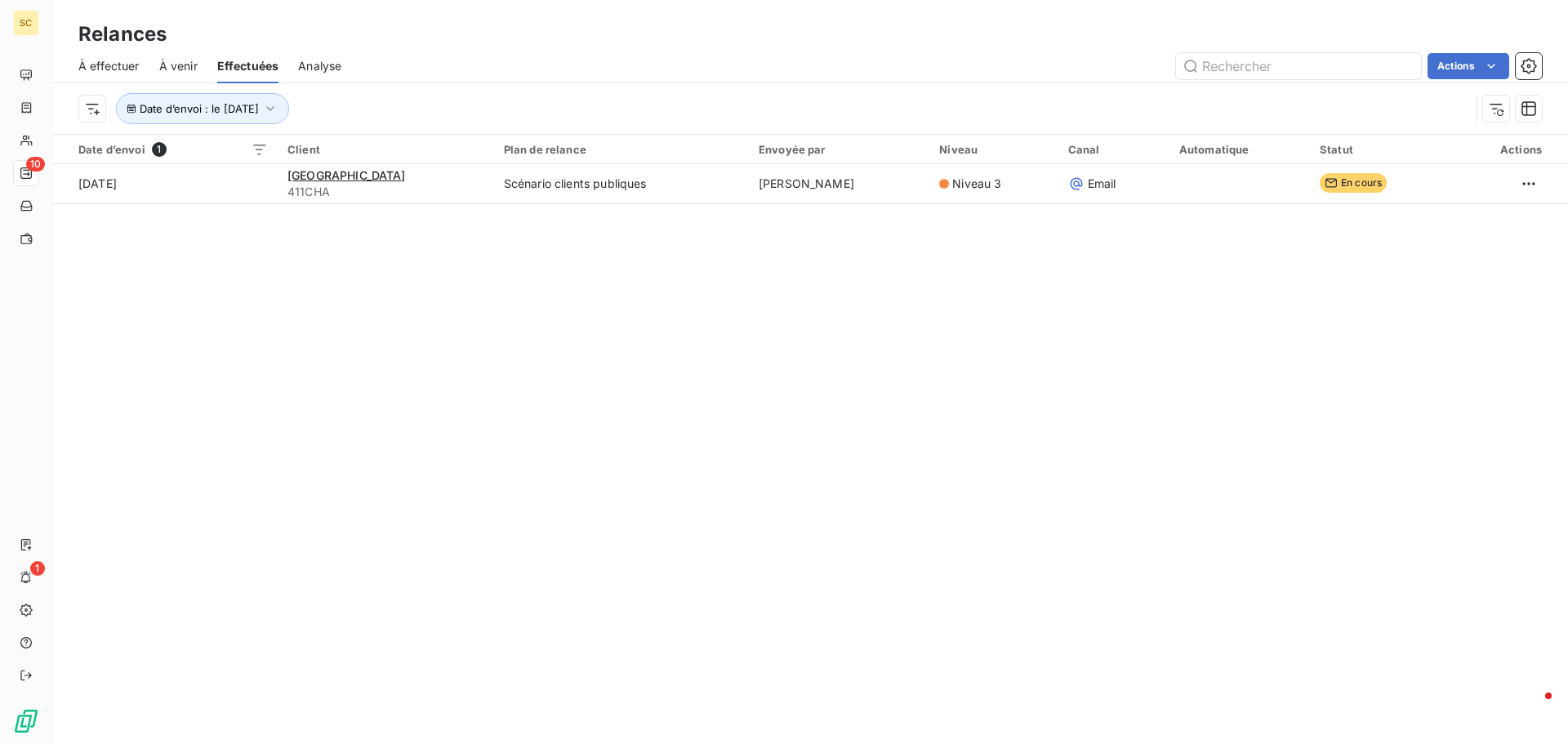
click at [434, 303] on div "Relances À effectuer À venir Effectuées Analyse Actions Date d’envoi : le 17 se…" at bounding box center [810, 372] width 1516 height 744
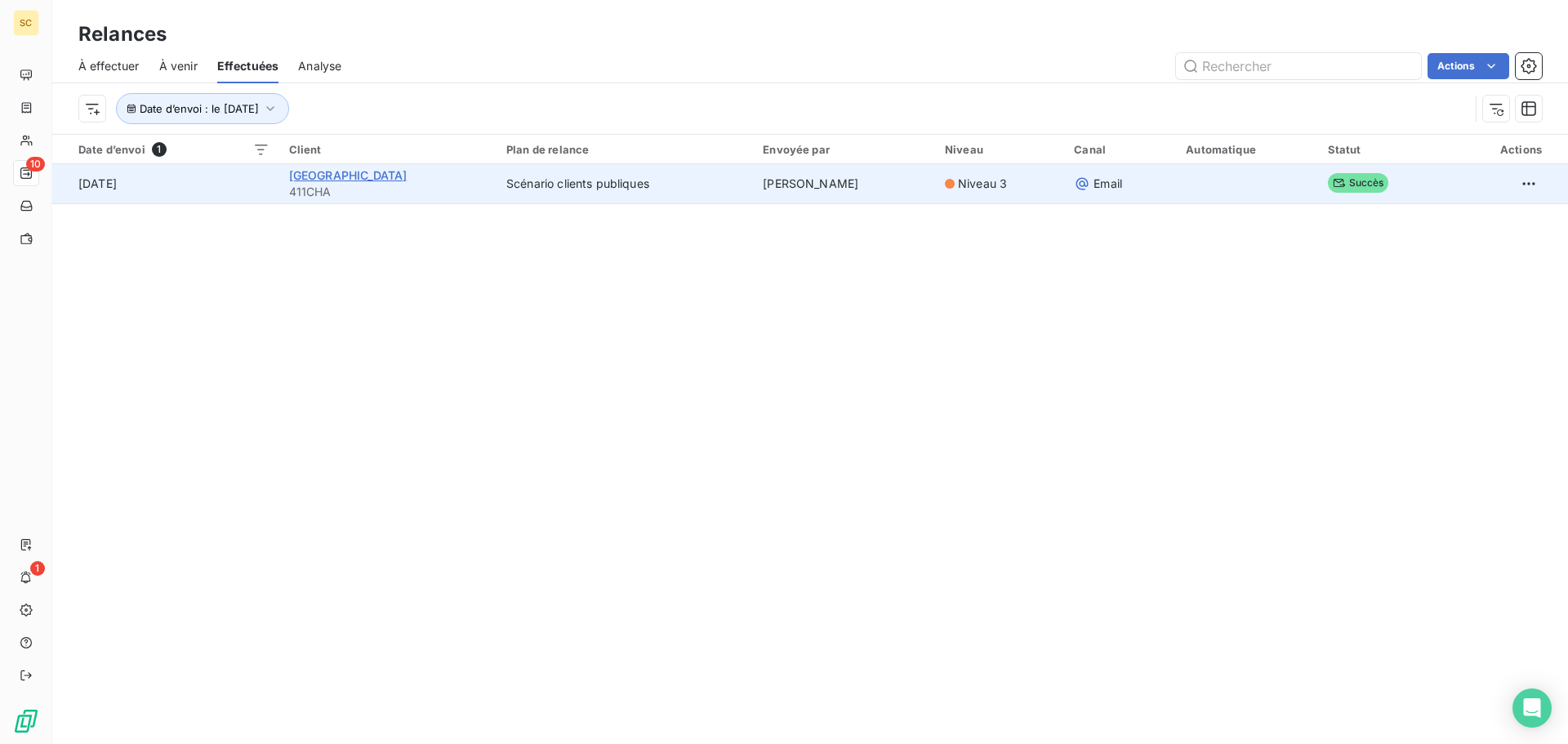
click at [312, 169] on span "[GEOGRAPHIC_DATA]" at bounding box center [348, 175] width 118 height 14
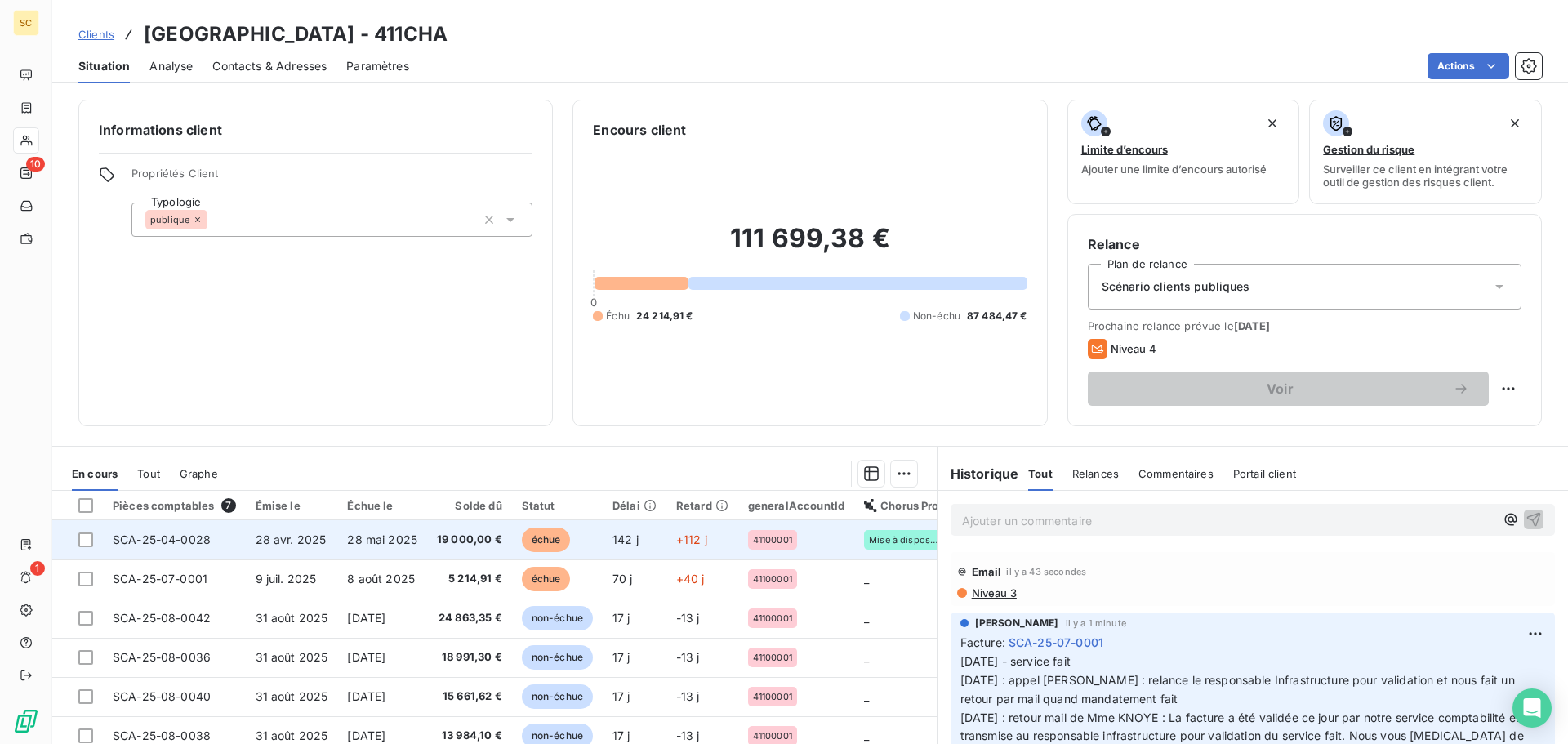
click at [246, 538] on td "28 avr. 2025" at bounding box center [292, 539] width 92 height 39
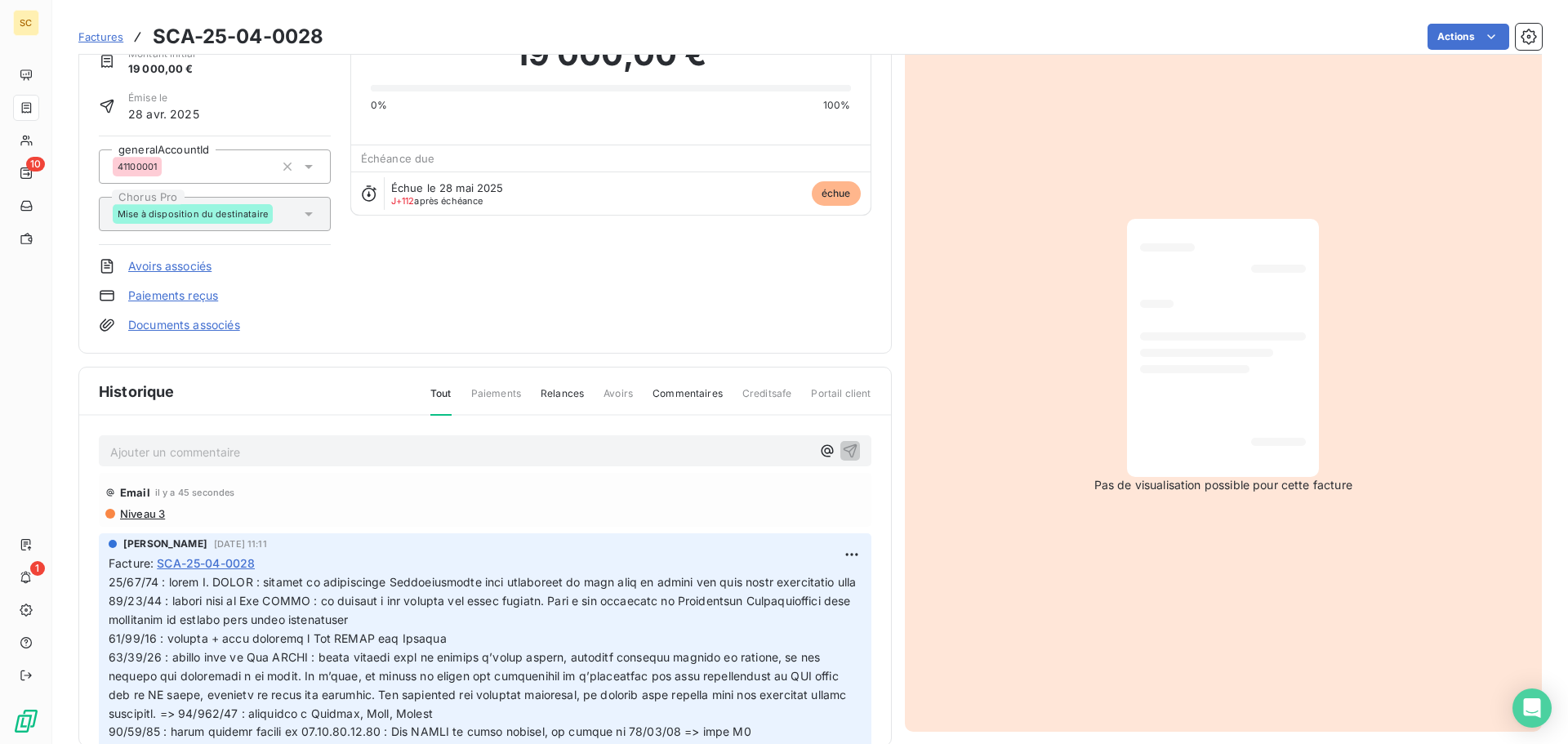
scroll to position [113, 0]
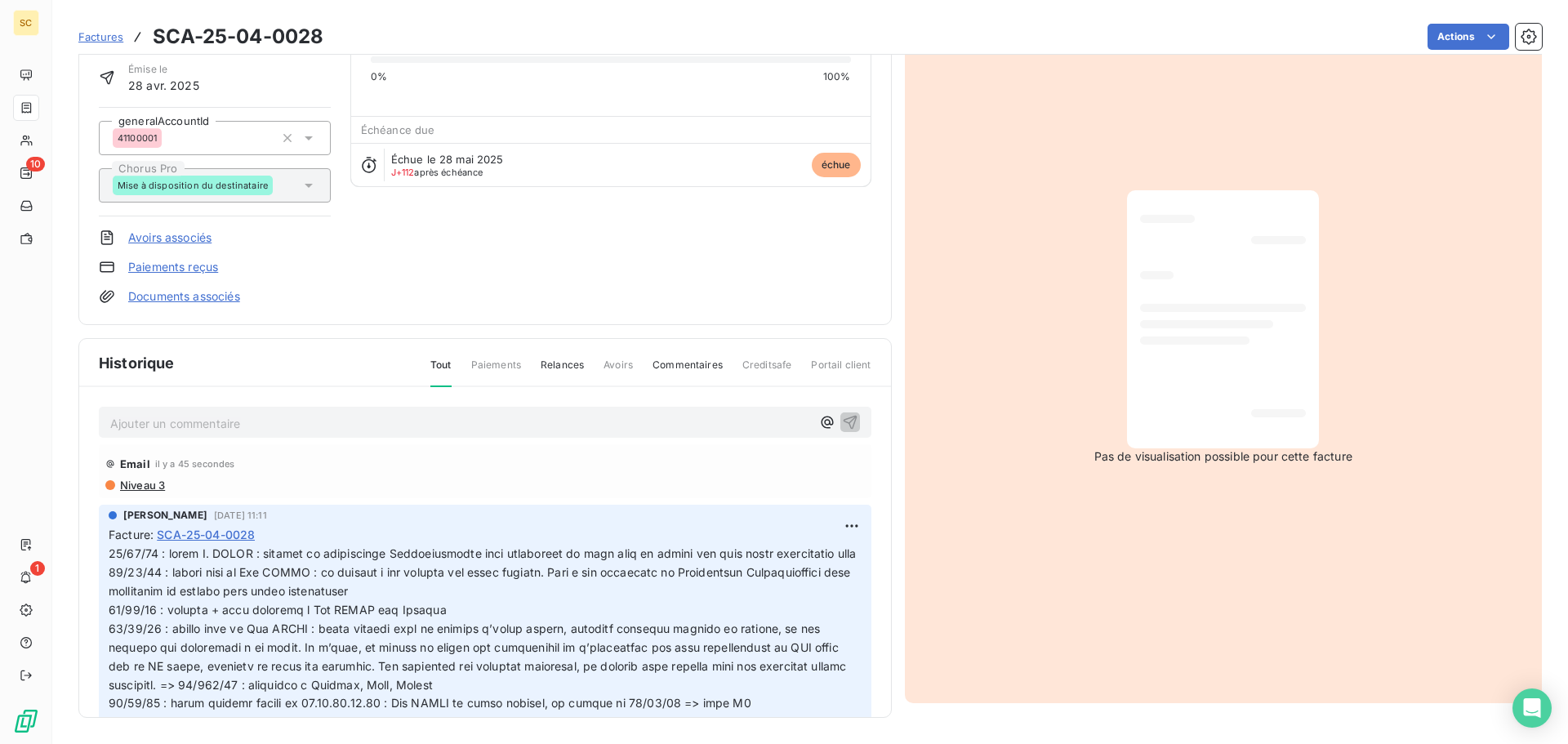
click at [152, 490] on span "Niveau 3" at bounding box center [142, 485] width 47 height 13
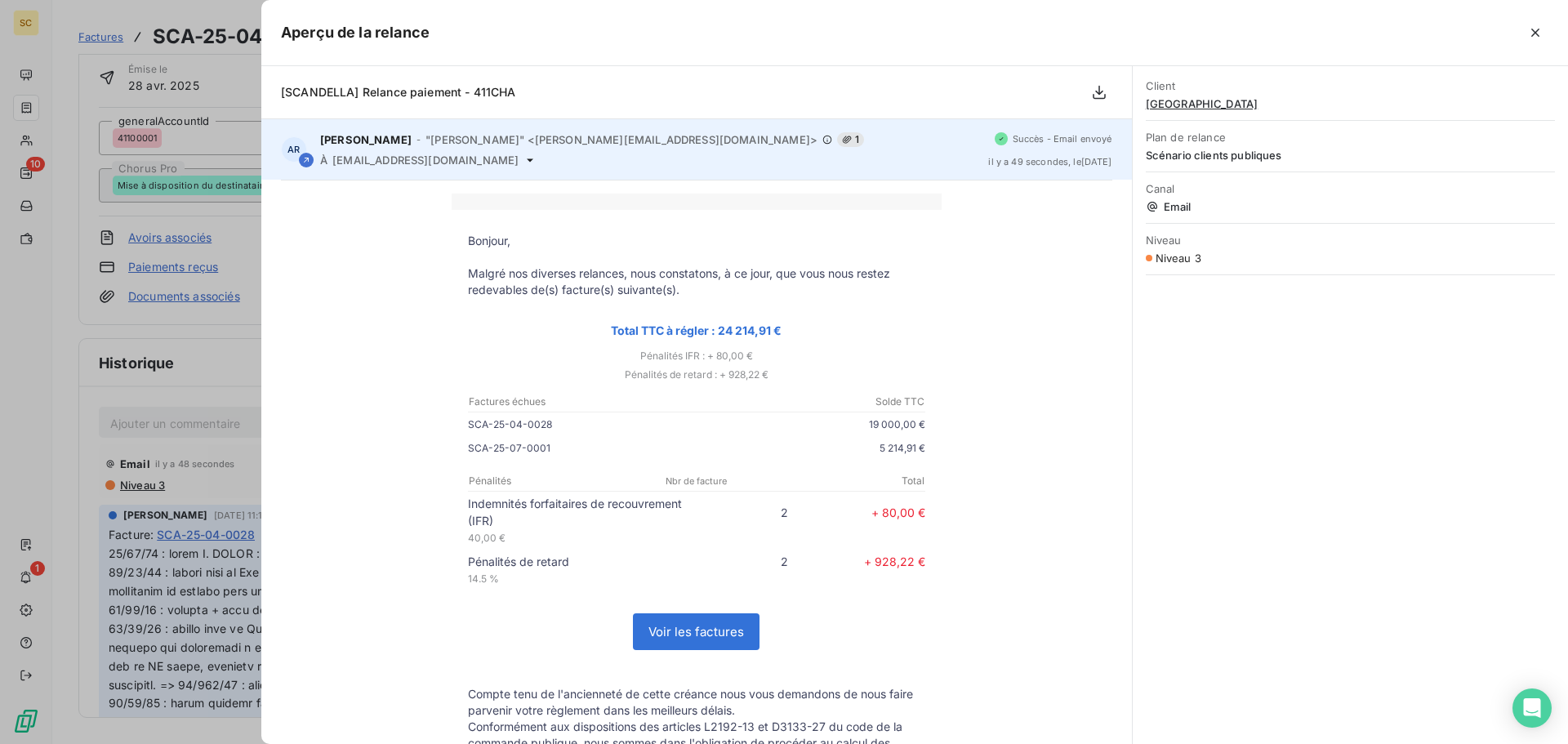
click at [454, 164] on span "kndoye@ville-champssurmarne.fr" at bounding box center [426, 160] width 186 height 13
click at [455, 164] on span "kndoye@ville-champssurmarne.fr" at bounding box center [426, 160] width 186 height 13
copy div "kndoye@ville-champssurmarne.fr"
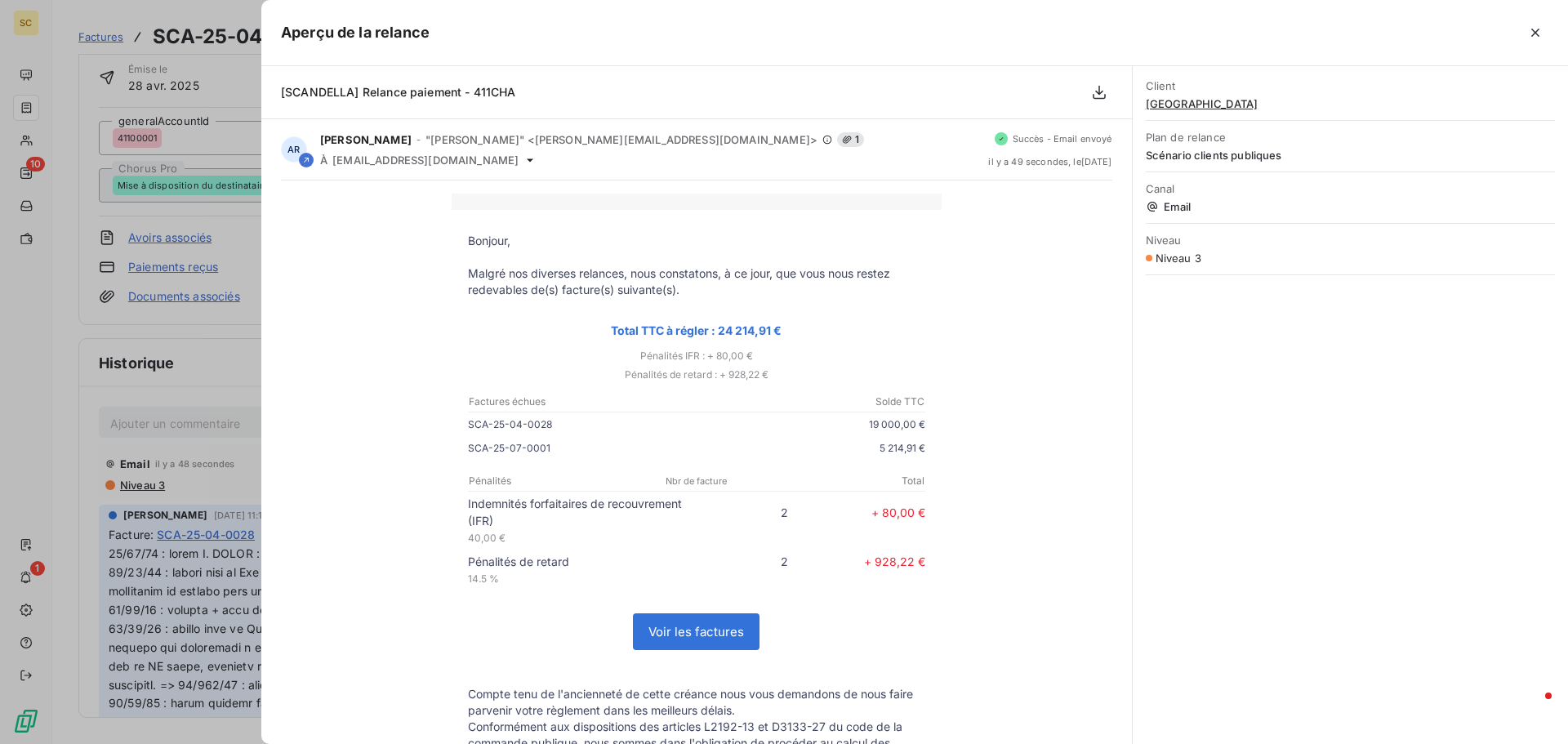
click at [1260, 444] on div "Client MAIRIE DE CHAMPS SUR MARNE Plan de relance Scénario clients publiques Ca…" at bounding box center [1350, 405] width 436 height 678
click at [142, 370] on div at bounding box center [784, 372] width 1568 height 744
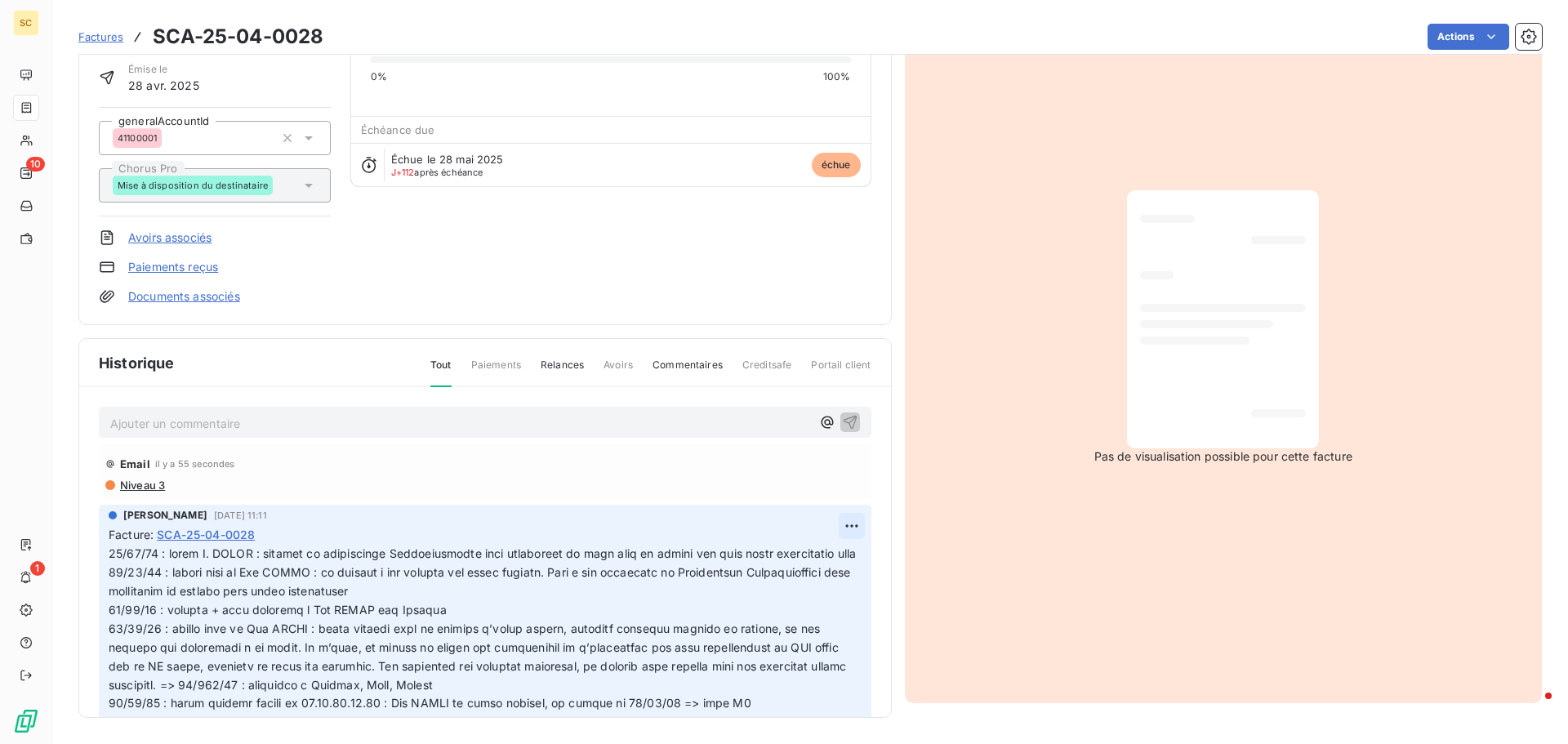
click at [825, 530] on html "SC 10 1 Factures SCA-25-04-0028 Actions MAIRIE DE CHAMPS SUR MARNE 411CHA Monta…" at bounding box center [784, 372] width 1568 height 744
click at [818, 550] on div "Editer" at bounding box center [793, 562] width 91 height 26
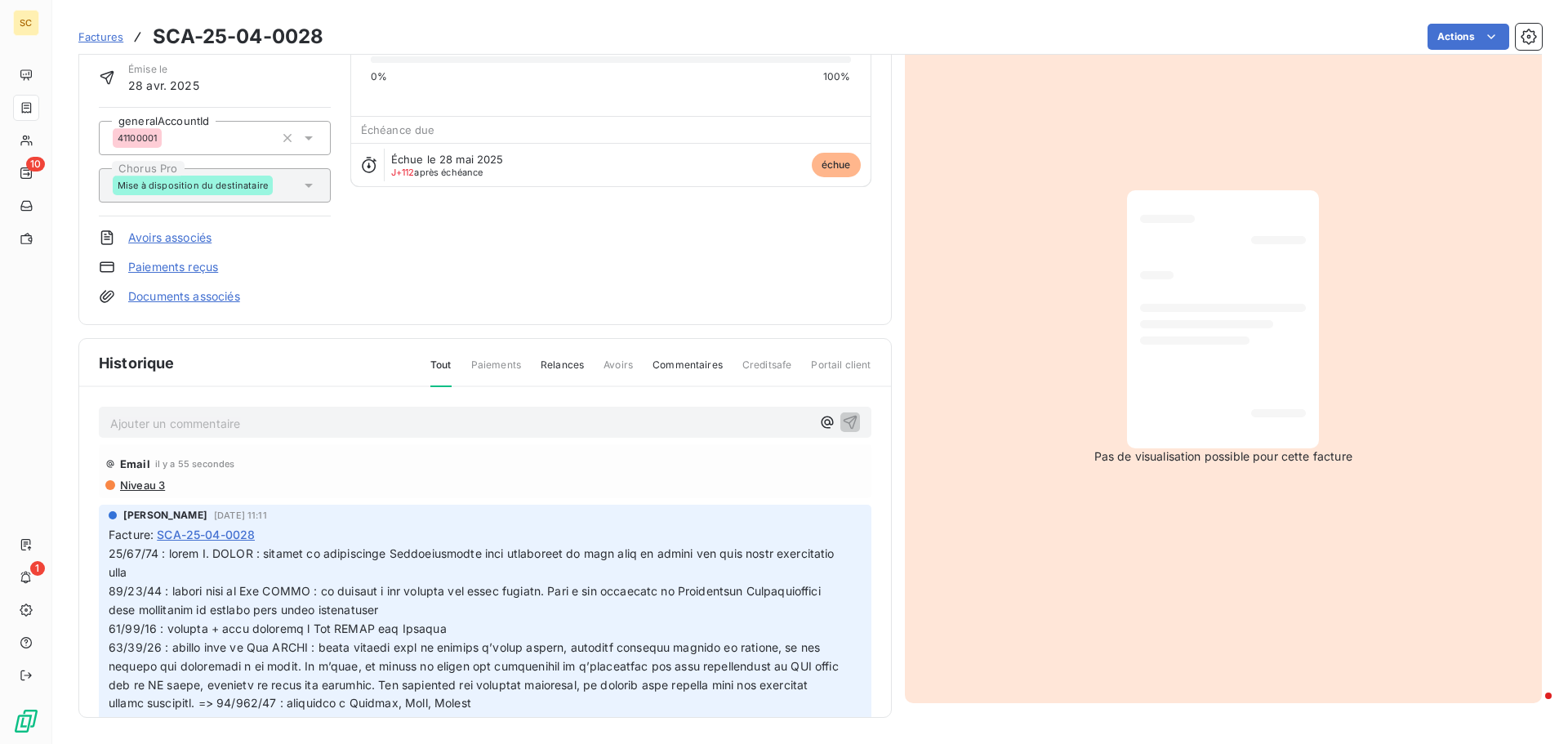
click at [111, 558] on span at bounding box center [474, 758] width 733 height 425
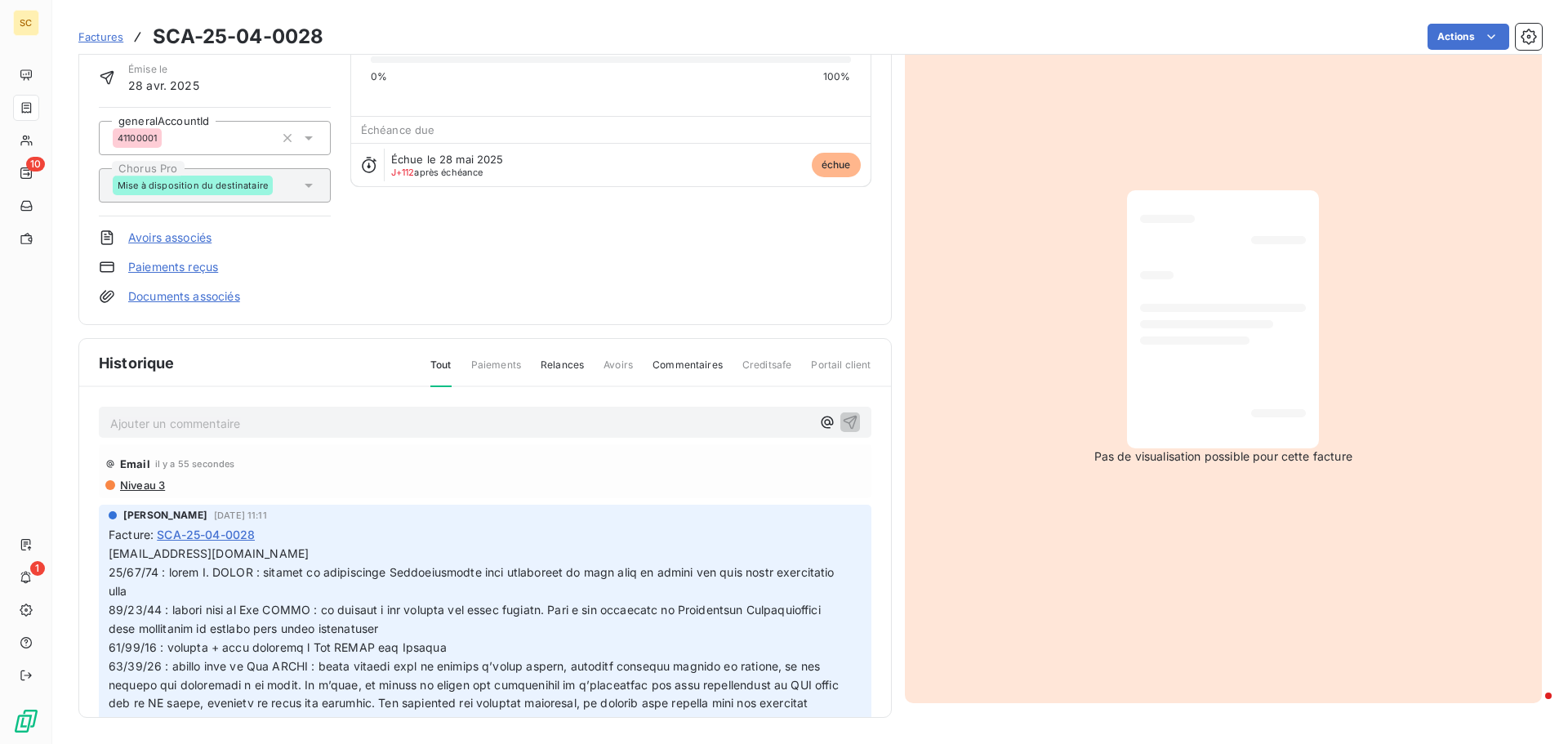
click at [110, 560] on span "kndoye@ville-champssurmarne.fr" at bounding box center [208, 553] width 200 height 14
click at [265, 560] on span "17/09/25 : mail R3 à kndoye@ville-champssurmarne.fr" at bounding box center [259, 553] width 302 height 14
copy span "17/09/25 : mail R3 à kndoye@ville-champssurmarne.fr"
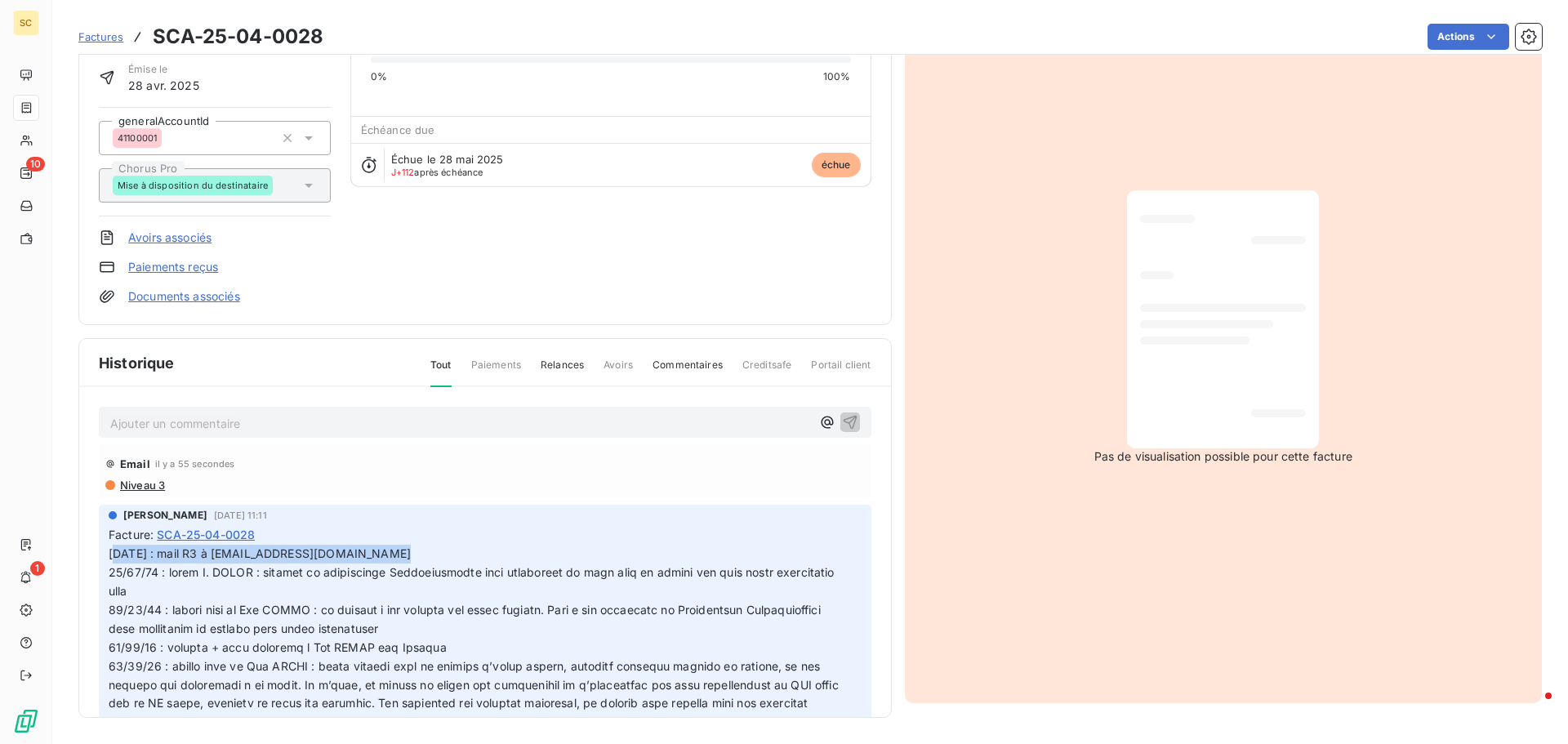
click at [109, 560] on span "17/09/25 : mail R3 à kndoye@ville-champssurmarne.fr" at bounding box center [259, 553] width 302 height 14
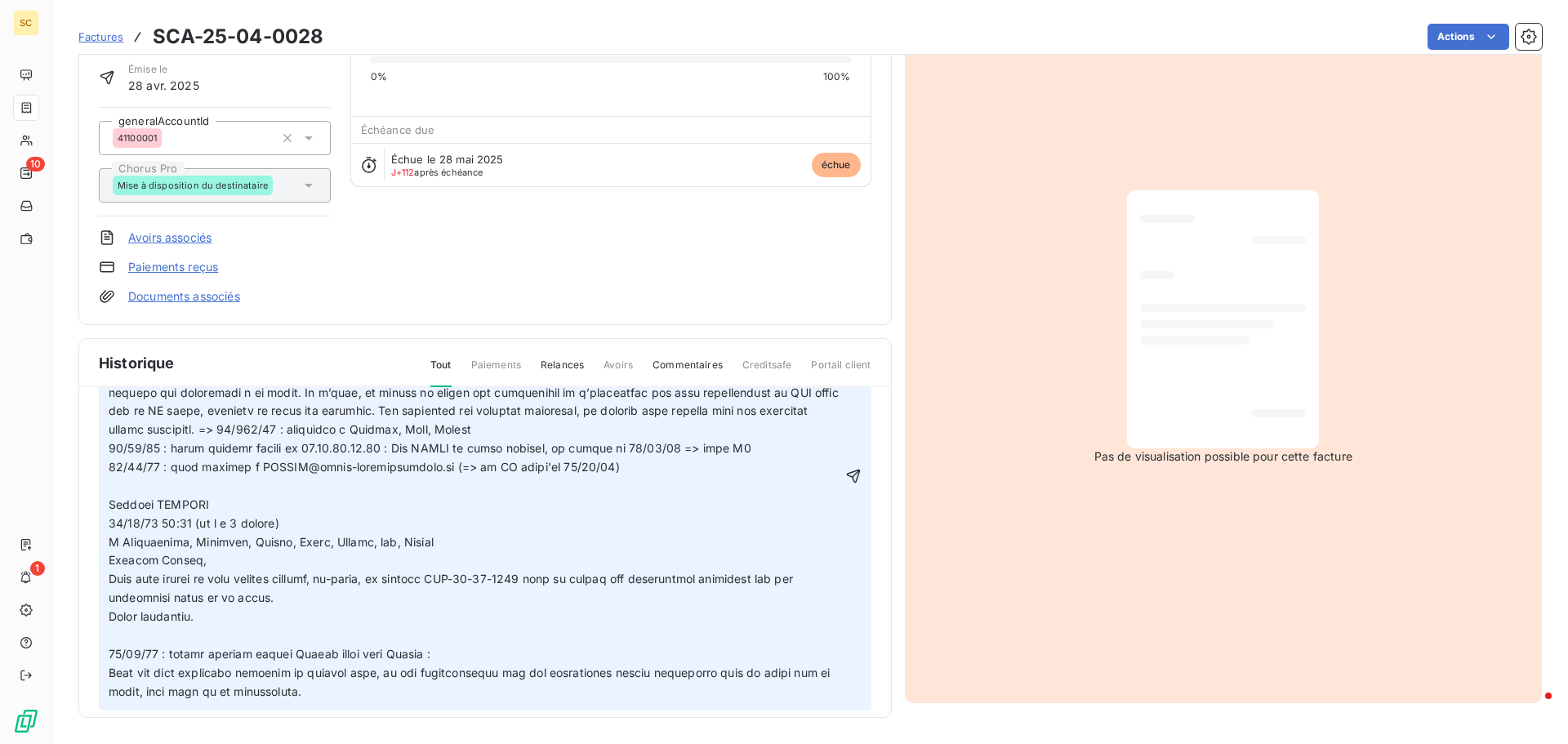
scroll to position [326, 0]
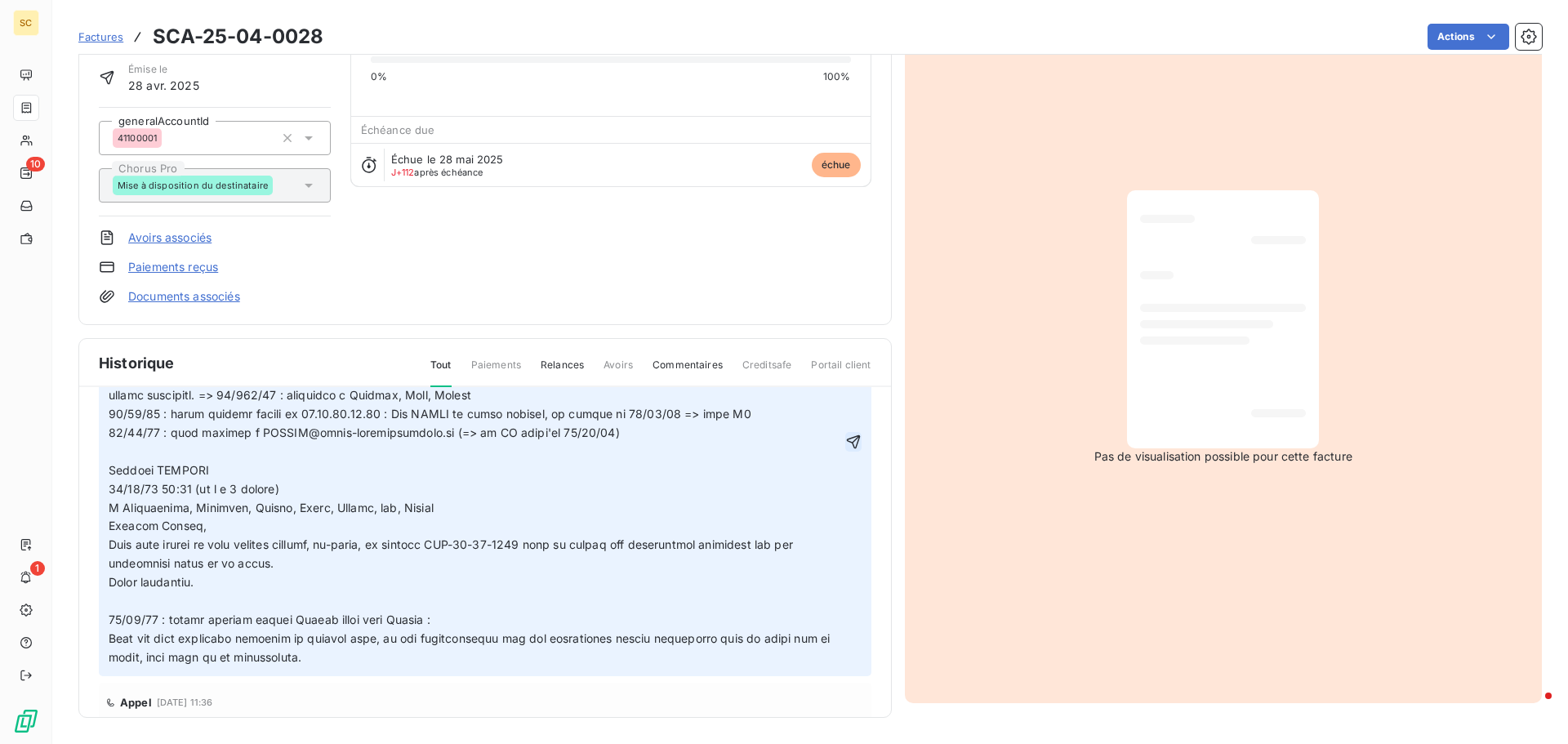
click at [846, 442] on icon "button" at bounding box center [852, 442] width 14 height 14
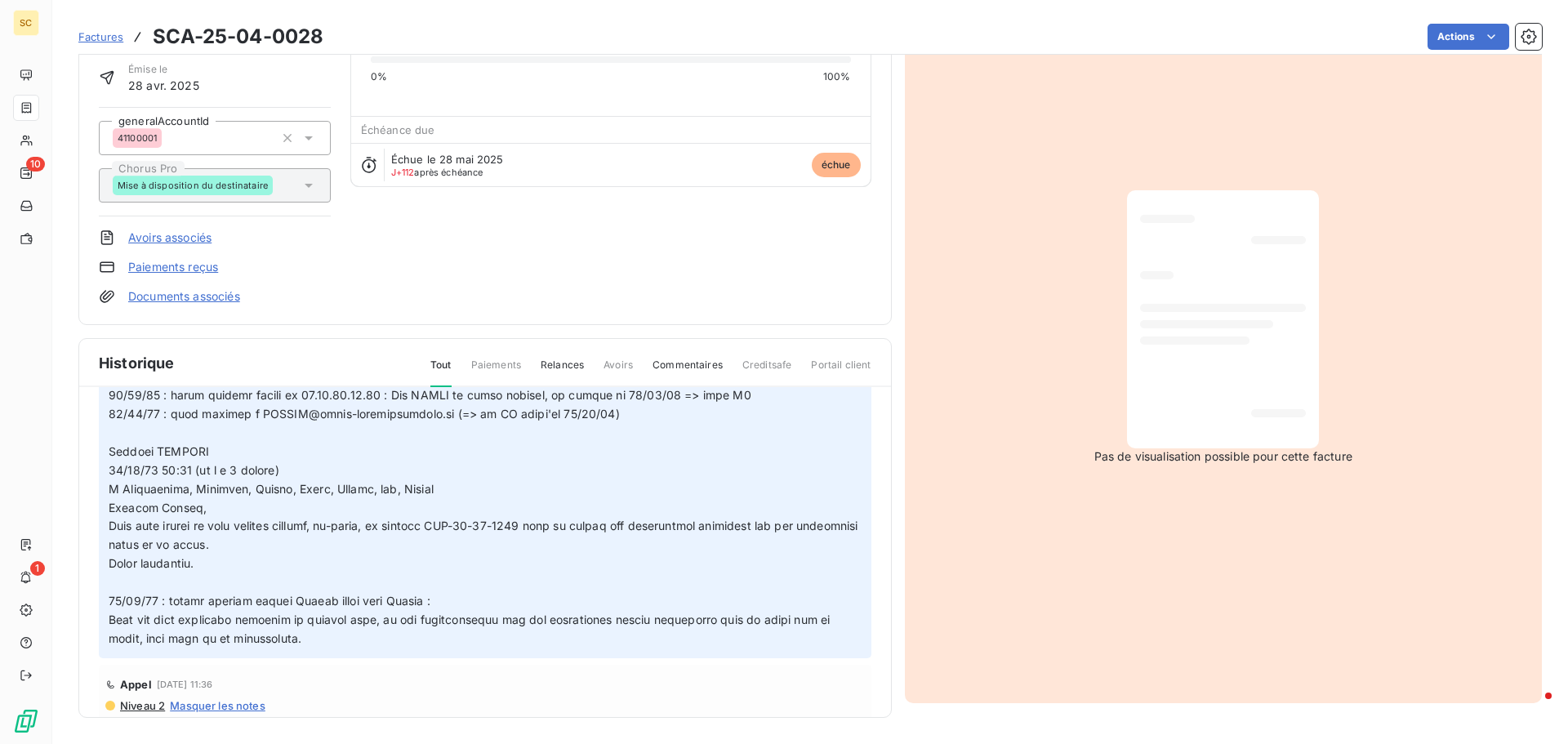
scroll to position [266, 0]
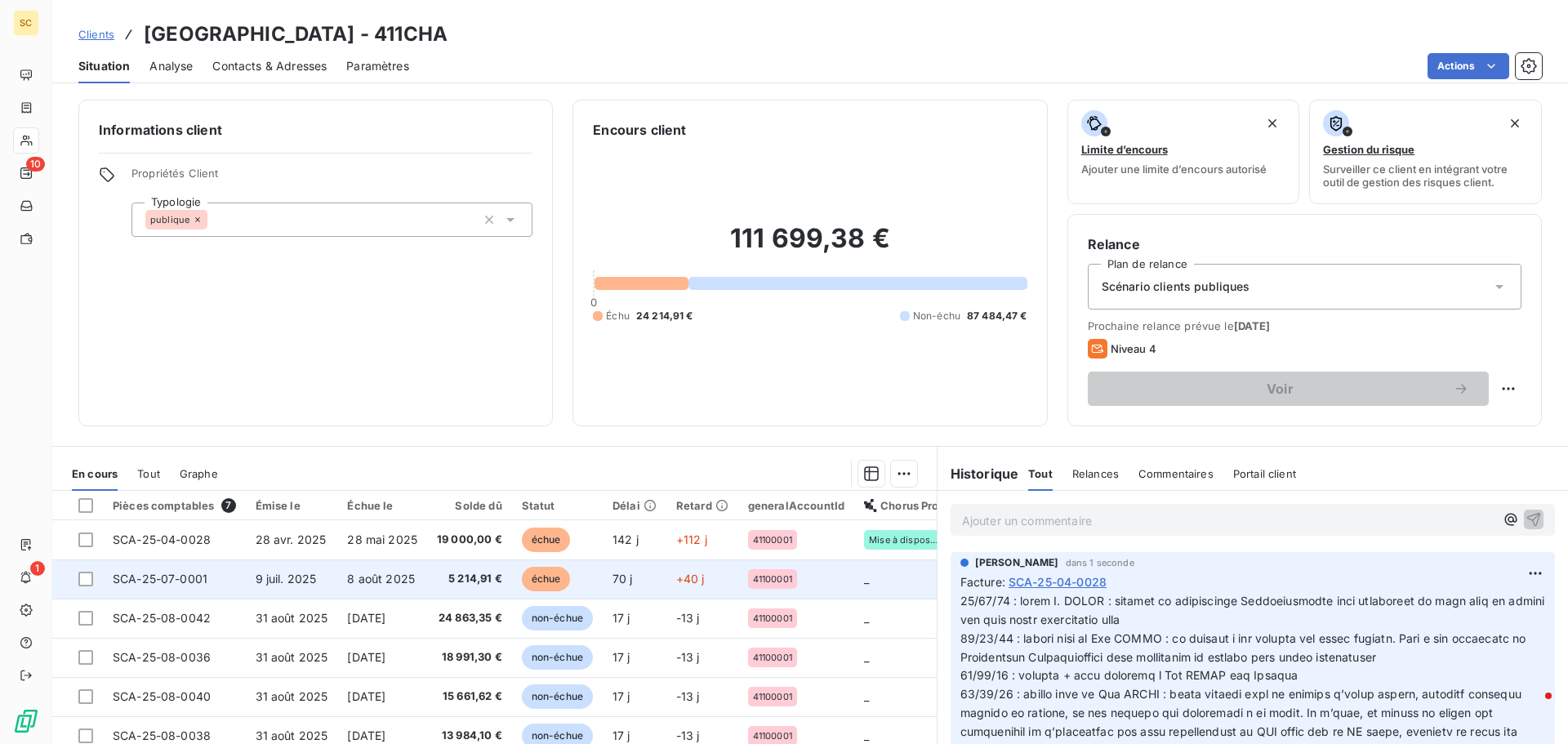
click at [275, 584] on span "9 juil. 2025" at bounding box center [286, 578] width 61 height 14
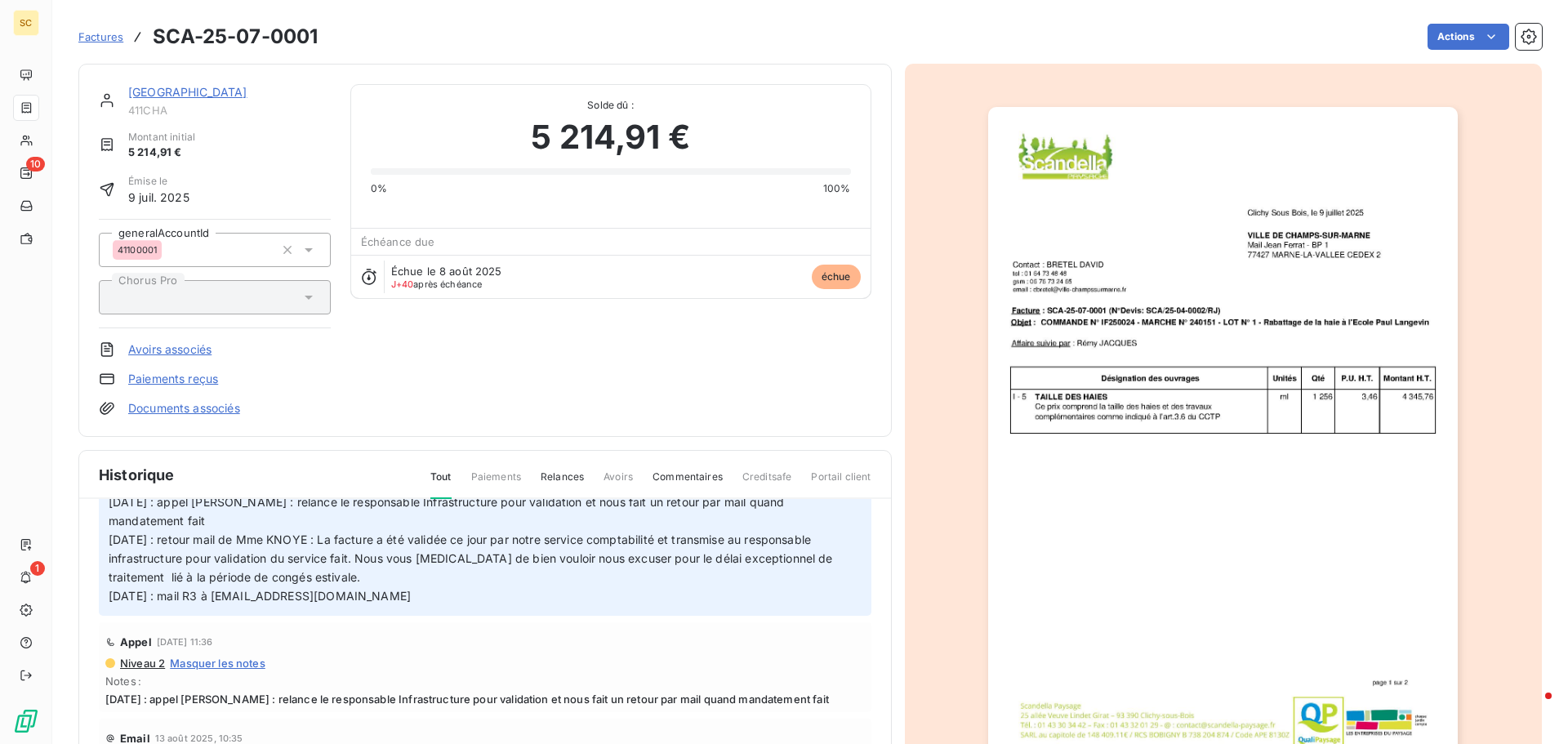
scroll to position [79, 0]
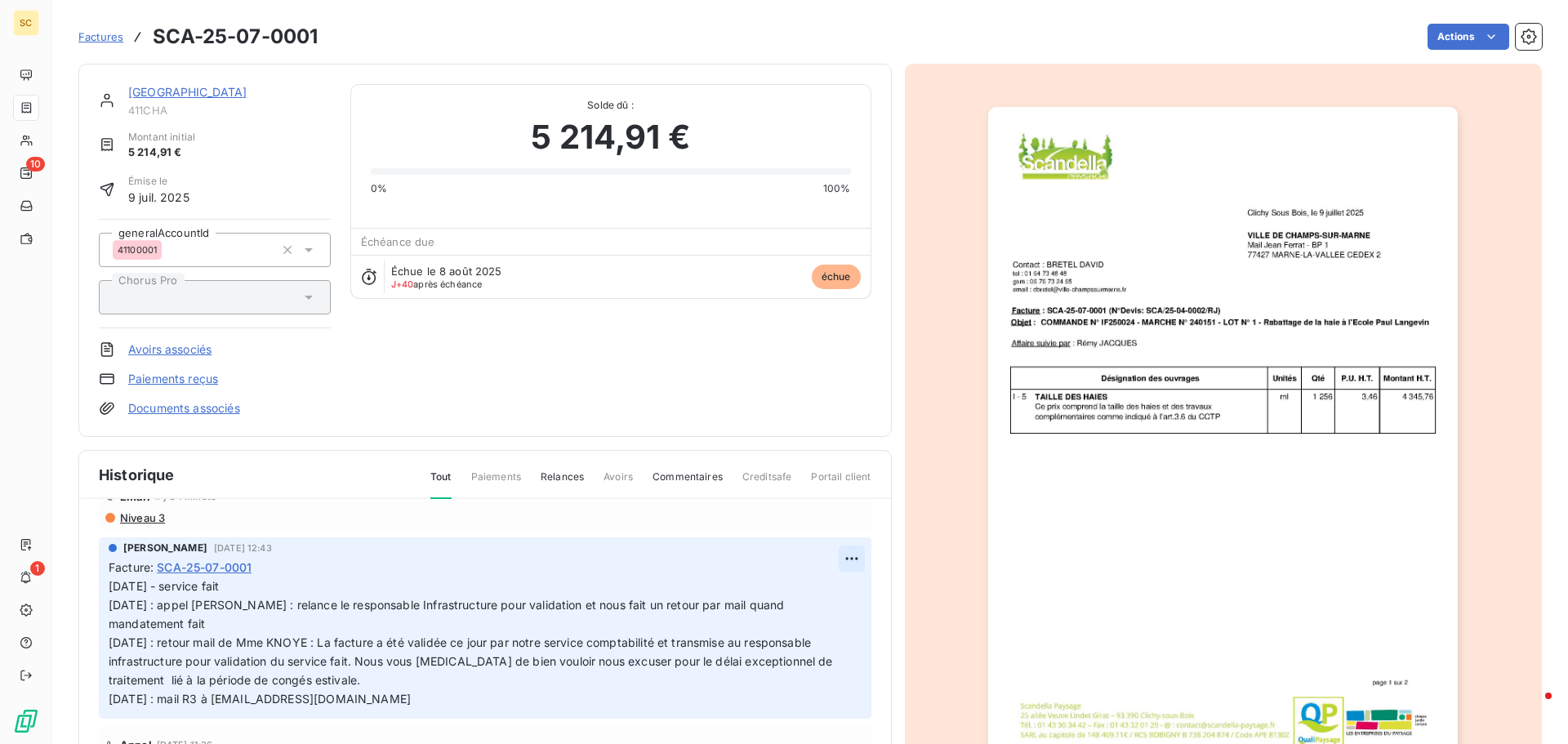
click at [837, 558] on html "SC 10 1 Factures SCA-25-07-0001 Actions MAIRIE DE CHAMPS SUR MARNE 411CHA Monta…" at bounding box center [784, 372] width 1568 height 744
click at [812, 591] on div "Editer" at bounding box center [793, 594] width 91 height 26
click at [109, 584] on span "12/09/25 - service fait 08/09/25 : appel Mme NDOYE : relance le responsable Inf…" at bounding box center [472, 641] width 728 height 125
click at [131, 588] on p "12/09/25 - service fait 08/09/25 : appel Mme NDOYE : relance le responsable Inf…" at bounding box center [474, 642] width 733 height 131
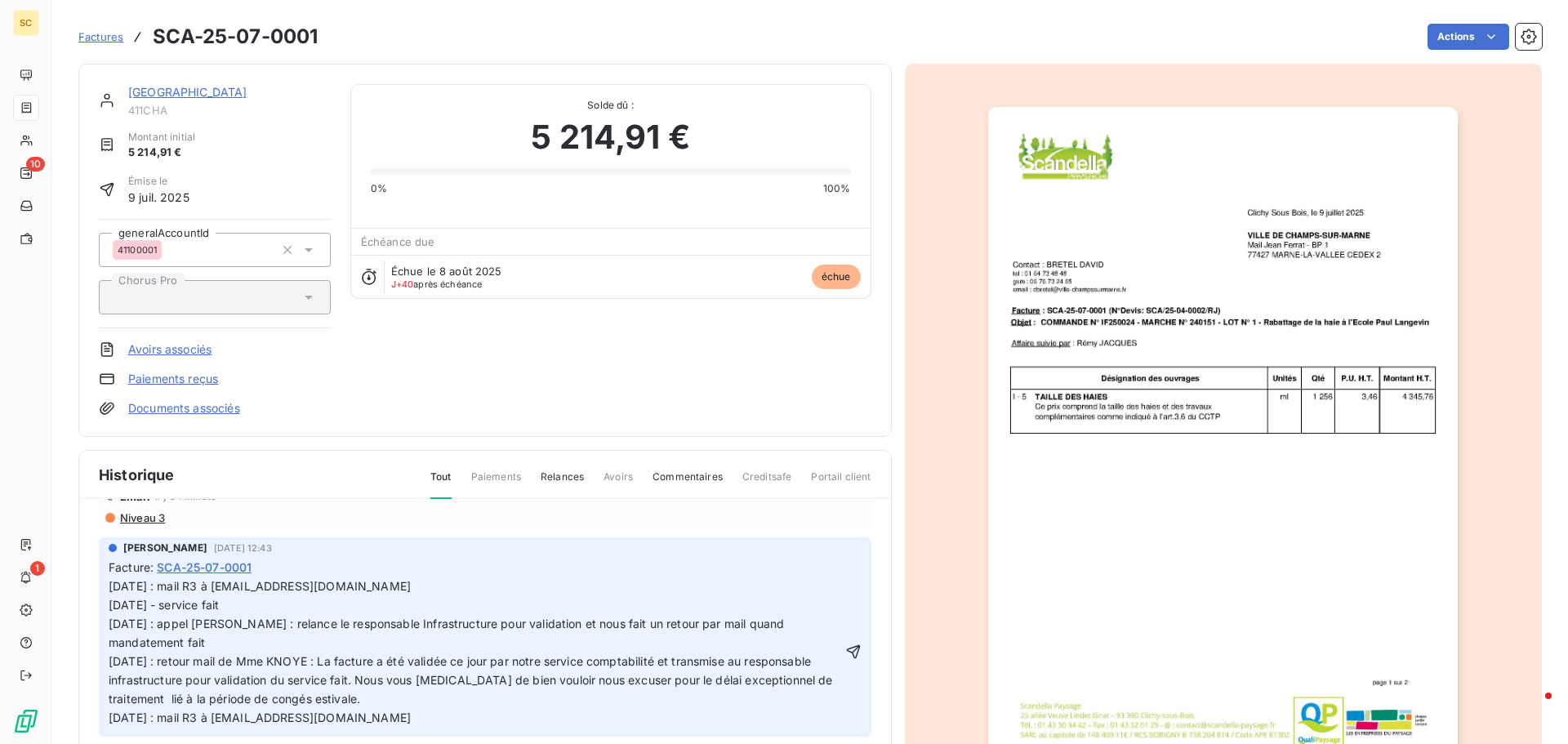
click at [305, 602] on p "12/09/25 - service fait 08/09/25 : appel Mme NDOYE : relance le responsable Inf…" at bounding box center [474, 661] width 733 height 131
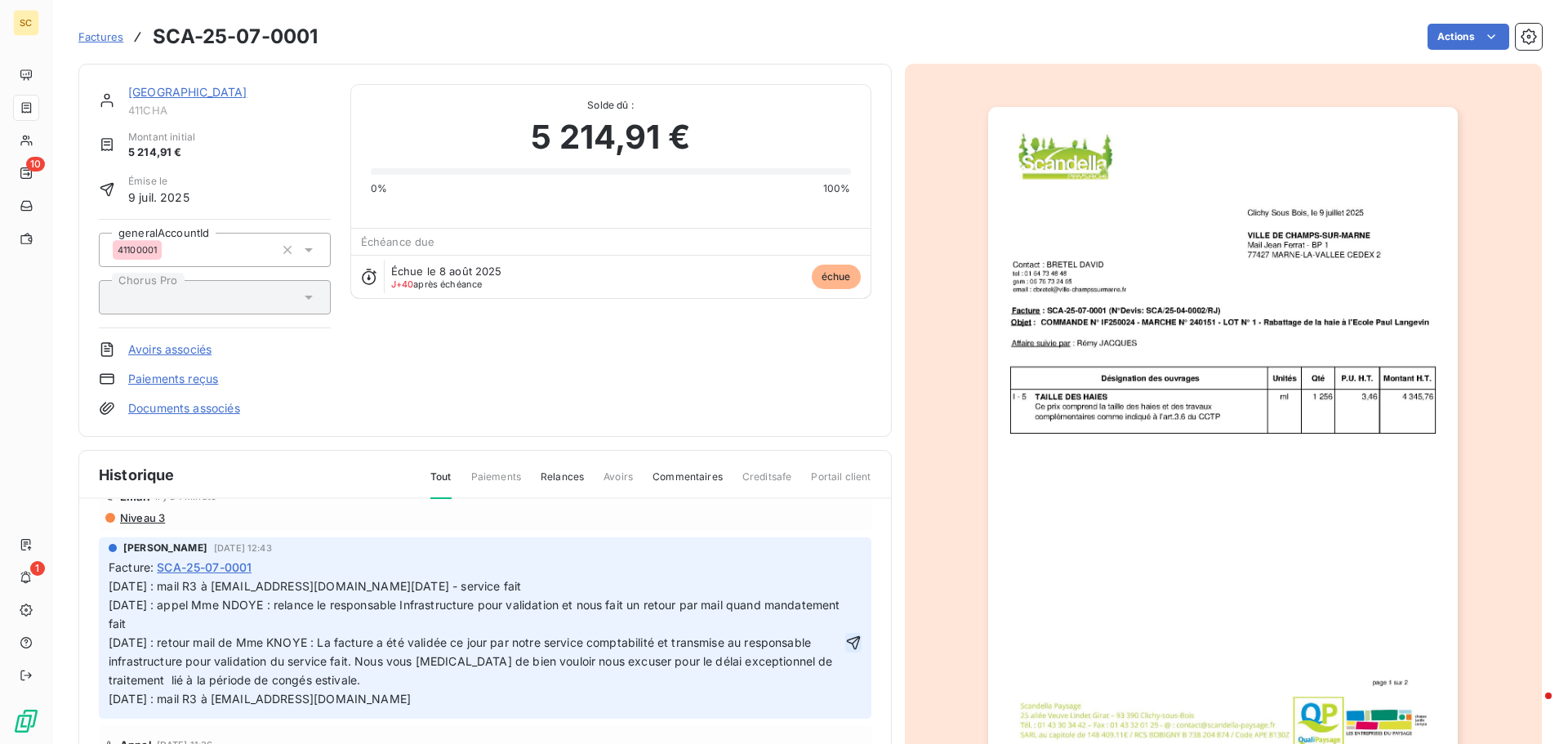
click at [845, 646] on icon "button" at bounding box center [853, 643] width 16 height 16
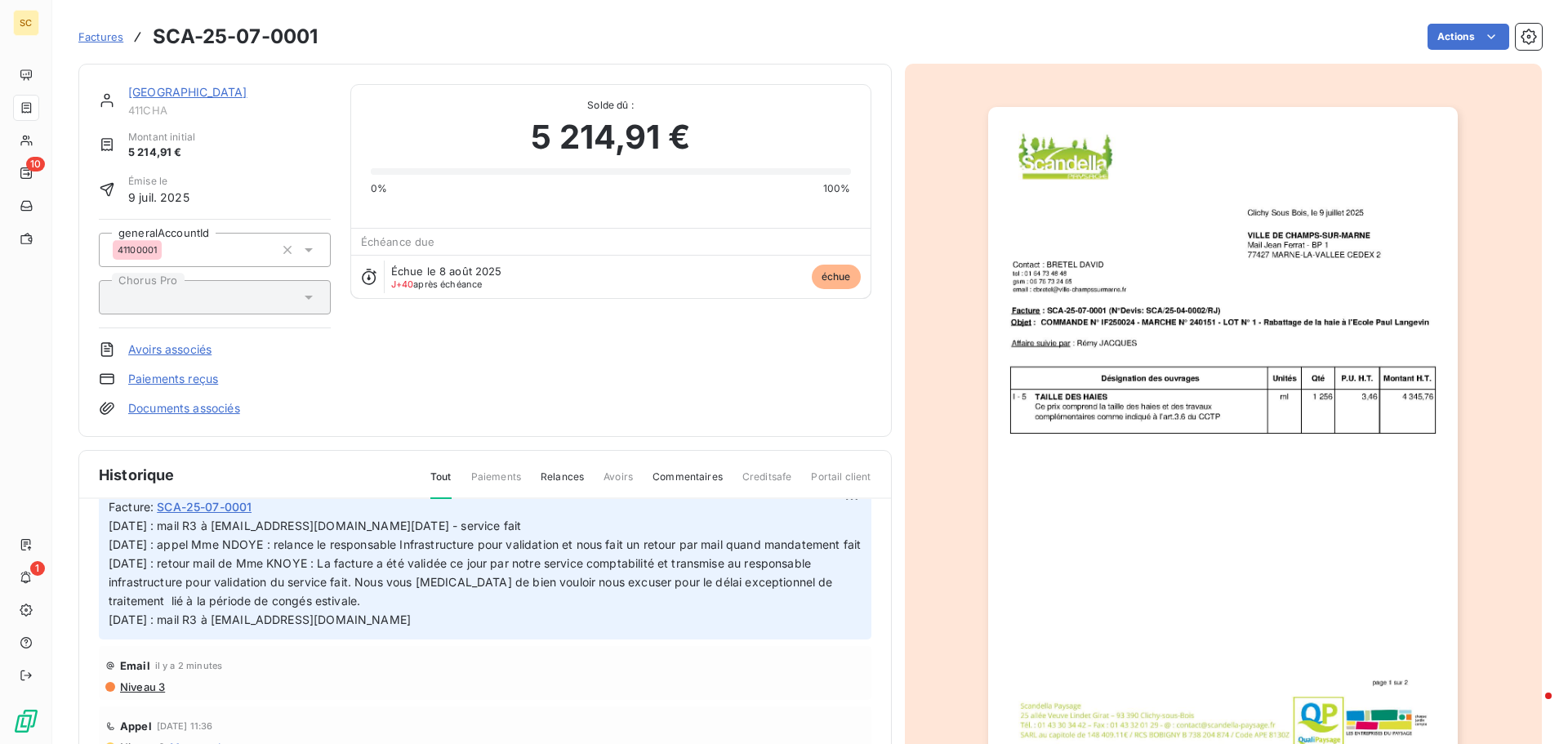
scroll to position [19, 0]
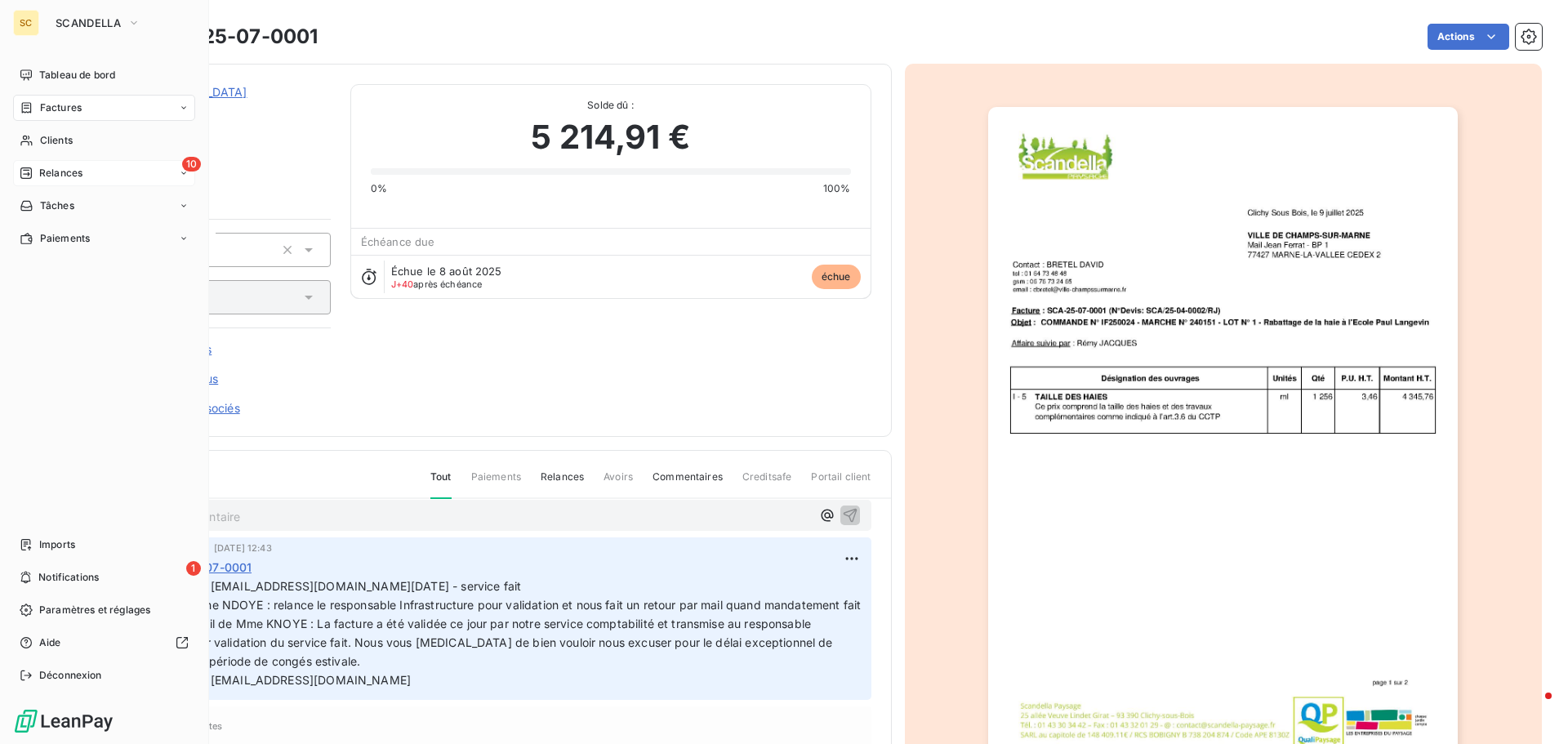
click at [87, 171] on div "10 Relances" at bounding box center [104, 173] width 182 height 26
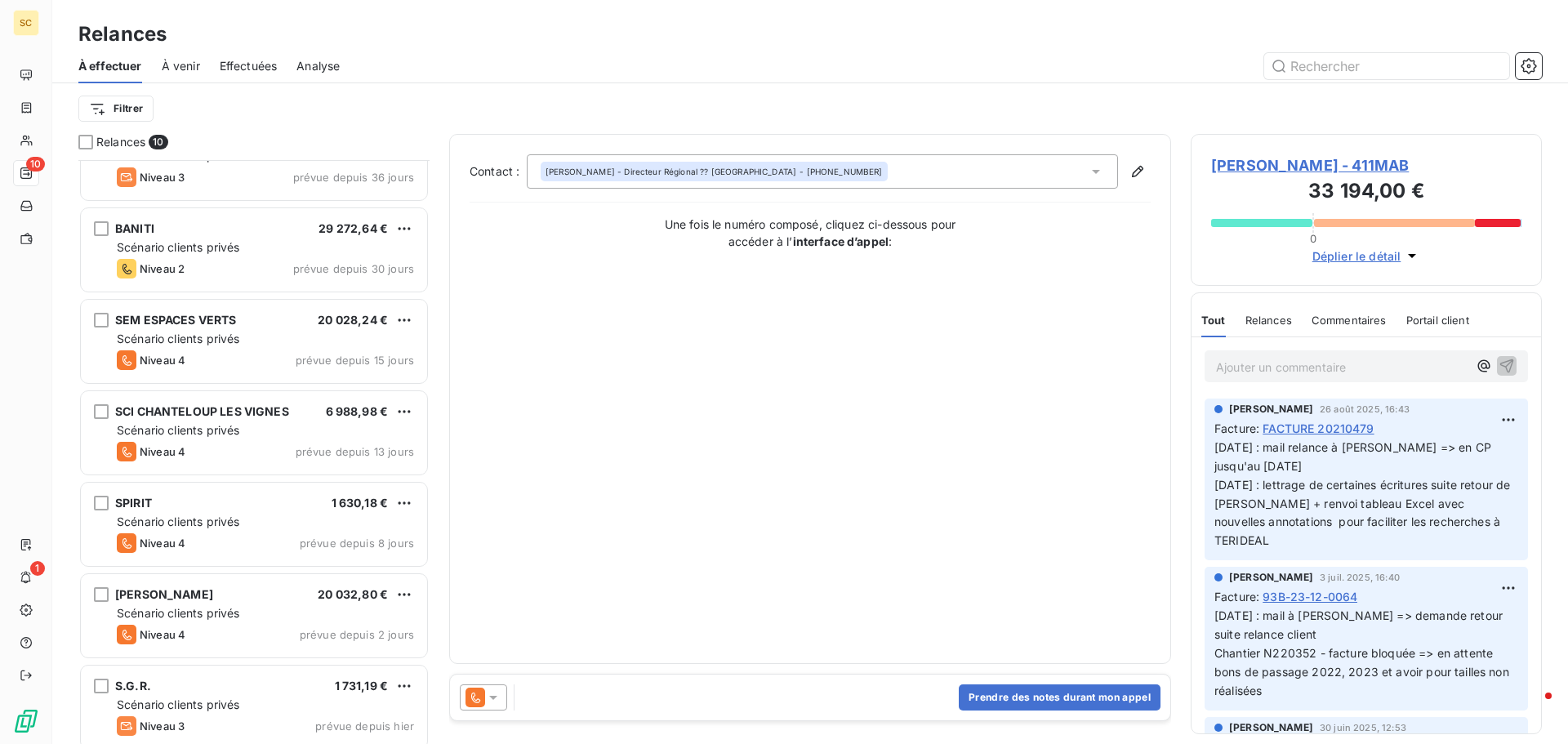
scroll to position [332, 0]
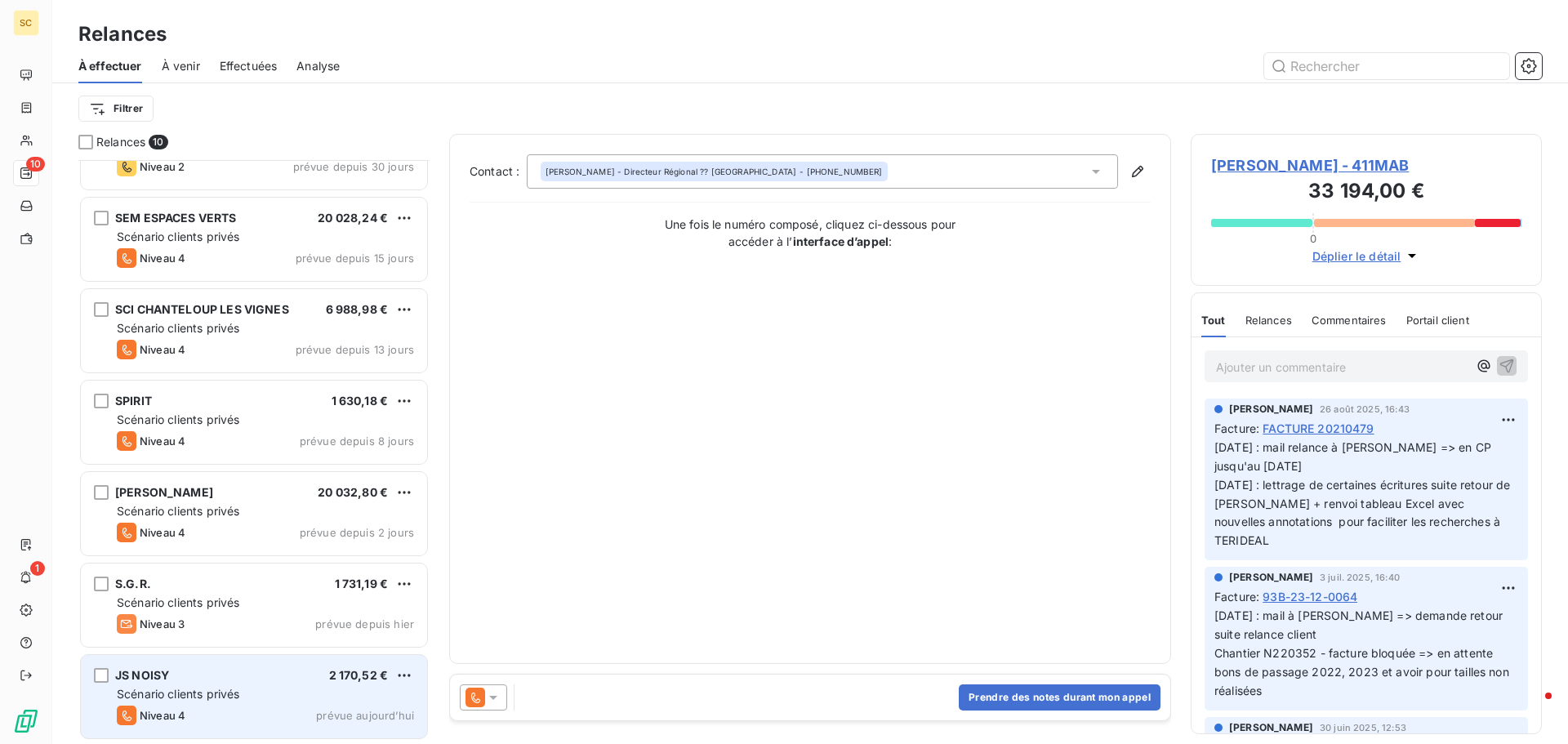
click at [180, 690] on span "Scénario clients privés" at bounding box center [179, 693] width 123 height 14
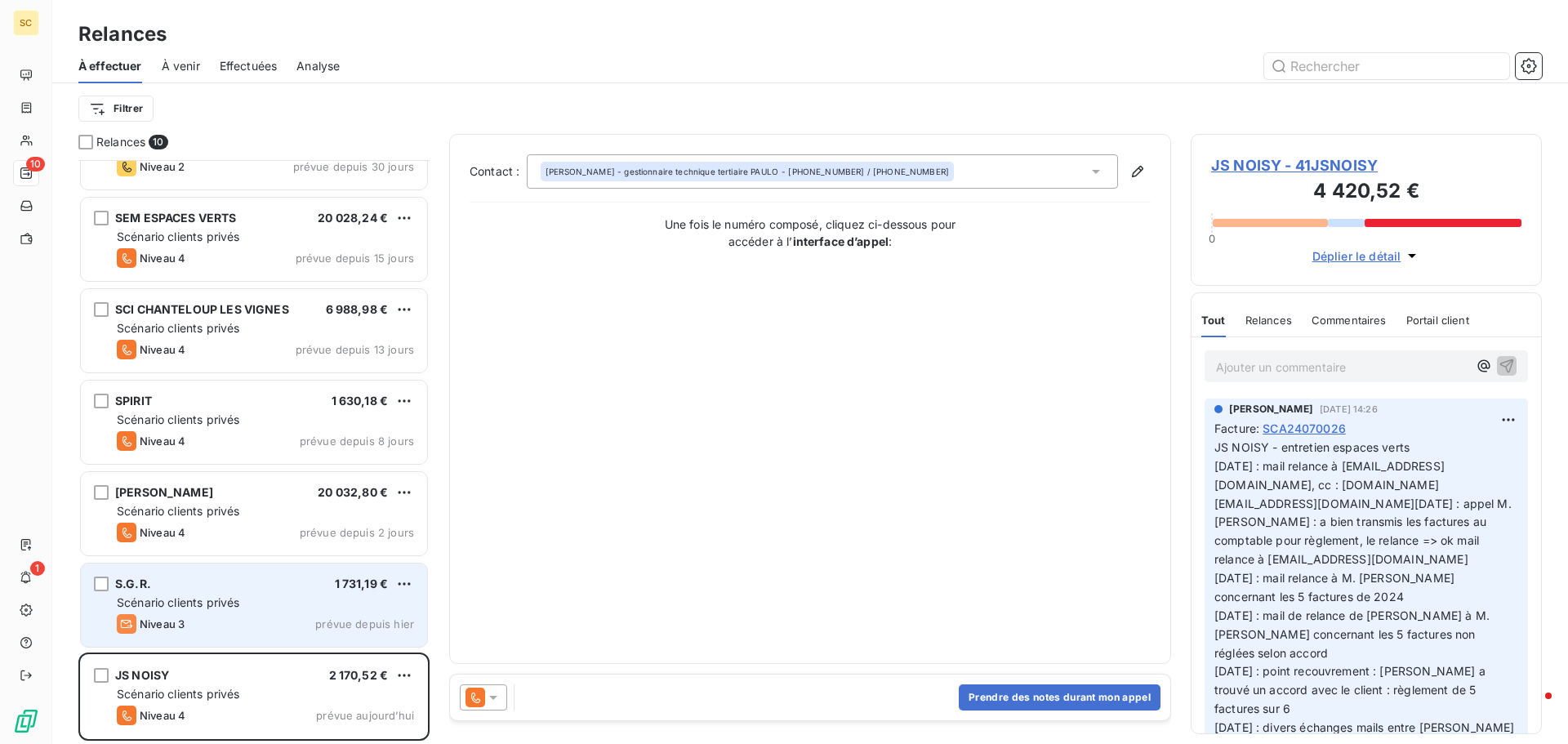
click at [170, 611] on div "Scénario clients privés" at bounding box center [266, 602] width 298 height 16
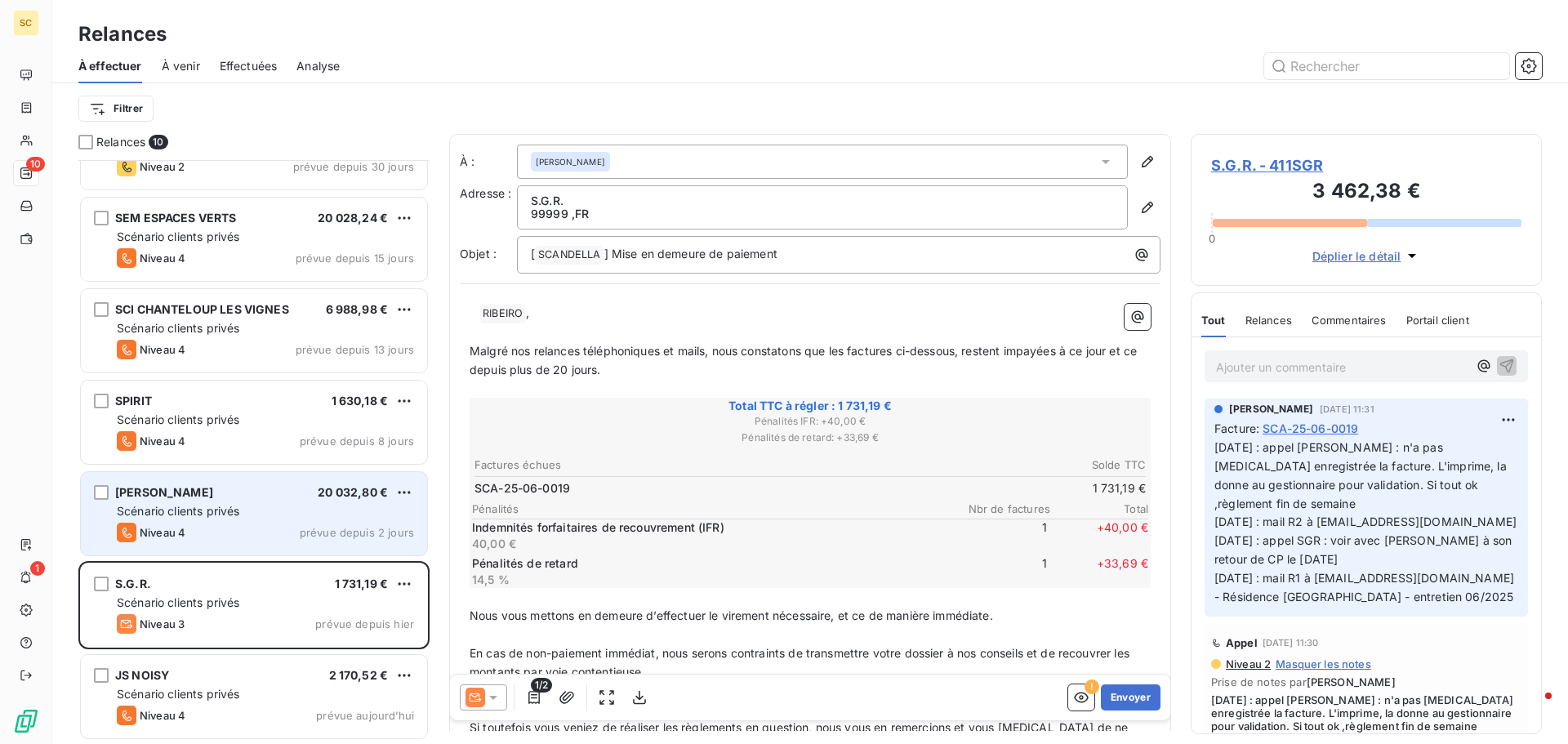
click at [194, 492] on span "RABOT DUTILLEUL" at bounding box center [164, 491] width 98 height 14
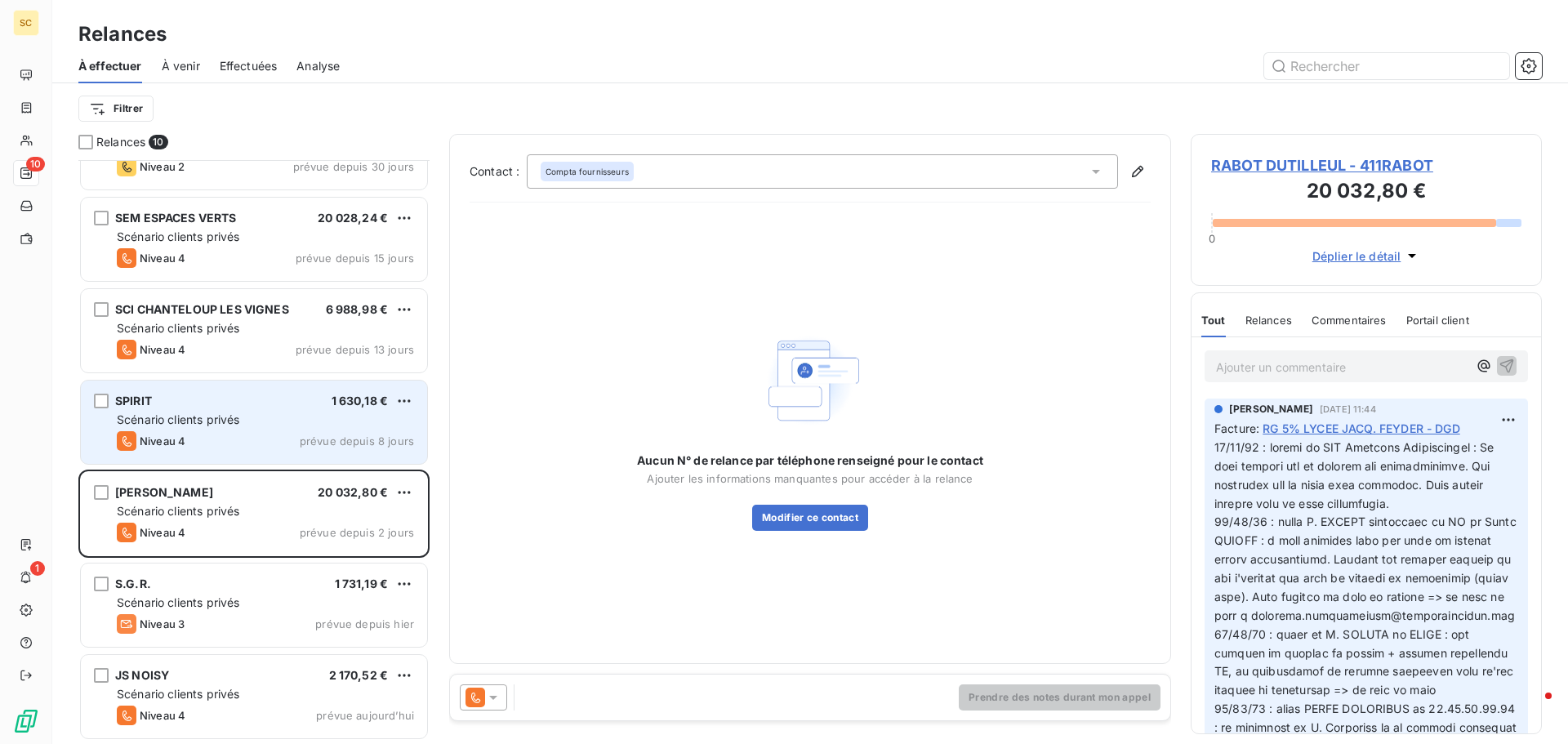
click at [203, 430] on div "SPIRIT 1 630,18 € Scénario clients privés Niveau 4 prévue depuis 8 jours" at bounding box center [254, 422] width 346 height 83
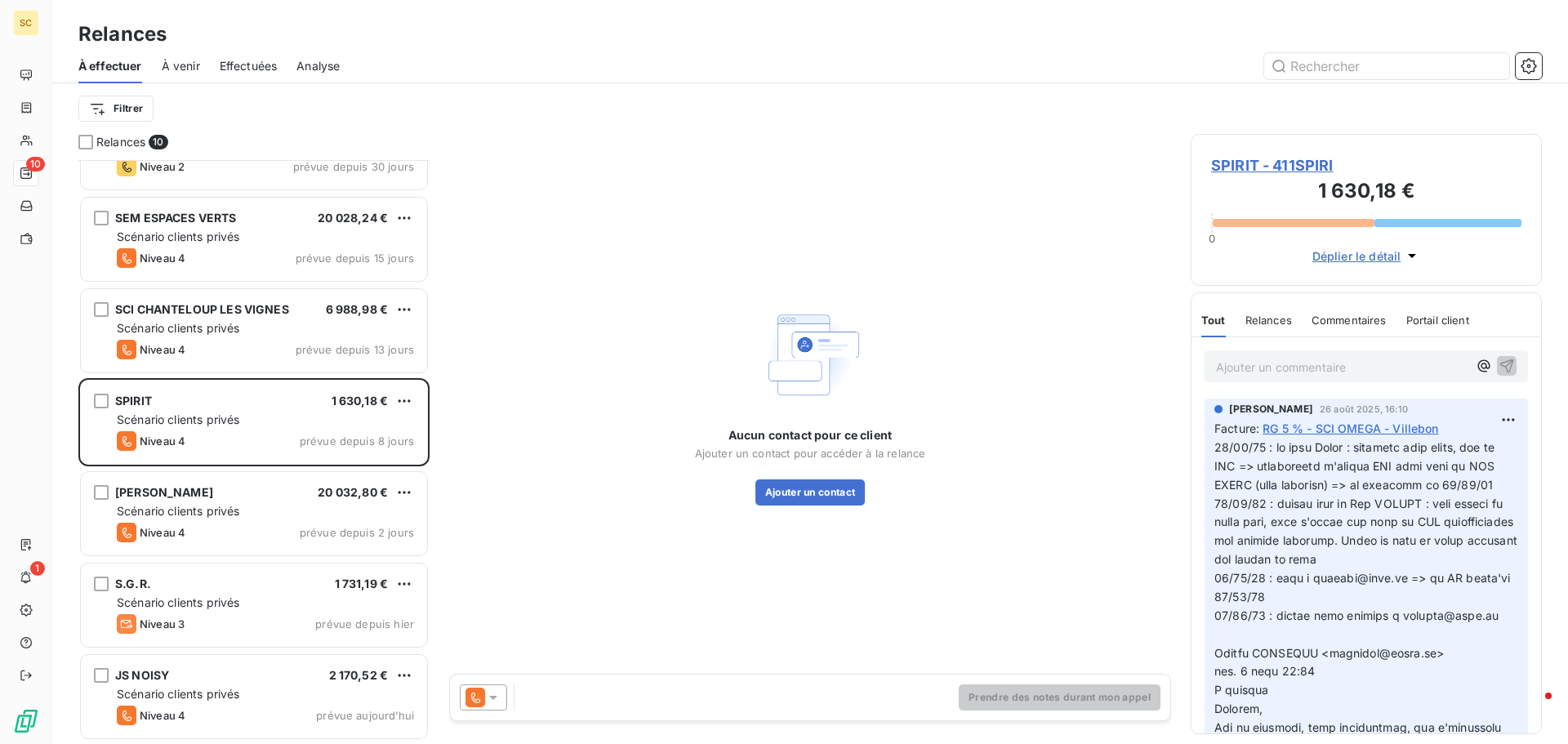
click at [1279, 169] on span "SPIRIT - 411SPIRI" at bounding box center [1366, 165] width 310 height 22
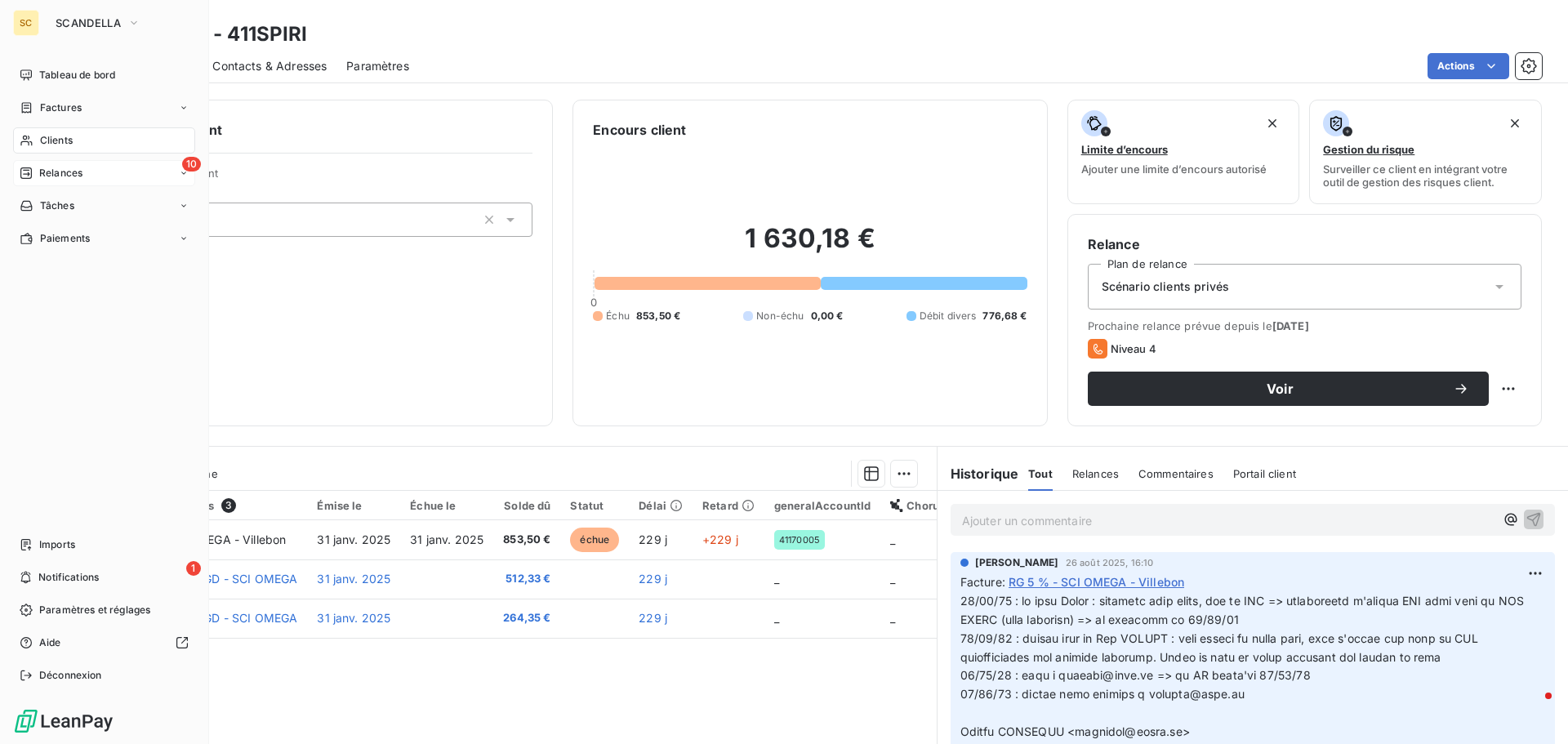
click at [48, 173] on span "Relances" at bounding box center [60, 173] width 43 height 14
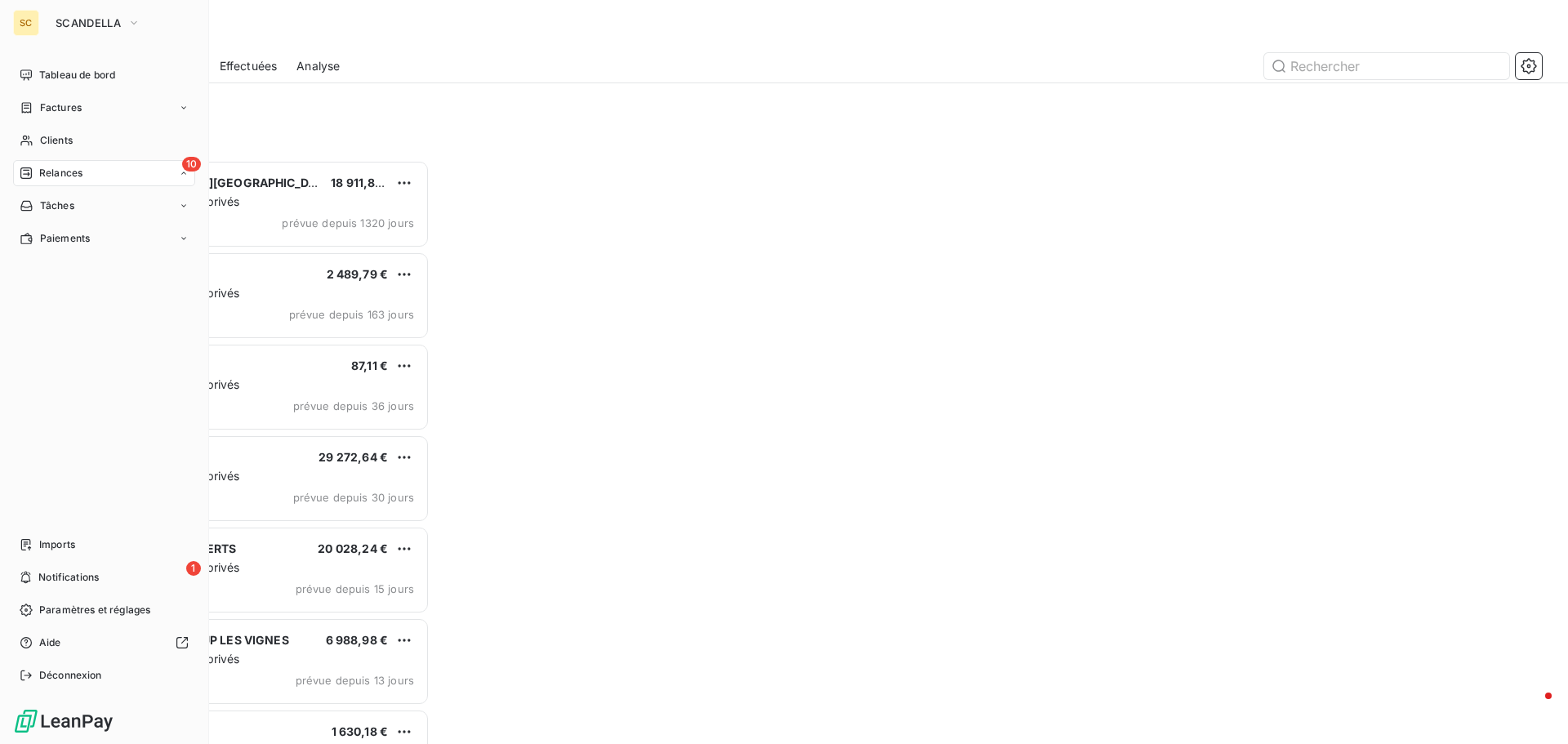
scroll to position [572, 339]
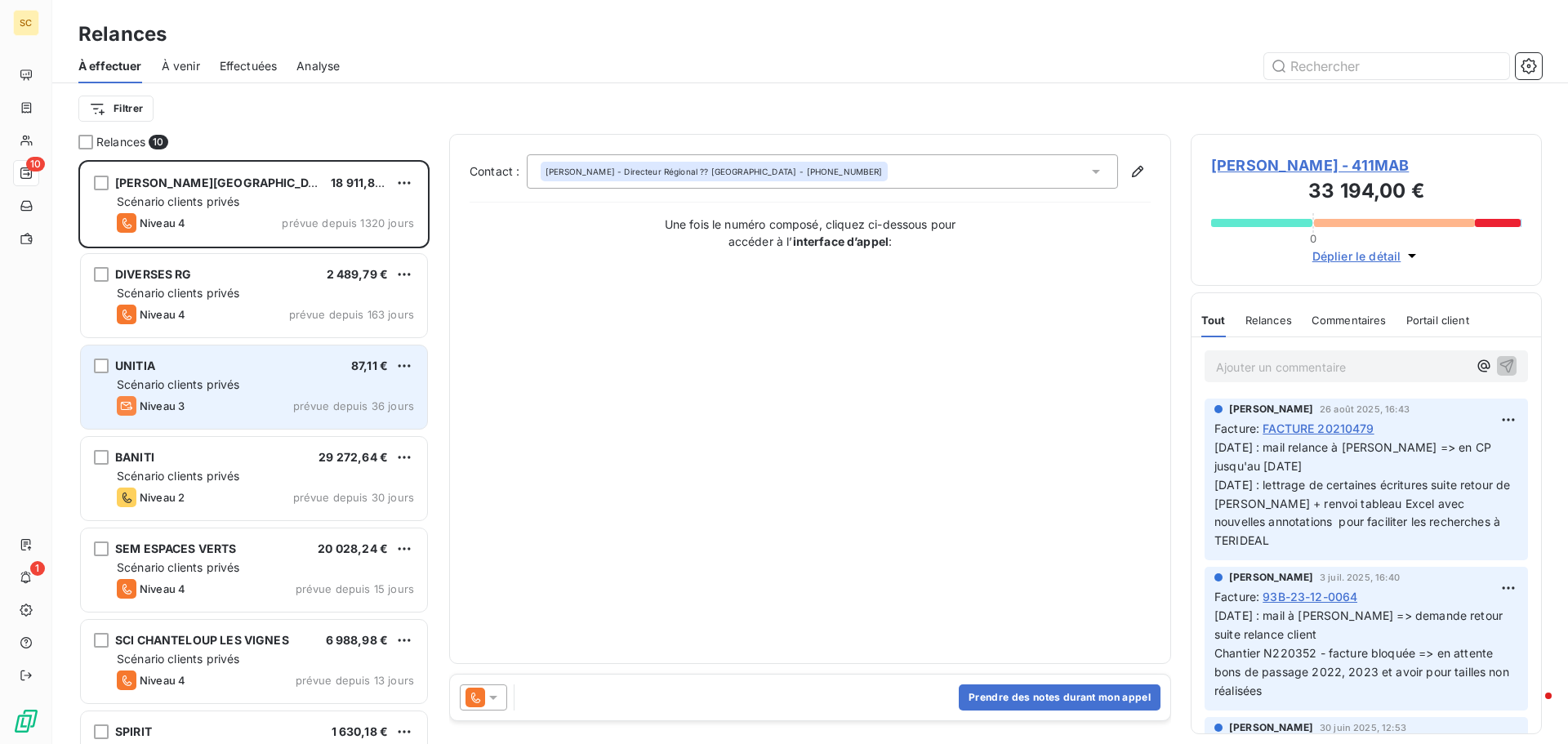
click at [193, 359] on div "UNITIA 87,11 €" at bounding box center [266, 366] width 298 height 14
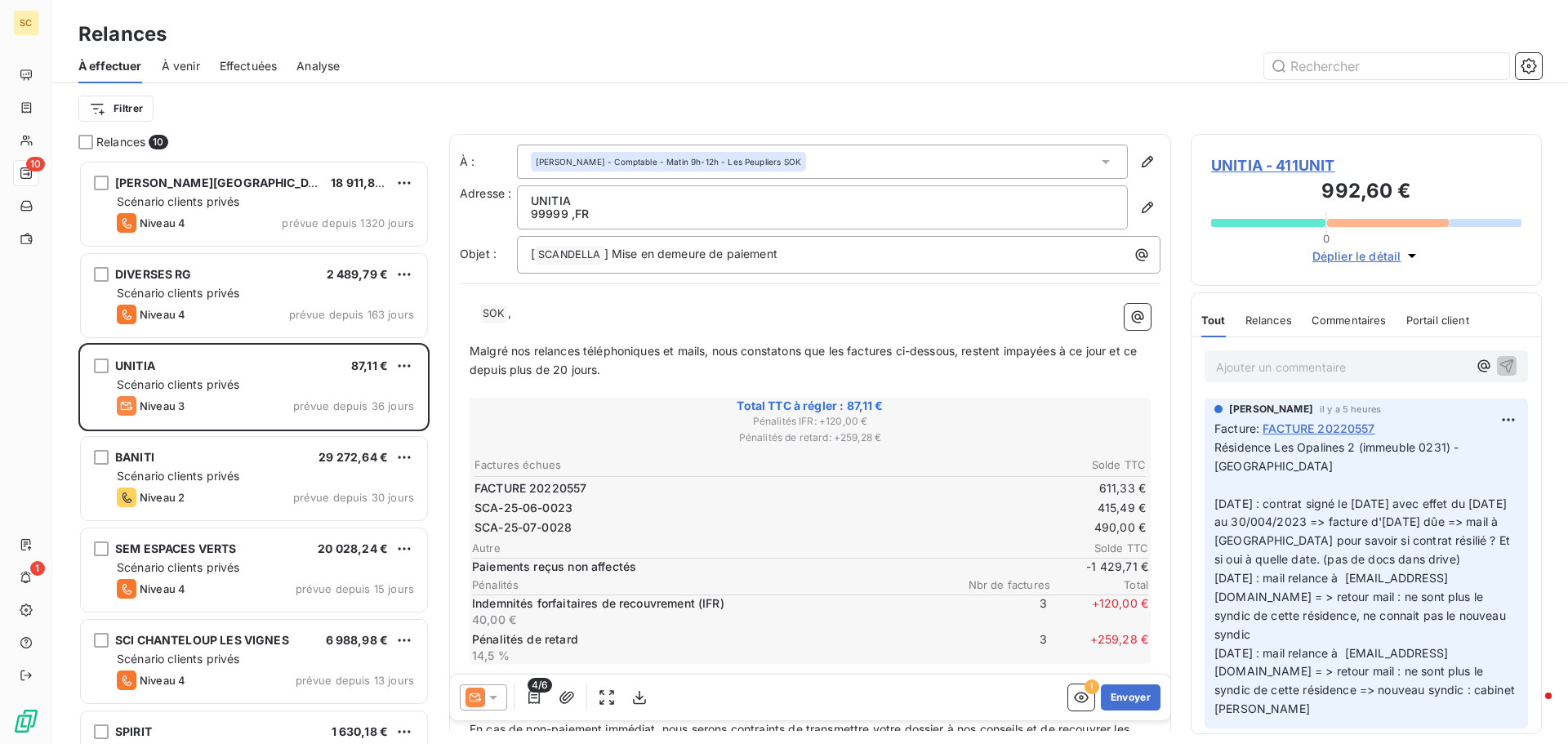
click at [1316, 163] on span "UNITIA - 411UNIT" at bounding box center [1366, 165] width 310 height 22
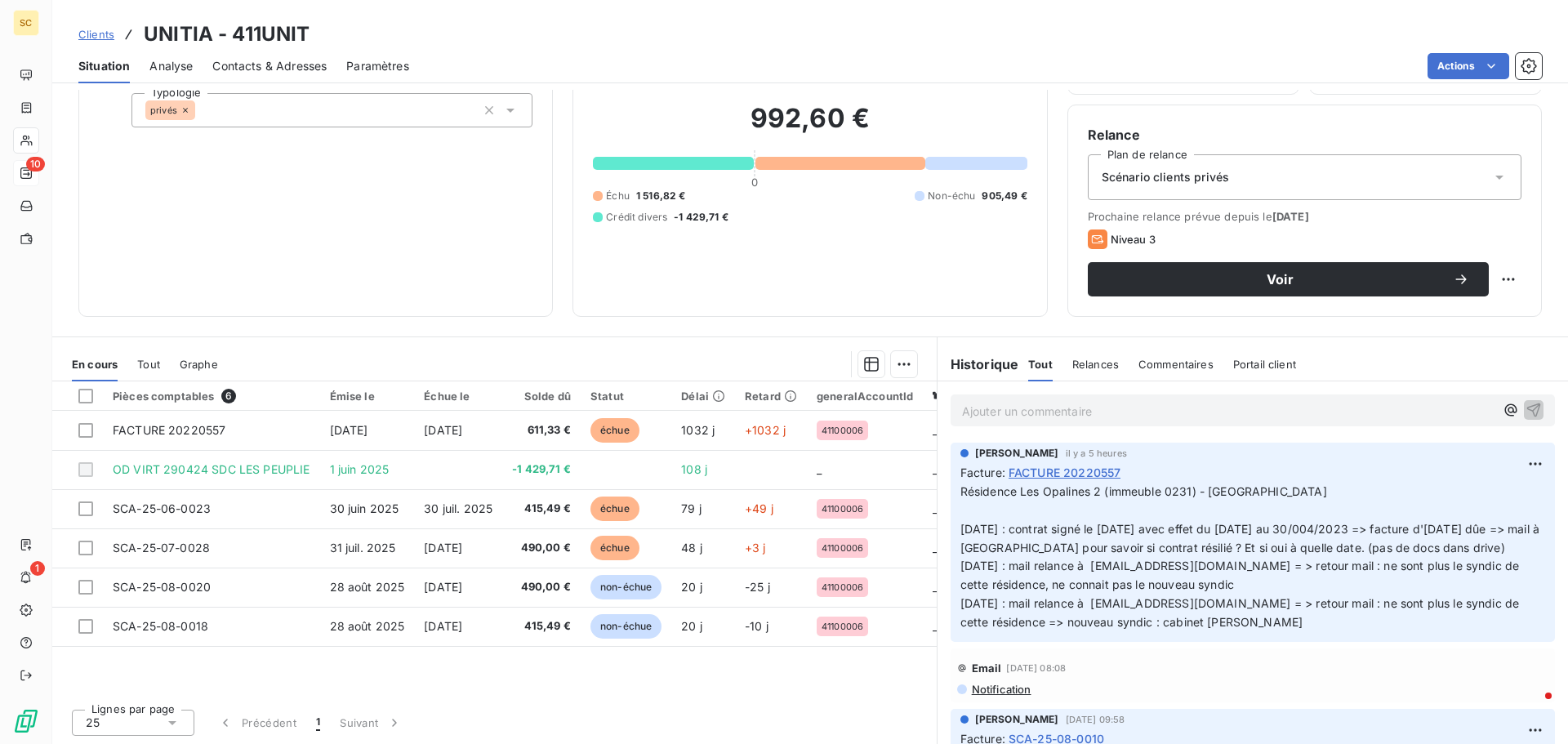
scroll to position [110, 0]
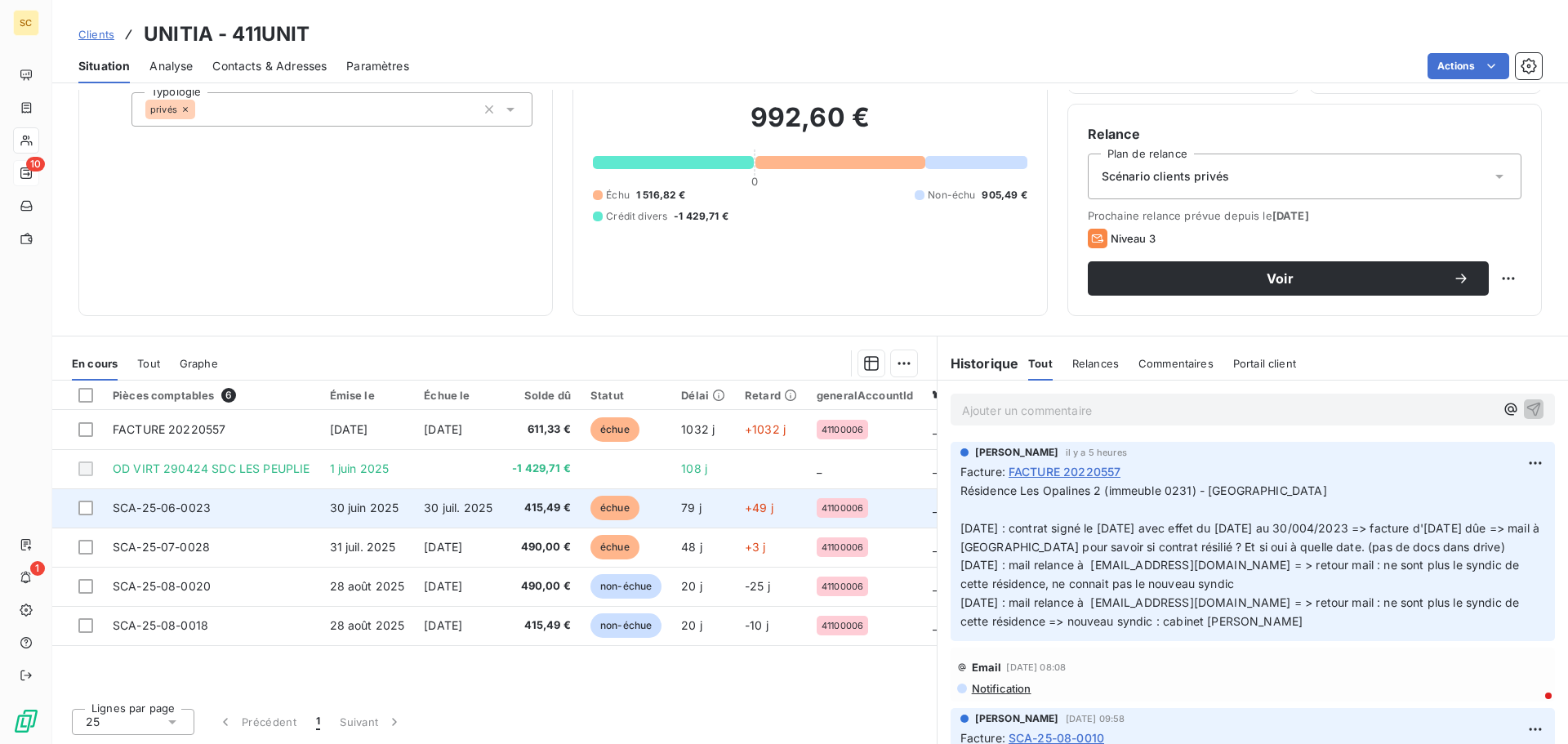
click at [466, 501] on span "30 juil. 2025" at bounding box center [458, 507] width 69 height 14
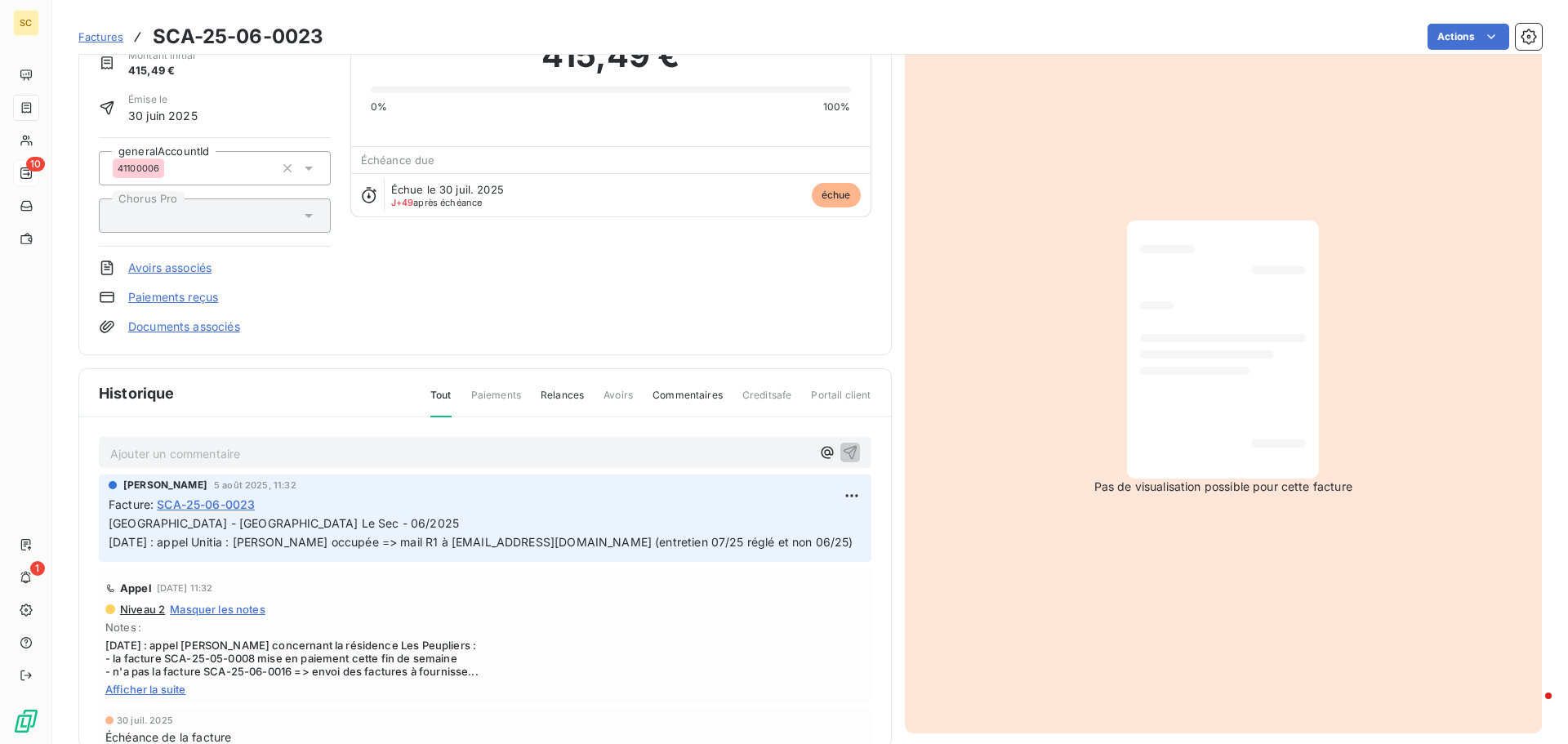
scroll to position [83, 0]
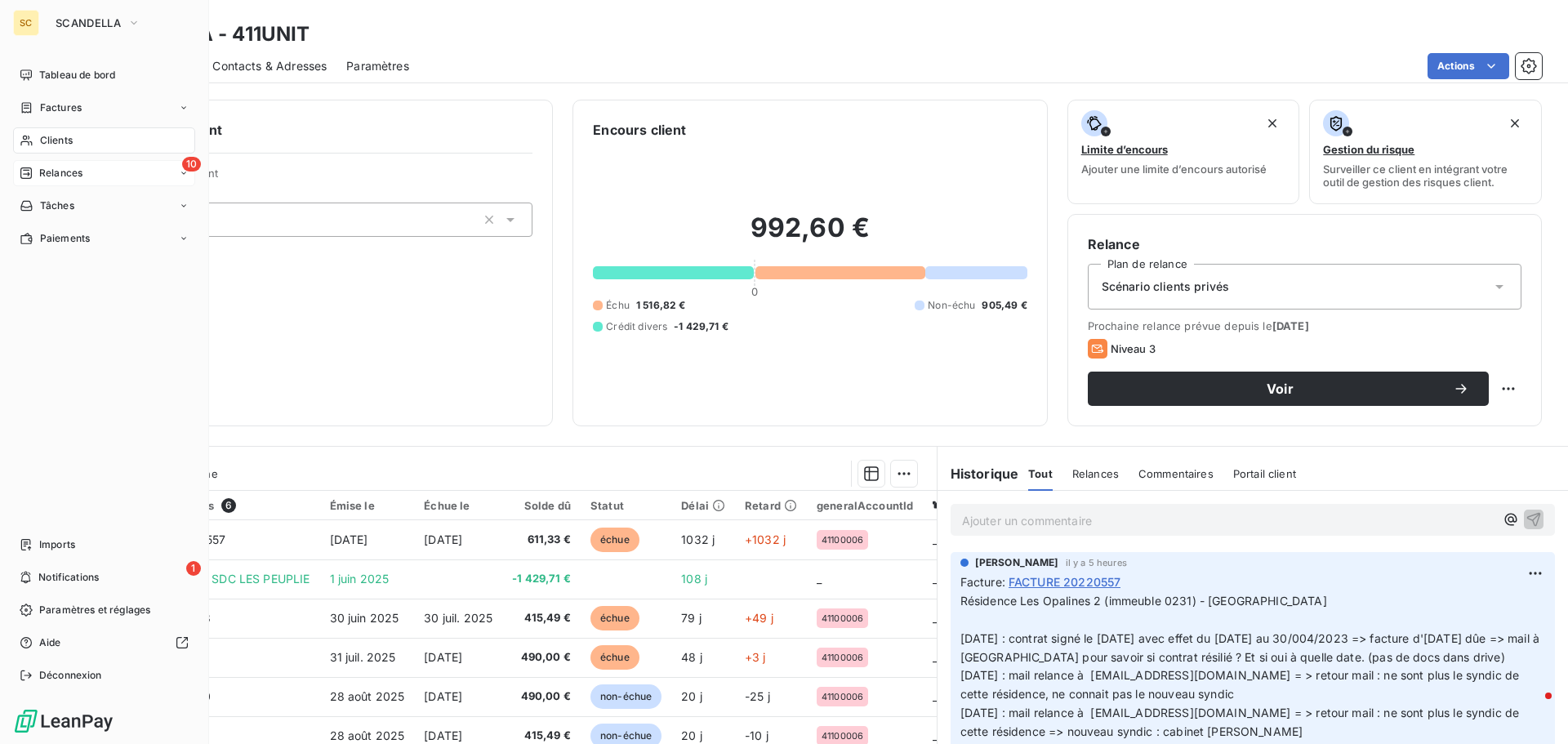
click at [72, 165] on div "10 Relances" at bounding box center [104, 173] width 182 height 26
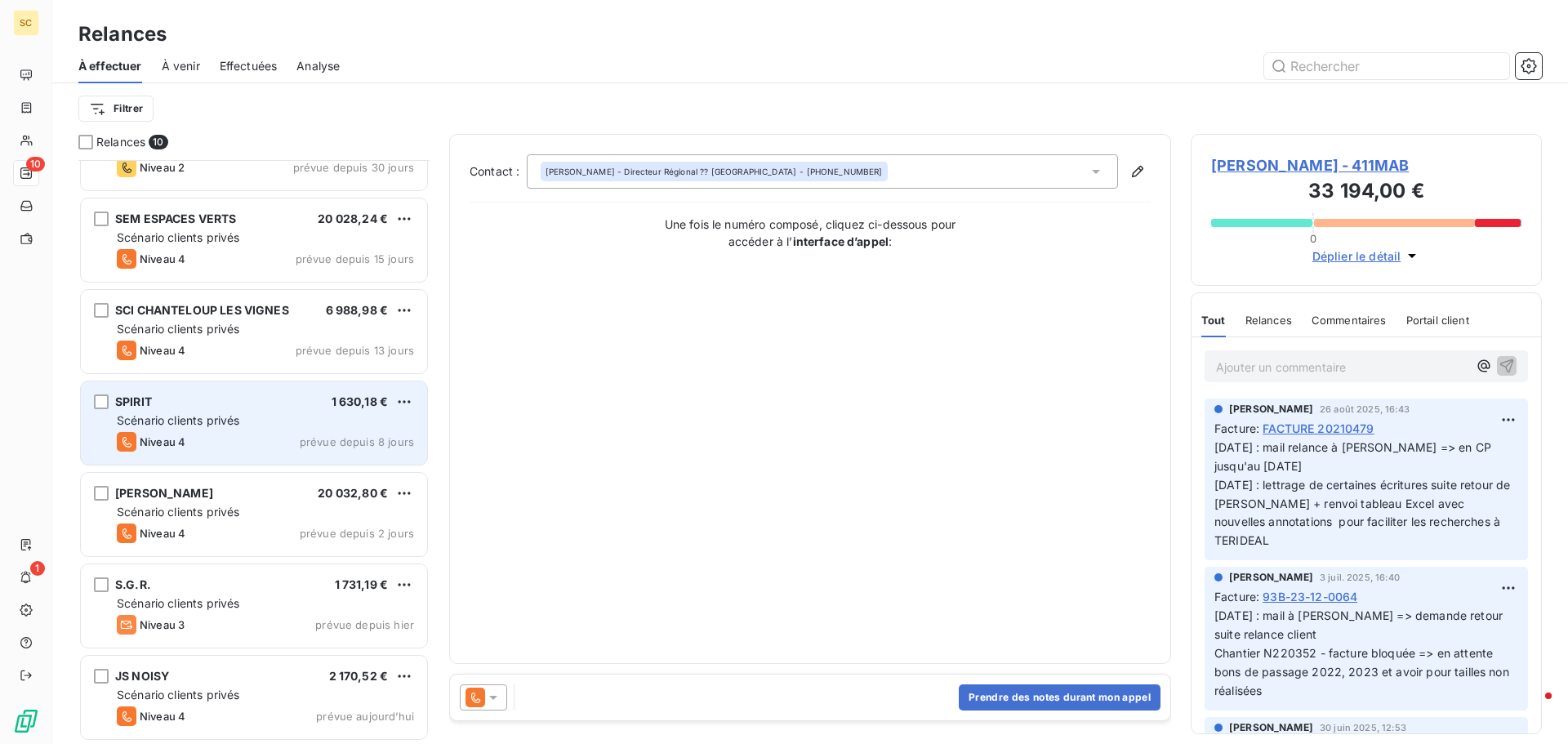
scroll to position [332, 0]
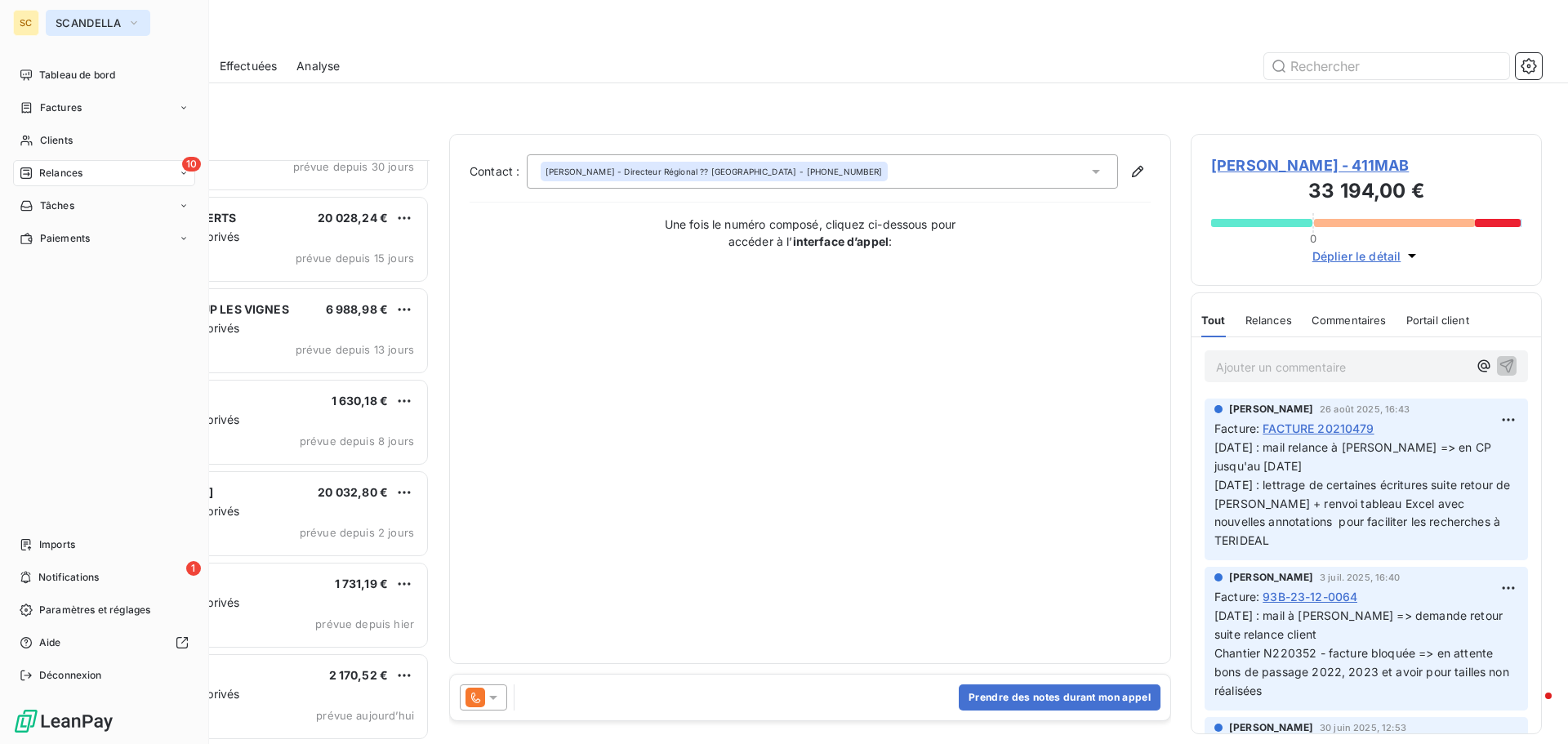
click at [117, 29] on span "SCANDELLA" at bounding box center [88, 23] width 65 height 13
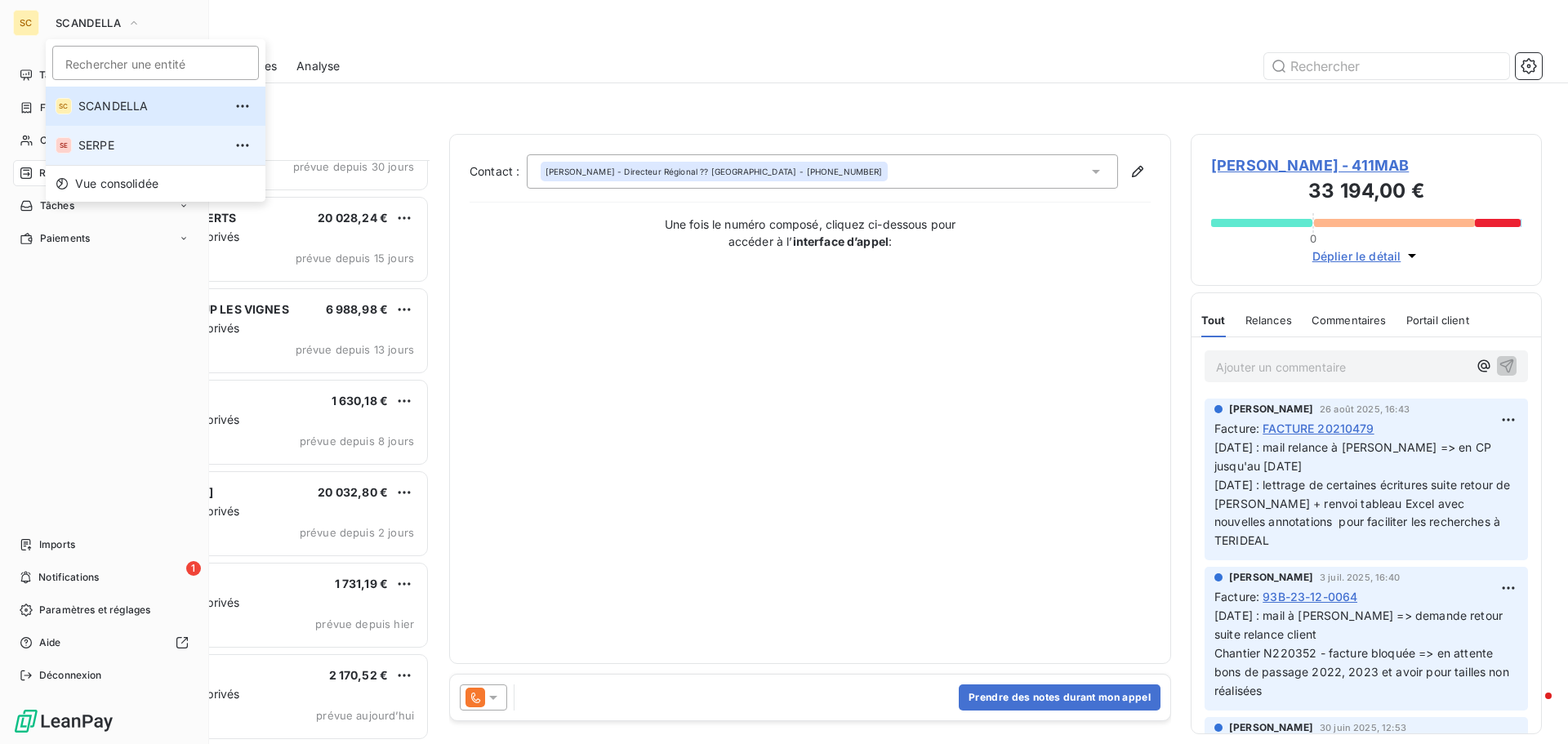
click at [117, 147] on span "SERPE" at bounding box center [151, 145] width 144 height 16
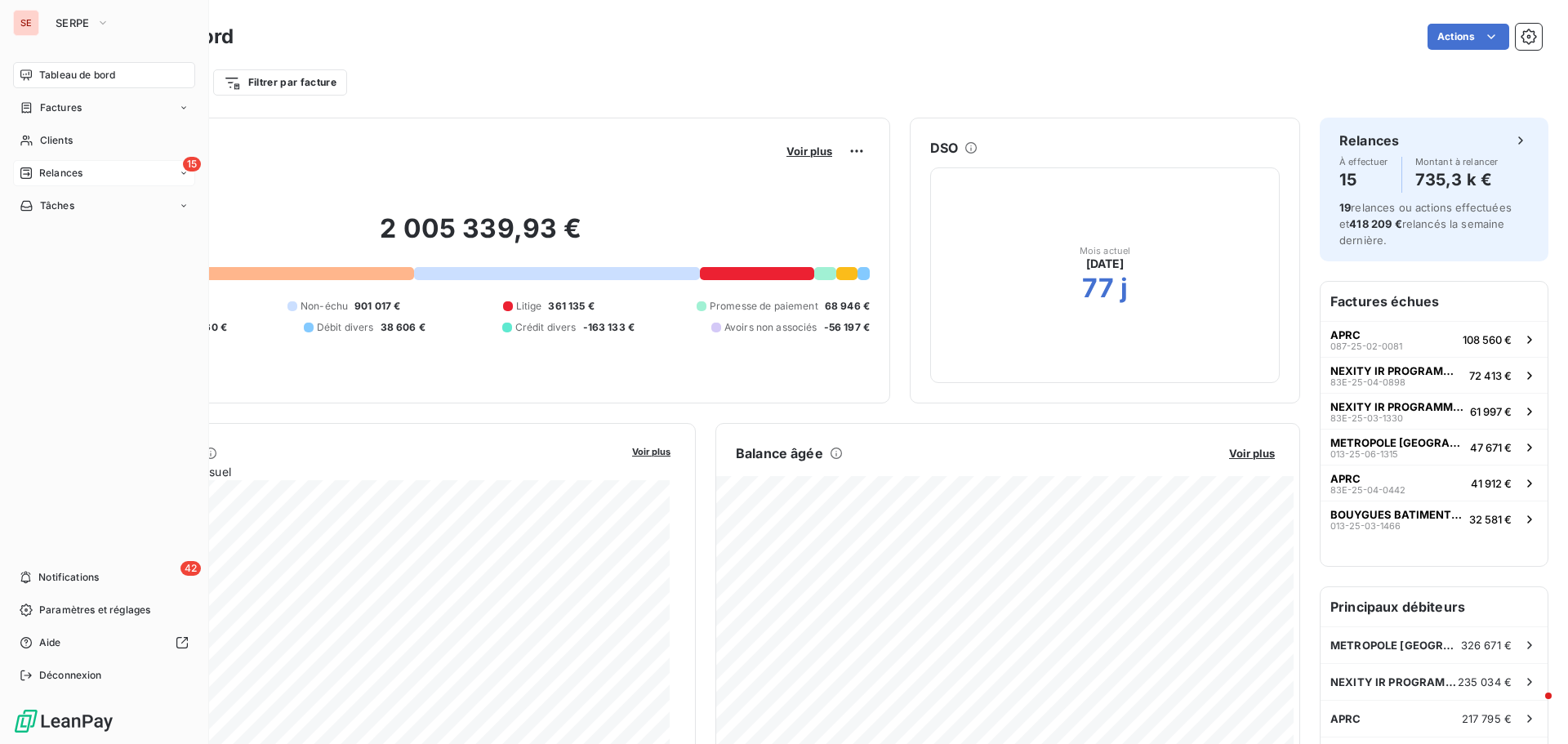
click at [57, 175] on span "Relances" at bounding box center [60, 173] width 43 height 14
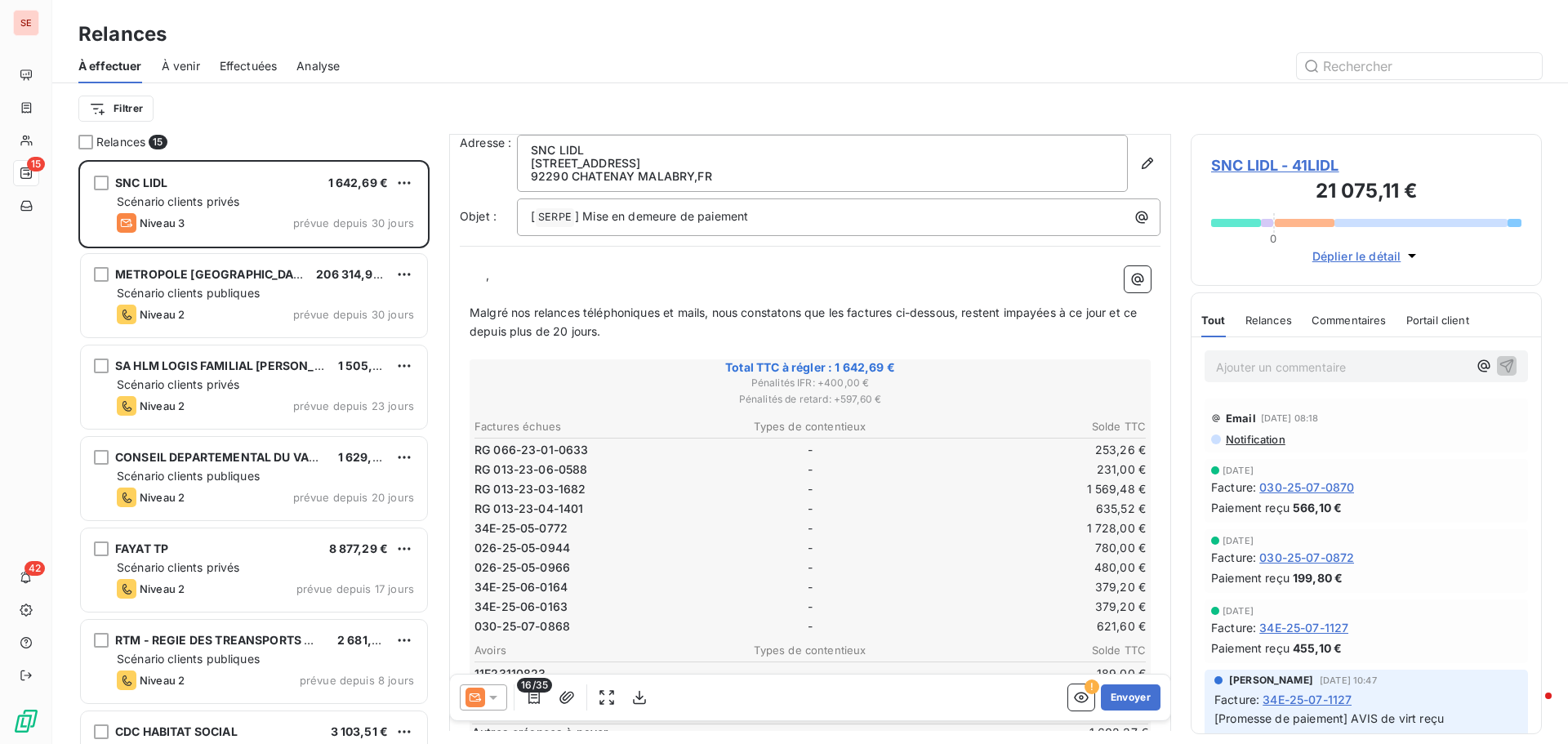
scroll to position [164, 0]
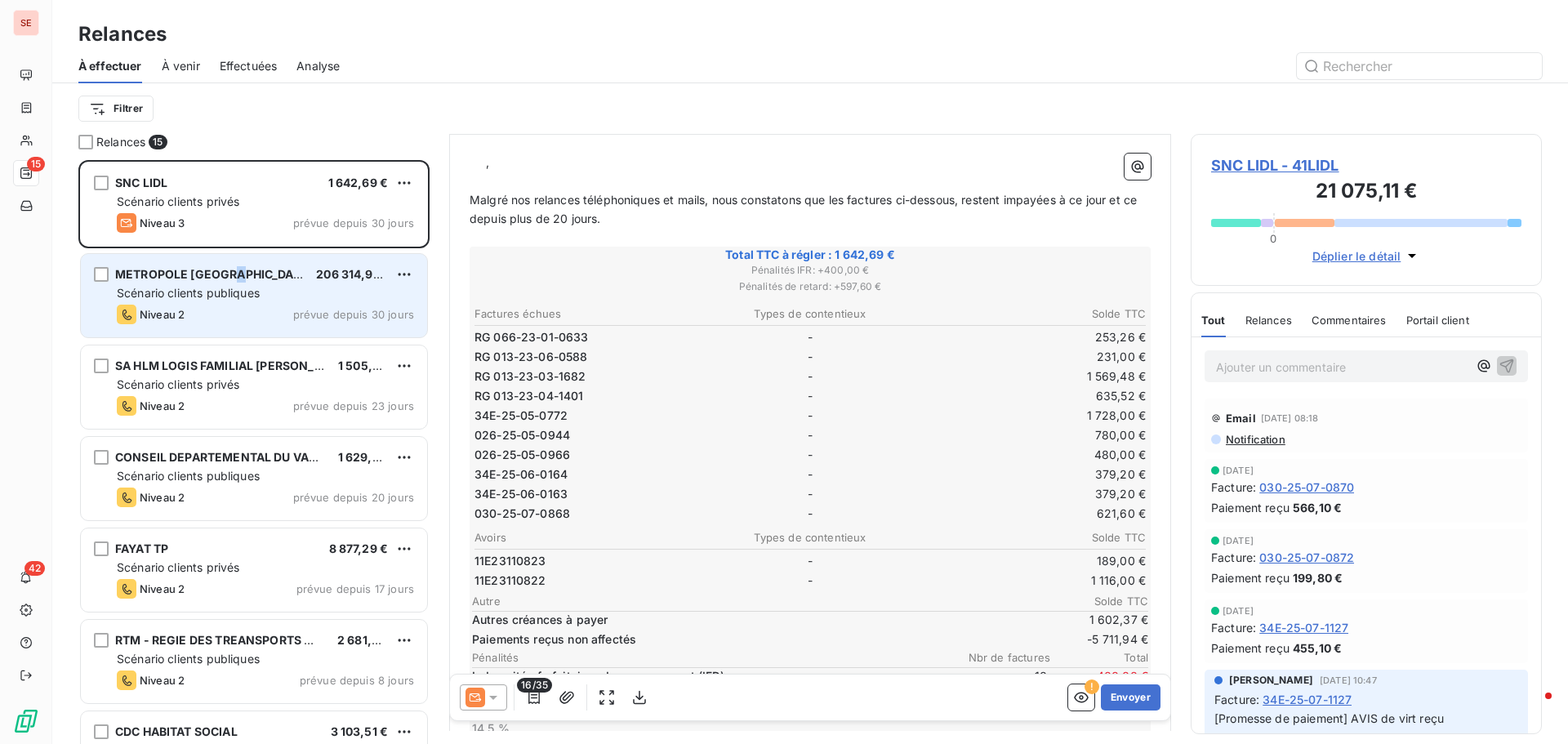
click at [238, 274] on span "METROPOLE [GEOGRAPHIC_DATA]" at bounding box center [214, 273] width 197 height 14
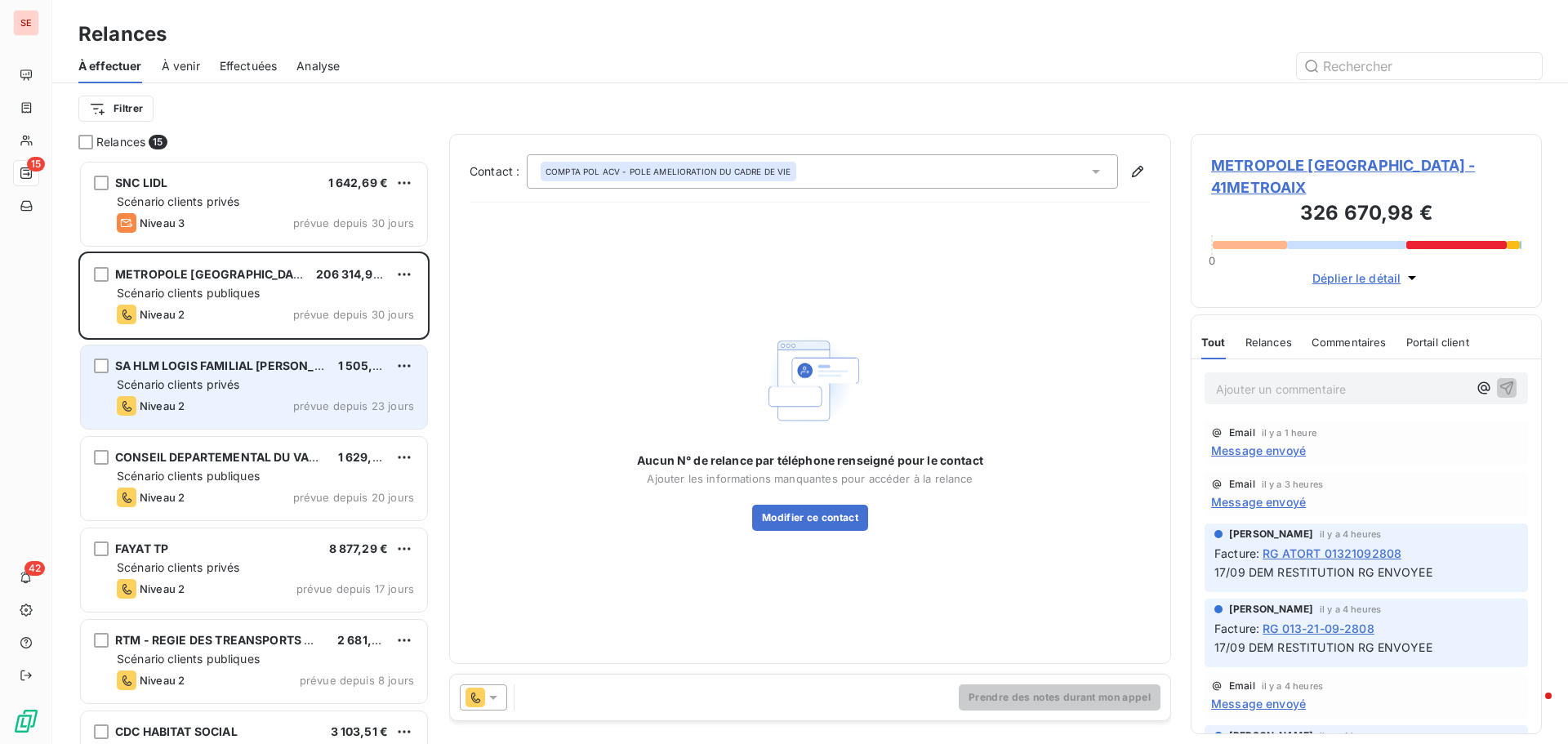
click at [186, 373] on div "SA HLM LOGIS FAMILIAL [PERSON_NAME]" at bounding box center [220, 366] width 210 height 16
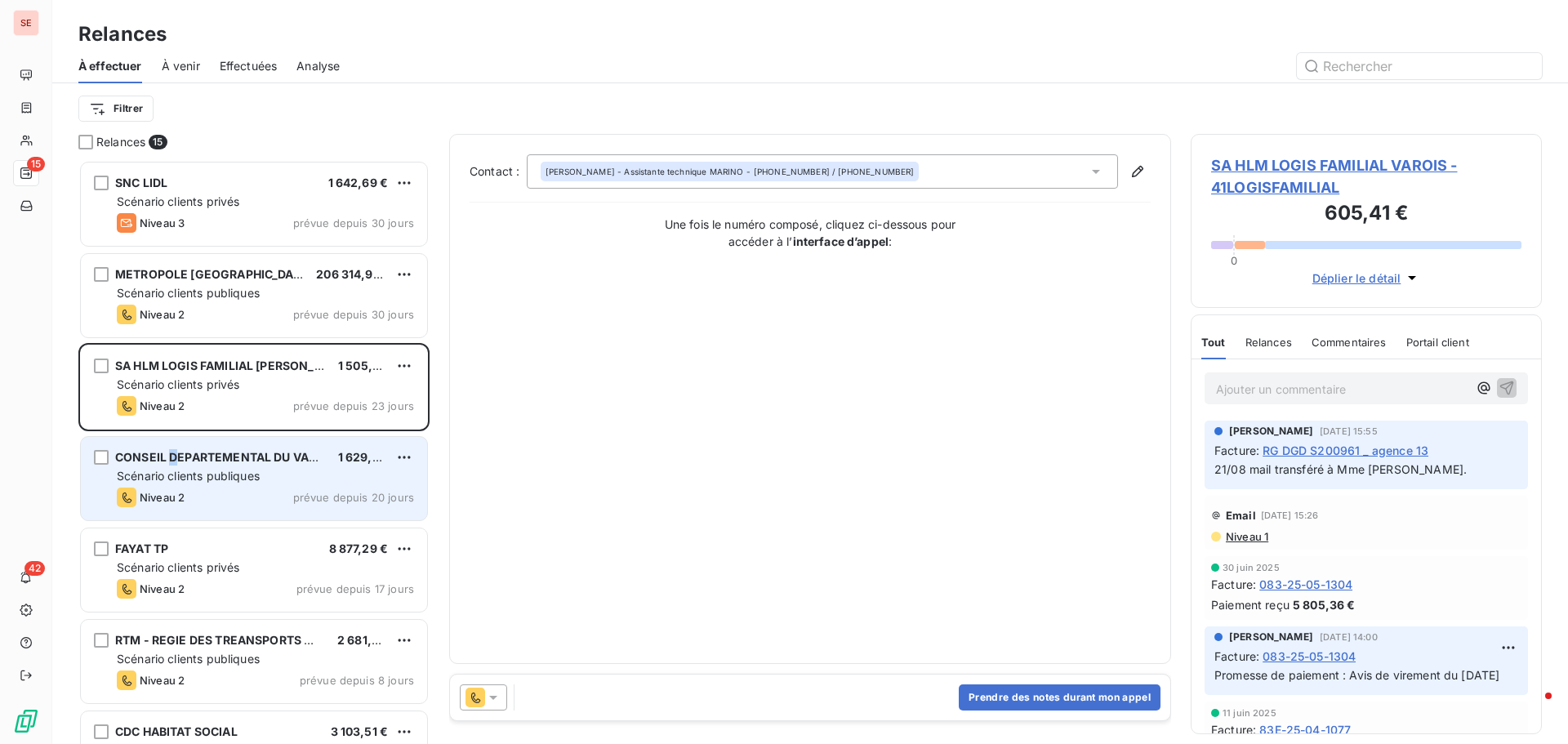
click at [175, 462] on span "CONSEIL DEPARTEMENTAL DU VAUCLUSE C" at bounding box center [241, 456] width 251 height 14
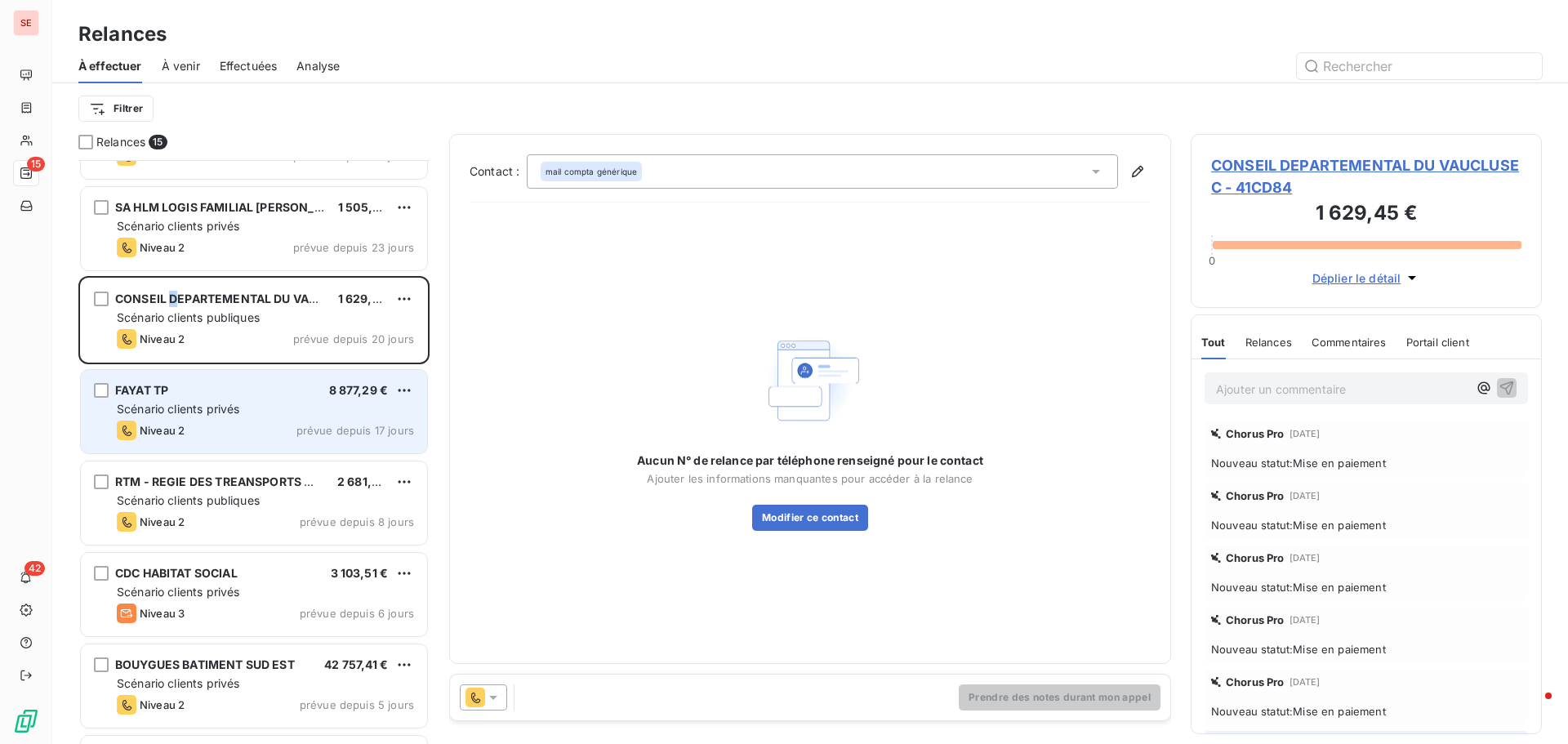
scroll to position [164, 0]
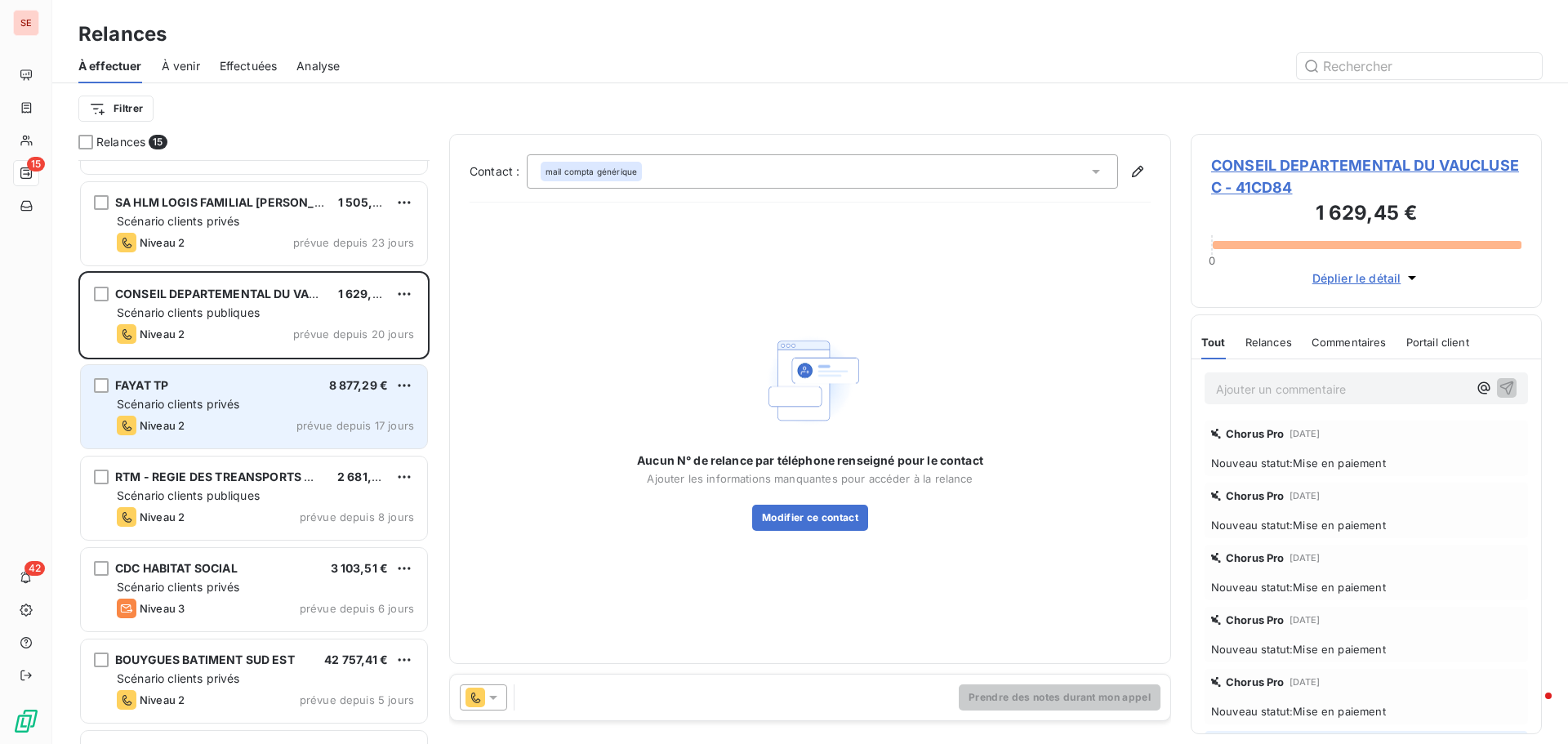
click at [212, 397] on span "Scénario clients privés" at bounding box center [179, 403] width 123 height 14
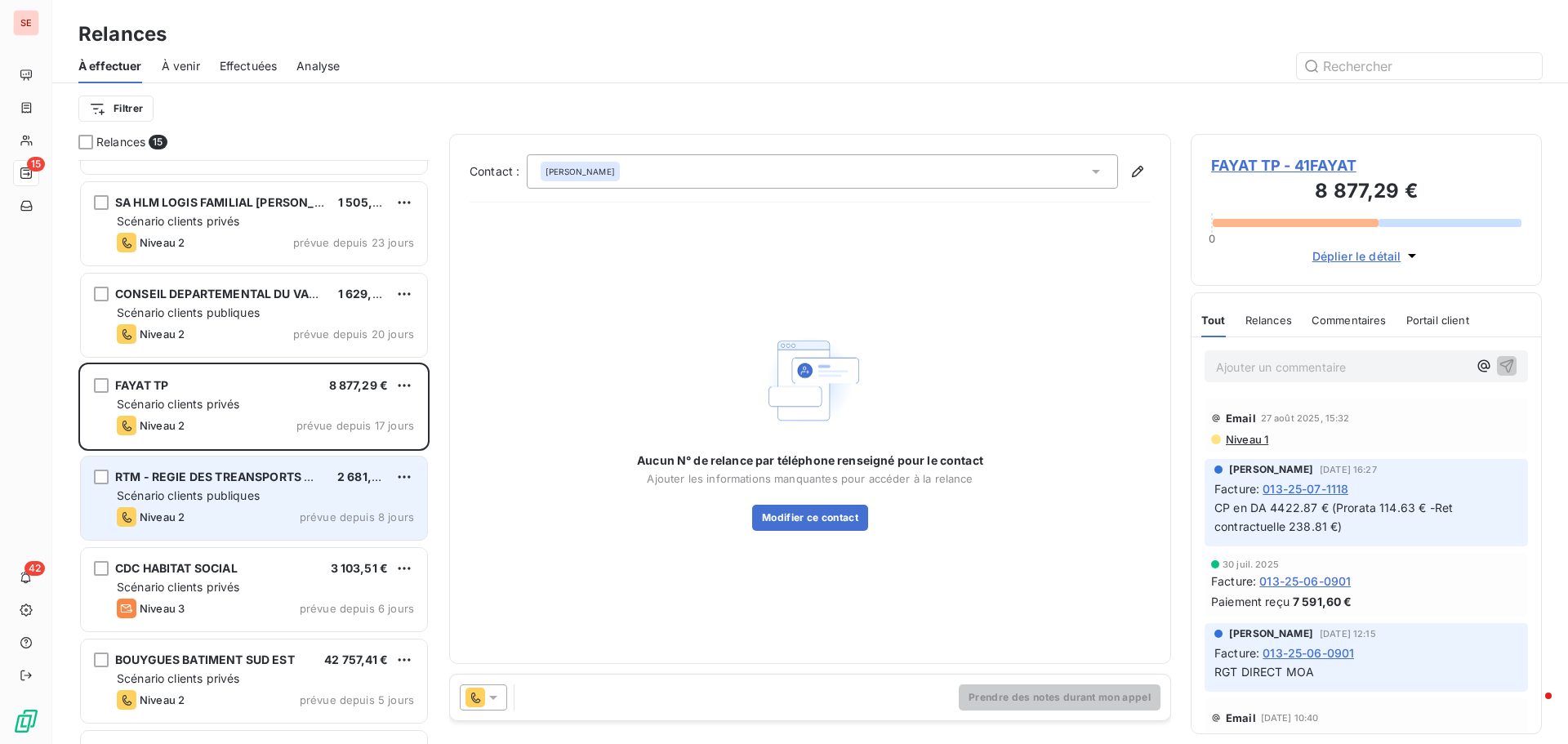
click at [178, 489] on span "Scénario clients publiques" at bounding box center [188, 495] width 142 height 14
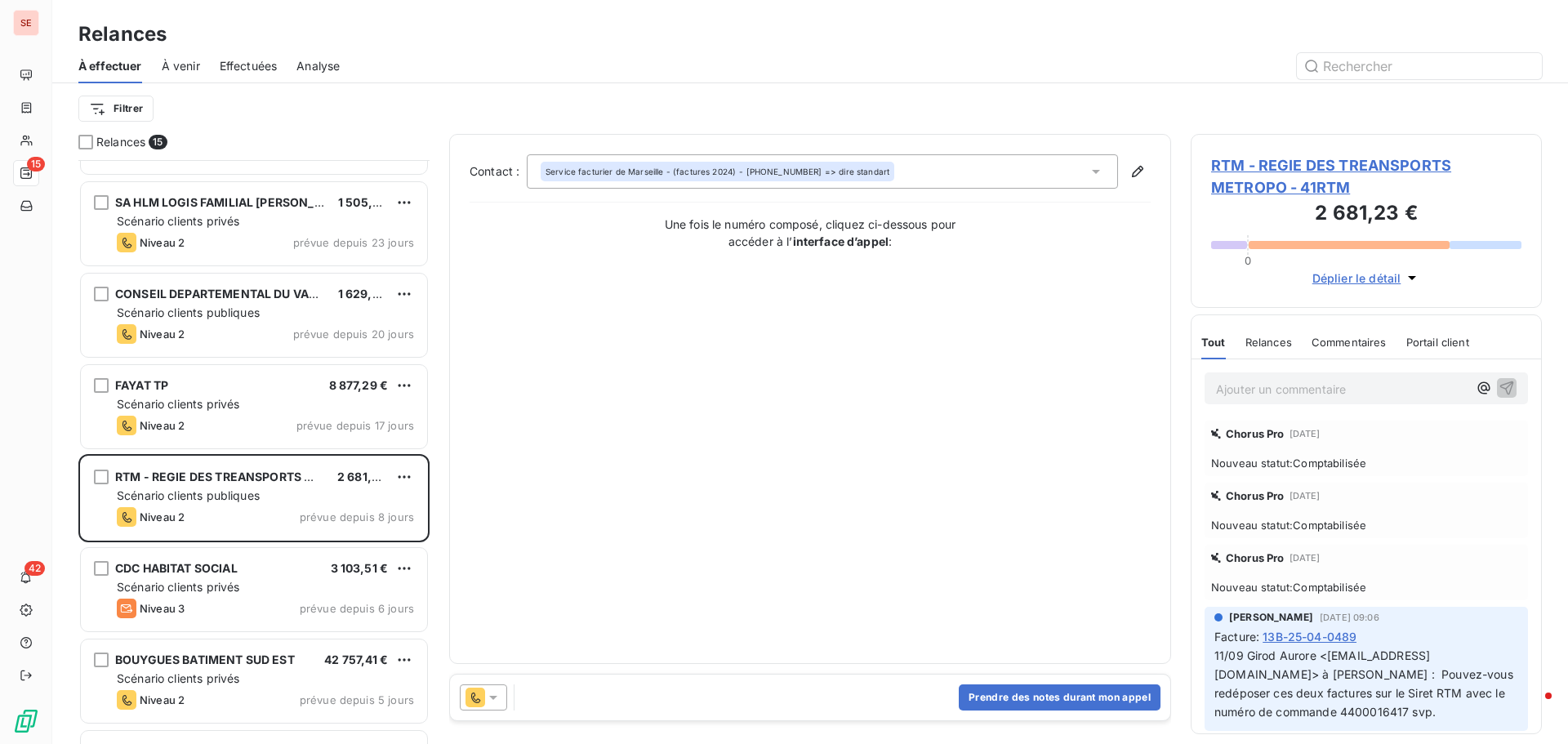
click at [1322, 163] on span "RTM - REGIE DES TREANSPORTS METROPO - 41RTM" at bounding box center [1366, 176] width 310 height 44
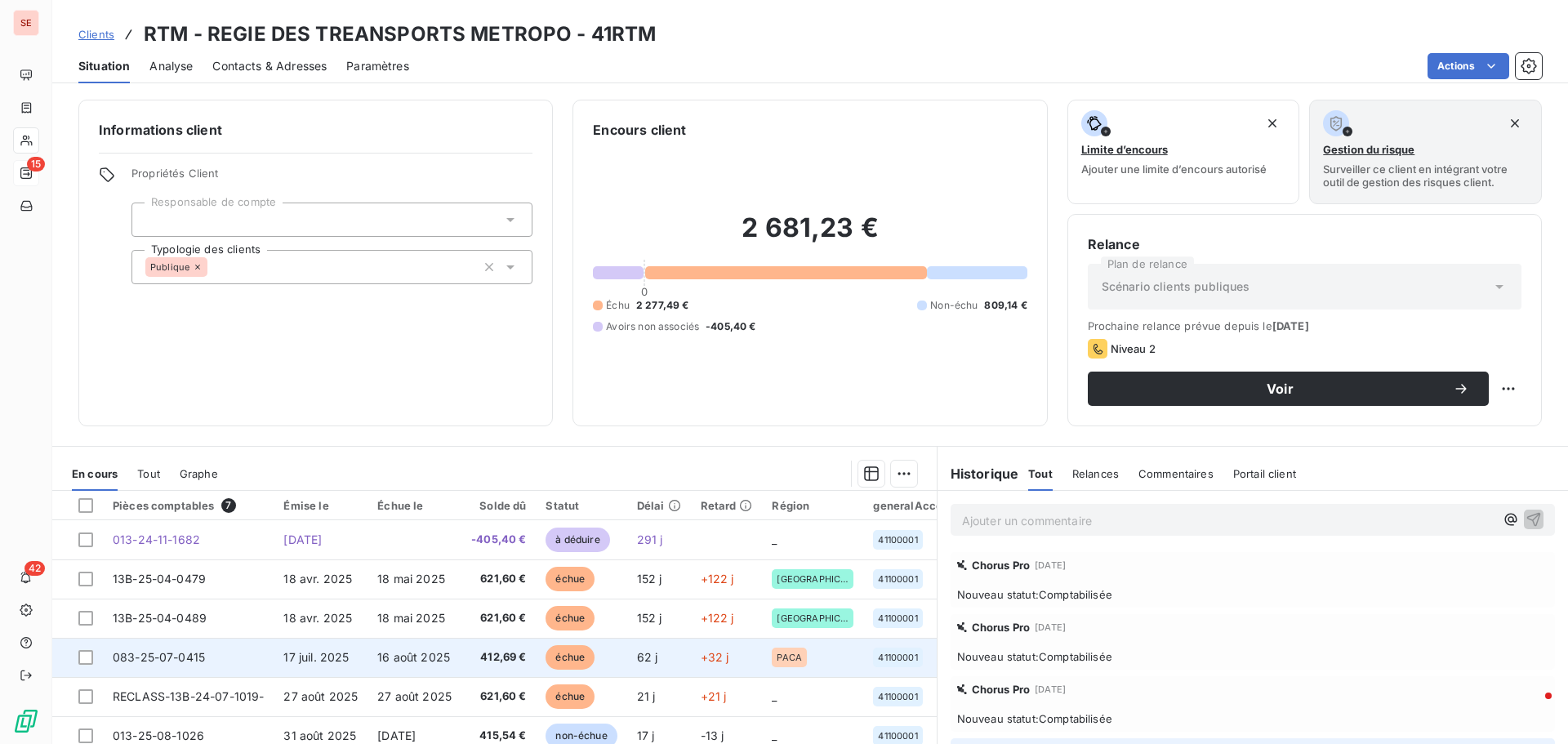
click at [249, 648] on td "083-25-07-0415" at bounding box center [188, 657] width 170 height 39
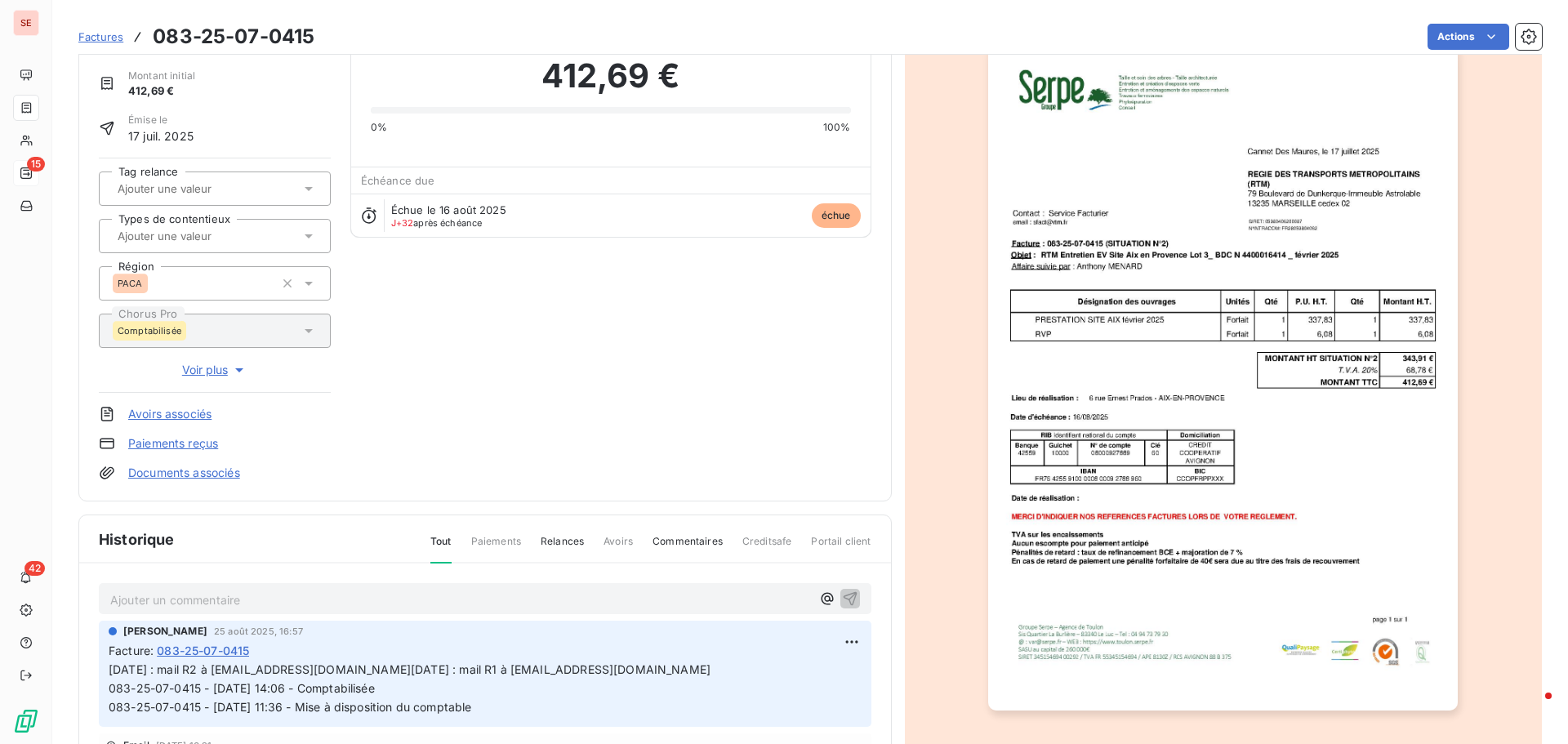
scroll to position [164, 0]
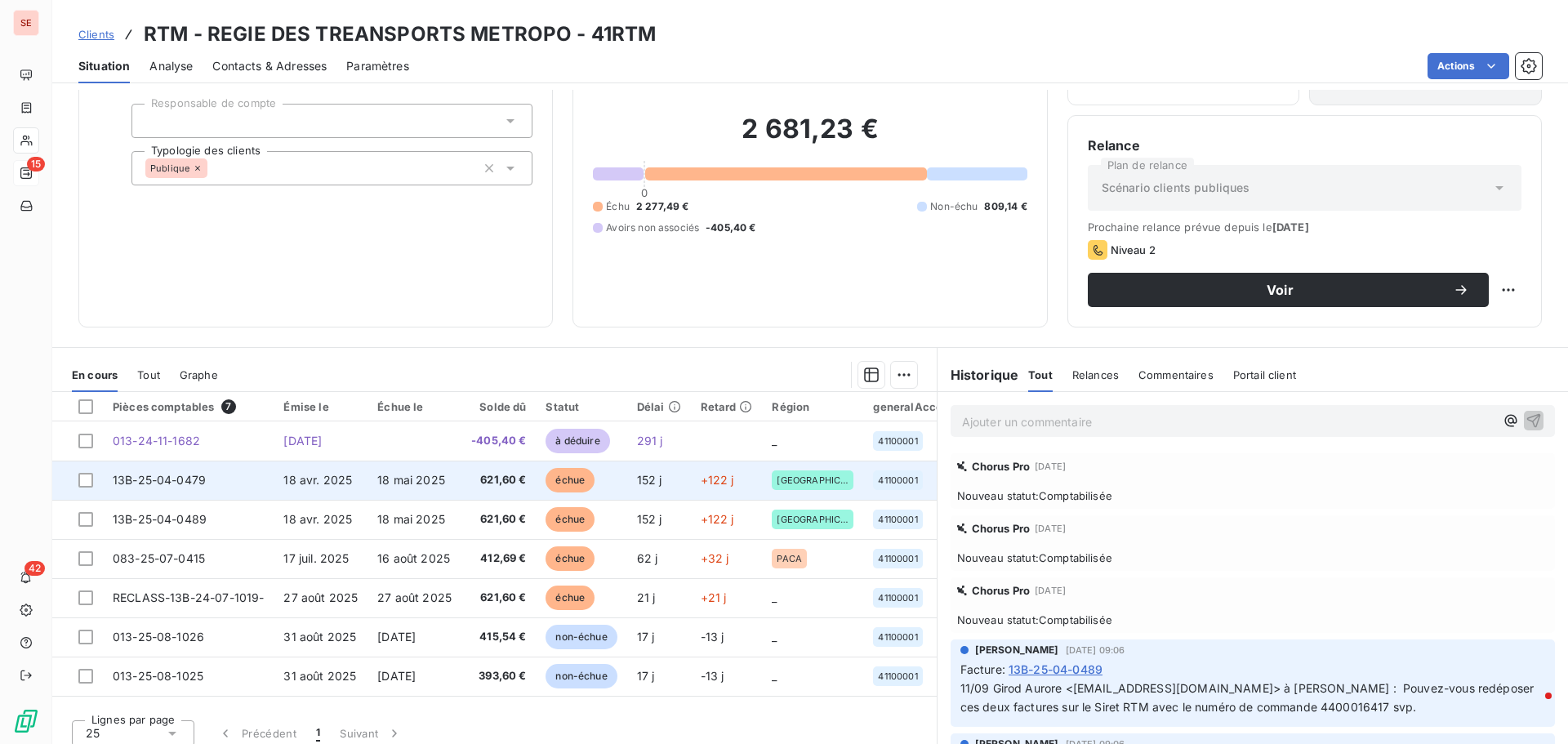
scroll to position [110, 0]
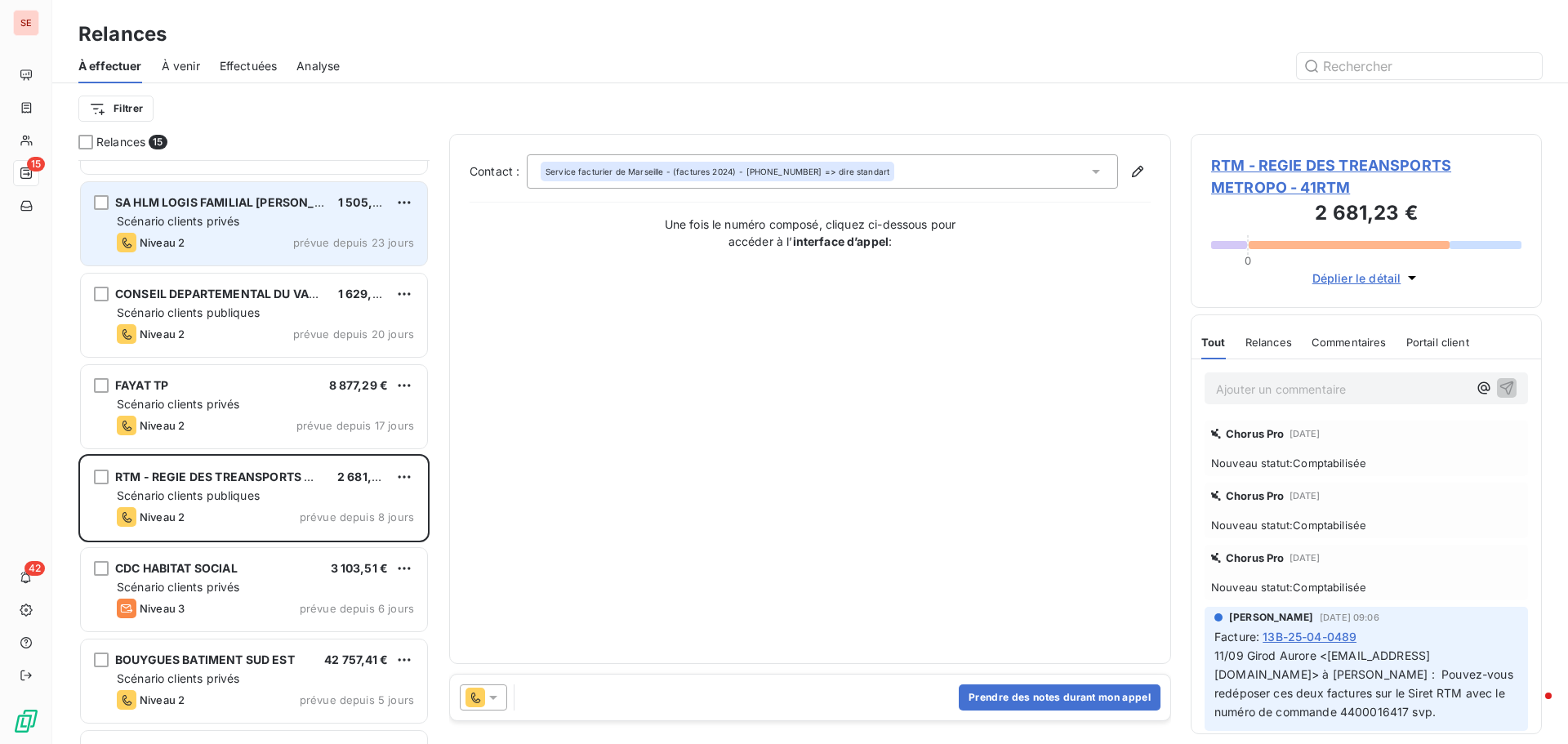
scroll to position [246, 0]
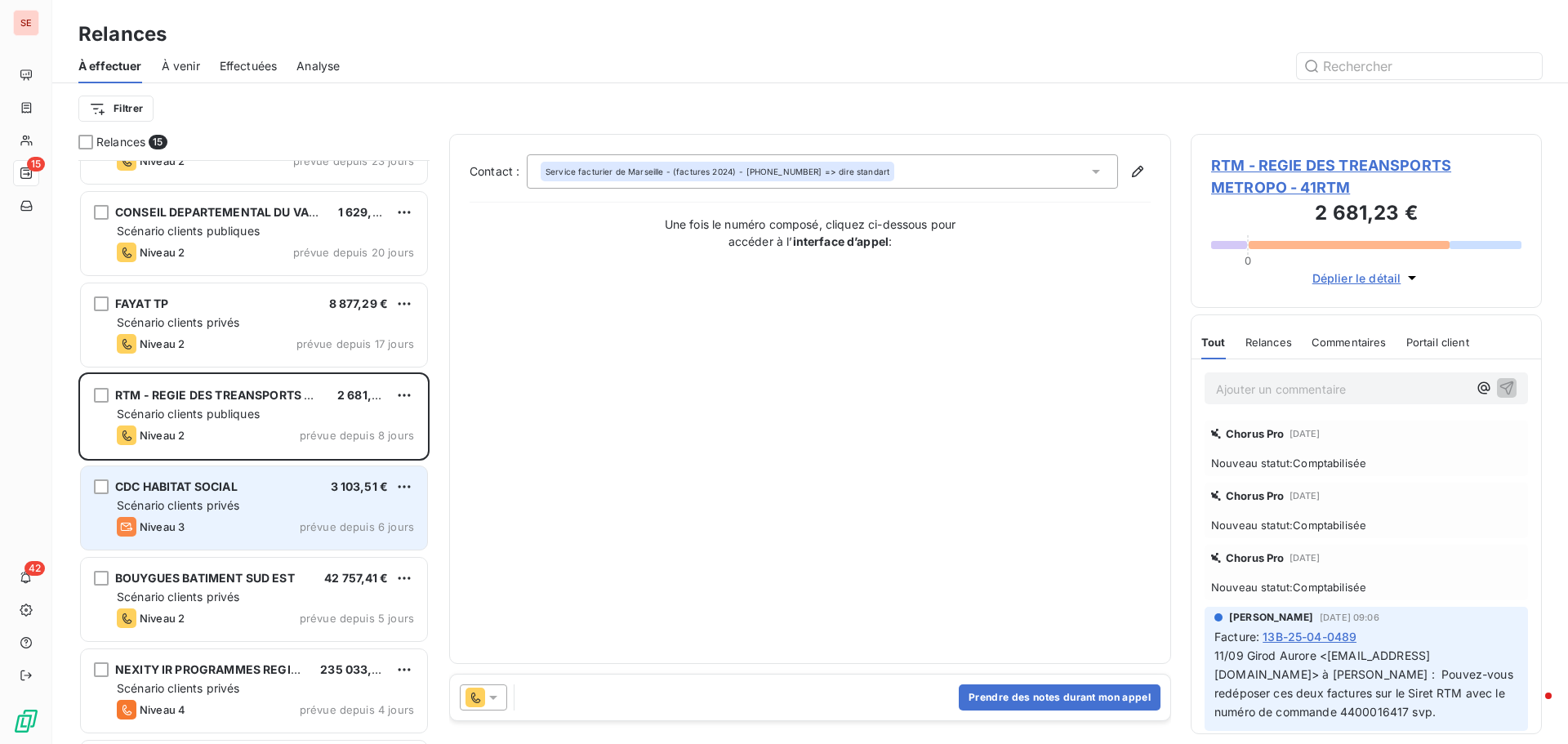
click at [238, 492] on span "CDC HABITAT SOCIAL" at bounding box center [177, 486] width 123 height 14
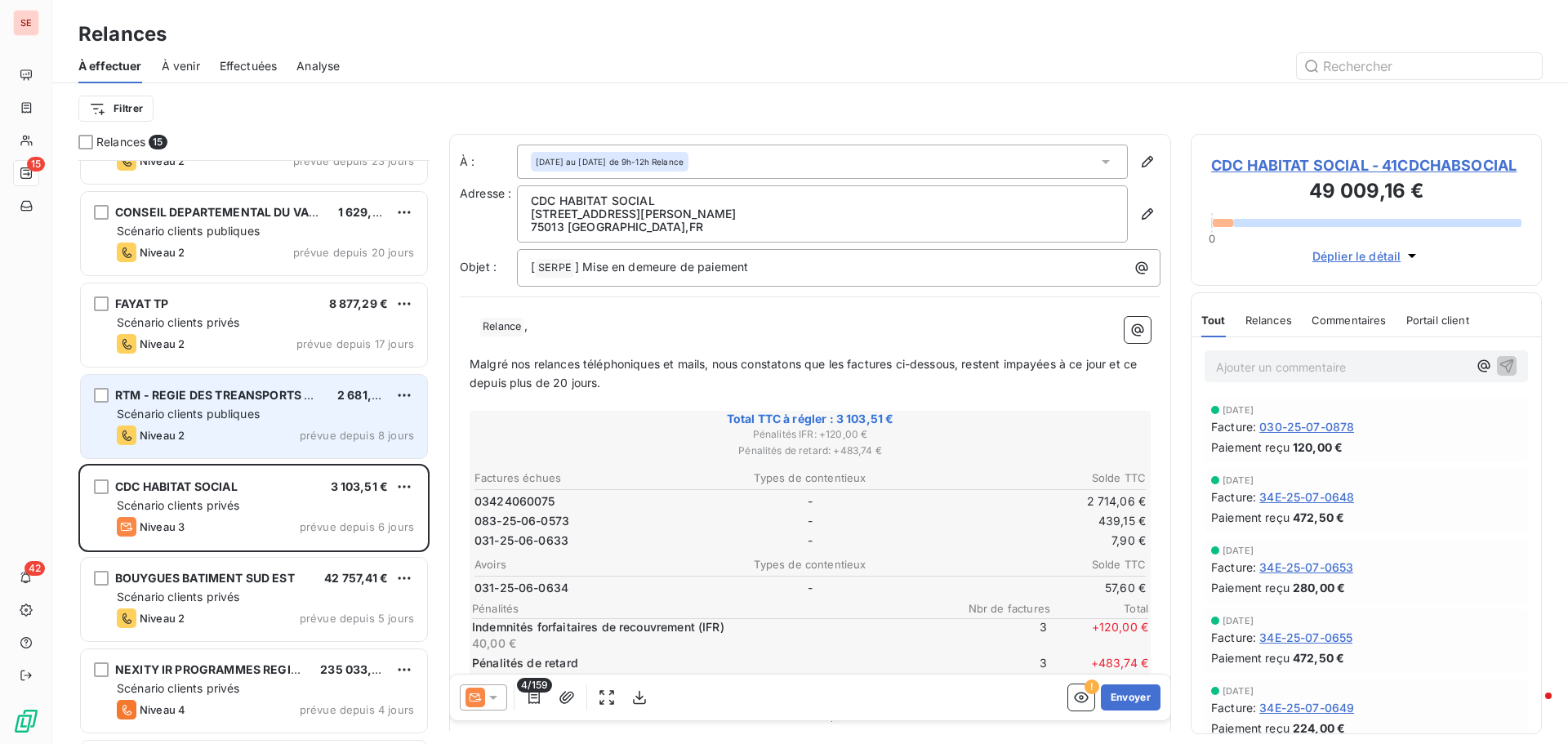
scroll to position [327, 0]
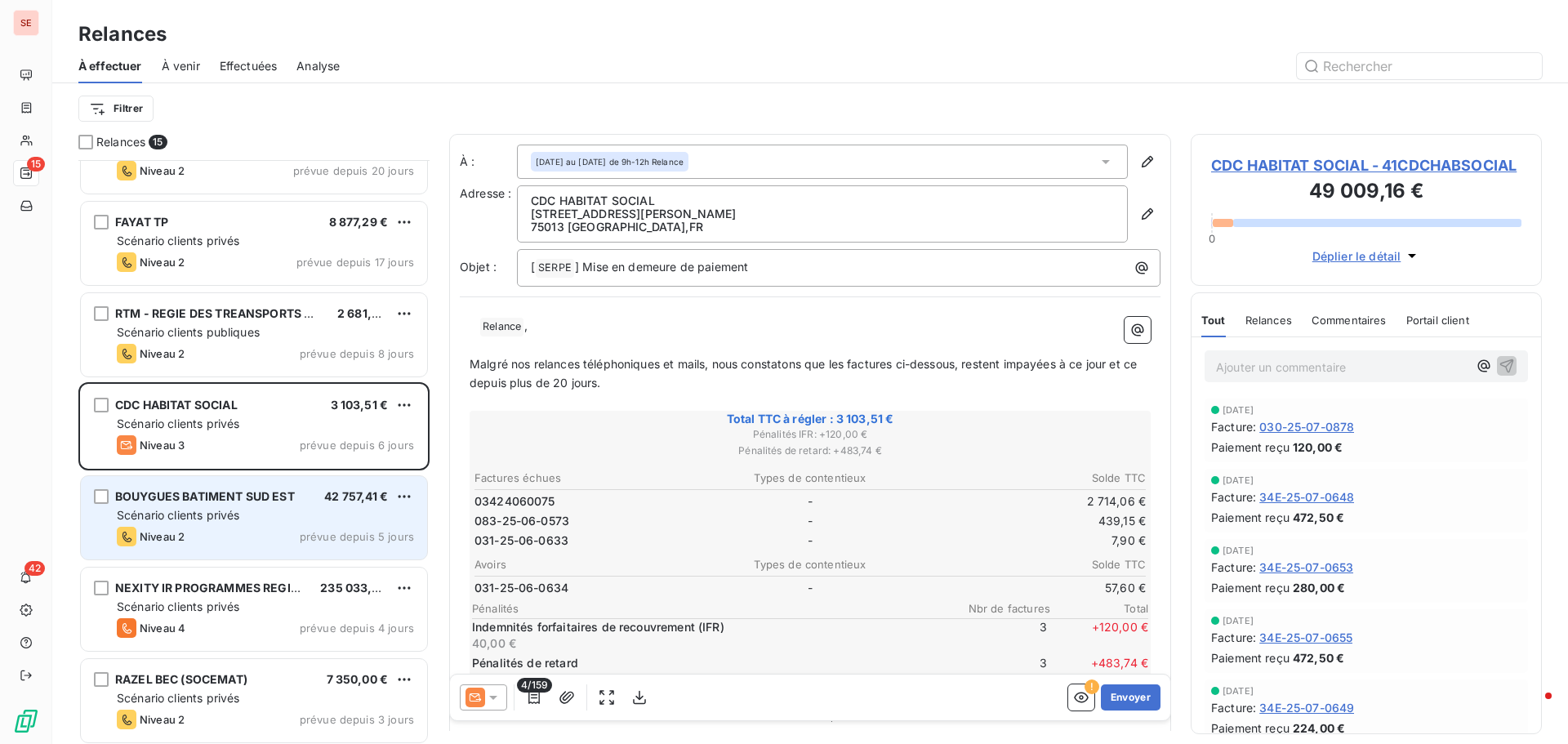
click at [208, 502] on div "BOUYGUES BATIMENT SUD EST" at bounding box center [205, 497] width 179 height 16
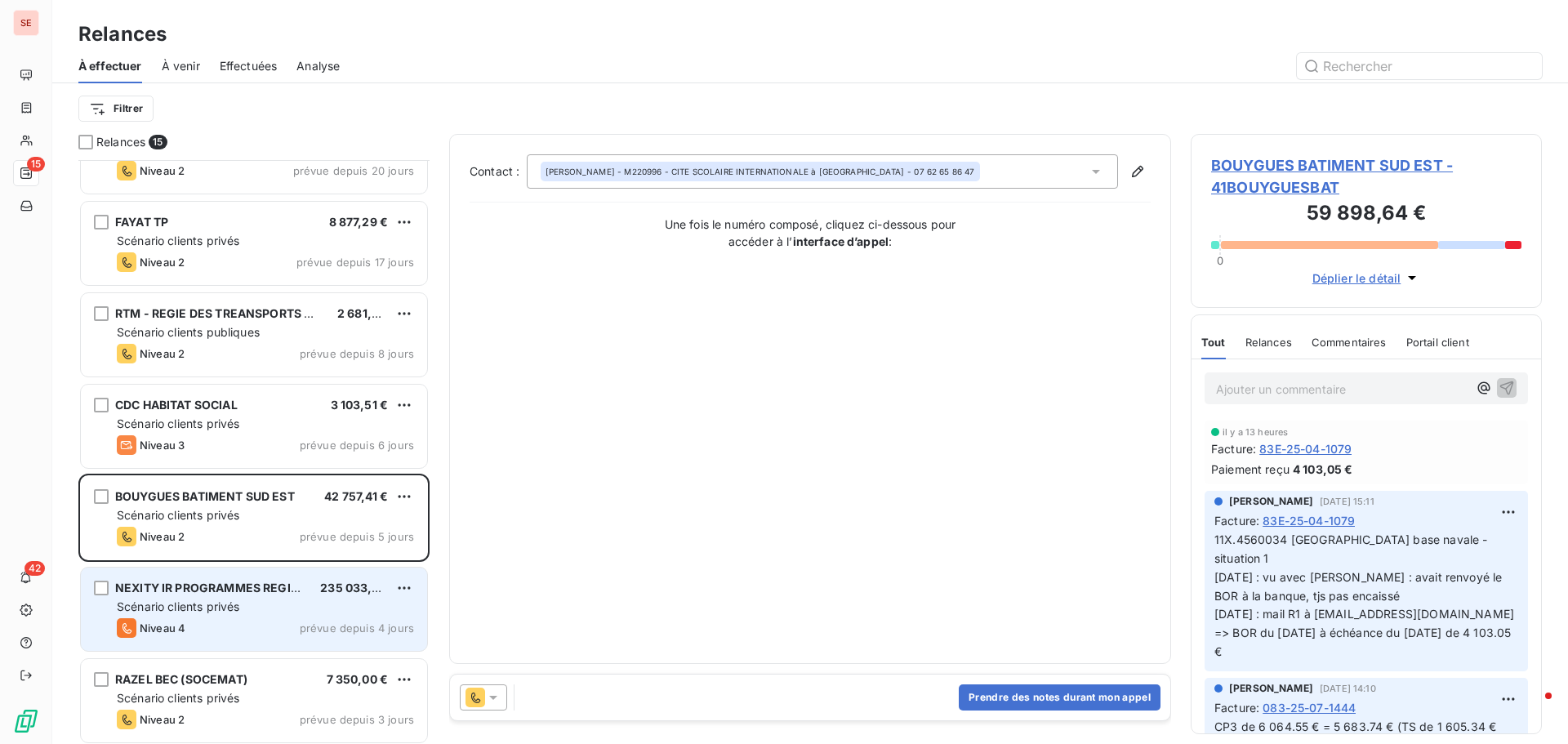
click at [195, 602] on span "Scénario clients privés" at bounding box center [179, 606] width 123 height 14
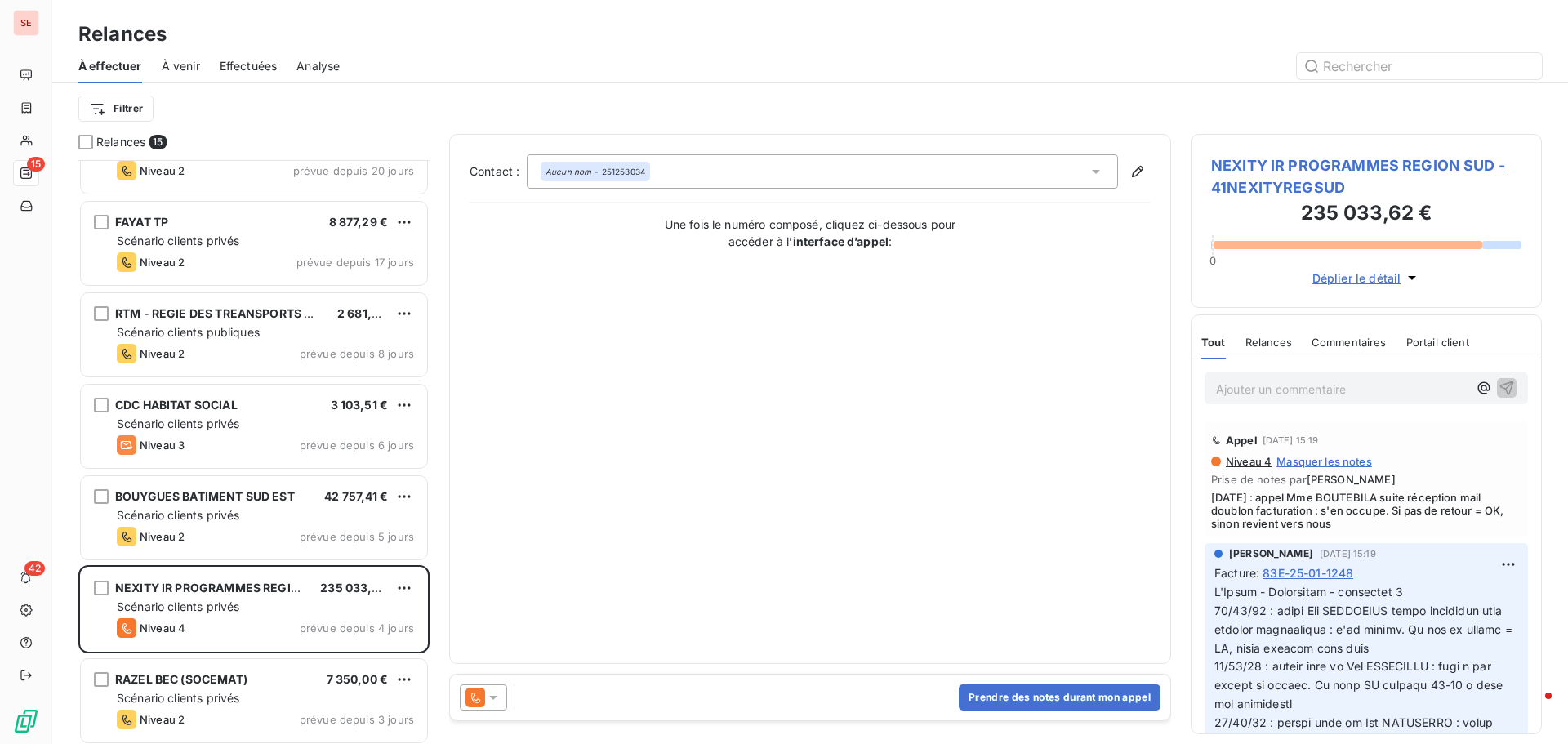
click at [1343, 168] on span "NEXITY IR PROGRAMMES REGION SUD - 41NEXITYREGSUD" at bounding box center [1366, 176] width 310 height 44
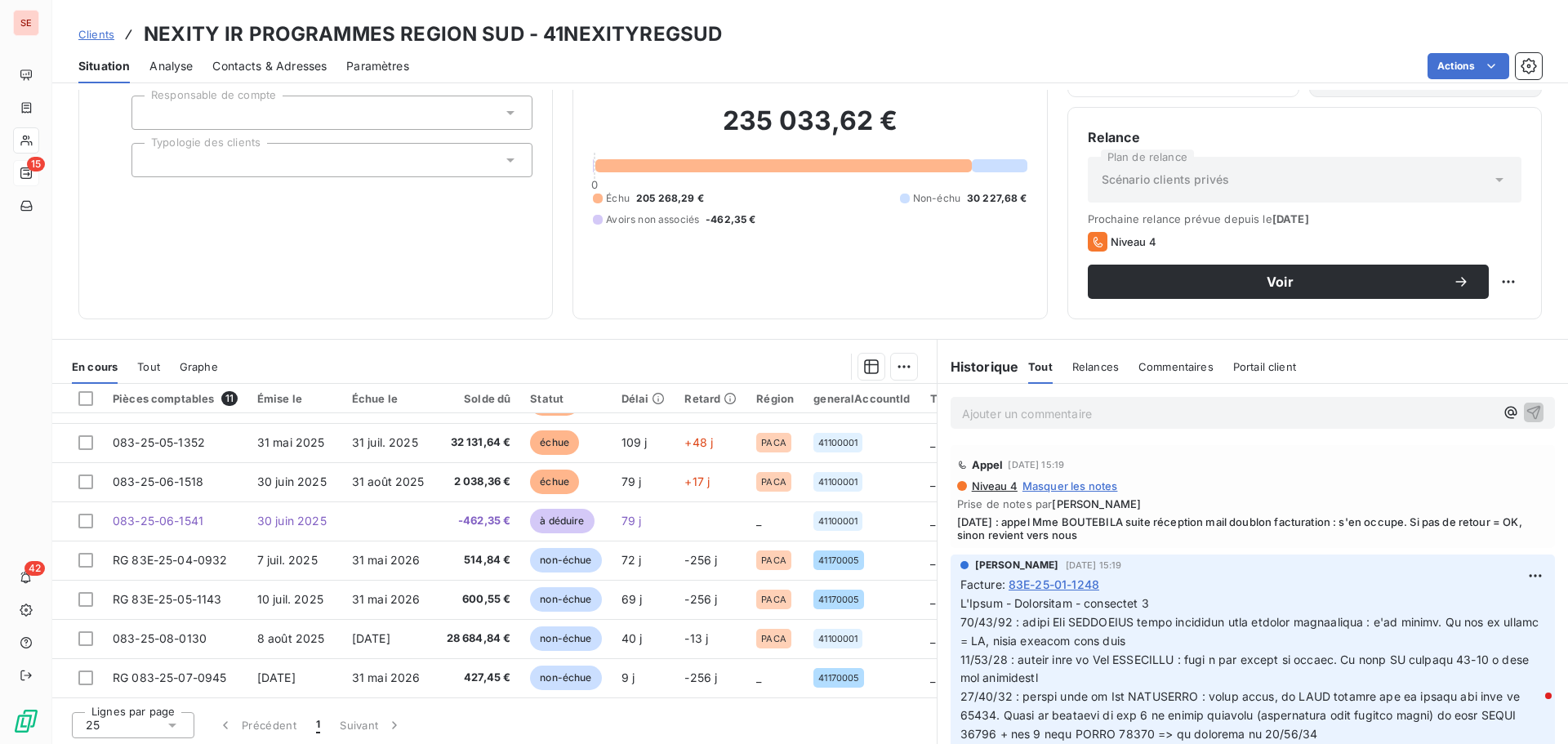
scroll to position [110, 0]
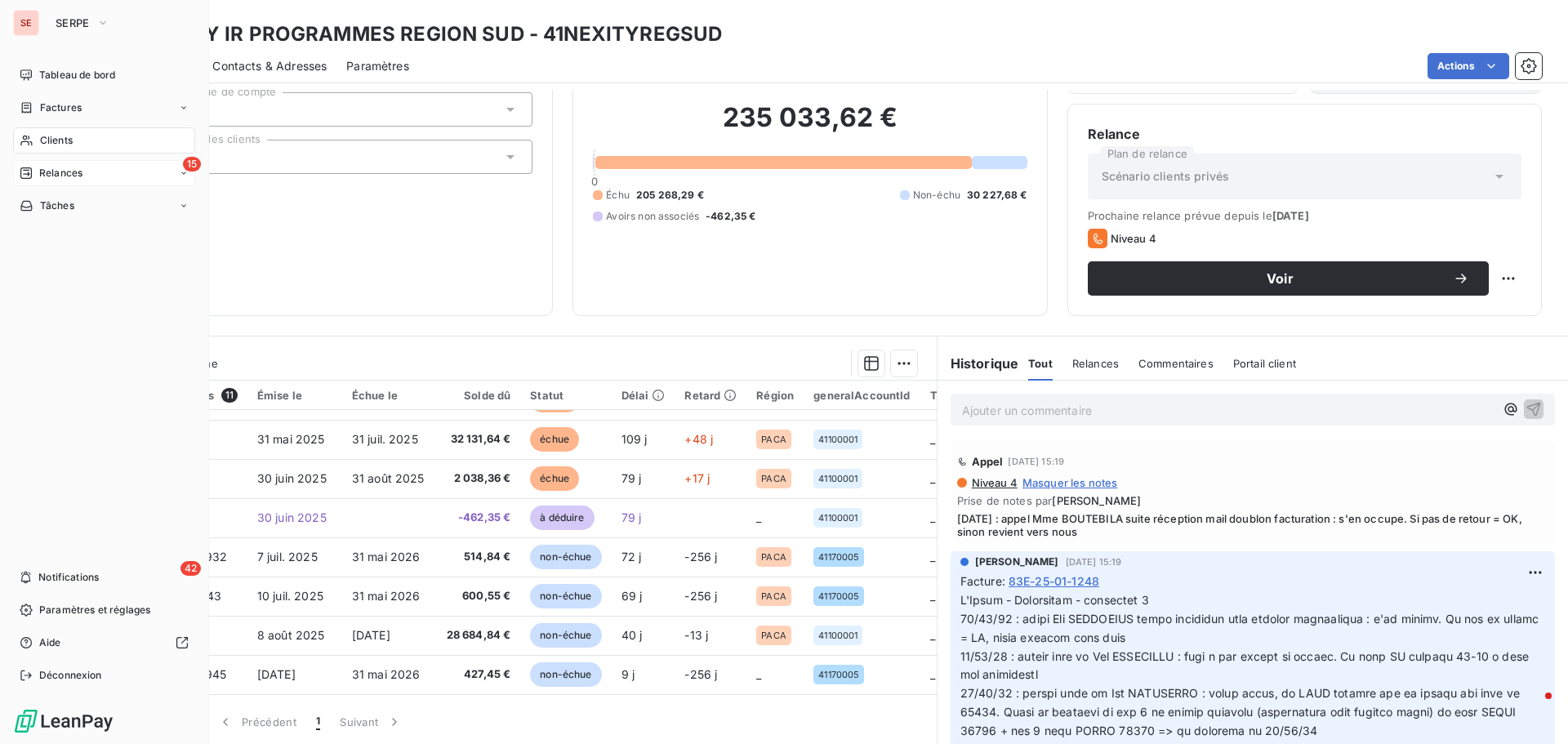
click at [61, 167] on span "Relances" at bounding box center [60, 173] width 43 height 14
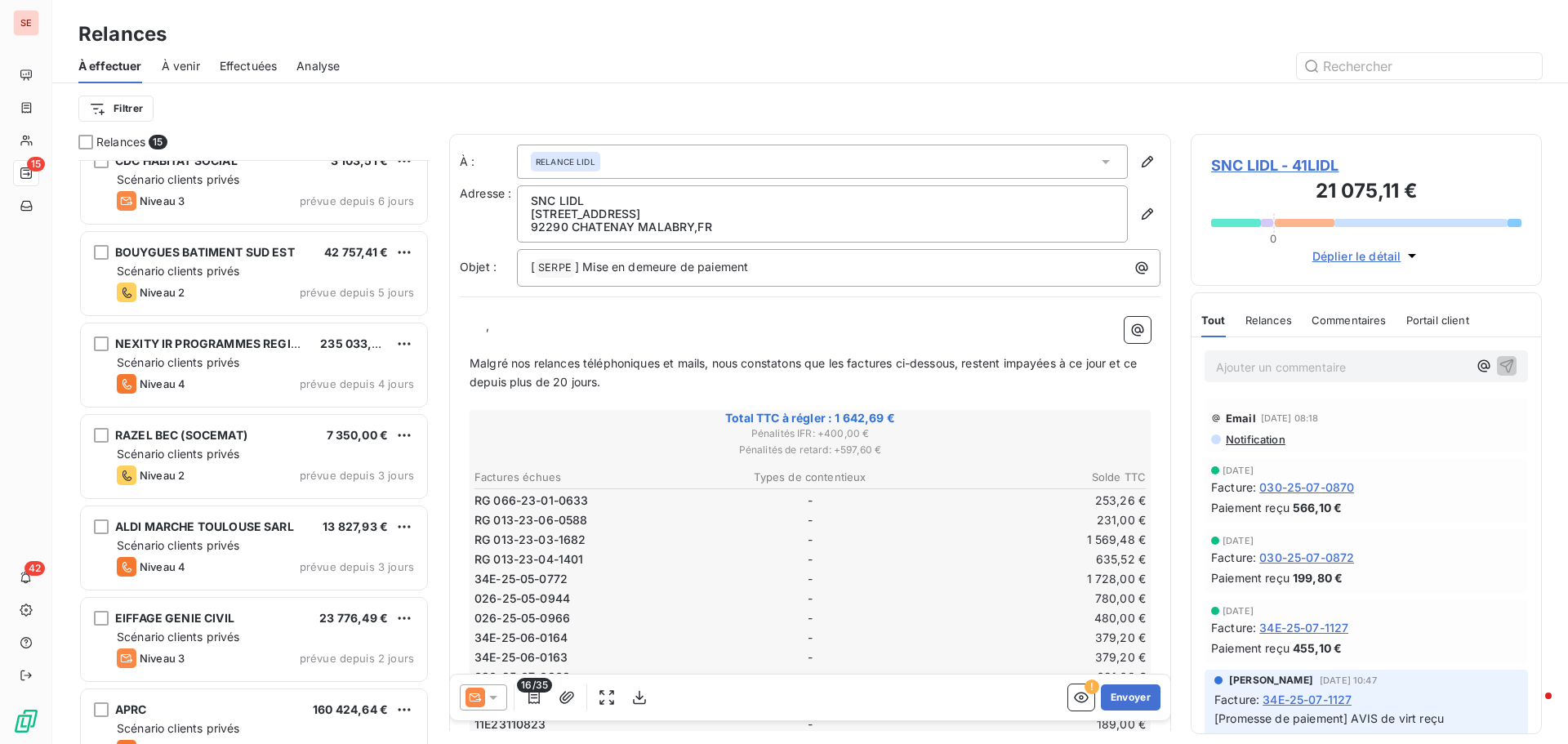
scroll to position [573, 0]
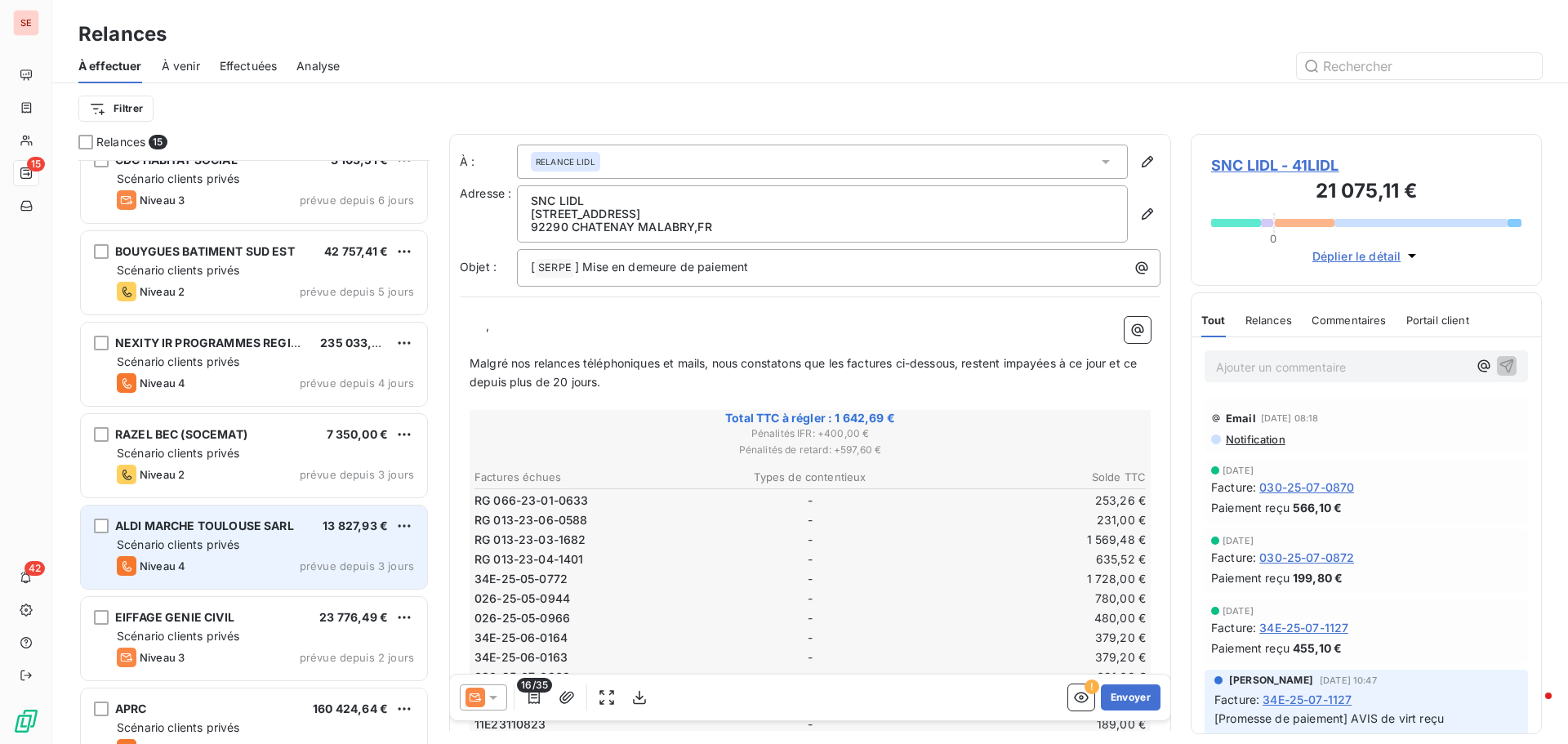
click at [195, 541] on span "Scénario clients privés" at bounding box center [179, 544] width 123 height 14
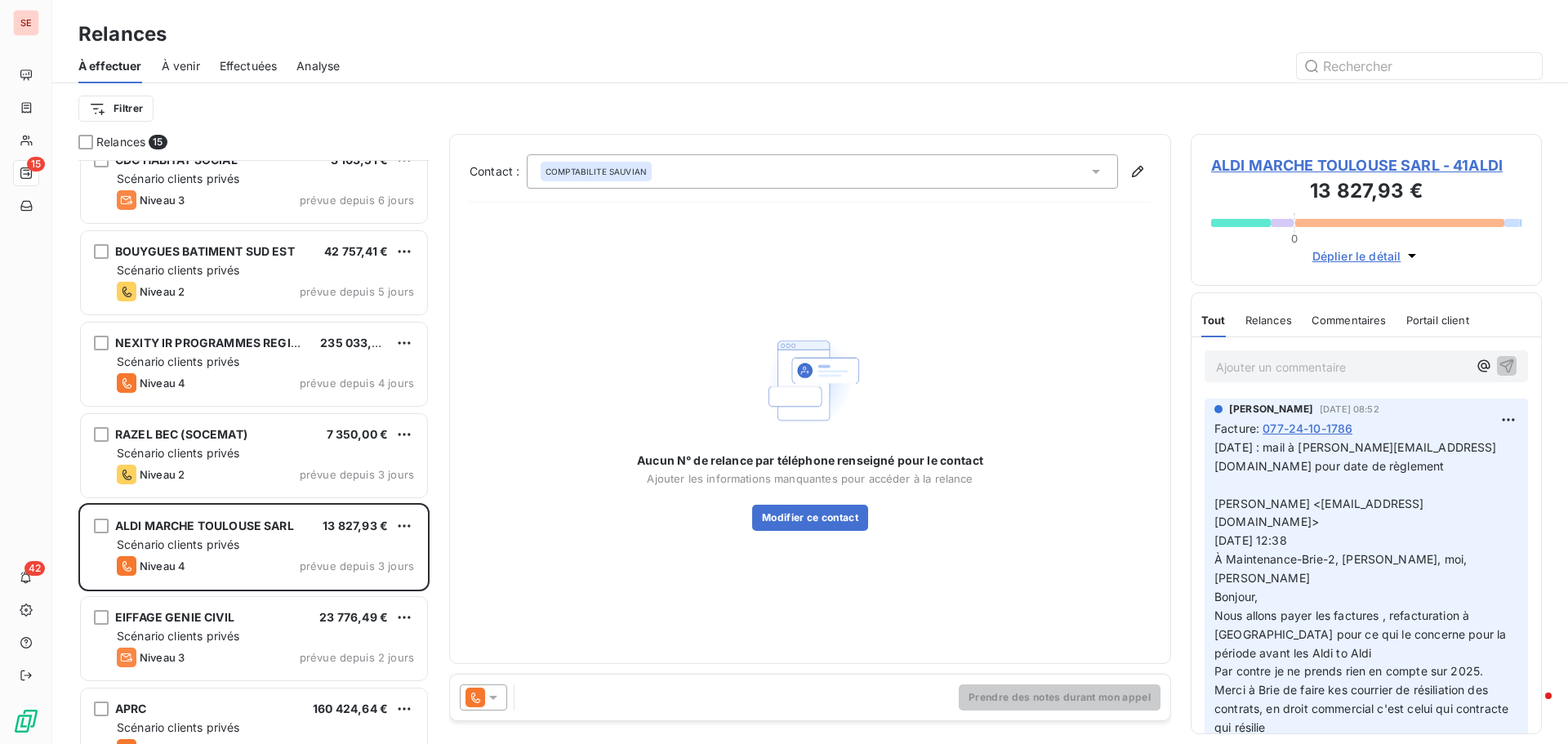
click at [1351, 161] on span "ALDI MARCHE TOULOUSE SARL - 41ALDI" at bounding box center [1366, 165] width 310 height 22
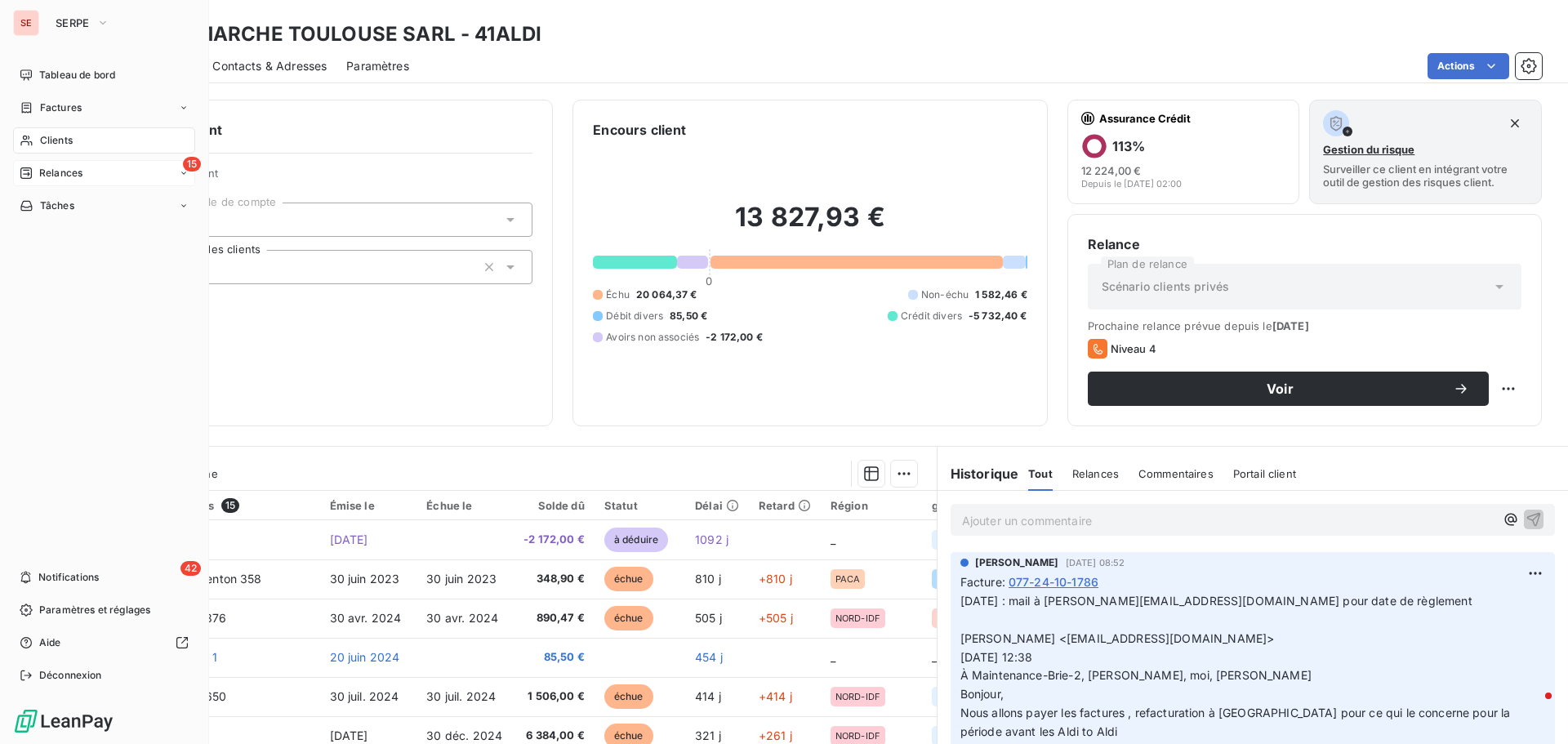
click at [70, 179] on span "Relances" at bounding box center [60, 173] width 43 height 14
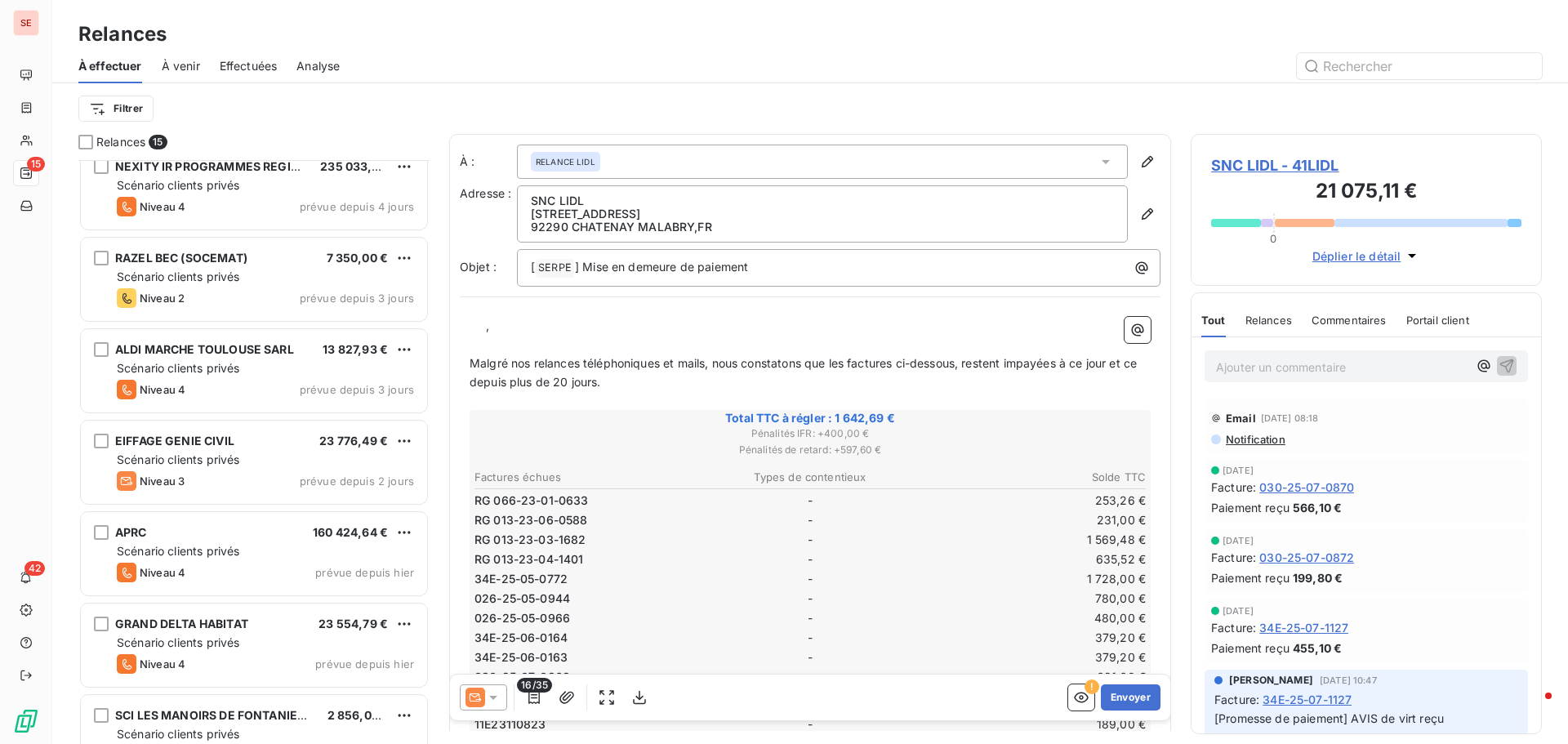
scroll to position [789, 0]
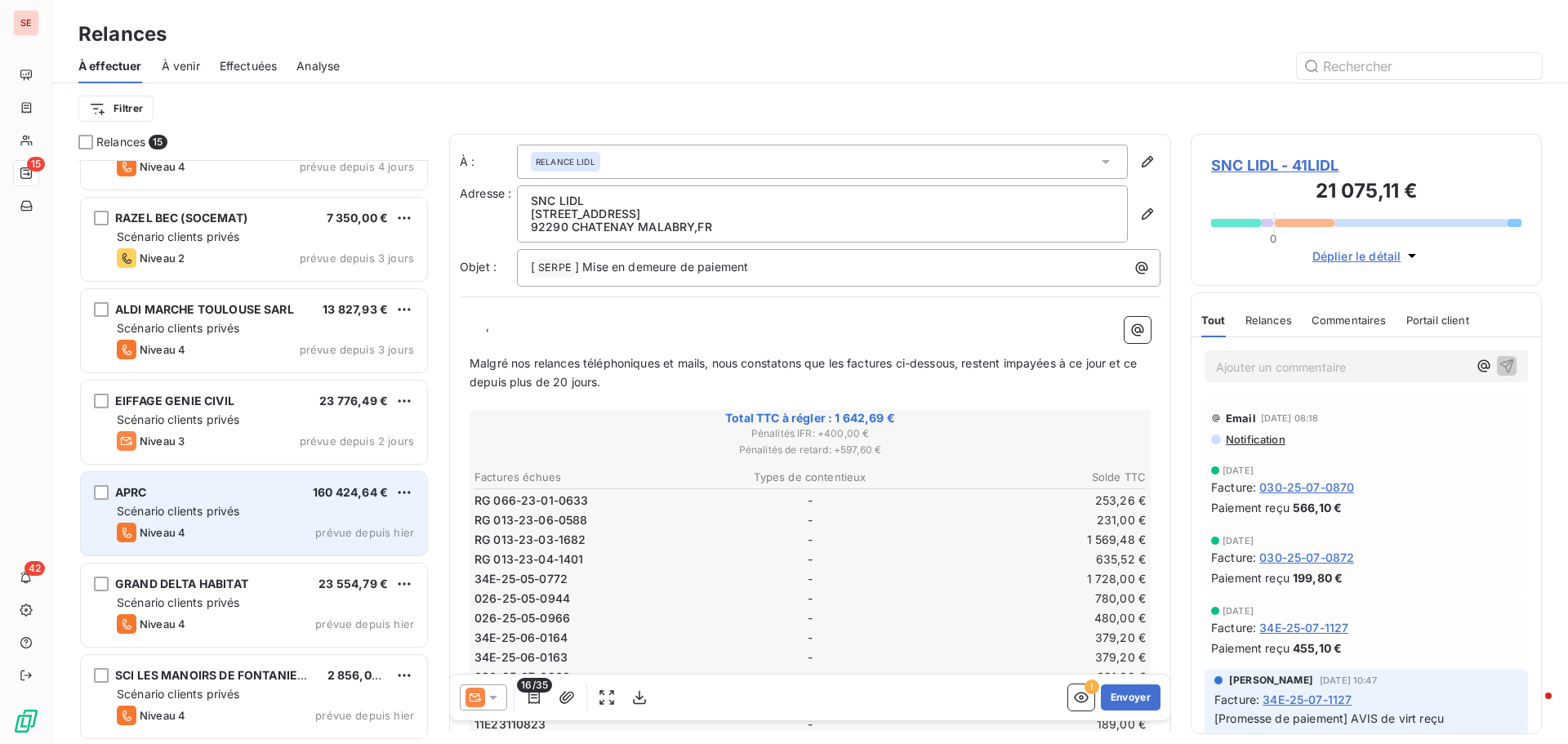
click at [247, 519] on div "Scénario clients privés" at bounding box center [266, 511] width 298 height 16
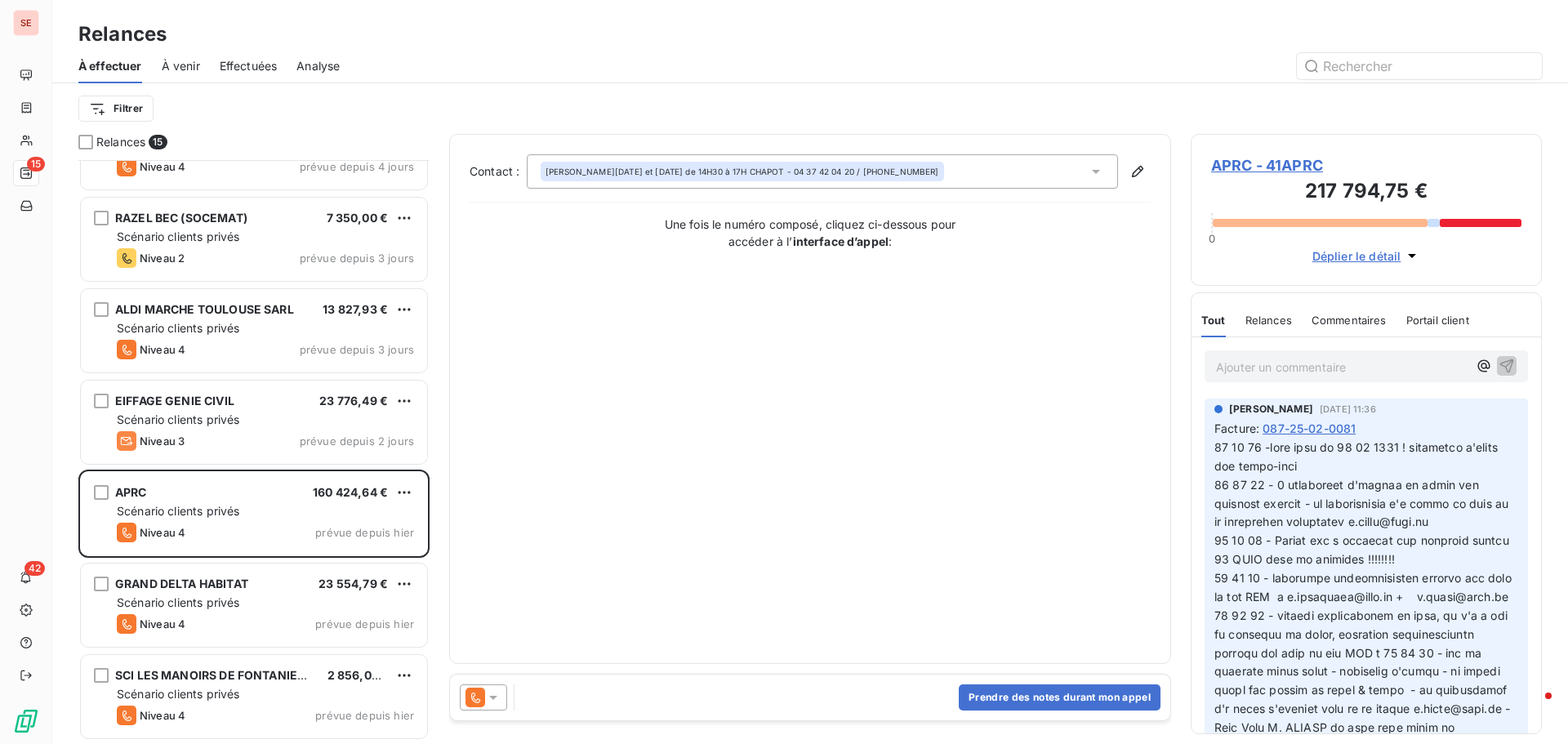
click at [1237, 169] on span "APRC - 41APRC" at bounding box center [1366, 165] width 310 height 22
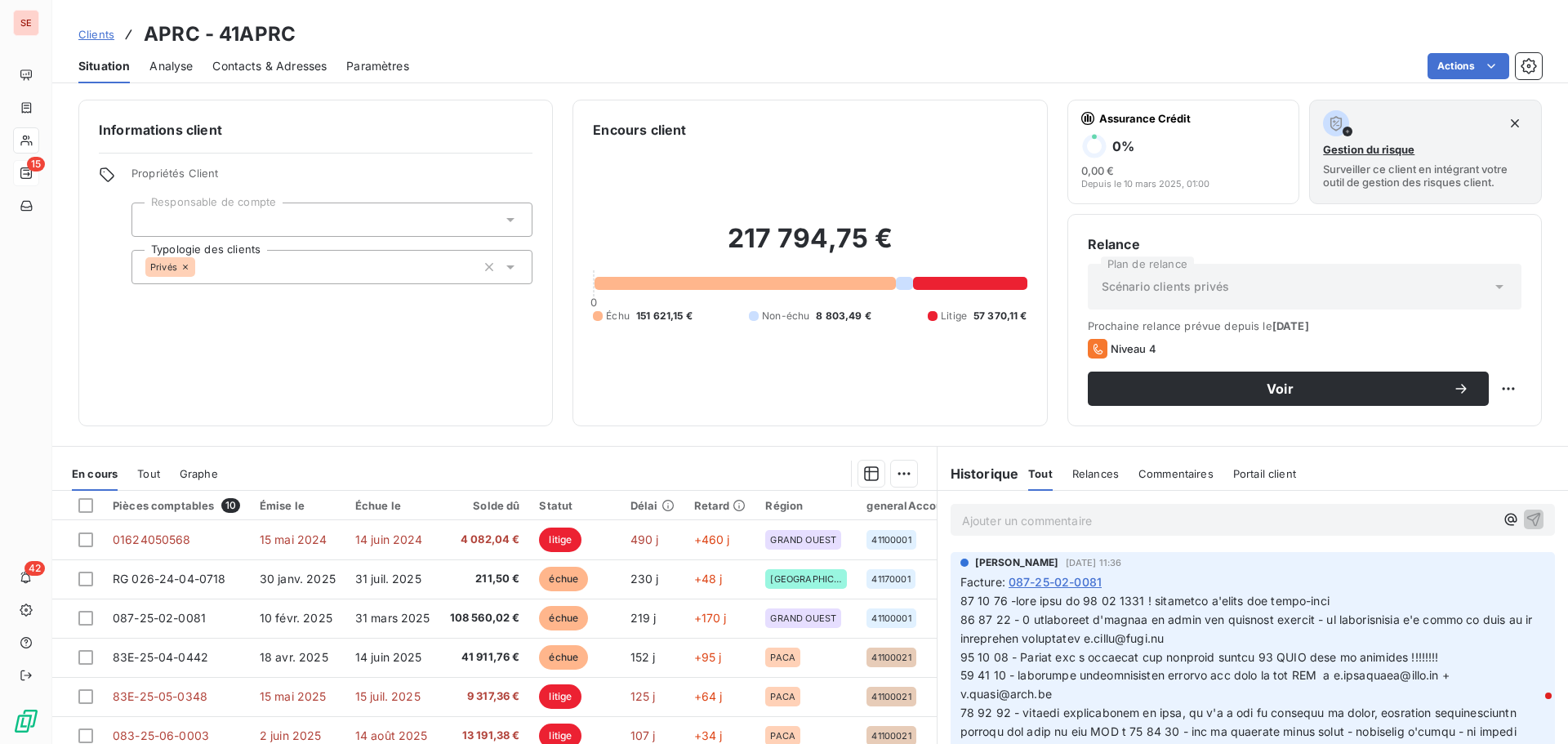
click at [261, 71] on span "Contacts & Adresses" at bounding box center [269, 66] width 115 height 16
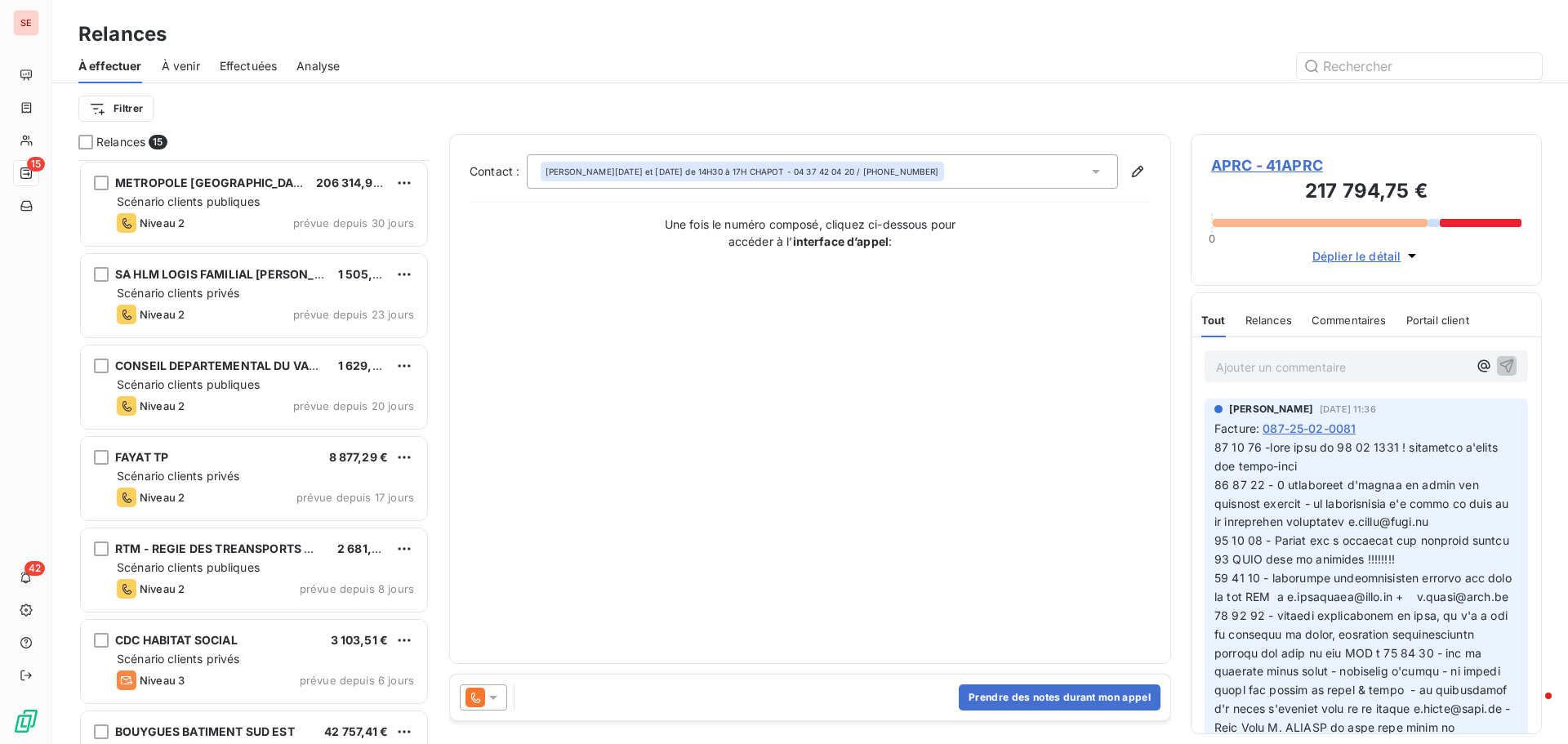
scroll to position [327, 0]
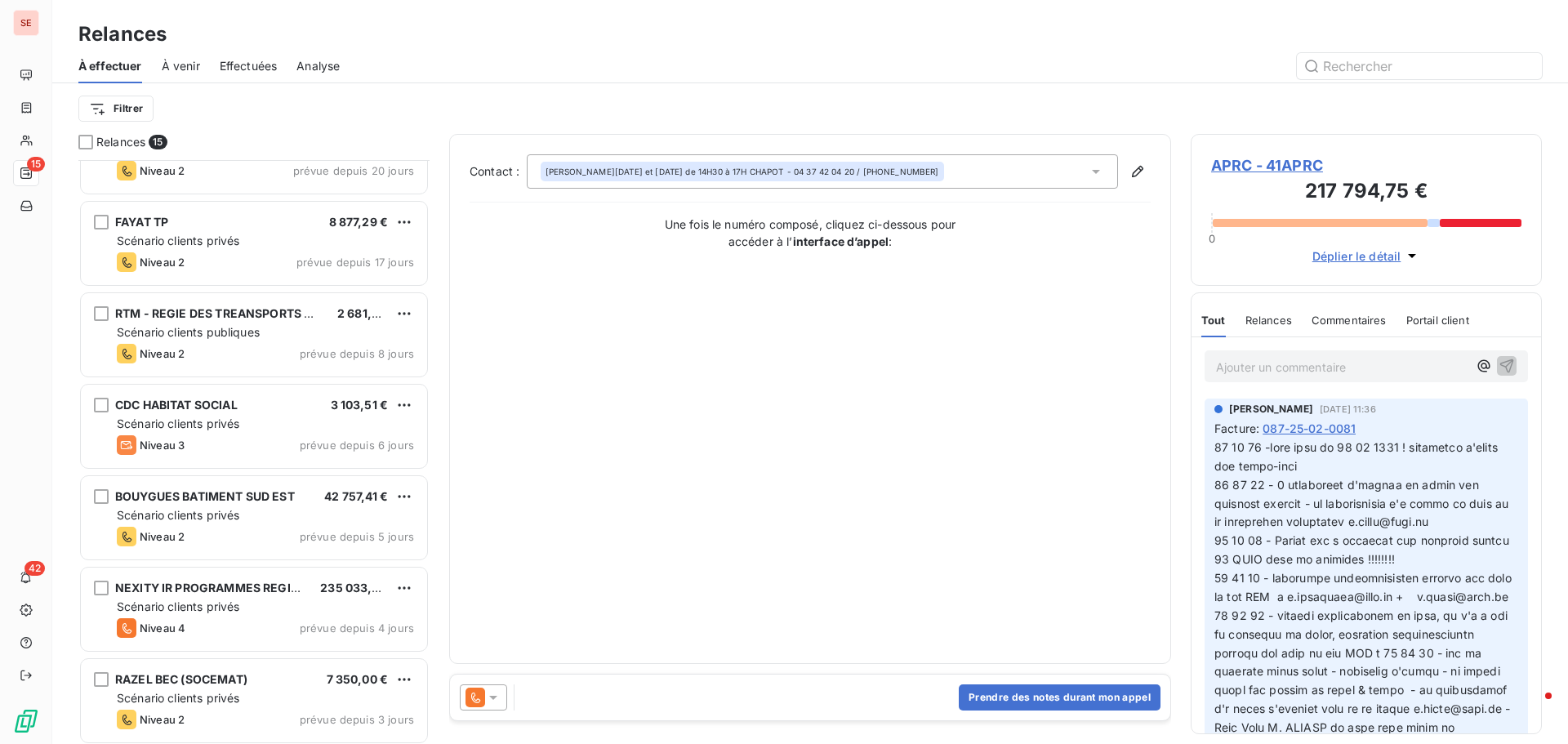
click at [1229, 165] on span "APRC - 41APRC" at bounding box center [1366, 165] width 310 height 22
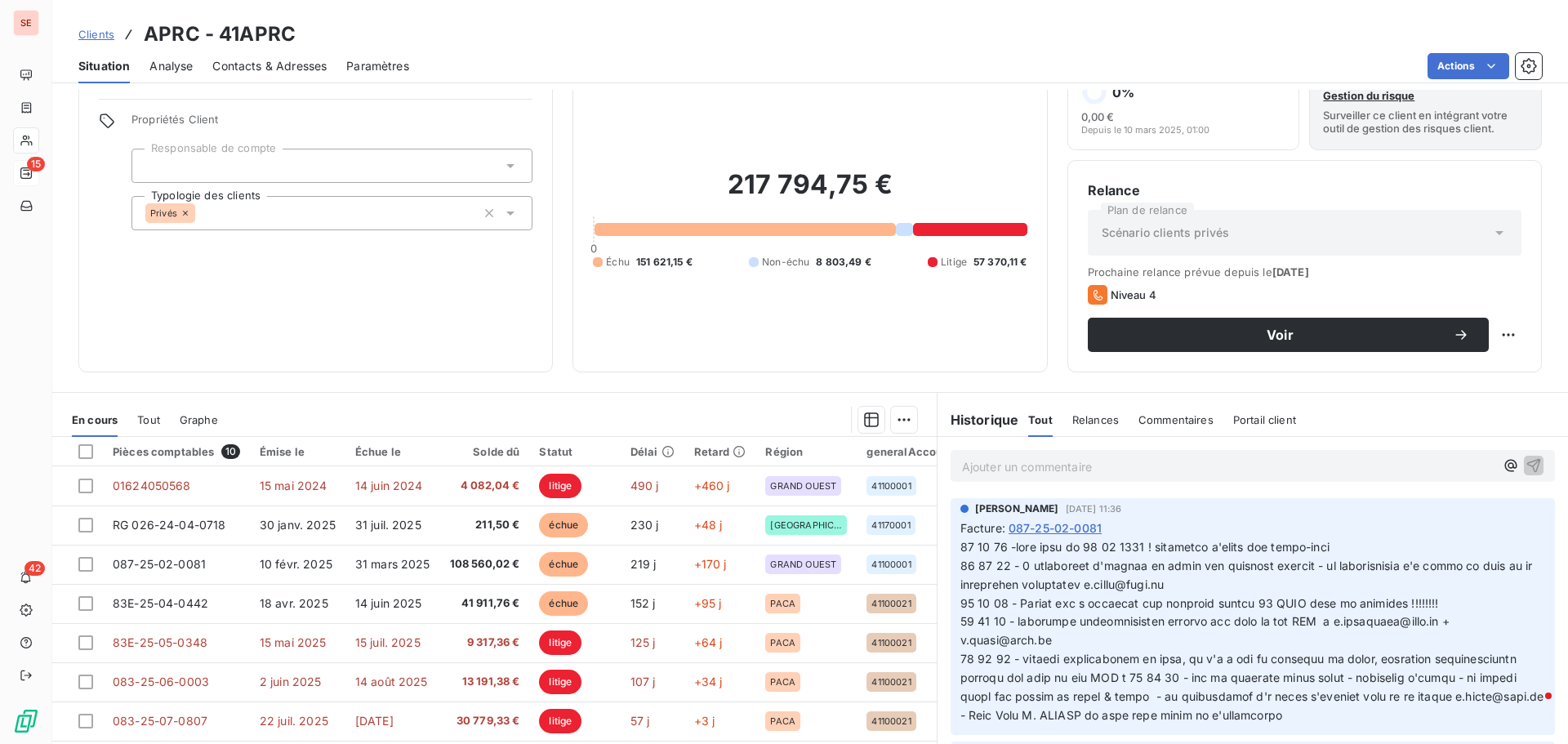
scroll to position [110, 0]
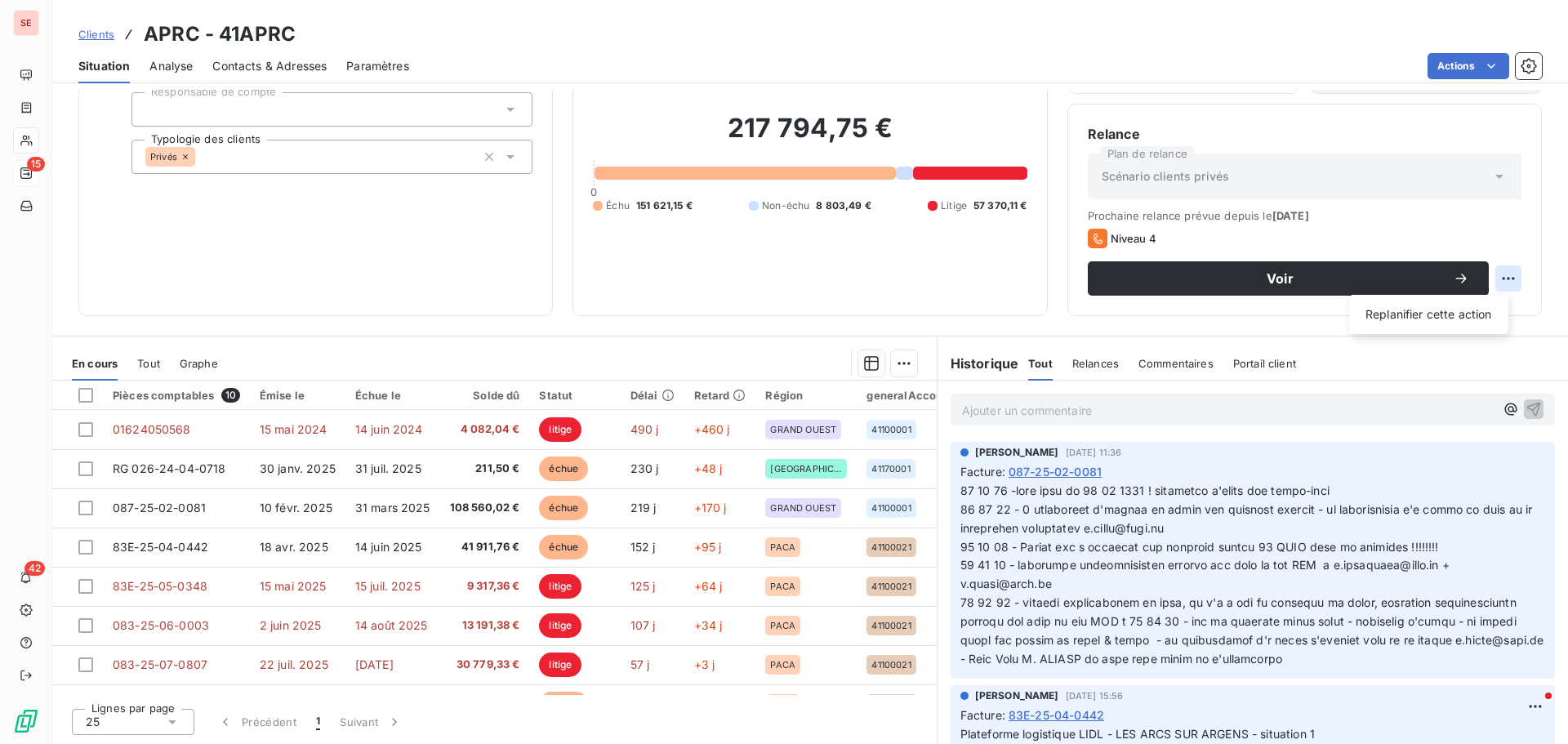
click at [1494, 272] on html "SE 15 42 Clients APRC - 41APRC Situation Analyse Contacts & Adresses Paramètres…" at bounding box center [784, 372] width 1568 height 744
click at [1481, 311] on div "Replanifier cette action" at bounding box center [1428, 314] width 146 height 26
select select "8"
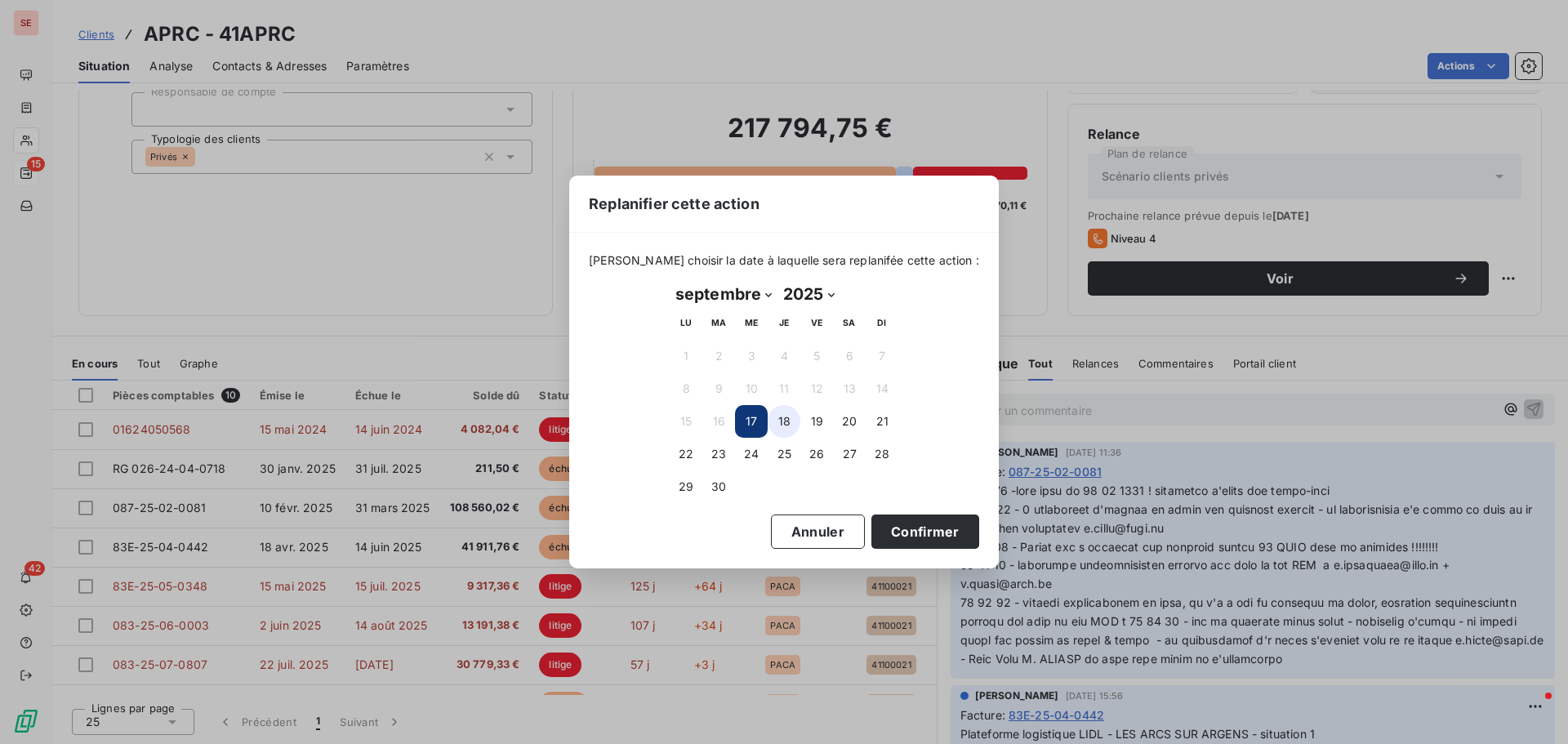
click at [784, 421] on button "18" at bounding box center [784, 421] width 32 height 32
click at [871, 532] on button "Confirmer" at bounding box center [925, 532] width 108 height 34
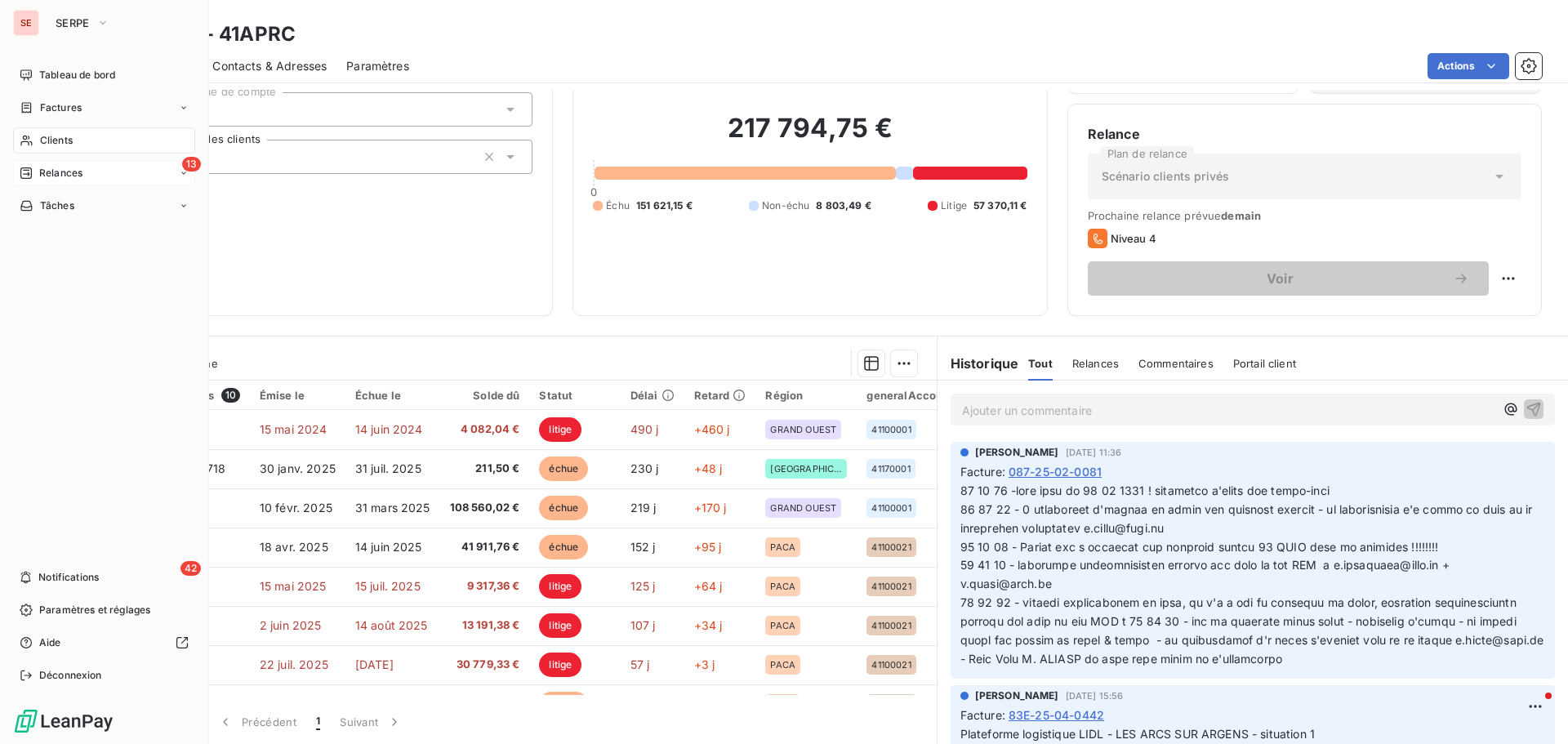
click at [52, 177] on span "Relances" at bounding box center [60, 173] width 43 height 14
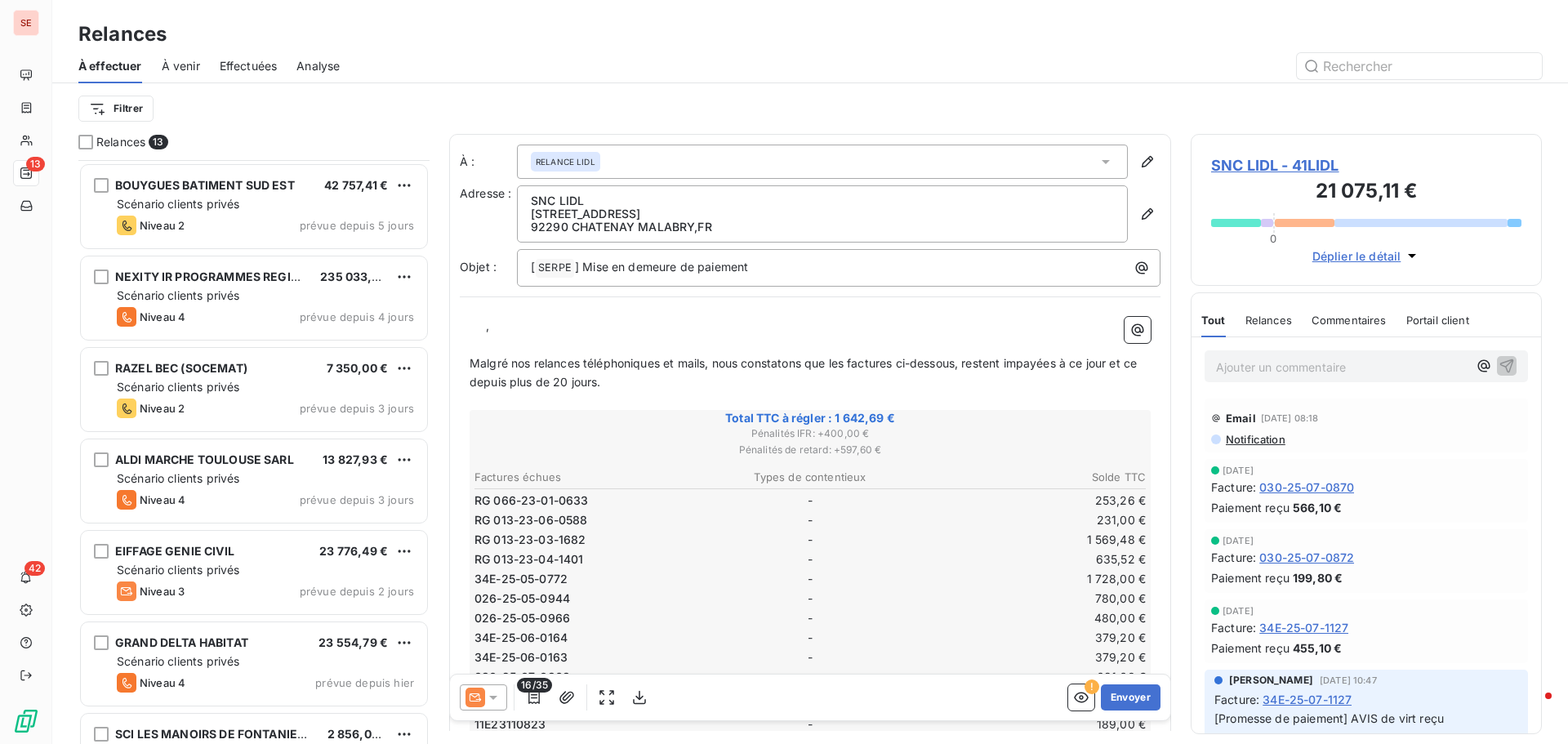
scroll to position [606, 0]
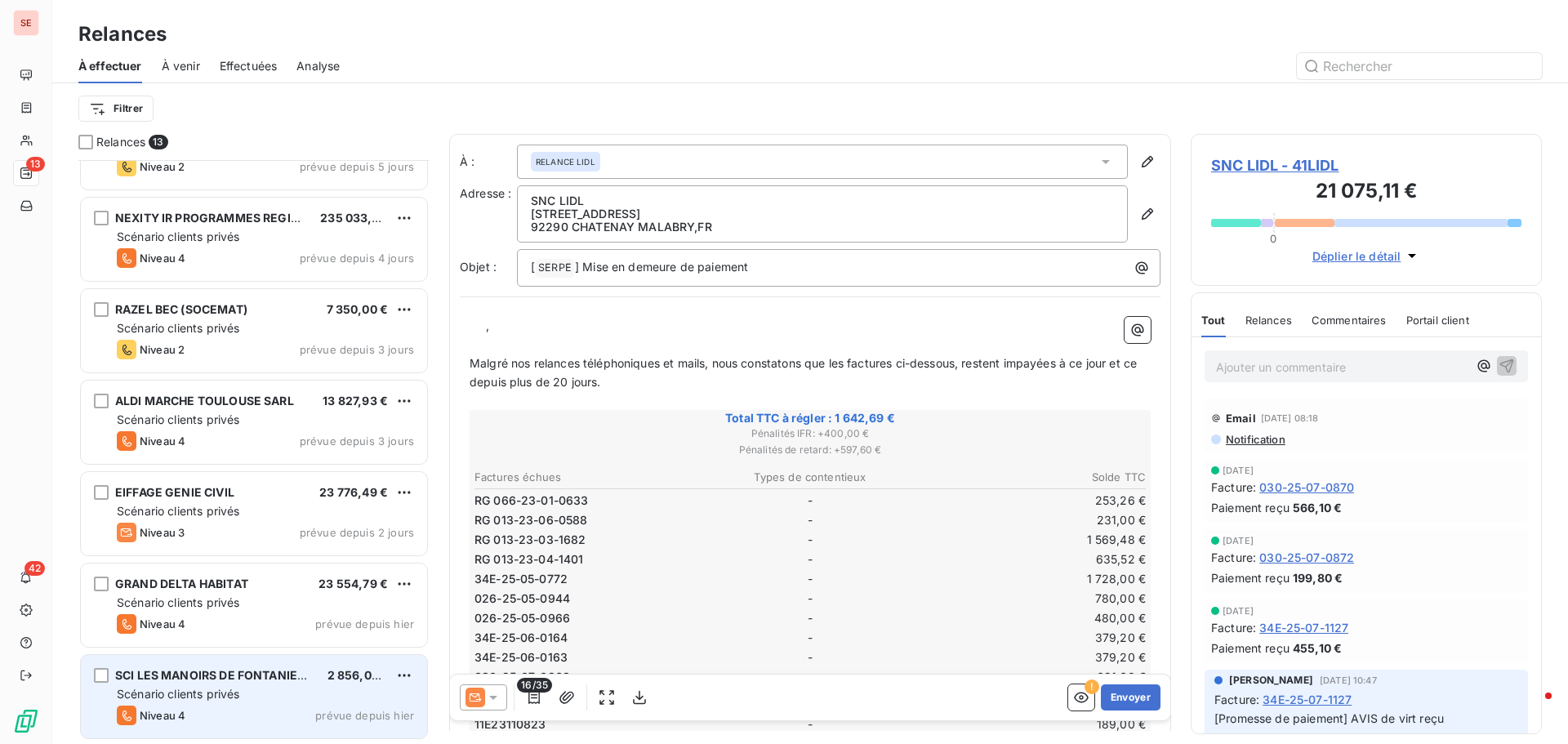
click at [191, 671] on span "SCI LES MANOIRS DE FONTANIERES" at bounding box center [217, 675] width 205 height 14
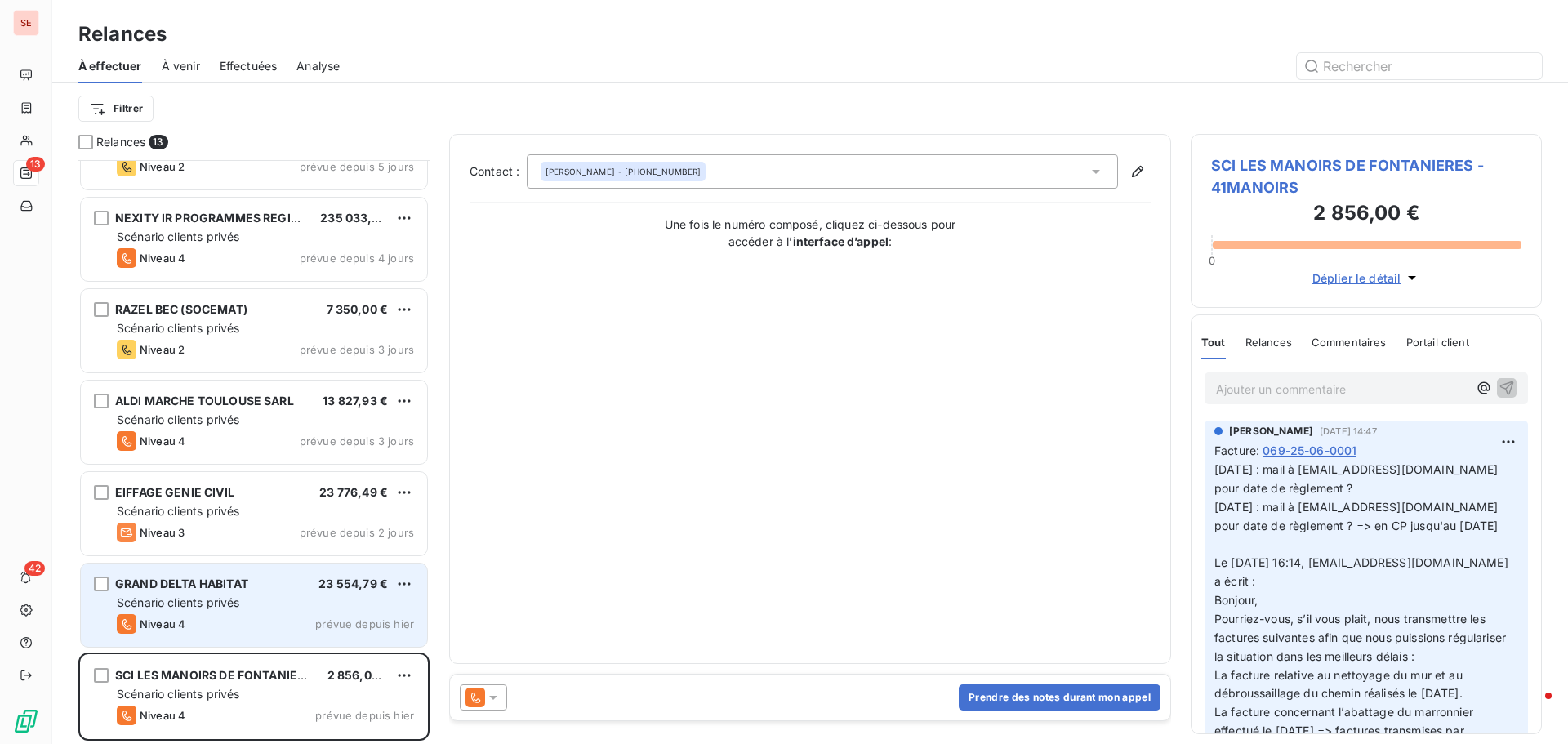
click at [141, 627] on span "Niveau 4" at bounding box center [162, 624] width 46 height 13
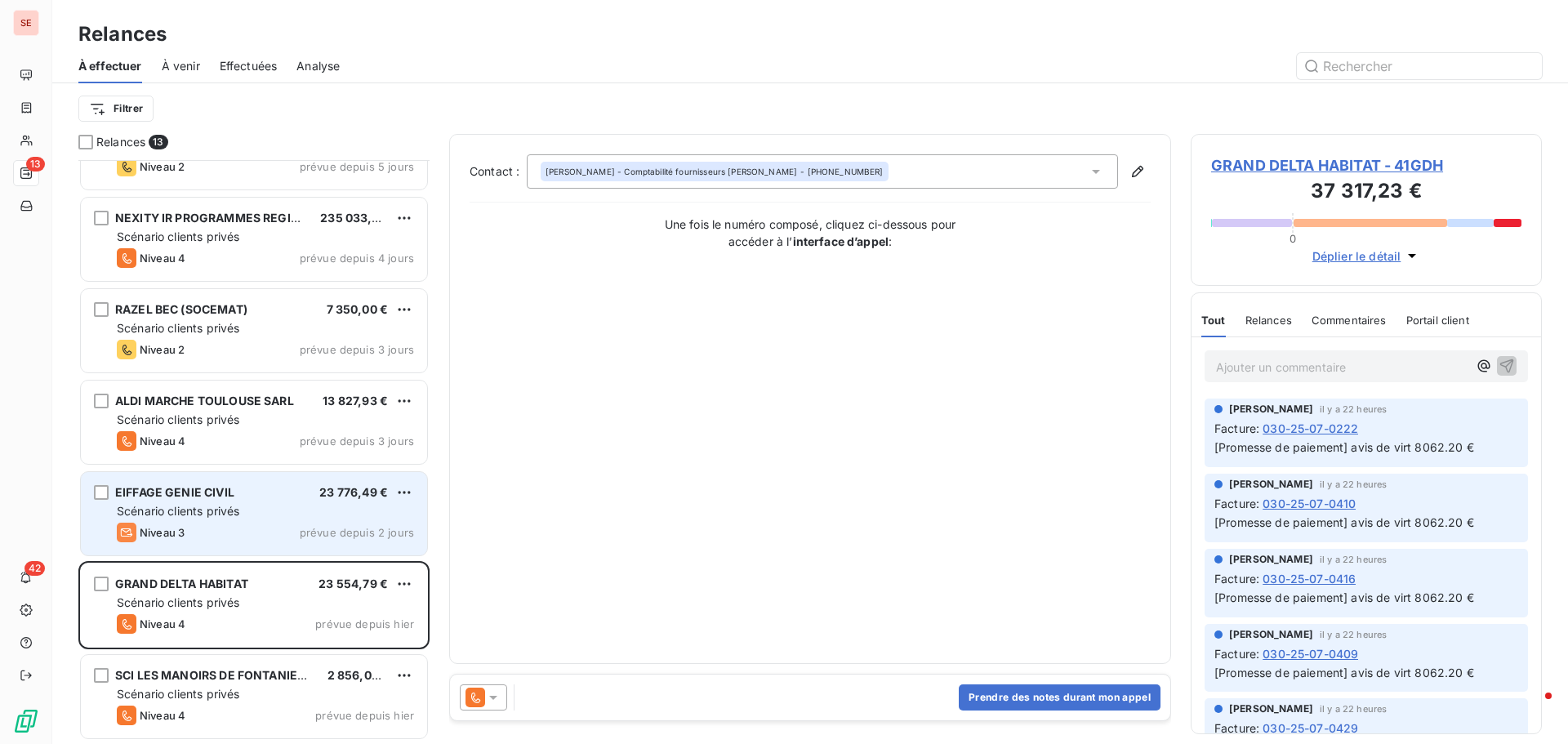
click at [197, 524] on div "Niveau 3 prévue depuis 2 jours" at bounding box center [266, 533] width 298 height 20
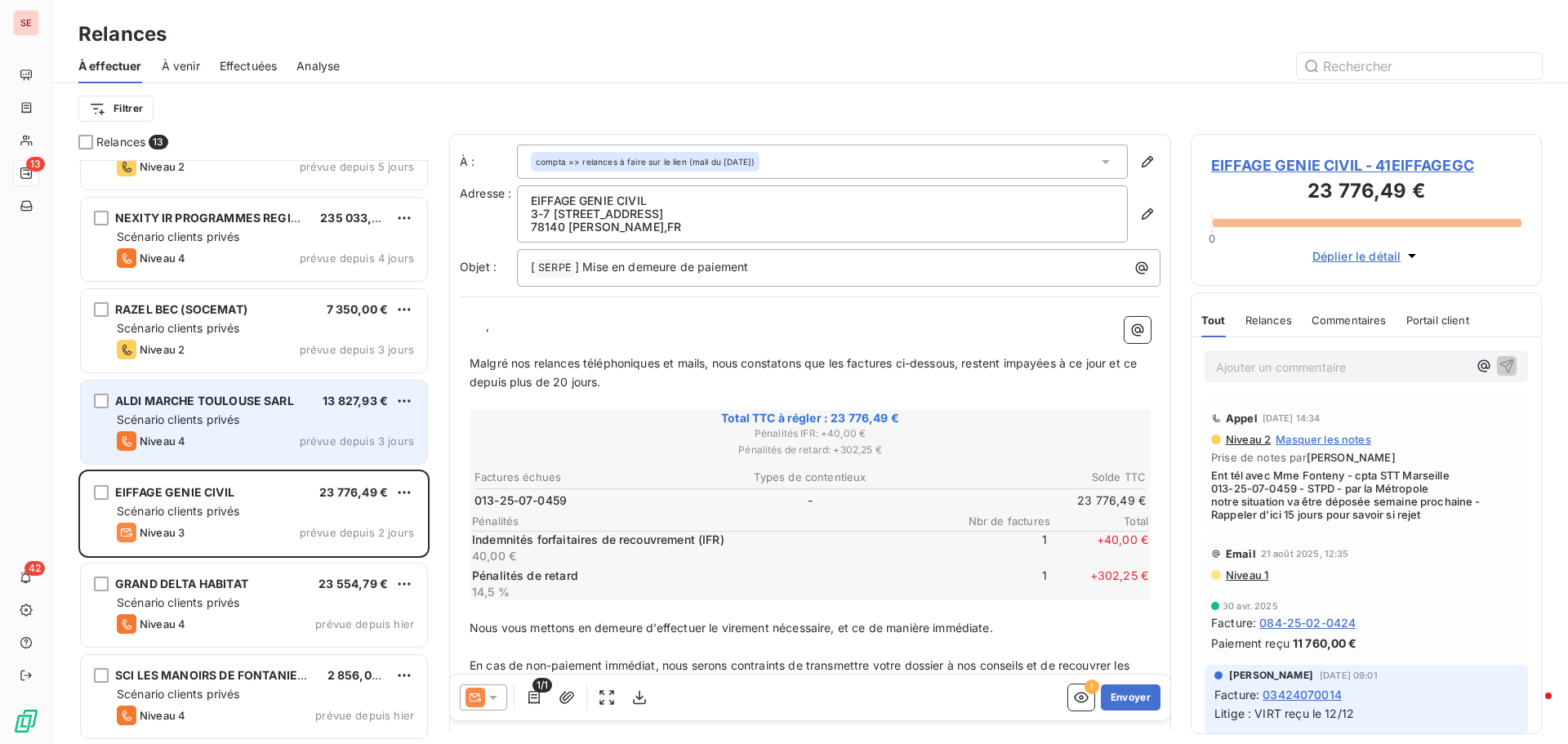
click at [215, 422] on span "Scénario clients privés" at bounding box center [179, 418] width 123 height 14
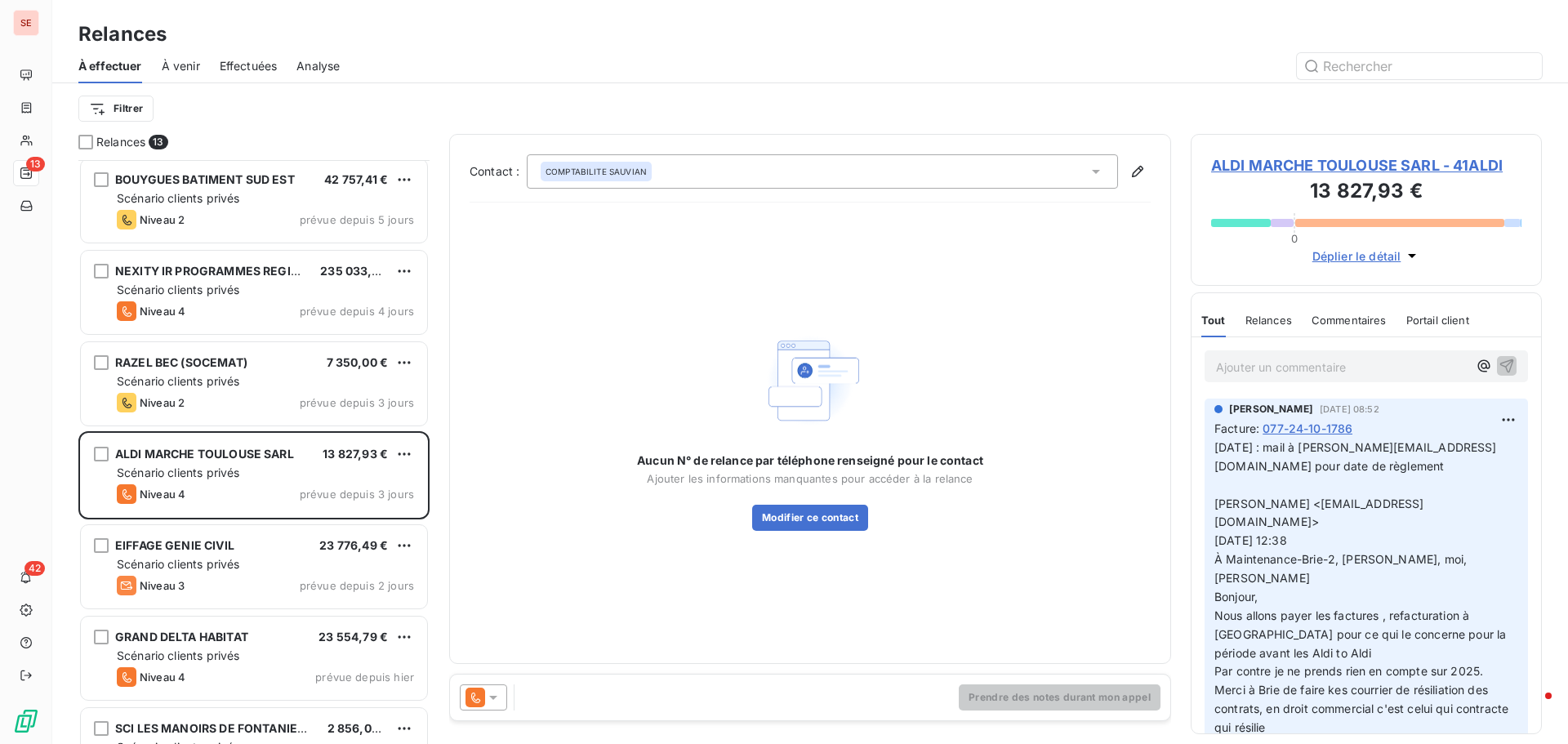
scroll to position [524, 0]
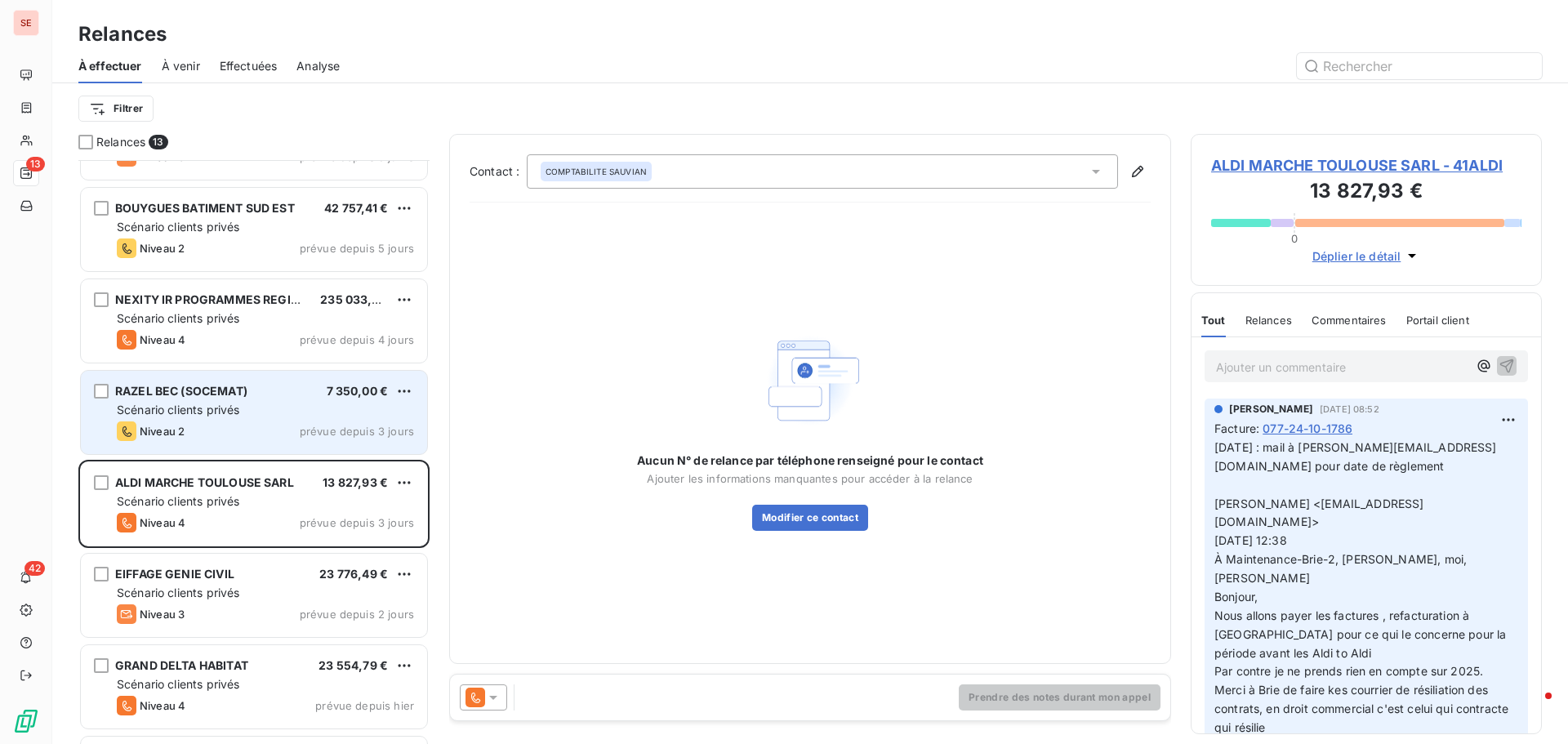
click at [227, 383] on div "RAZEL BEC (SOCEMAT)" at bounding box center [181, 391] width 133 height 16
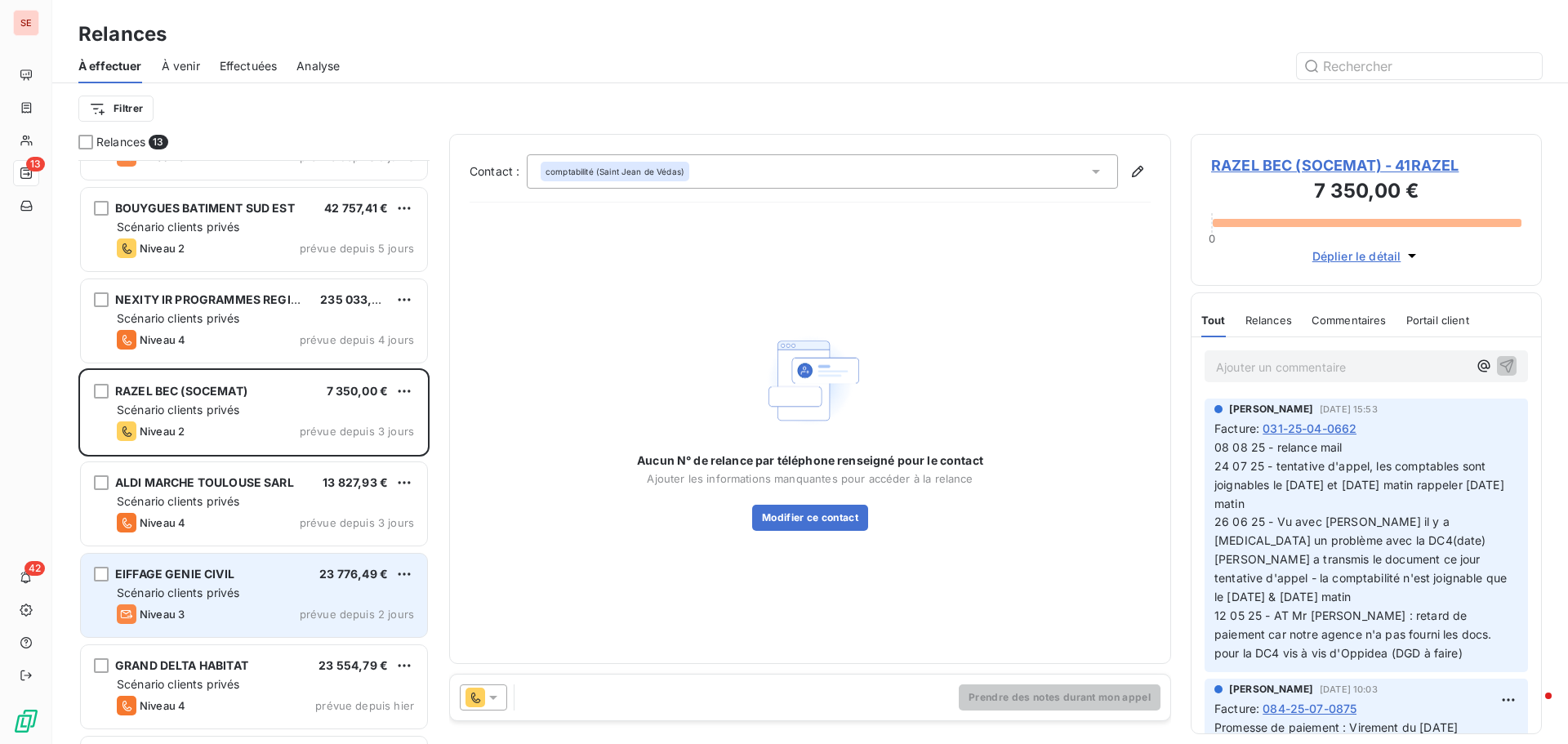
click at [178, 612] on span "Niveau 3" at bounding box center [162, 614] width 45 height 13
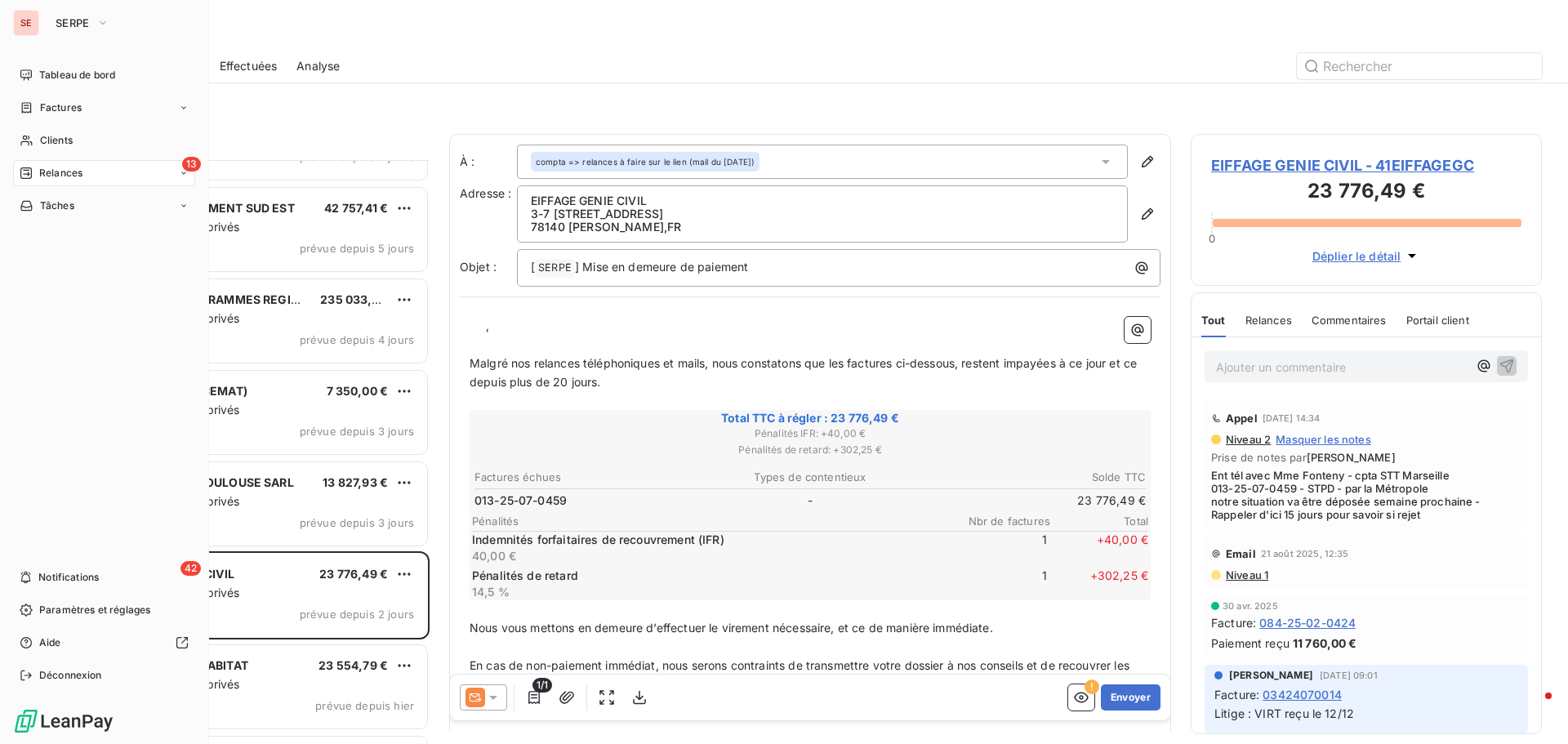
click at [80, 173] on span "Relances" at bounding box center [60, 173] width 43 height 14
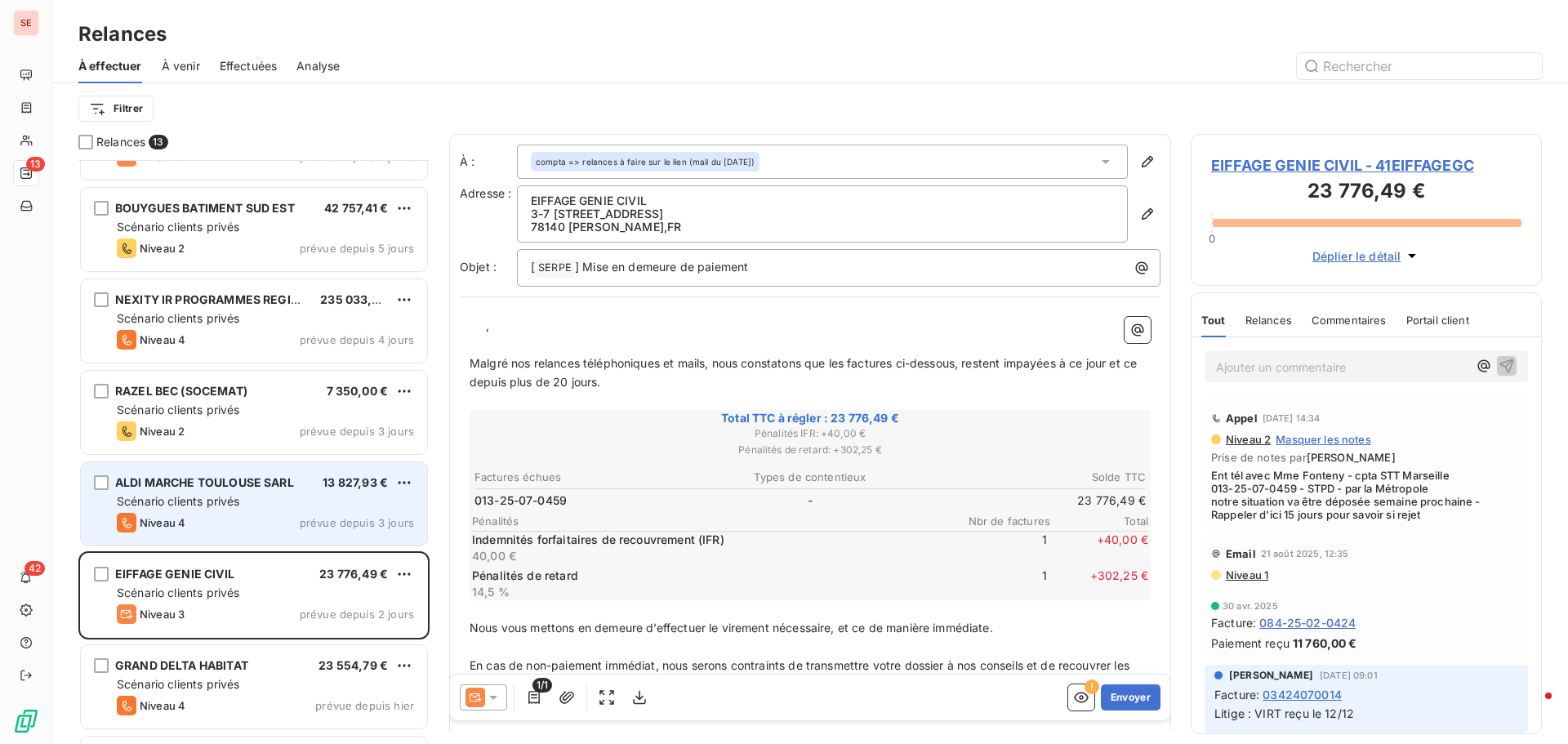
click at [208, 482] on span "ALDI MARCHE TOULOUSE SARL" at bounding box center [205, 482] width 179 height 14
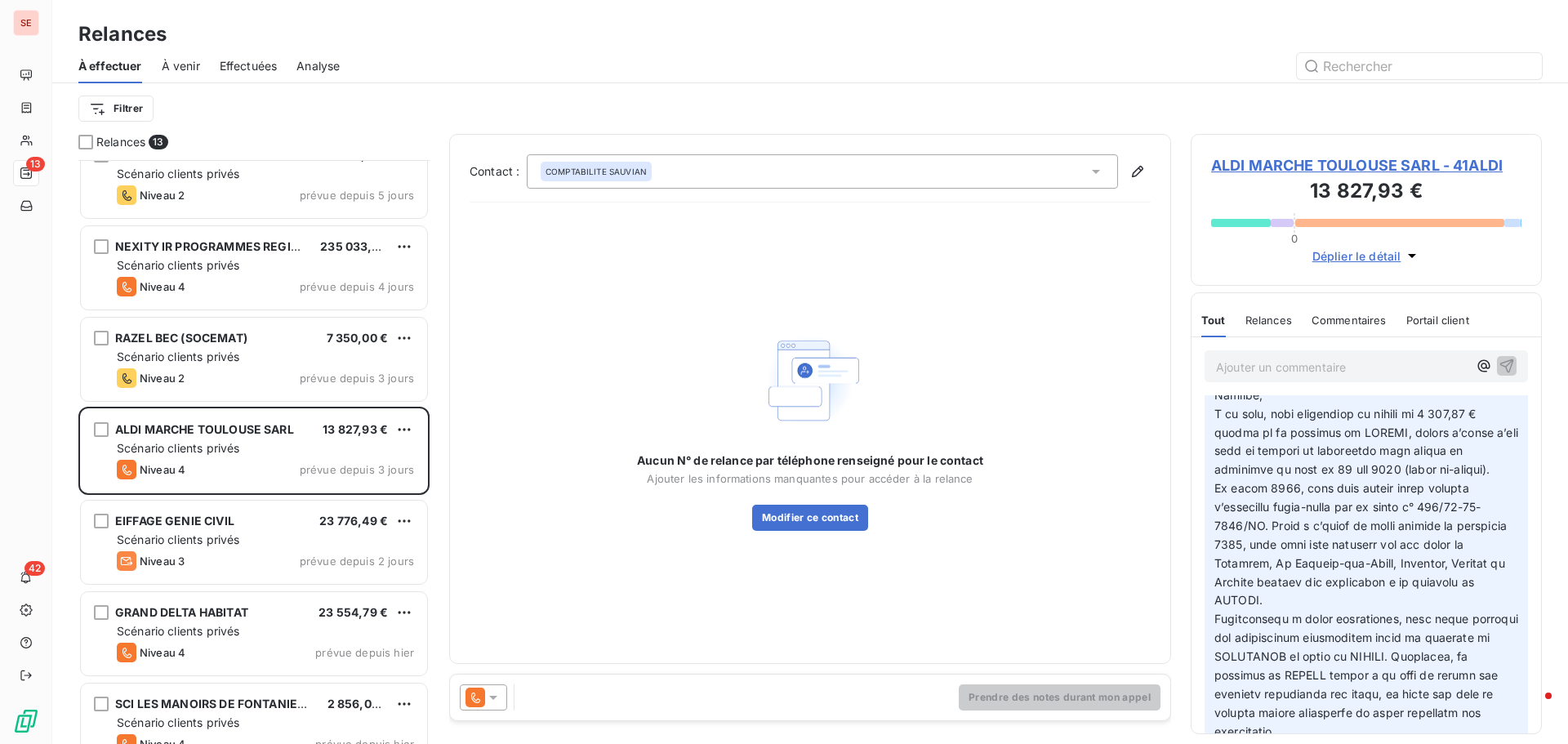
scroll to position [606, 0]
